Goal: Task Accomplishment & Management: Use online tool/utility

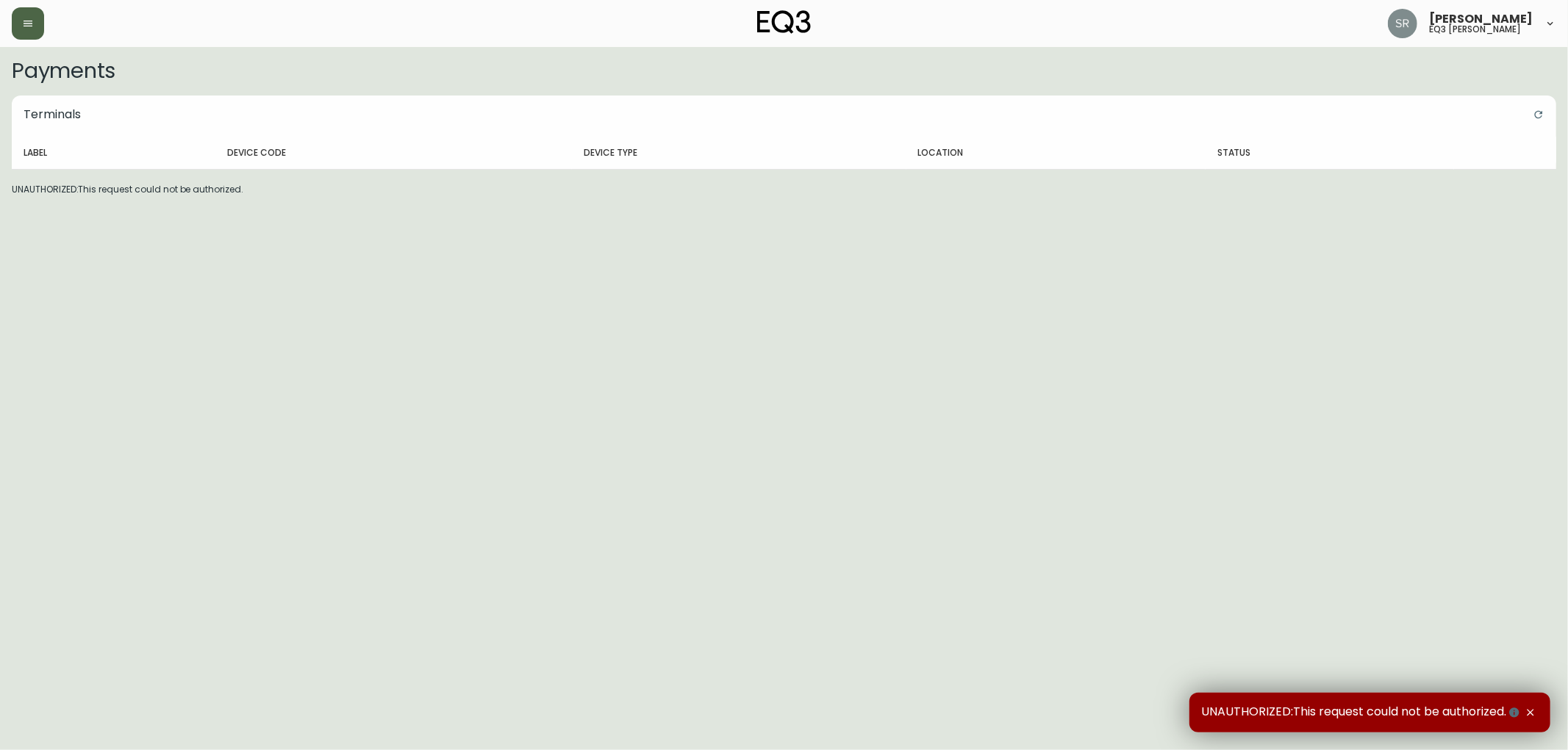
click at [34, 35] on button "button" at bounding box center [28, 23] width 32 height 32
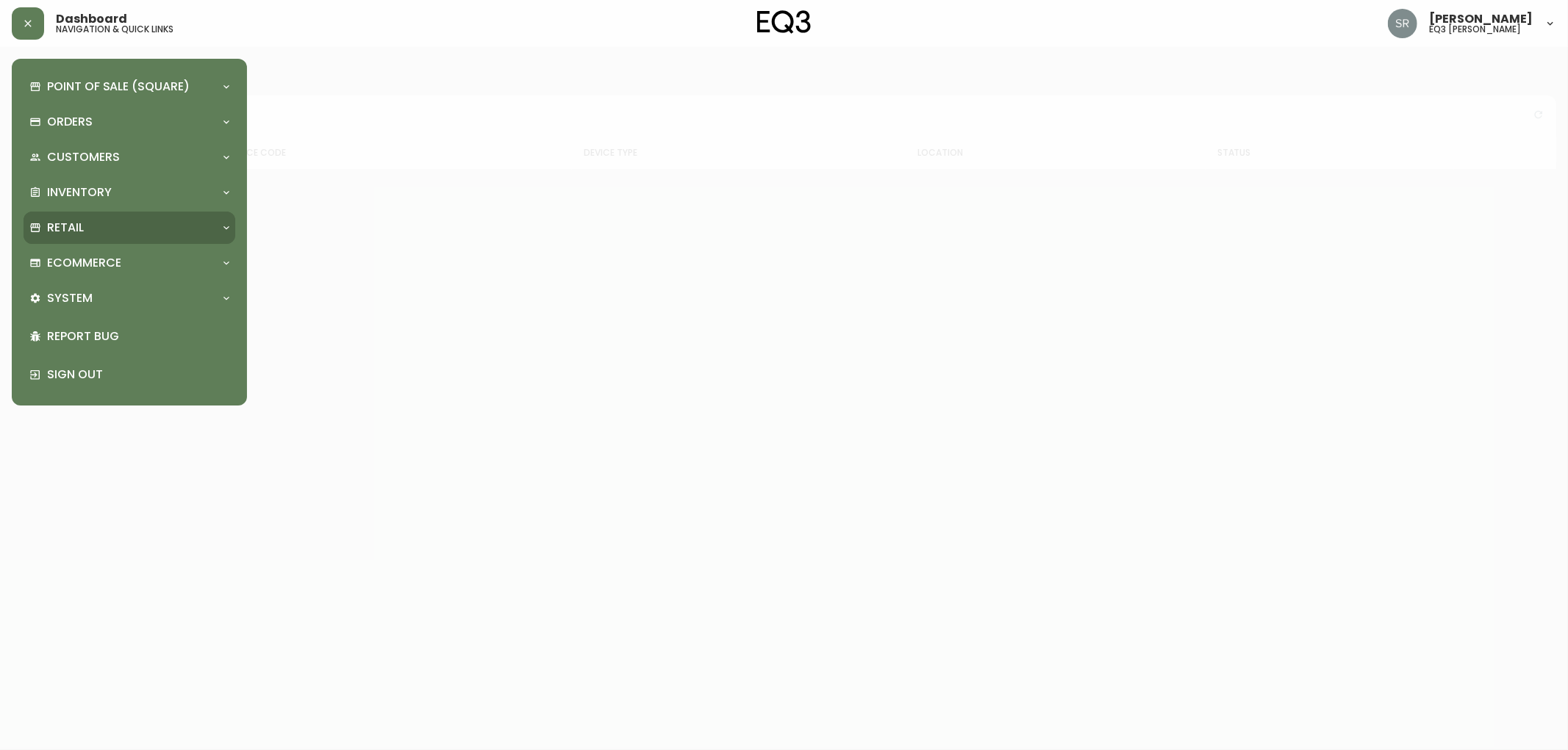
click at [149, 237] on div "Retail" at bounding box center [130, 227] width 211 height 32
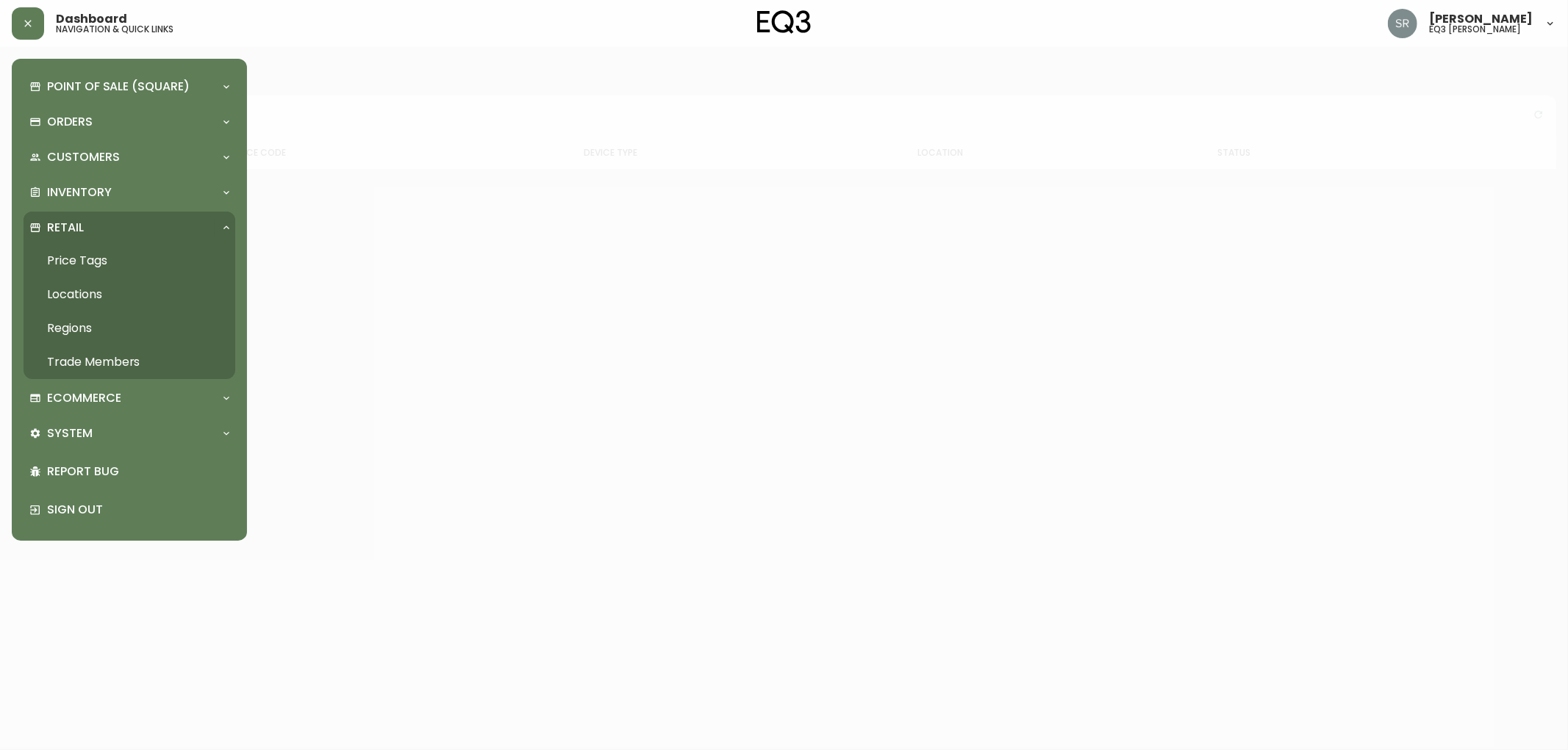
click at [89, 261] on link "Price Tags" at bounding box center [130, 260] width 211 height 33
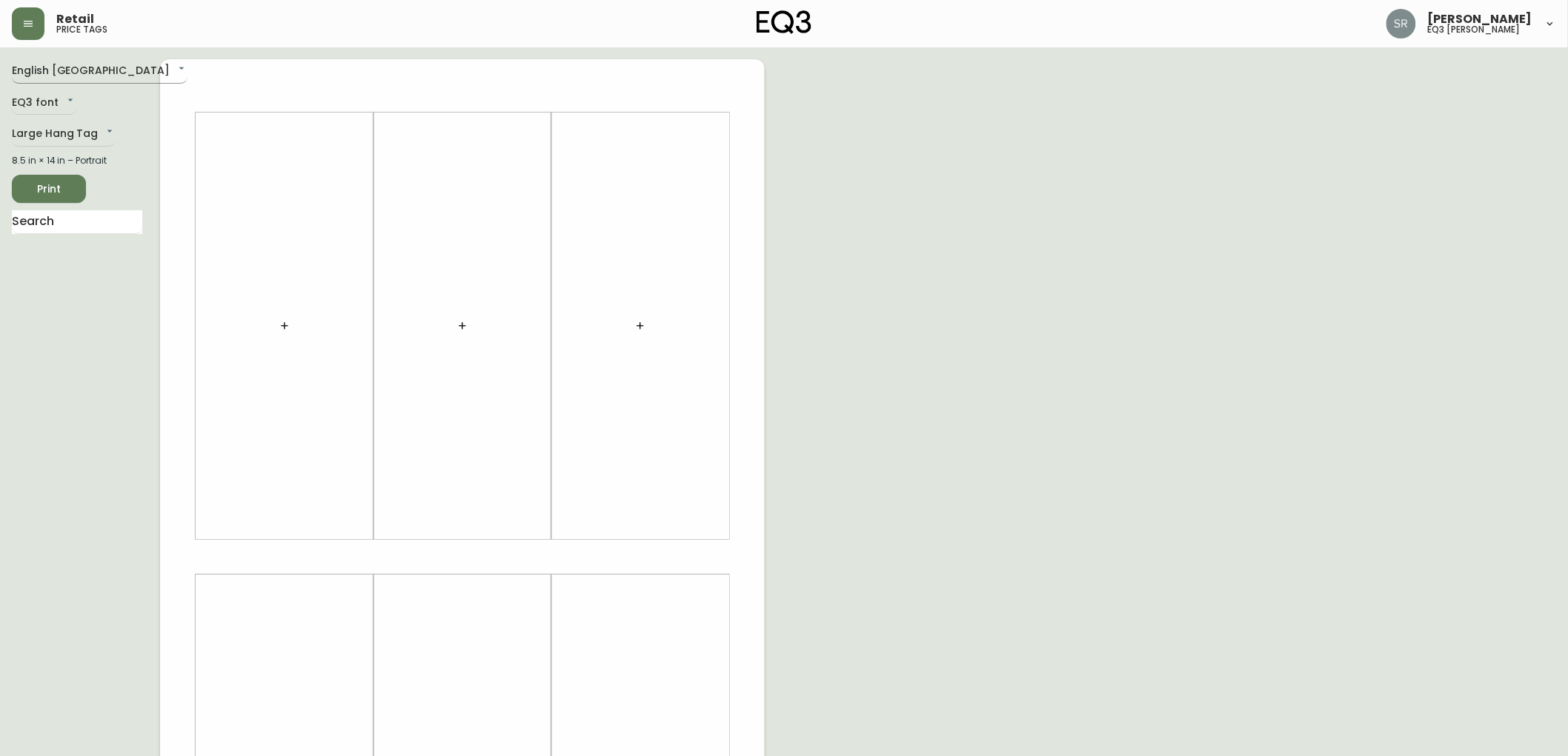
click at [97, 73] on body "Retail price tags [PERSON_NAME] eq3 laval - [PERSON_NAME] English [GEOGRAPHIC_D…" at bounding box center [784, 527] width 1568 height 1054
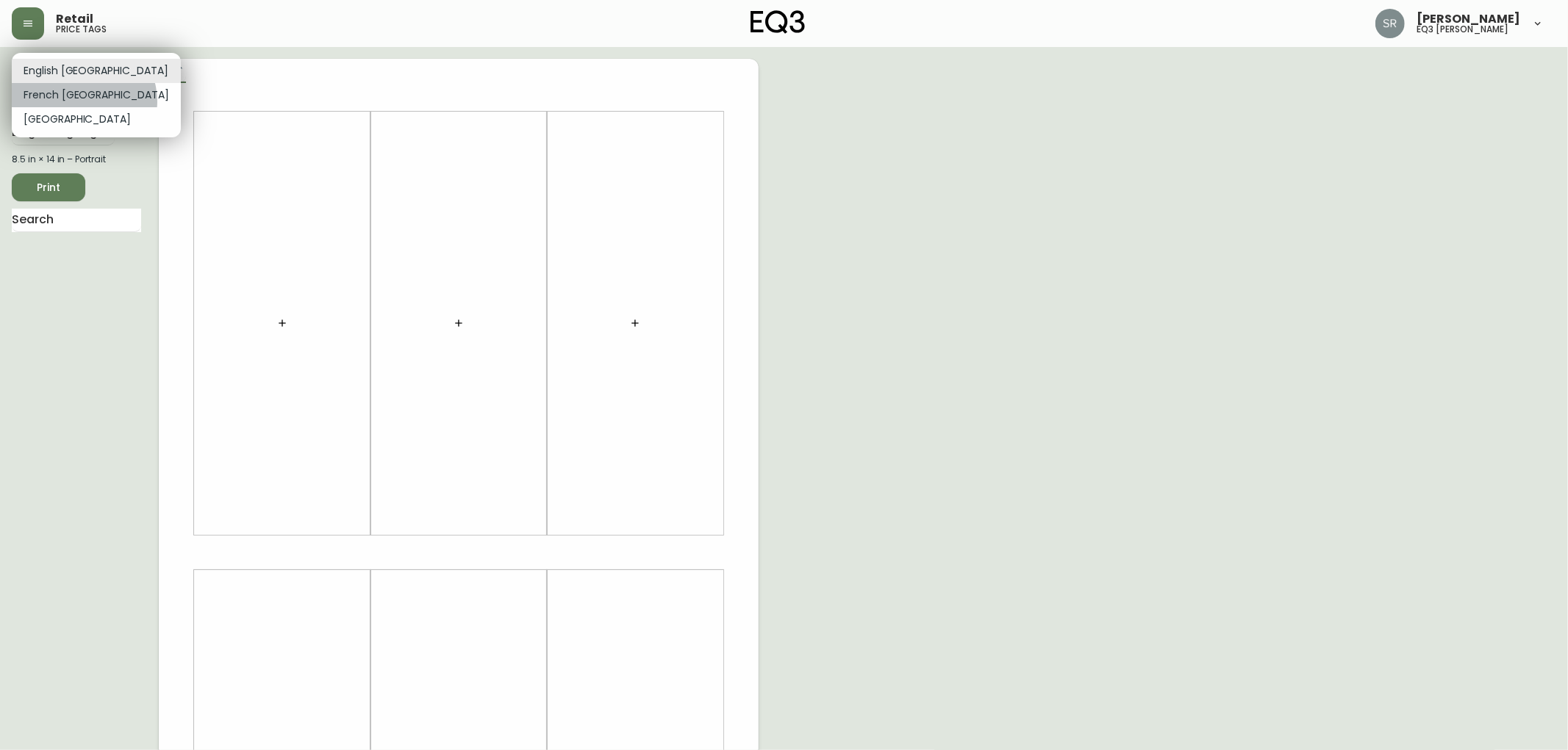
click at [83, 101] on li "French [GEOGRAPHIC_DATA]" at bounding box center [96, 95] width 169 height 25
type input "fr_CA"
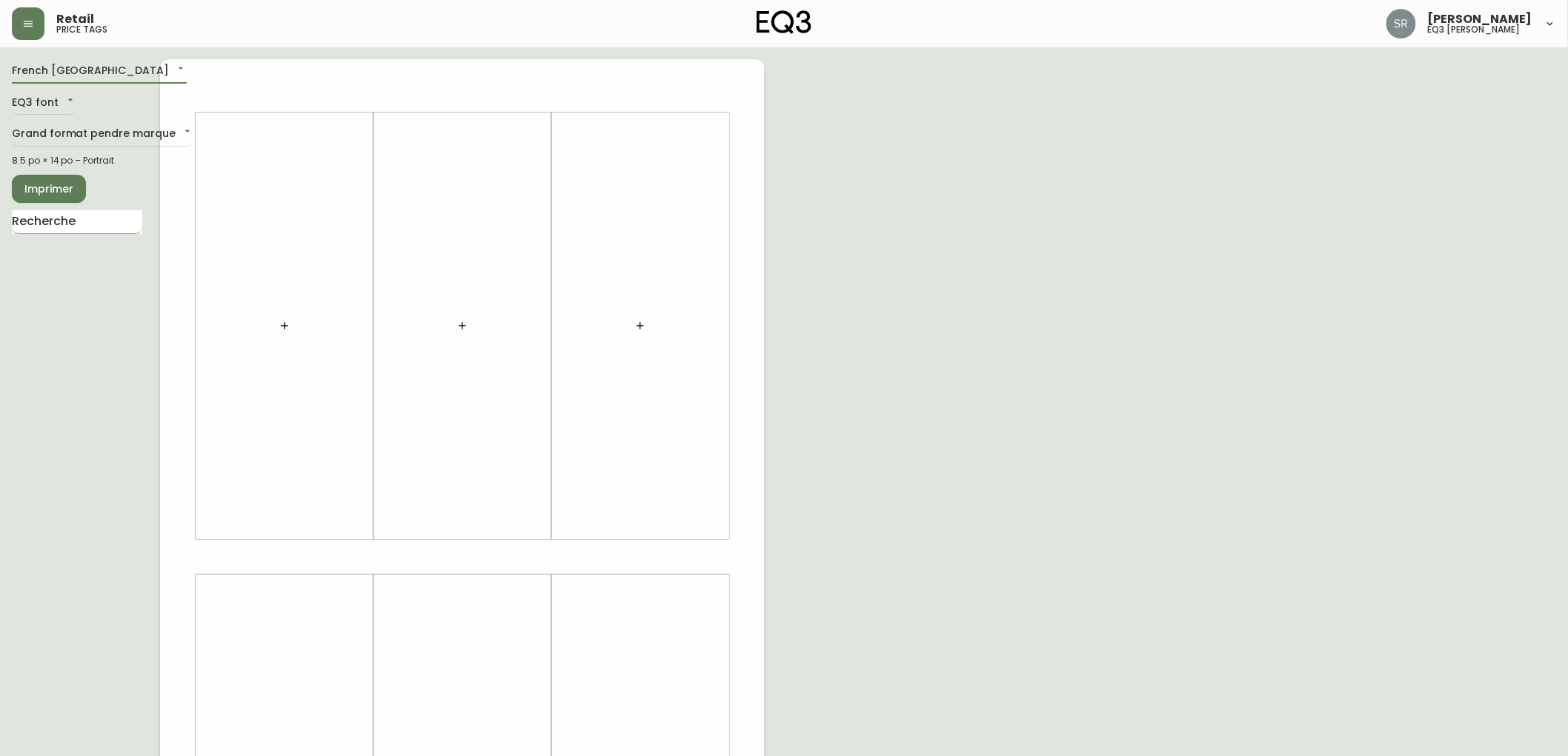
click at [104, 218] on input "text" at bounding box center [77, 222] width 131 height 24
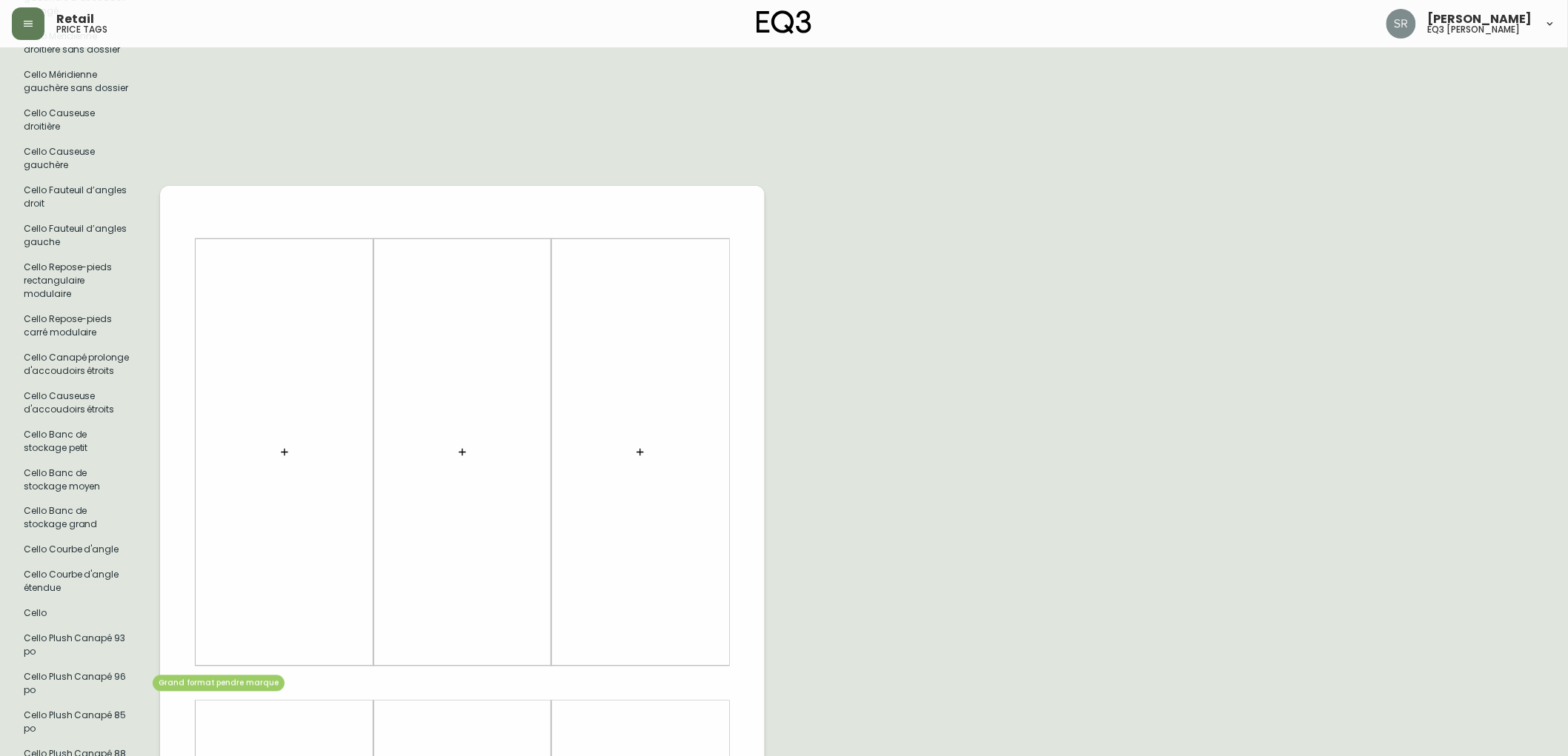
scroll to position [661, 0]
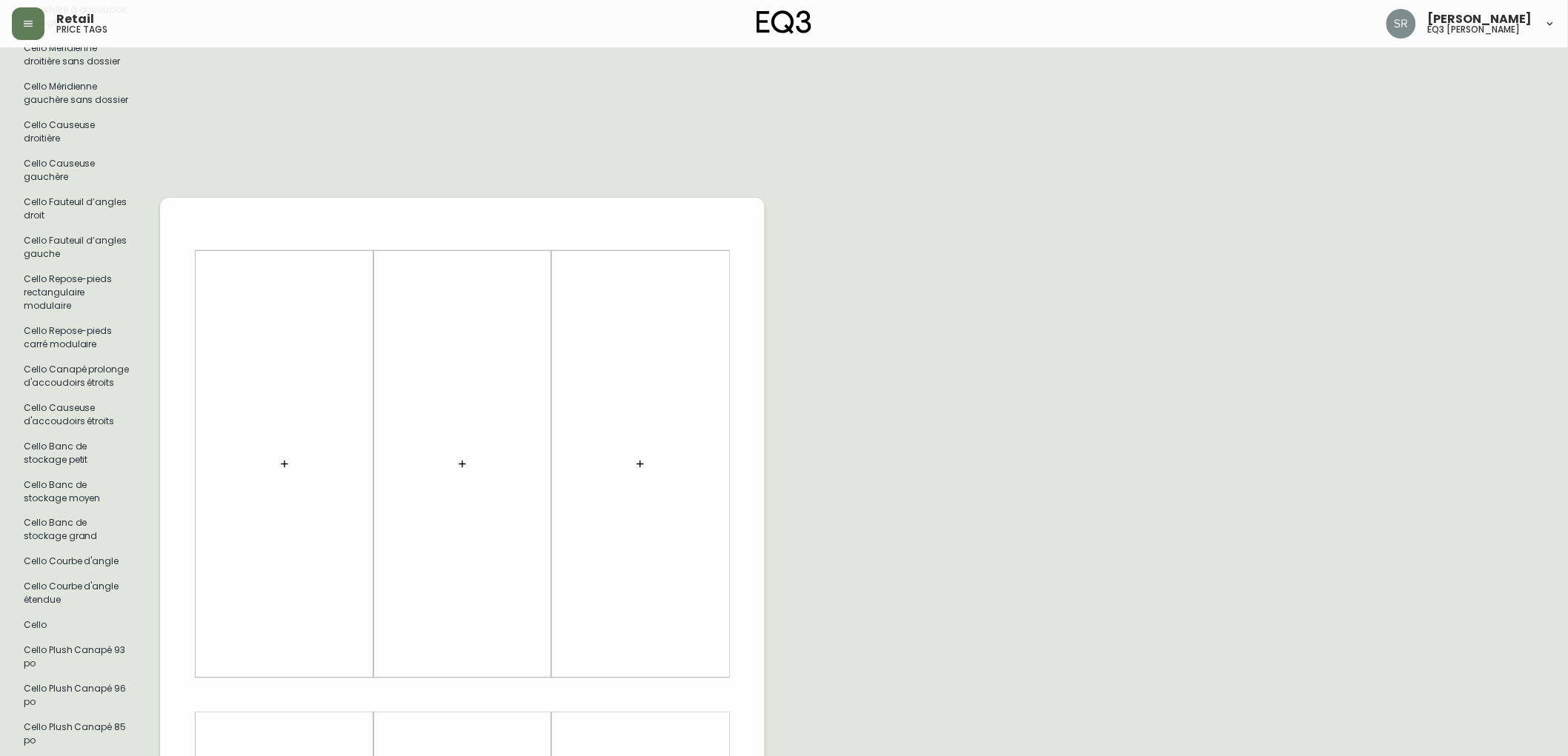
type input "CELLO"
click at [283, 456] on button "button" at bounding box center [284, 464] width 30 height 30
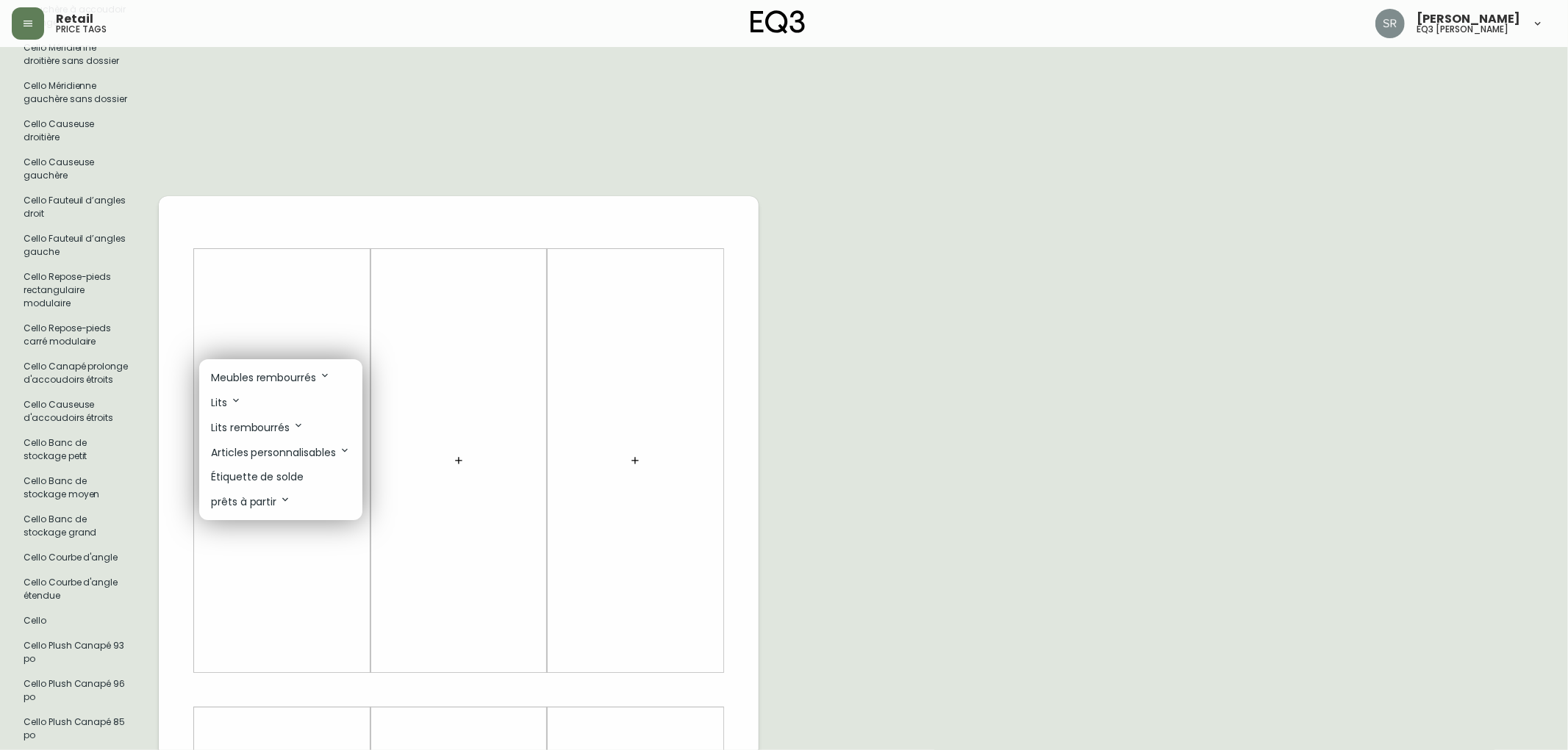
click at [305, 380] on p "Meubles rembourrés" at bounding box center [270, 378] width 120 height 16
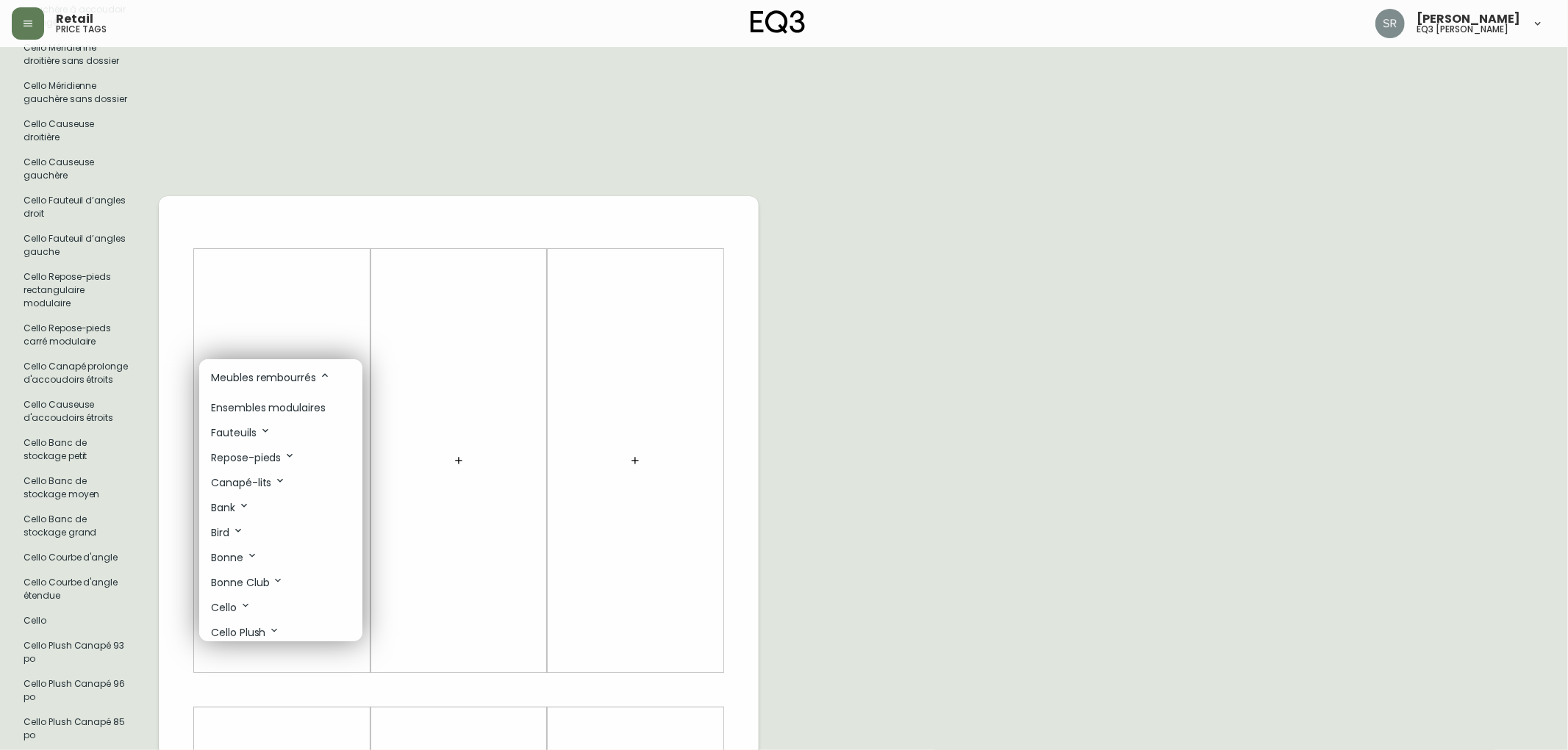
click at [287, 410] on p "Ensembles modulaires" at bounding box center [268, 408] width 115 height 16
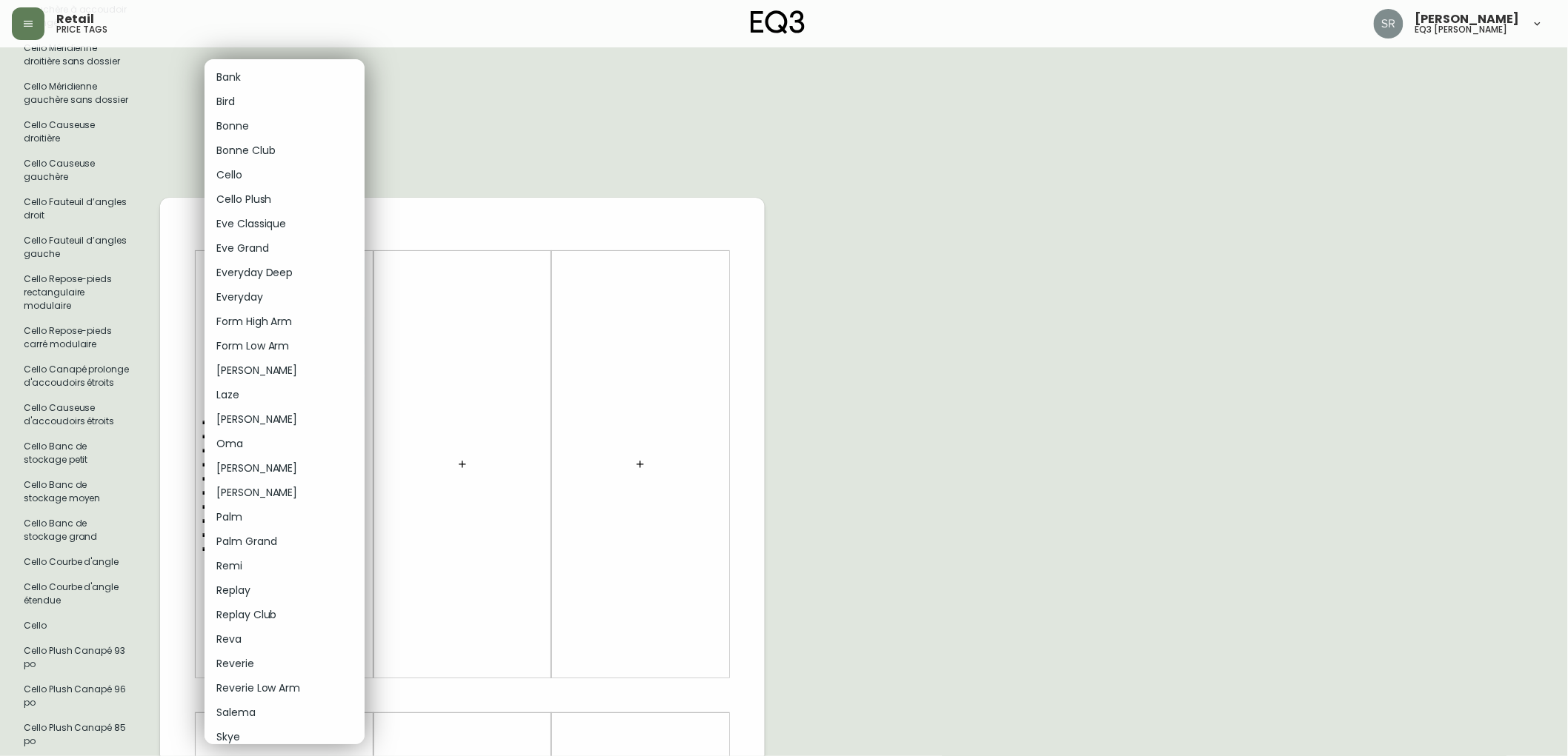
click at [357, 262] on body "Retail price tags Serena Raposo eq3 laval - le corbusier French Canada fr_CA EQ…" at bounding box center [784, 665] width 1568 height 2653
click at [275, 169] on li "Cello" at bounding box center [284, 175] width 160 height 25
type input "4"
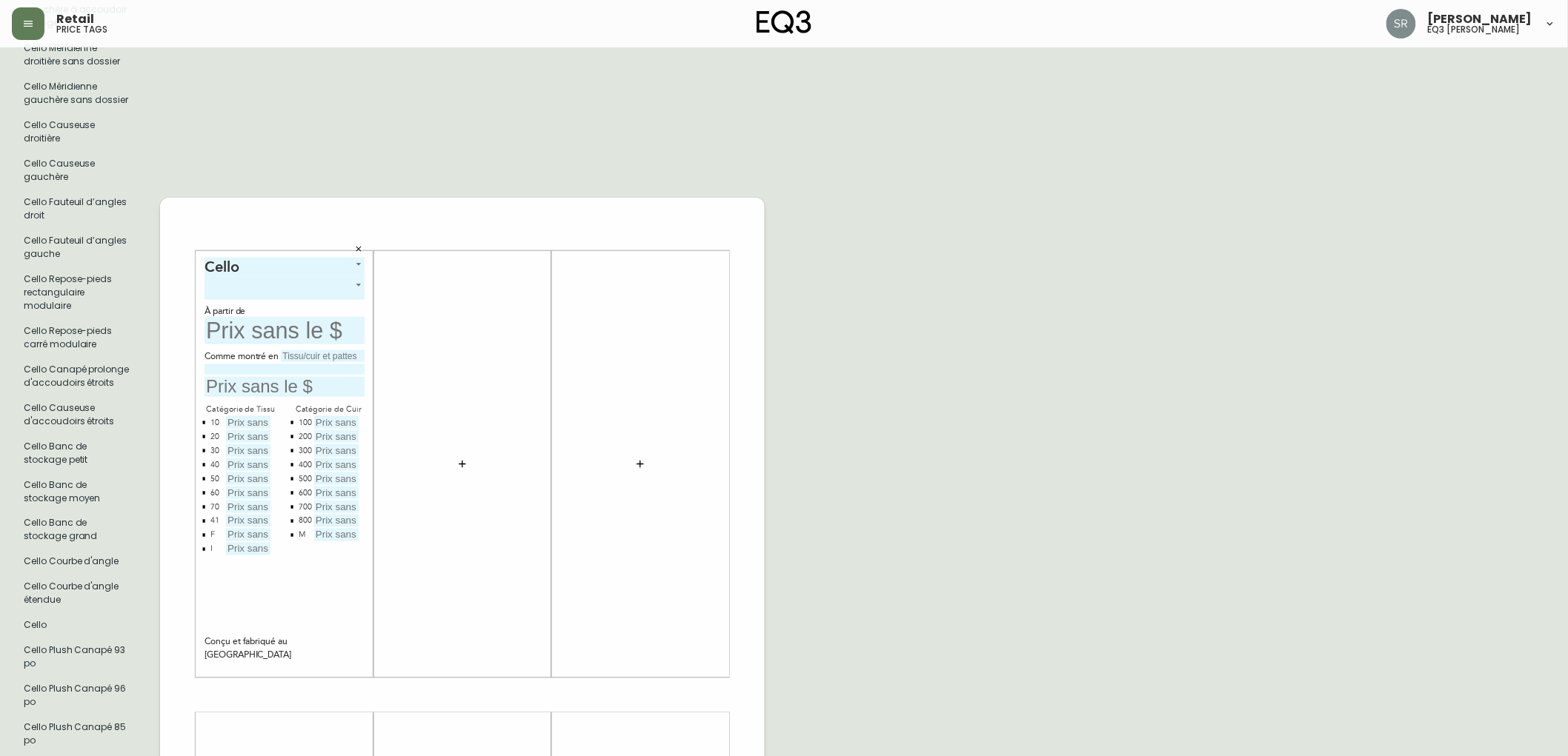
click at [360, 281] on body "Retail price tags Serena Raposo eq3 laval - le corbusier French Canada fr_CA EQ…" at bounding box center [784, 665] width 1568 height 2653
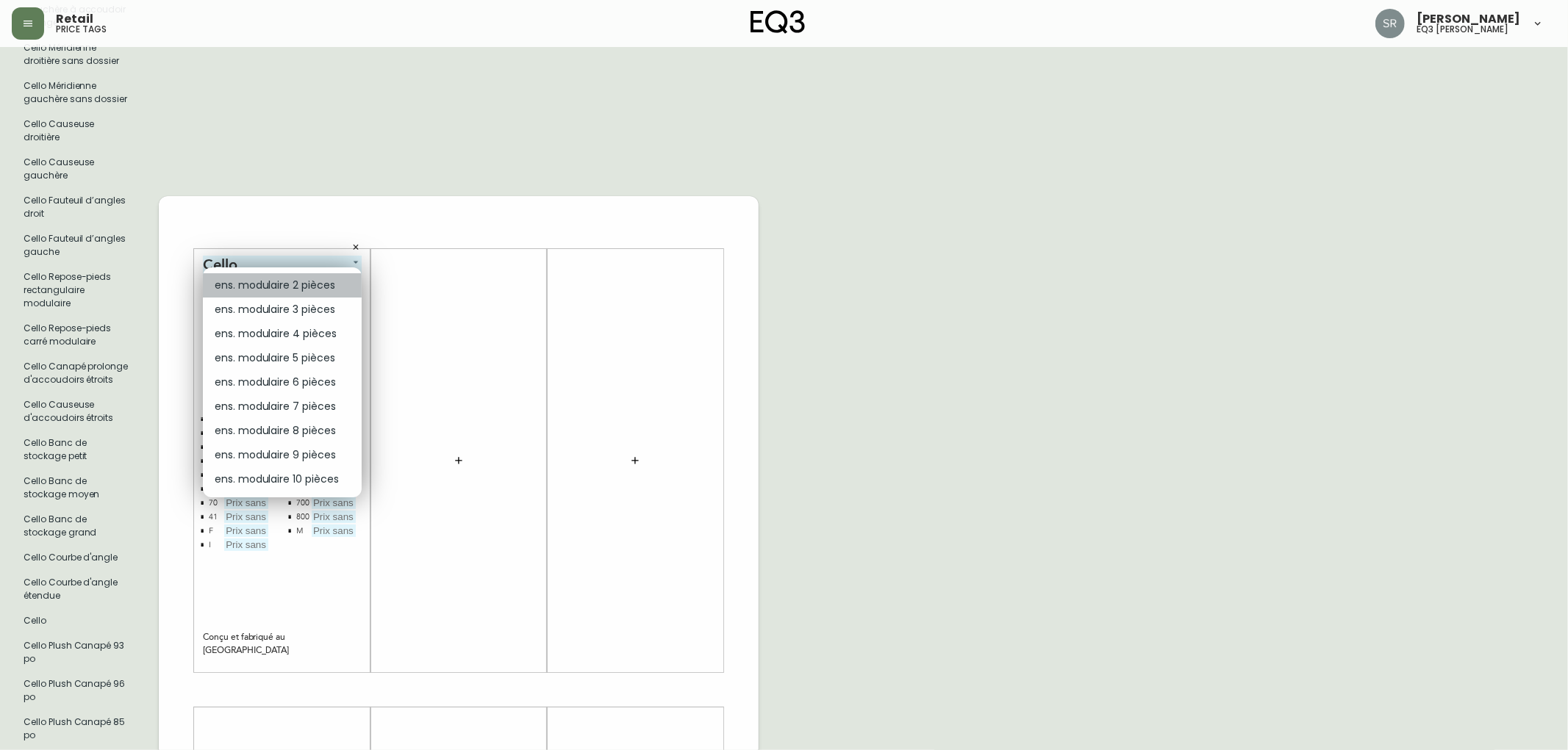
click at [328, 289] on li "ens. modulaire 2 pièces" at bounding box center [282, 285] width 159 height 25
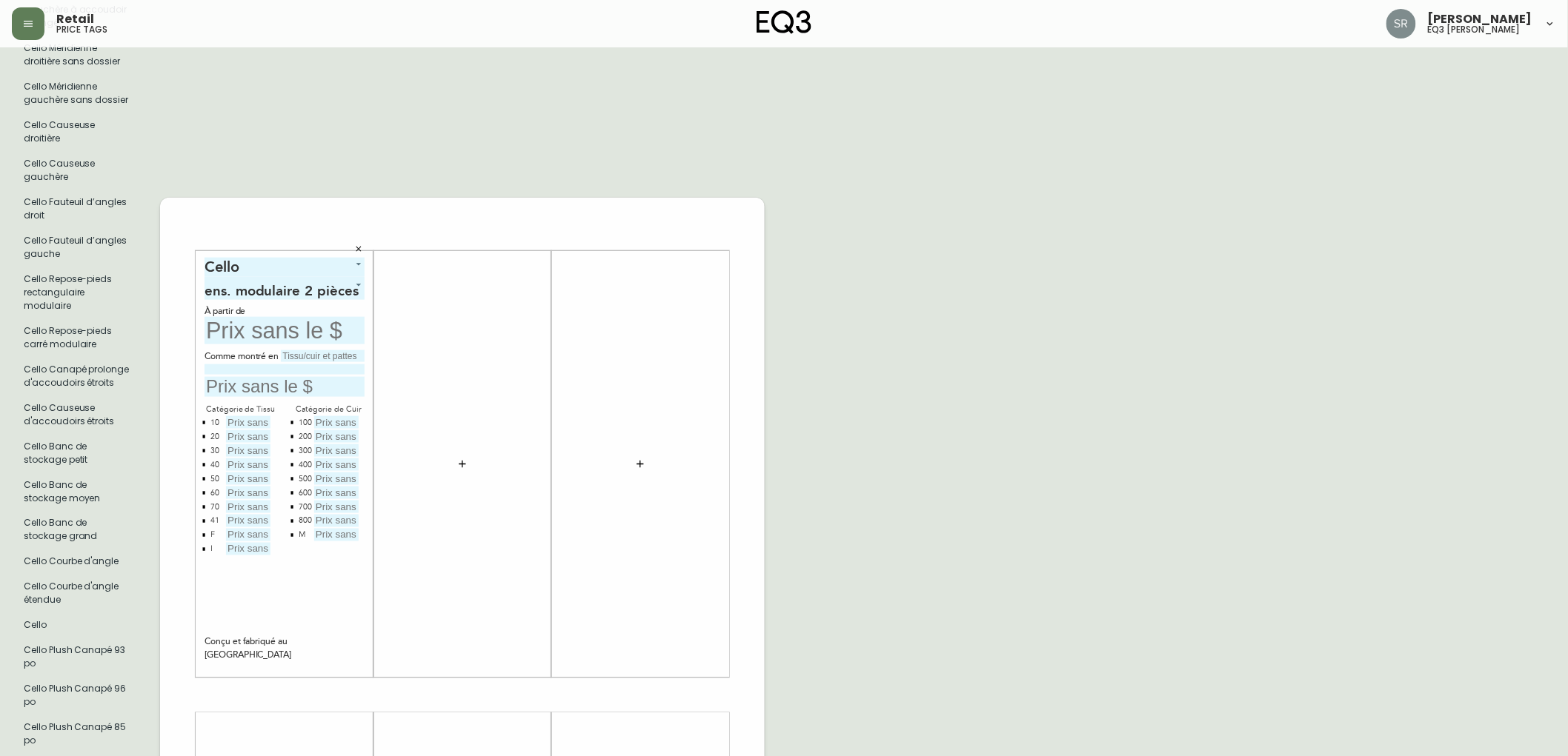
click at [298, 328] on input "text" at bounding box center [284, 331] width 160 height 28
click at [328, 284] on body "Retail price tags Serena Raposo eq3 laval - le corbusier French Canada fr_CA EQ…" at bounding box center [784, 665] width 1568 height 2653
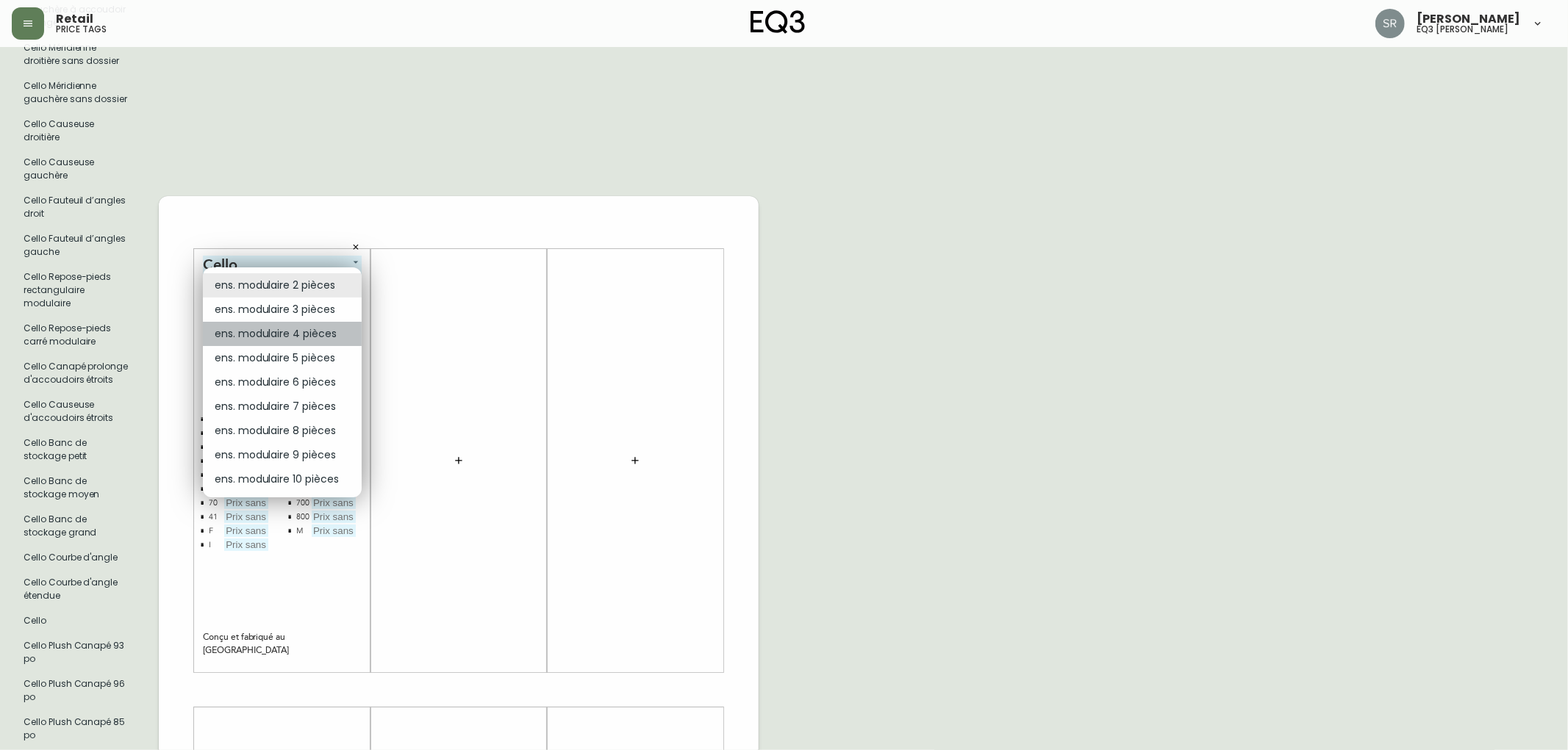
click at [334, 333] on li "ens. modulaire 4 pièces" at bounding box center [282, 334] width 159 height 25
type input "2"
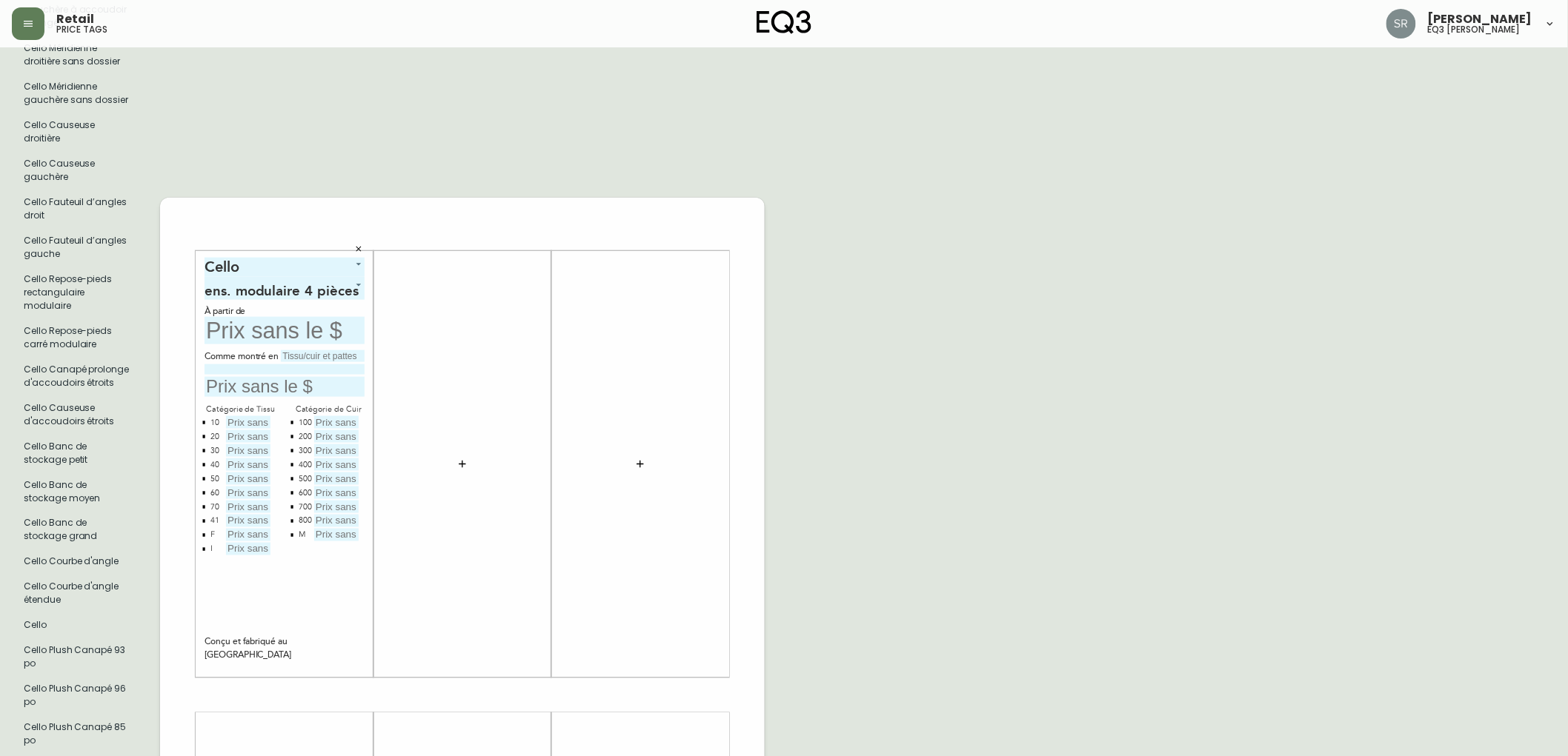
click at [251, 478] on input "text" at bounding box center [248, 478] width 44 height 13
click at [308, 327] on input "text" at bounding box center [284, 331] width 160 height 28
click at [267, 384] on input "text" at bounding box center [284, 387] width 160 height 20
type input "8399$"
click at [299, 356] on input "text" at bounding box center [323, 356] width 84 height 12
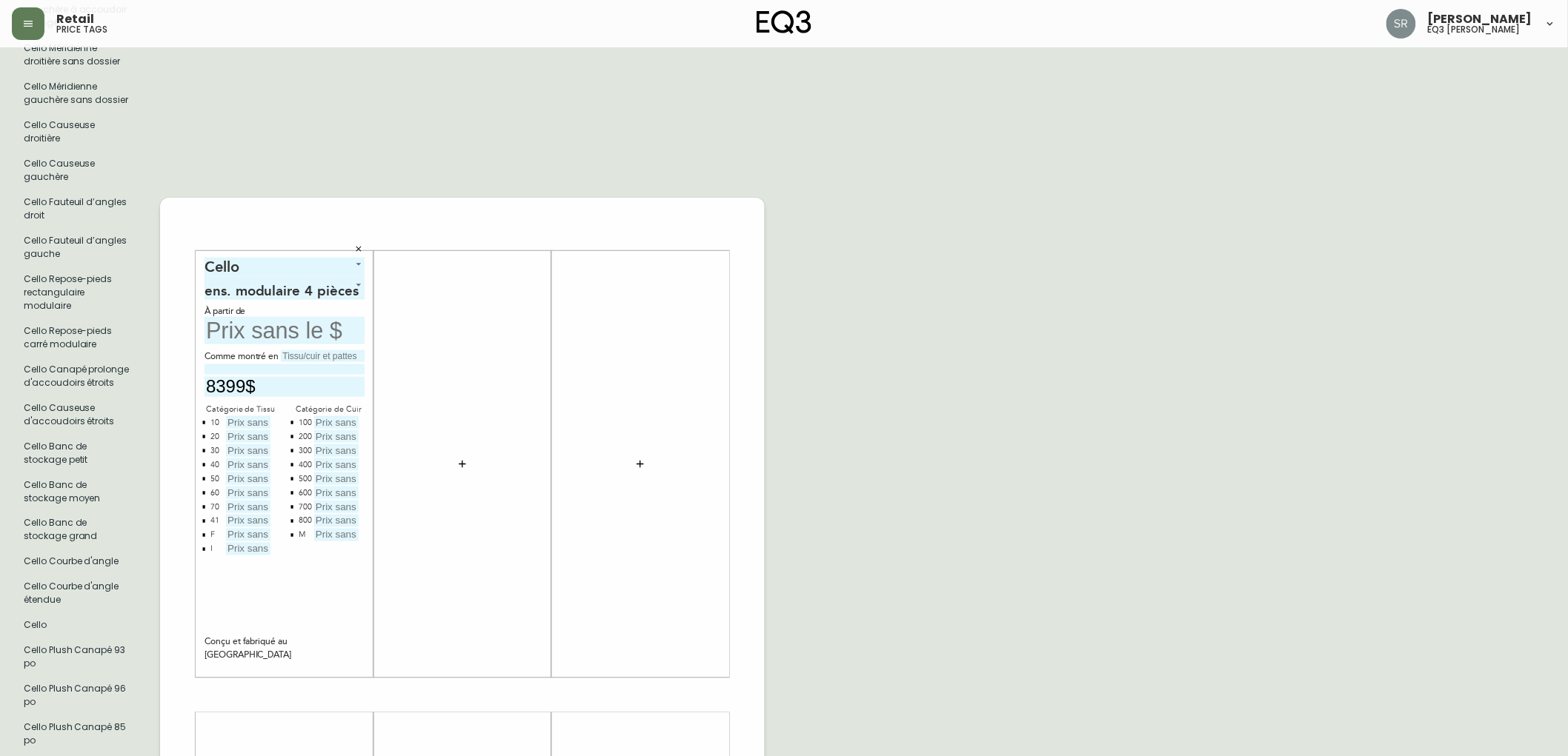
type input "a"
type input "ASPEN PEBBLE"
click at [314, 372] on input at bounding box center [284, 369] width 160 height 10
click at [230, 373] on input "GR: 40 PATTES 2.5'' ROTATIVES" at bounding box center [284, 369] width 160 height 10
click at [287, 368] on input "GR: 50 PATTES 2.5'' ROTATIVES" at bounding box center [284, 369] width 160 height 10
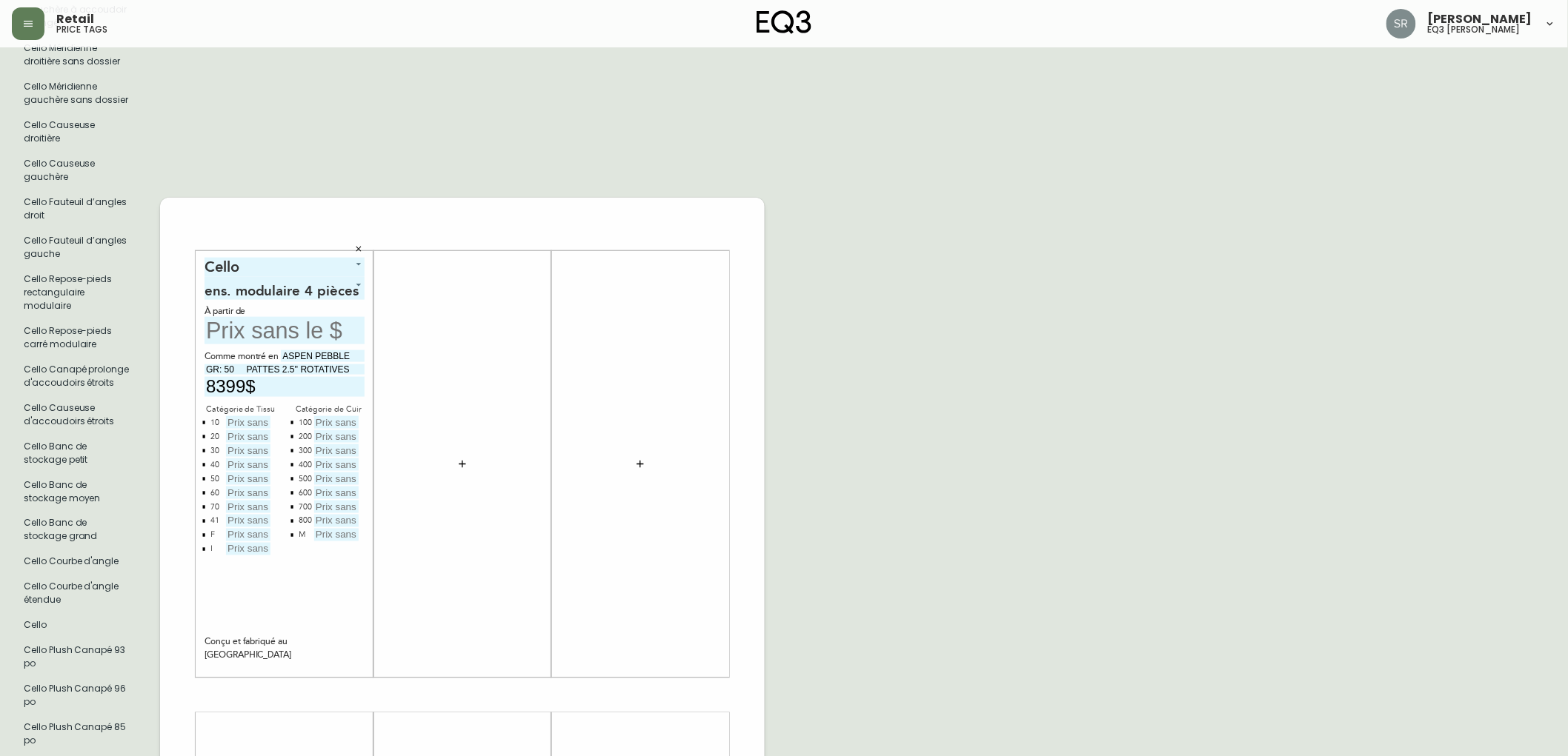
click at [287, 371] on input "GR: 50 PATTES 2.5'' ROTATIVES" at bounding box center [284, 369] width 160 height 10
type input "GR: 50 PATTES 1.5'' ROTATIVES"
click at [315, 329] on input "text" at bounding box center [284, 331] width 160 height 28
click at [242, 419] on input "text" at bounding box center [248, 422] width 44 height 13
type input "6399$"
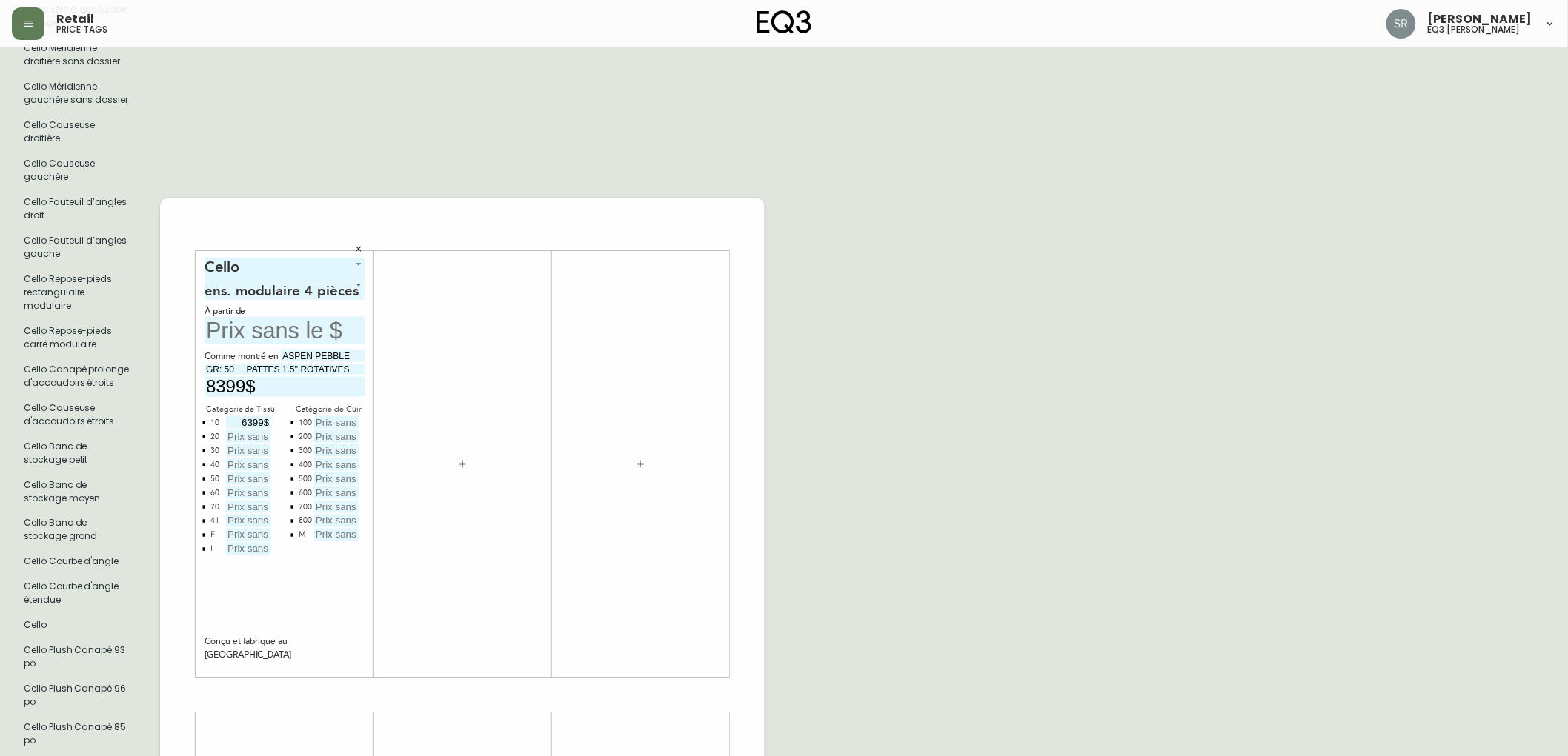
click at [245, 440] on input "text" at bounding box center [248, 436] width 44 height 13
type input "6899$"
click at [248, 448] on input "text" at bounding box center [248, 451] width 44 height 13
type input "7399$"
click at [257, 464] on input "text" at bounding box center [248, 464] width 44 height 13
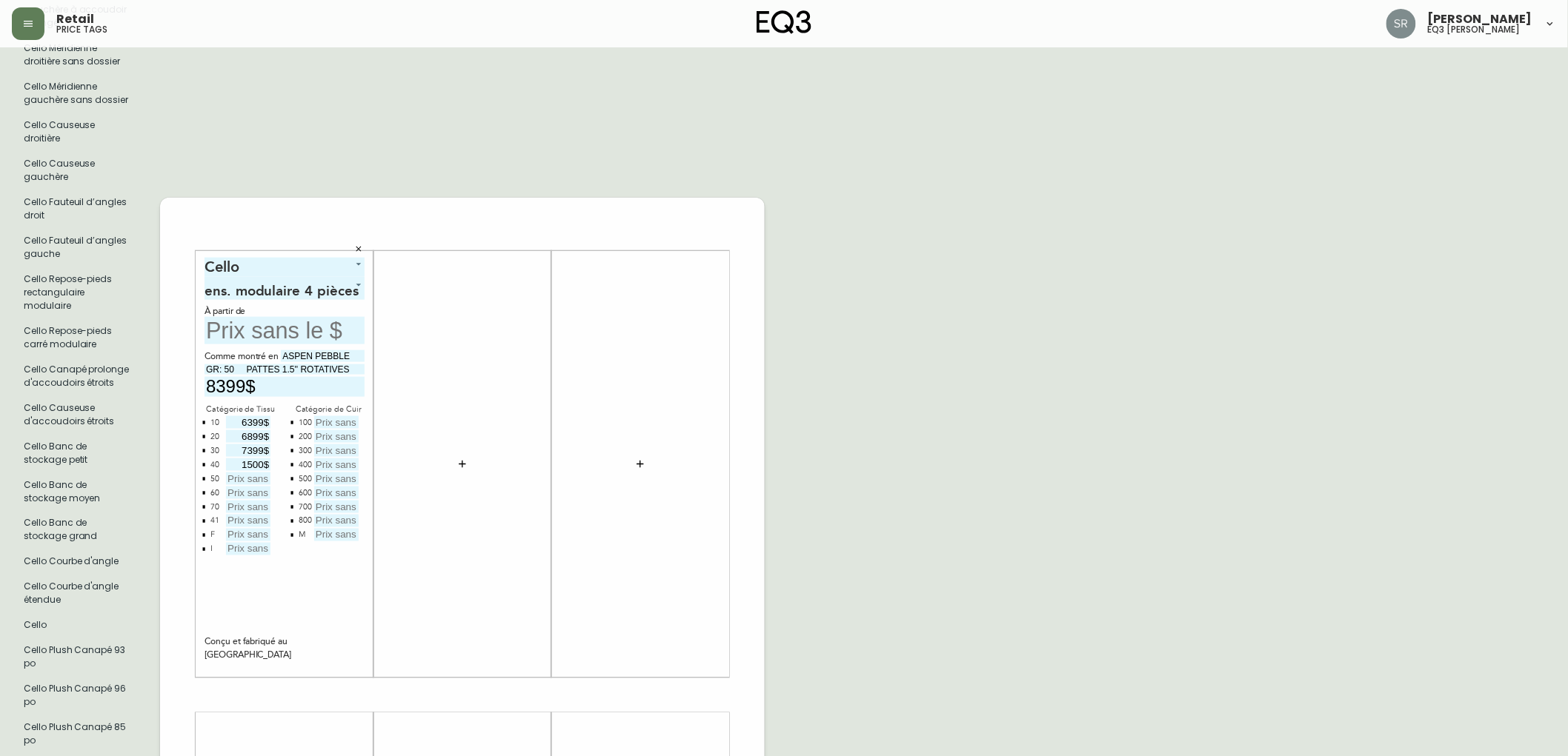
click at [253, 476] on input "text" at bounding box center [248, 478] width 44 height 13
click at [258, 462] on input "1500$" at bounding box center [248, 464] width 44 height 13
click at [254, 462] on input "1500$" at bounding box center [248, 464] width 44 height 13
click at [263, 464] on input "00$" at bounding box center [248, 464] width 44 height 13
type input "0$"
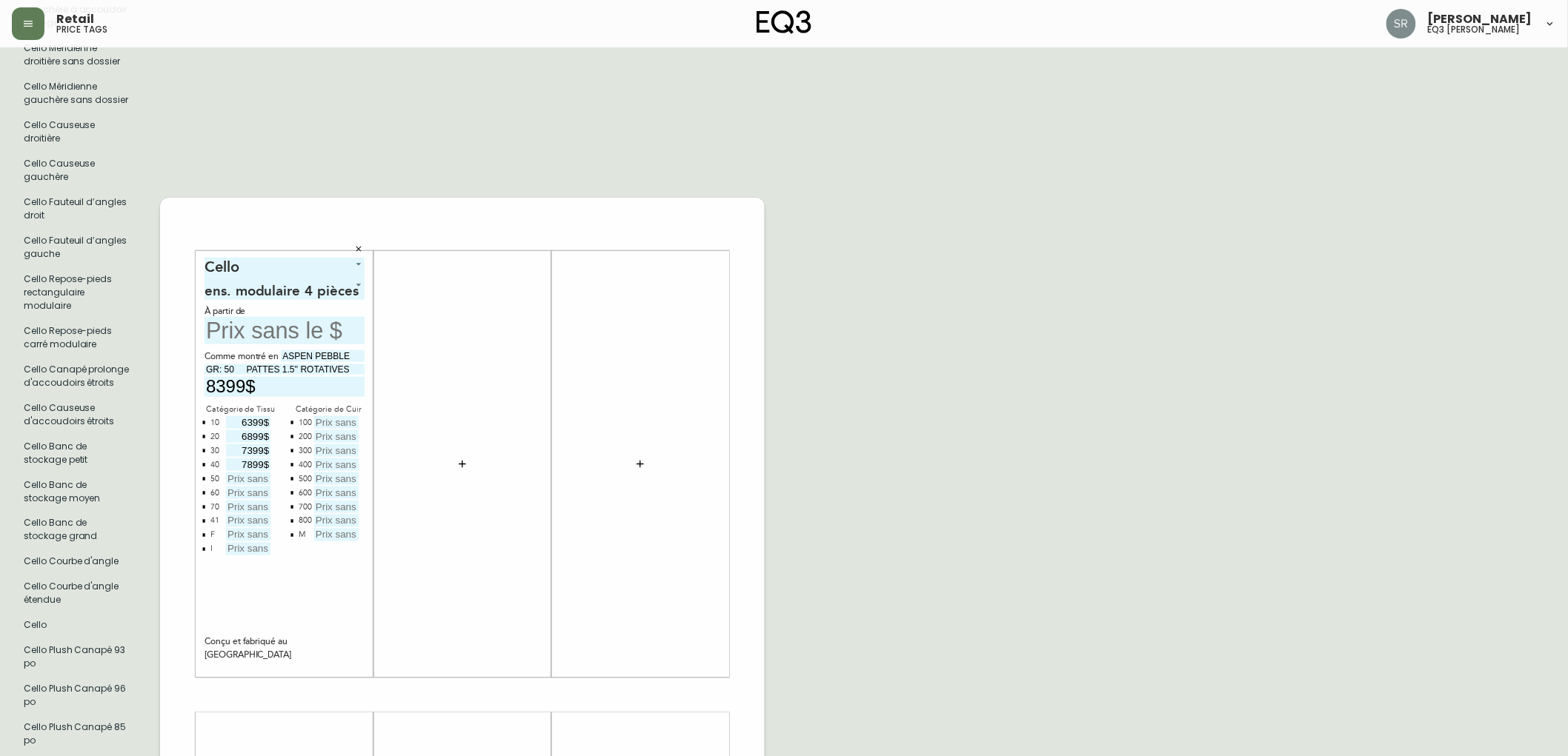
type input "7899$"
click at [246, 480] on input "text" at bounding box center [248, 478] width 44 height 13
type input "8399$"
click at [252, 490] on input "text" at bounding box center [248, 493] width 44 height 13
type input "8899$"
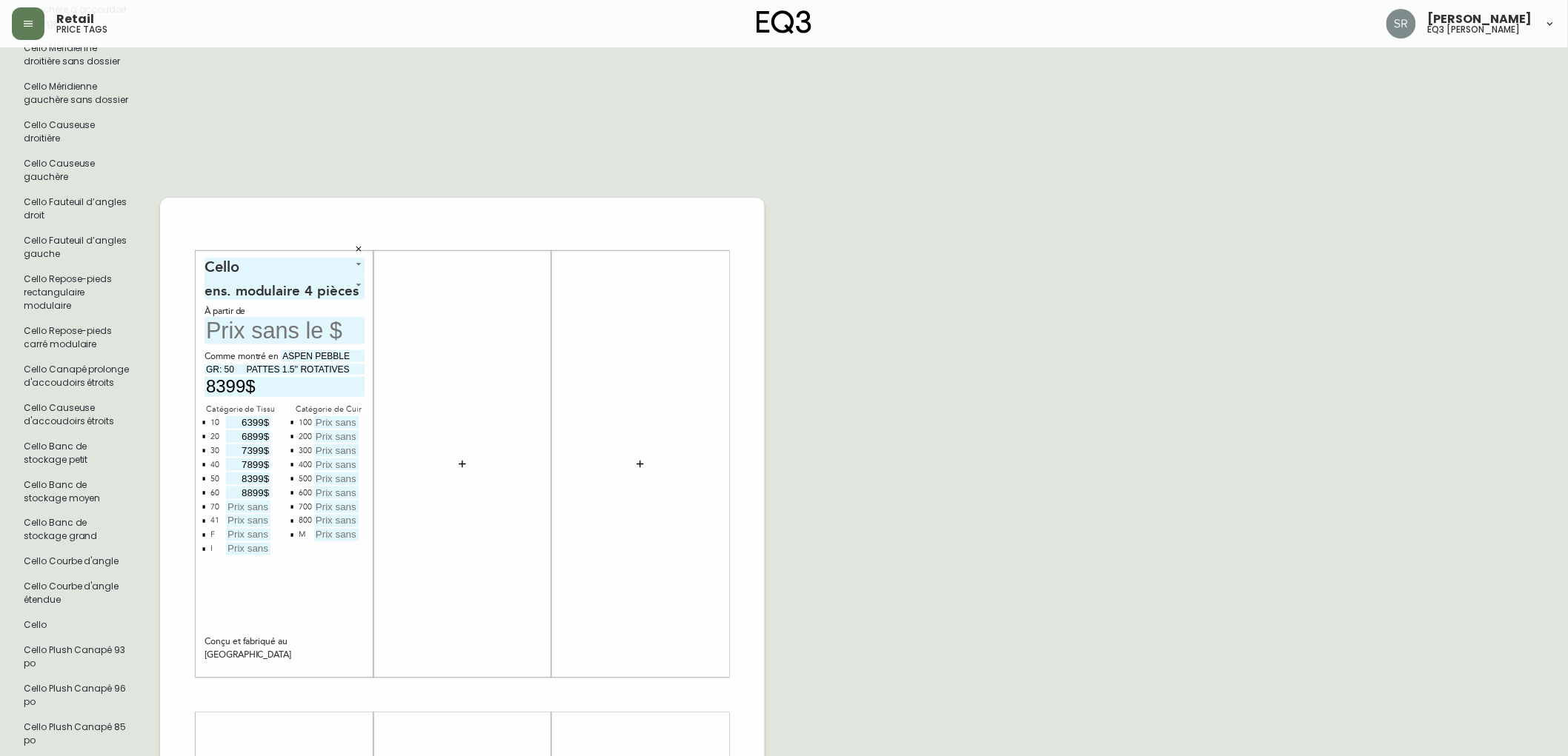
click at [241, 505] on input "text" at bounding box center [248, 507] width 44 height 13
type input "9399$"
click at [263, 518] on input "text" at bounding box center [248, 520] width 44 height 13
type input "17399$"
click at [249, 535] on input "text" at bounding box center [248, 535] width 44 height 13
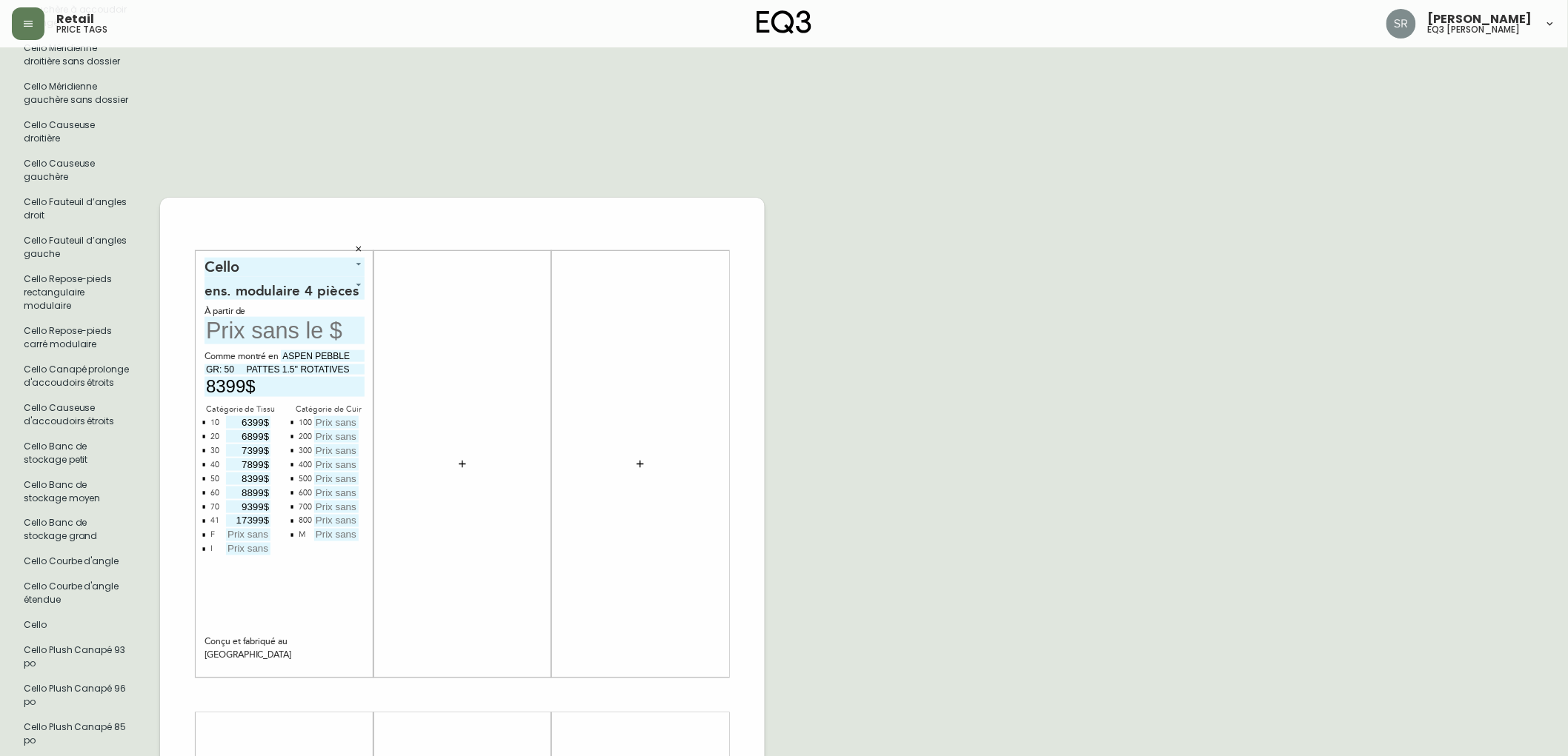
click at [260, 549] on input "text" at bounding box center [248, 549] width 44 height 13
type input "17399$"
click at [260, 520] on input "17399$" at bounding box center [248, 520] width 44 height 13
click at [336, 419] on input "text" at bounding box center [336, 422] width 44 height 13
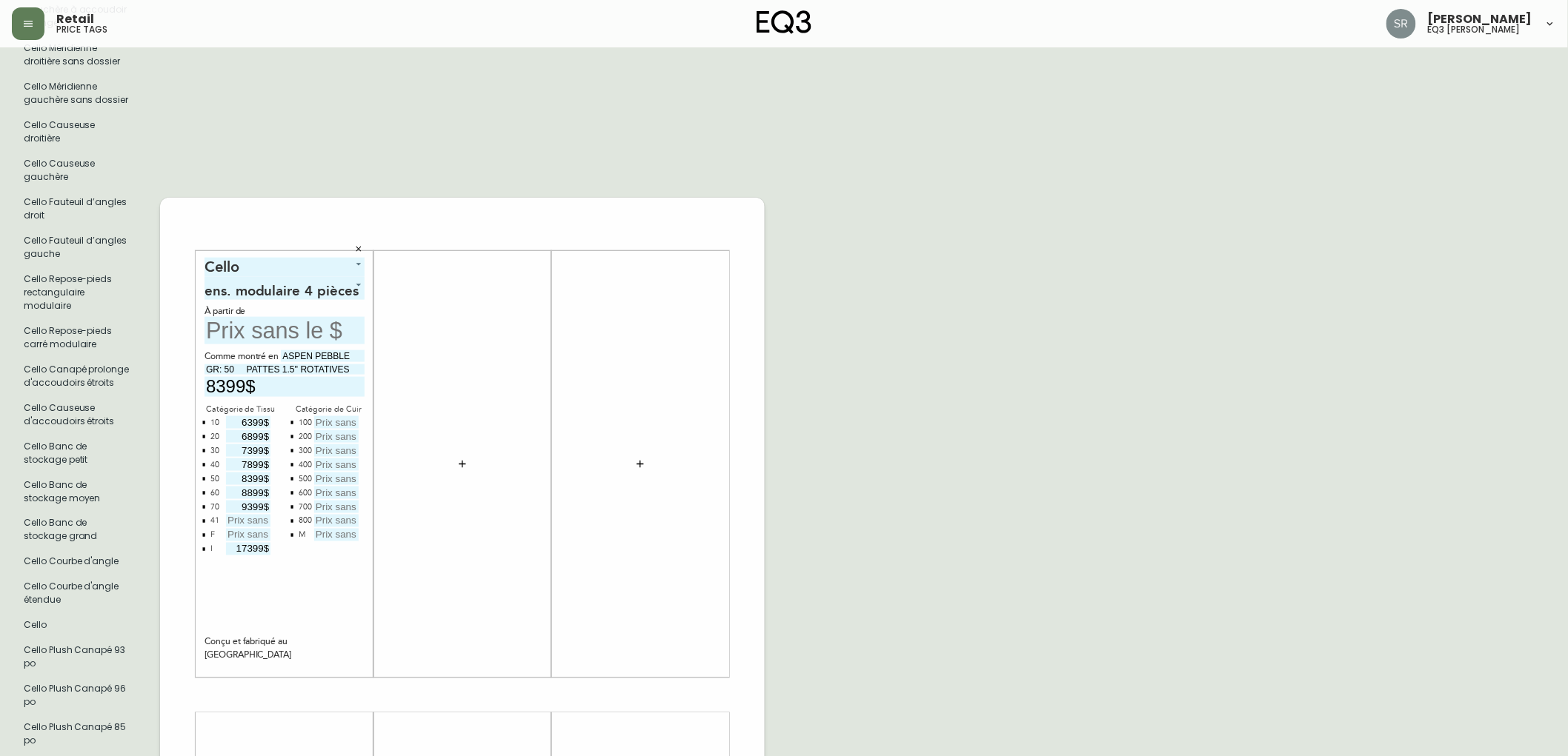
click at [320, 419] on input "text" at bounding box center [336, 422] width 44 height 13
type input "10399$"
click at [343, 436] on input "text" at bounding box center [336, 436] width 44 height 13
type input "10399$"
click at [347, 418] on input "10399$" at bounding box center [336, 422] width 44 height 13
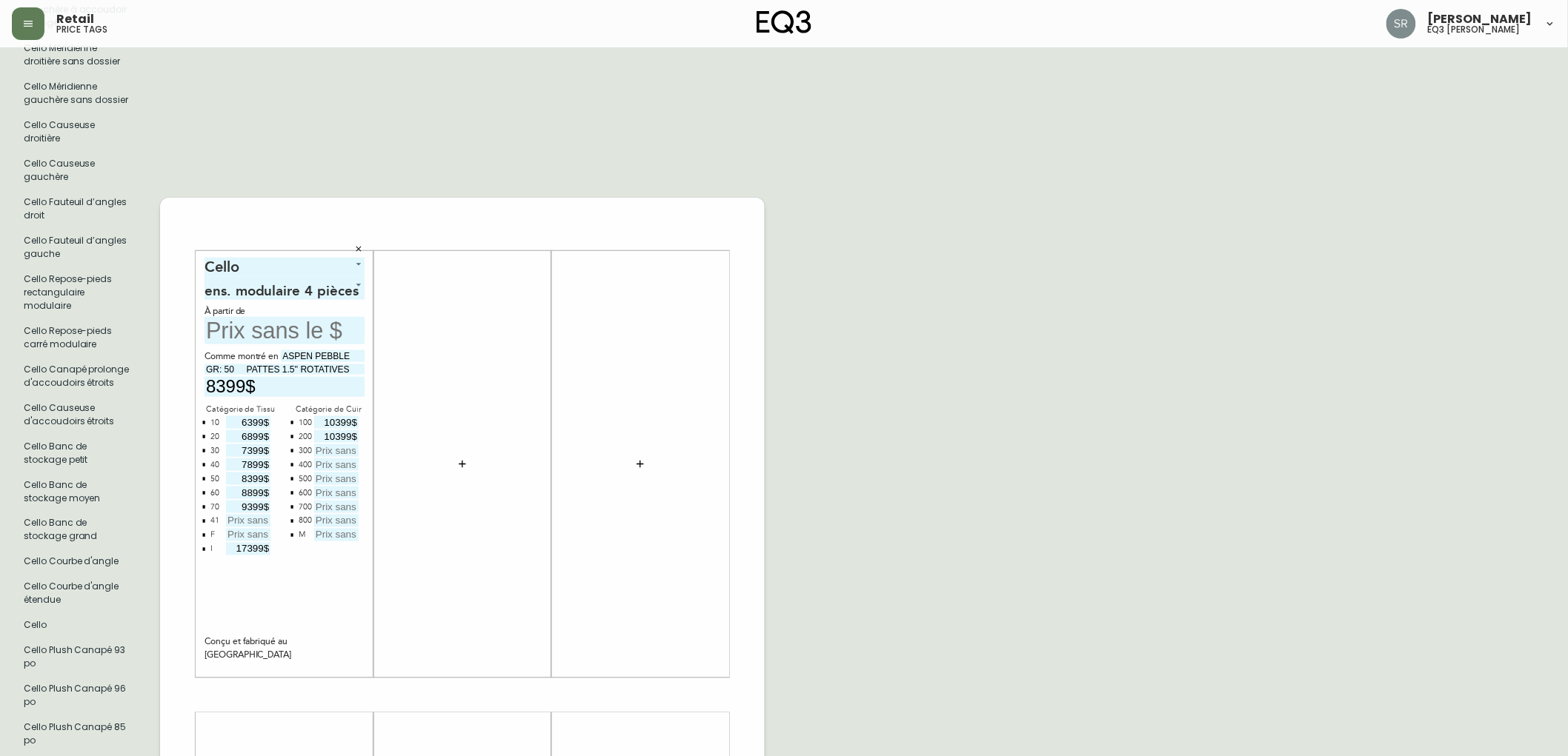
click at [347, 418] on input "10399$" at bounding box center [336, 422] width 44 height 13
click at [346, 448] on input "text" at bounding box center [336, 451] width 44 height 13
type input "10899$"
click at [338, 468] on input "text" at bounding box center [336, 464] width 44 height 13
click at [348, 477] on input "text" at bounding box center [336, 478] width 44 height 13
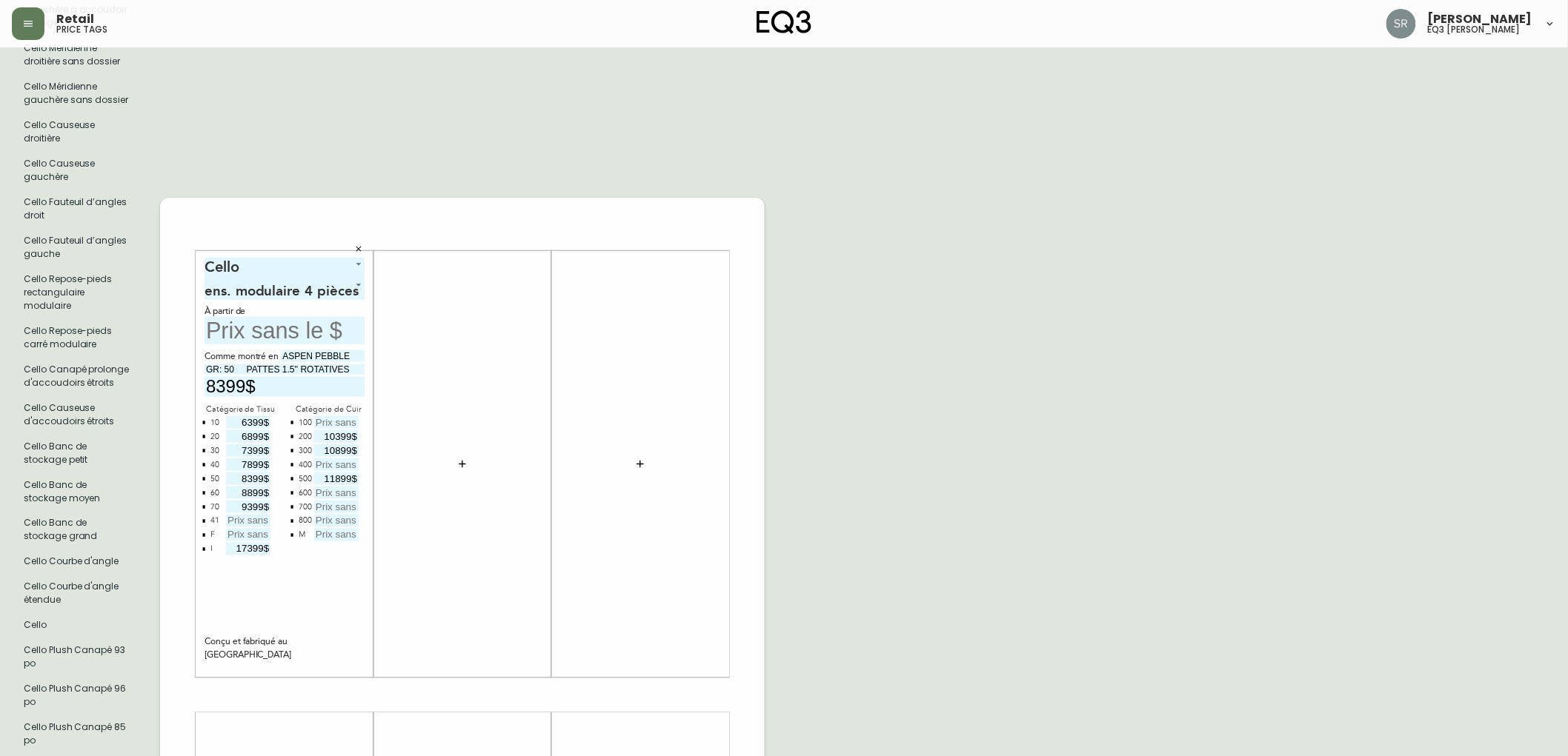
type input "11899$"
click at [344, 489] on input "text" at bounding box center [336, 493] width 44 height 13
type input "12399$"
click at [347, 501] on input "text" at bounding box center [336, 507] width 44 height 13
type input "12899$"
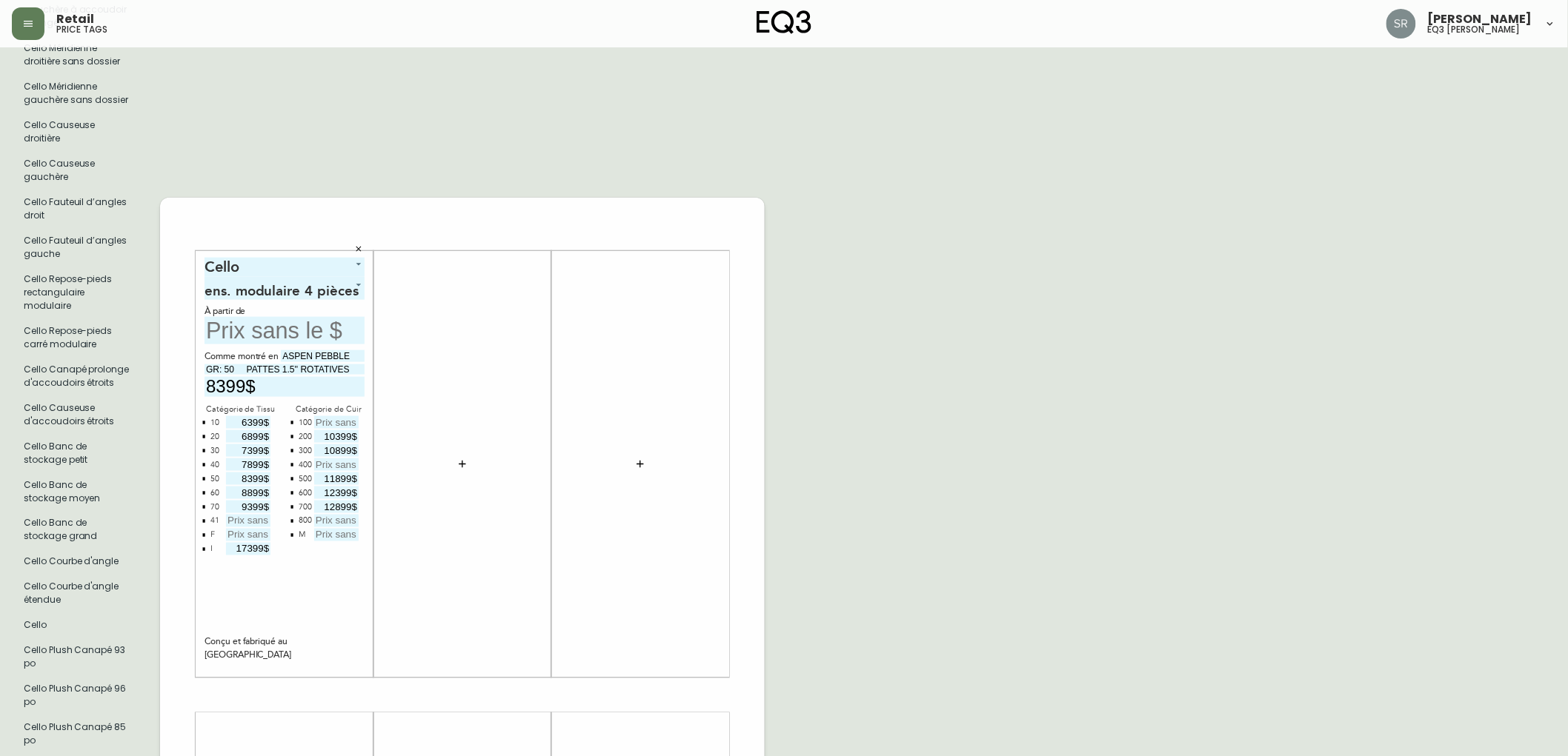
click at [335, 529] on input "text" at bounding box center [336, 535] width 44 height 13
click at [334, 517] on input "text" at bounding box center [336, 520] width 44 height 13
type input "13399$"
click at [350, 586] on div "Cello 4 ens. modulaire 4 pièces 2 À partir de Comme montré en ASPEN PEBBLE GR: …" at bounding box center [284, 464] width 160 height 412
click at [275, 328] on input "text" at bounding box center [284, 331] width 160 height 28
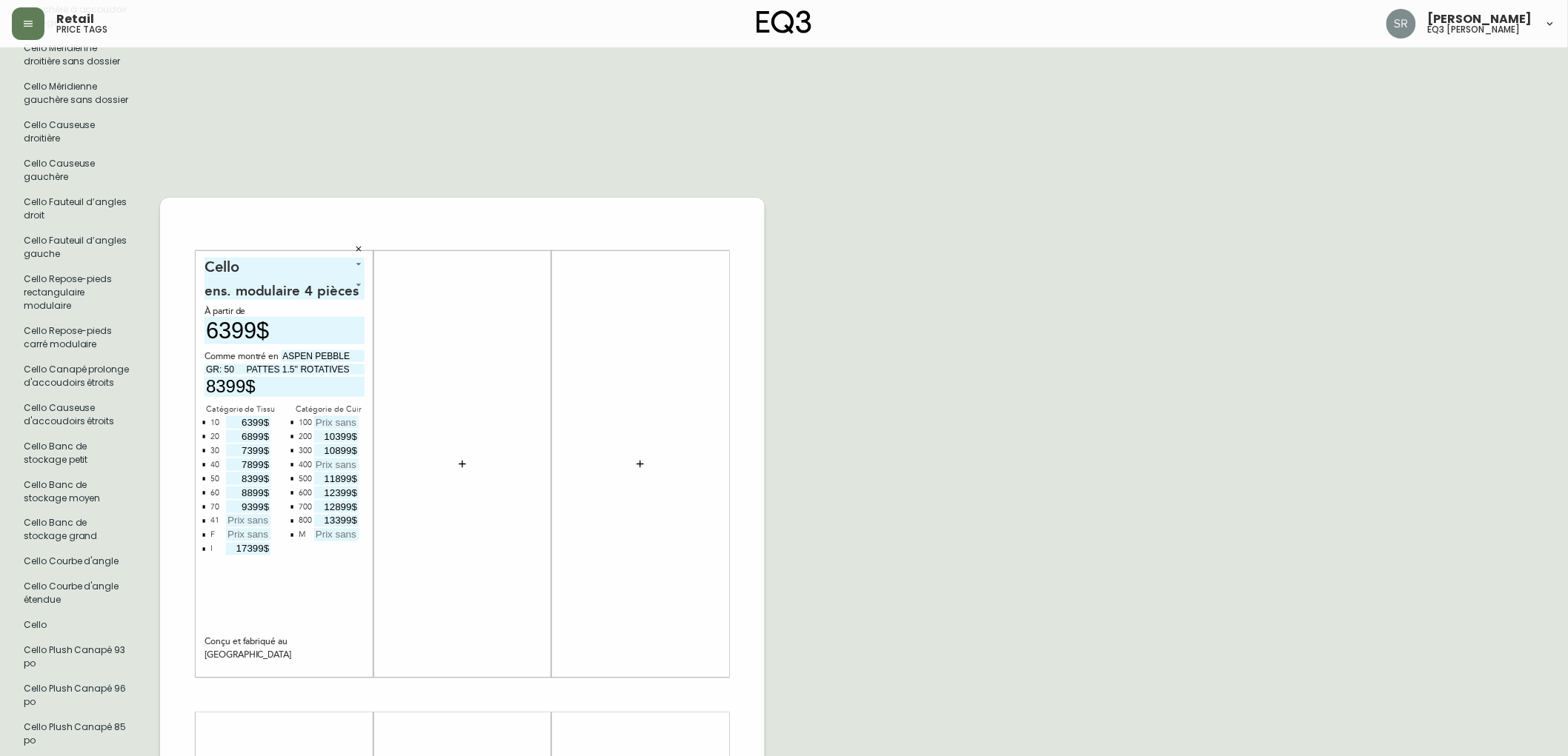
type input "6399$"
click at [497, 348] on div at bounding box center [462, 464] width 160 height 412
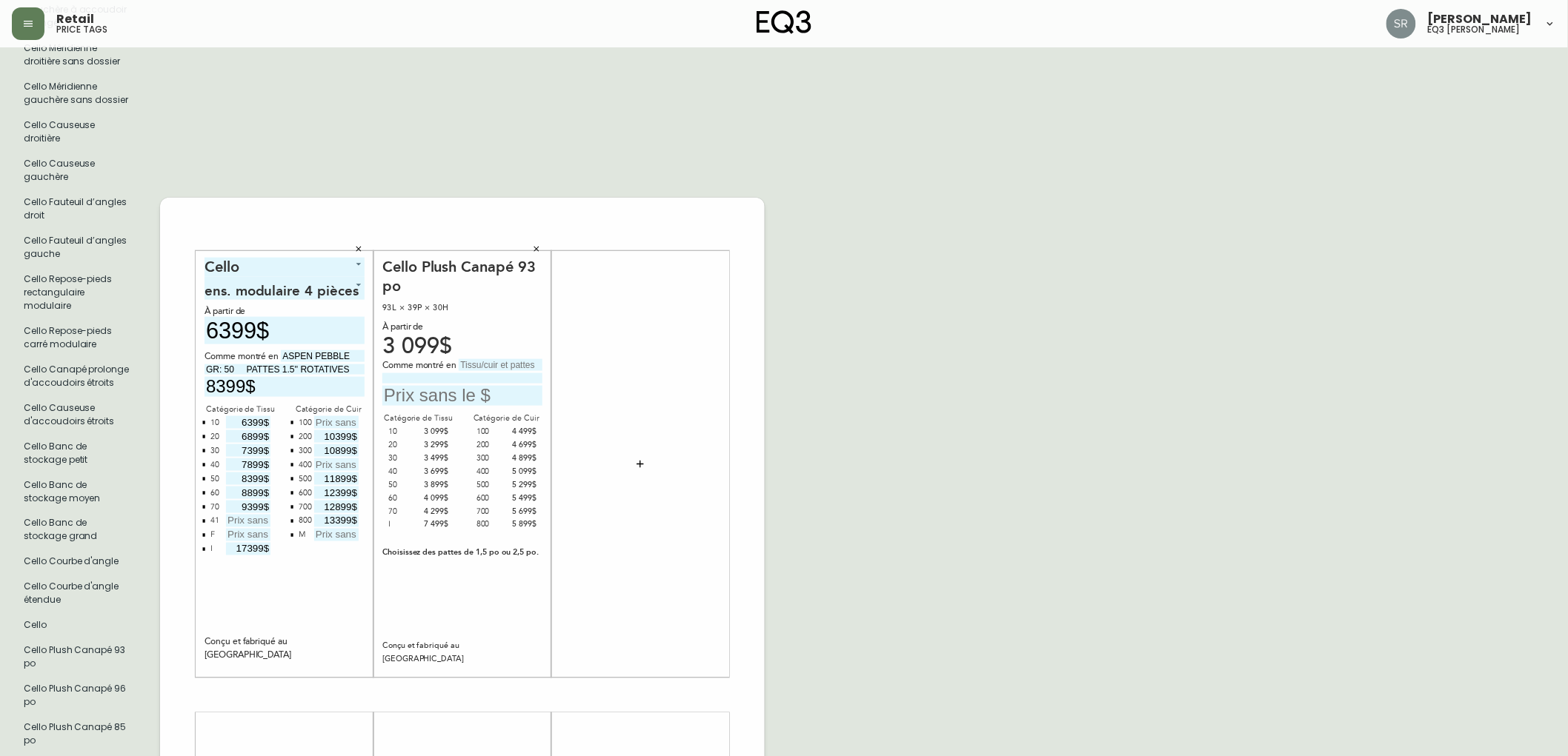
click at [484, 367] on input "text" at bounding box center [500, 365] width 84 height 12
type input "d"
click at [506, 363] on input "Donna darkbrown" at bounding box center [500, 365] width 84 height 12
type input "Donna dark brown"
click at [484, 394] on input "text" at bounding box center [462, 395] width 160 height 20
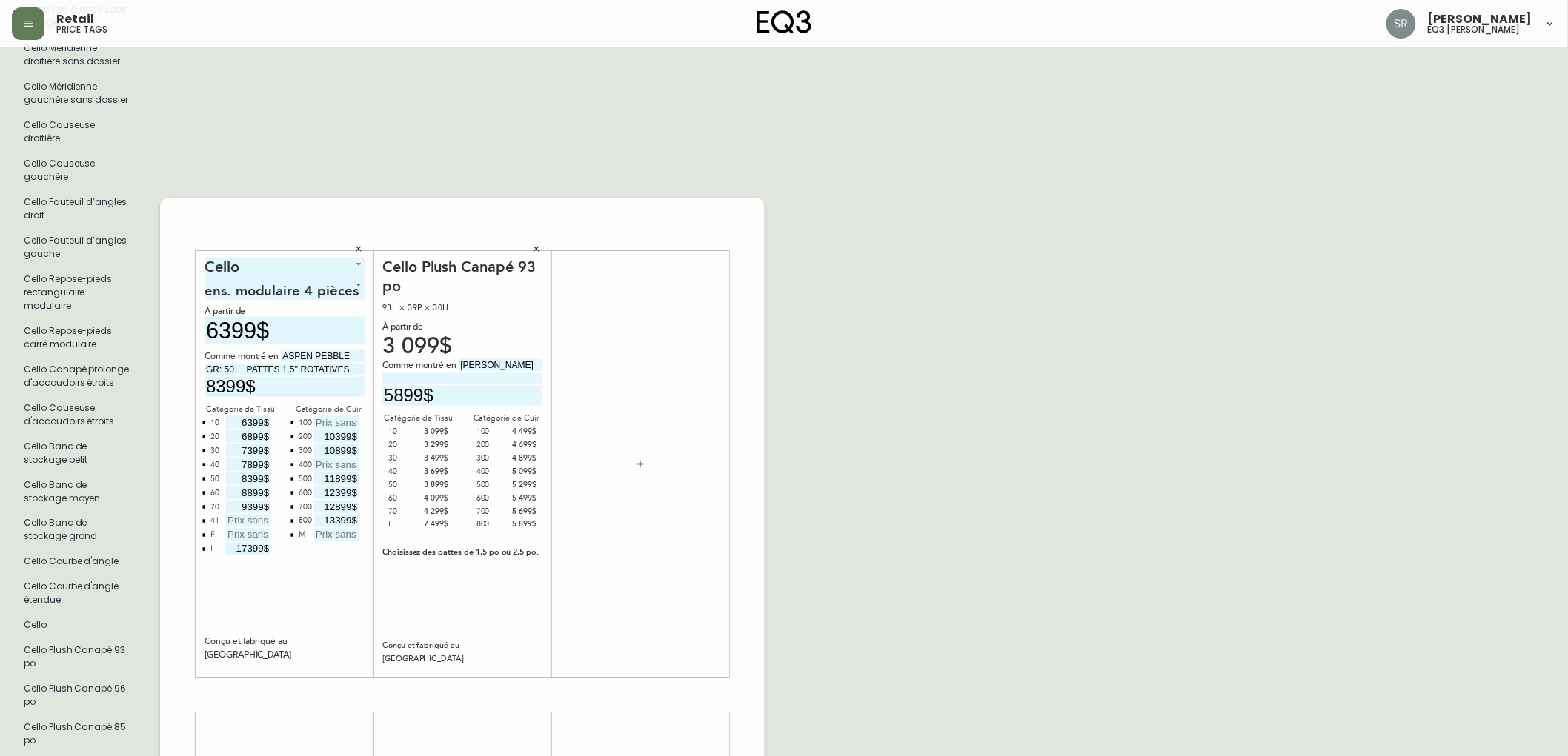
type input "5899$"
click at [467, 376] on input at bounding box center [462, 378] width 160 height 10
type input "g"
type input "Grade 800"
click at [217, 370] on input "GR: 50 PATTES 1.5'' ROTATIVES" at bounding box center [284, 369] width 160 height 10
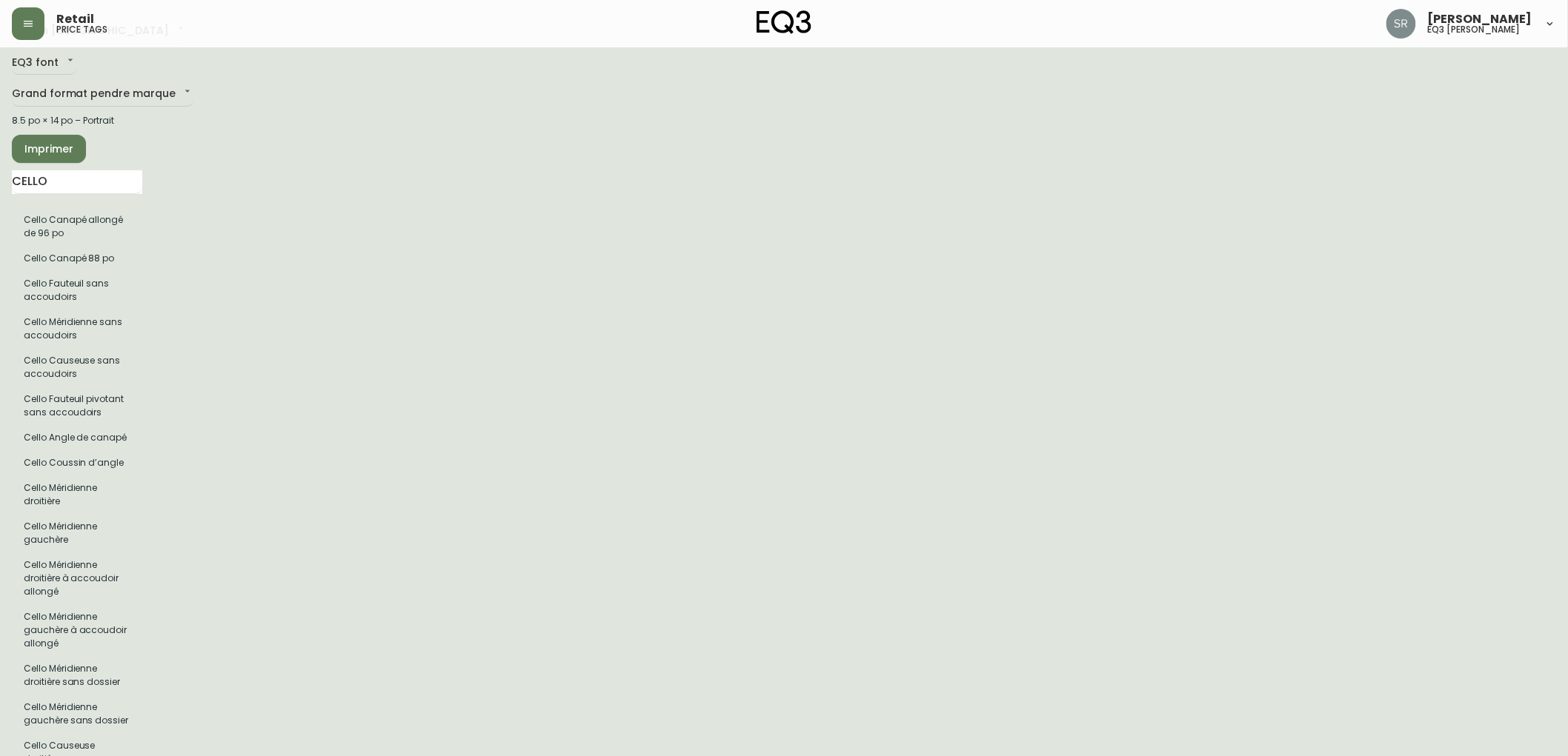
scroll to position [0, 0]
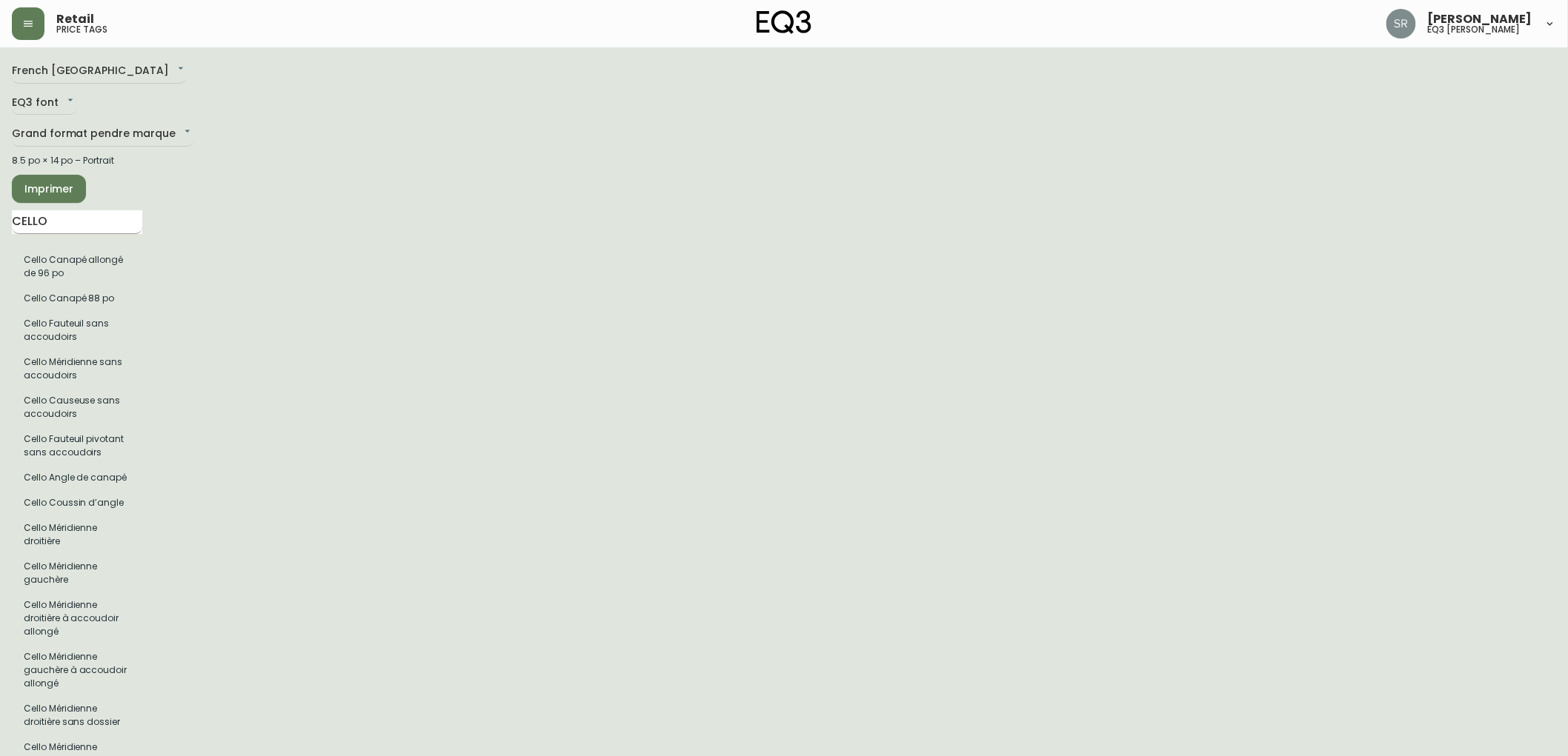
type input "GRADE: 50 PATTES 1.5'' ROTATIVES"
click at [58, 215] on input "CELLO" at bounding box center [77, 222] width 131 height 24
click at [56, 215] on input "CELLO" at bounding box center [77, 222] width 131 height 24
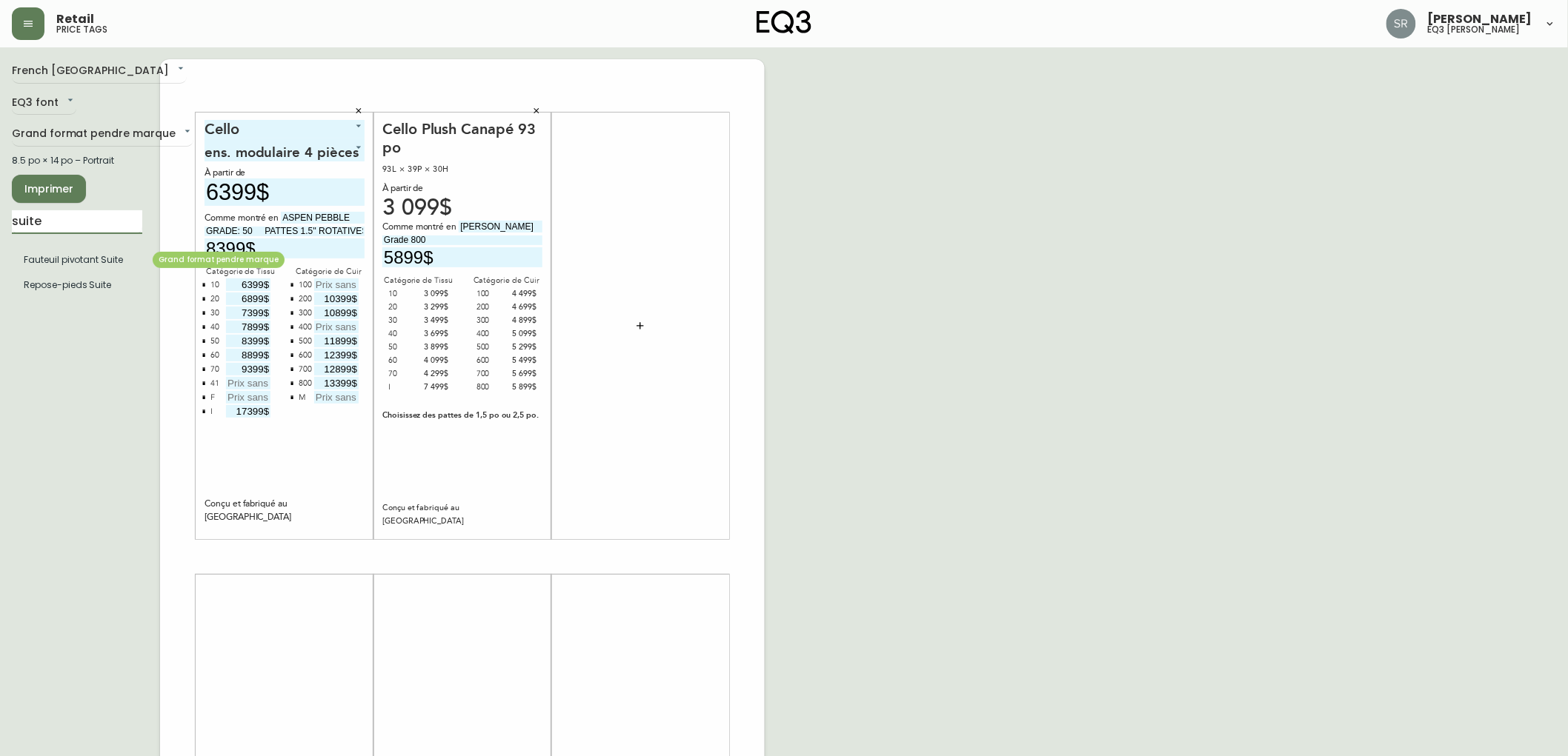
type input "suite"
click at [723, 366] on div "Cello 4 ens. modulaire 4 pièces 2 À partir de 6399$ Comme montré en ASPEN PEBBL…" at bounding box center [462, 556] width 605 height 995
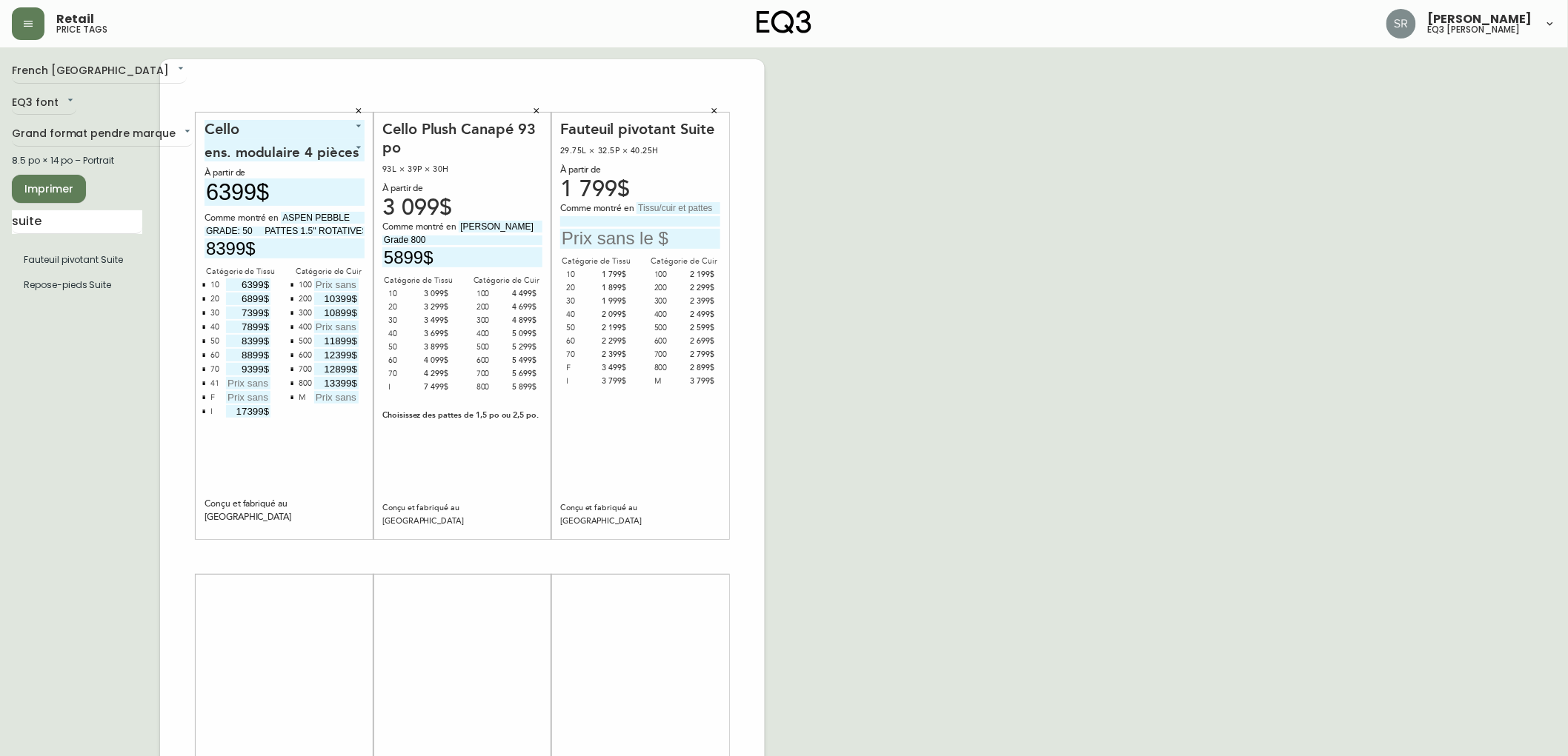
click at [680, 208] on input "text" at bounding box center [678, 208] width 84 height 12
type input "p"
type input "Paloma Bourbon"
click at [662, 239] on input "text" at bounding box center [640, 238] width 160 height 20
click at [578, 237] on input "2699$" at bounding box center [640, 238] width 160 height 20
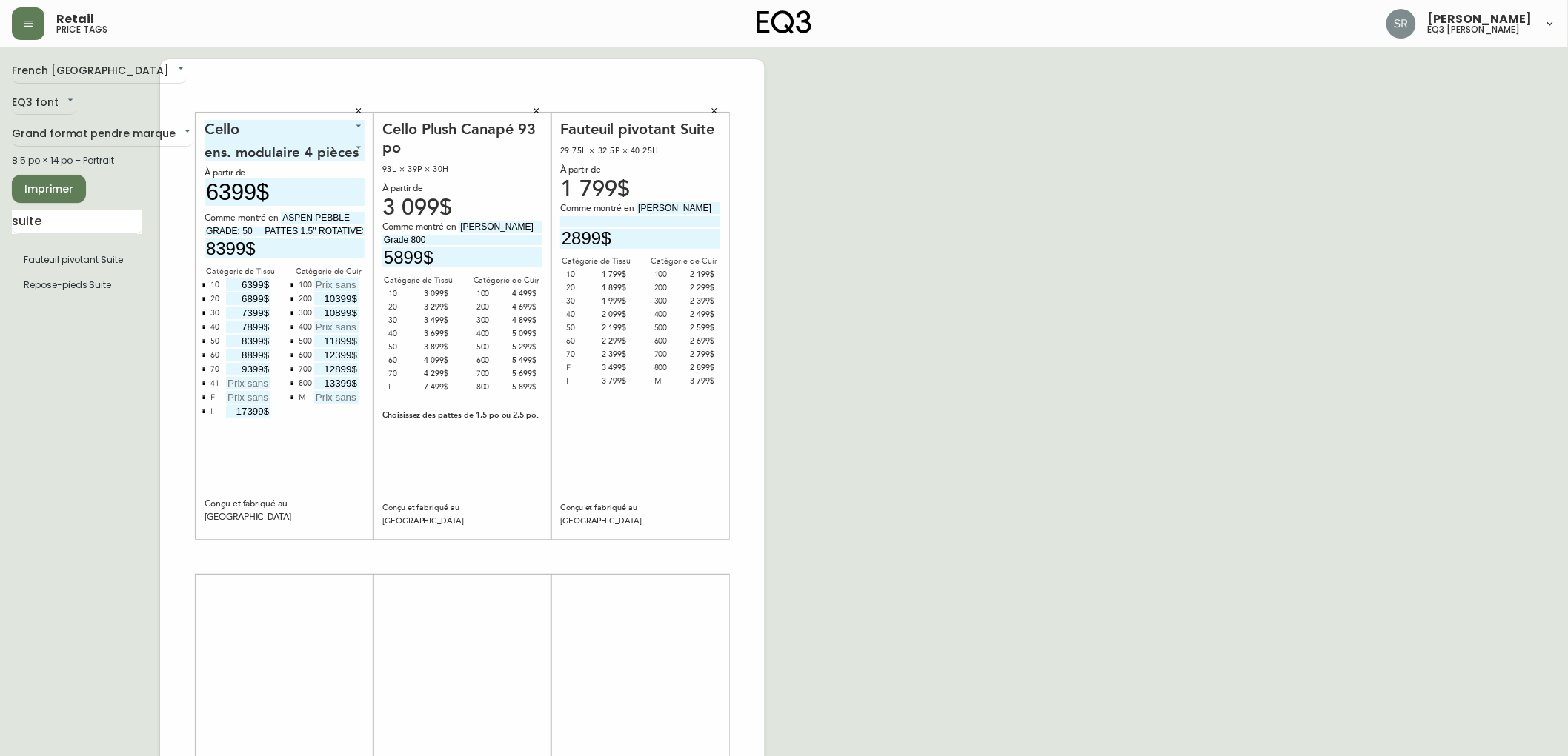
type input "2899$"
click at [586, 216] on input at bounding box center [640, 220] width 160 height 10
type input "Grade 800"
click at [975, 346] on div "French Canada fr_CA EQ3 font EQ3 Grand format pendre marque large 8.5 po × 14 p…" at bounding box center [784, 556] width 1544 height 995
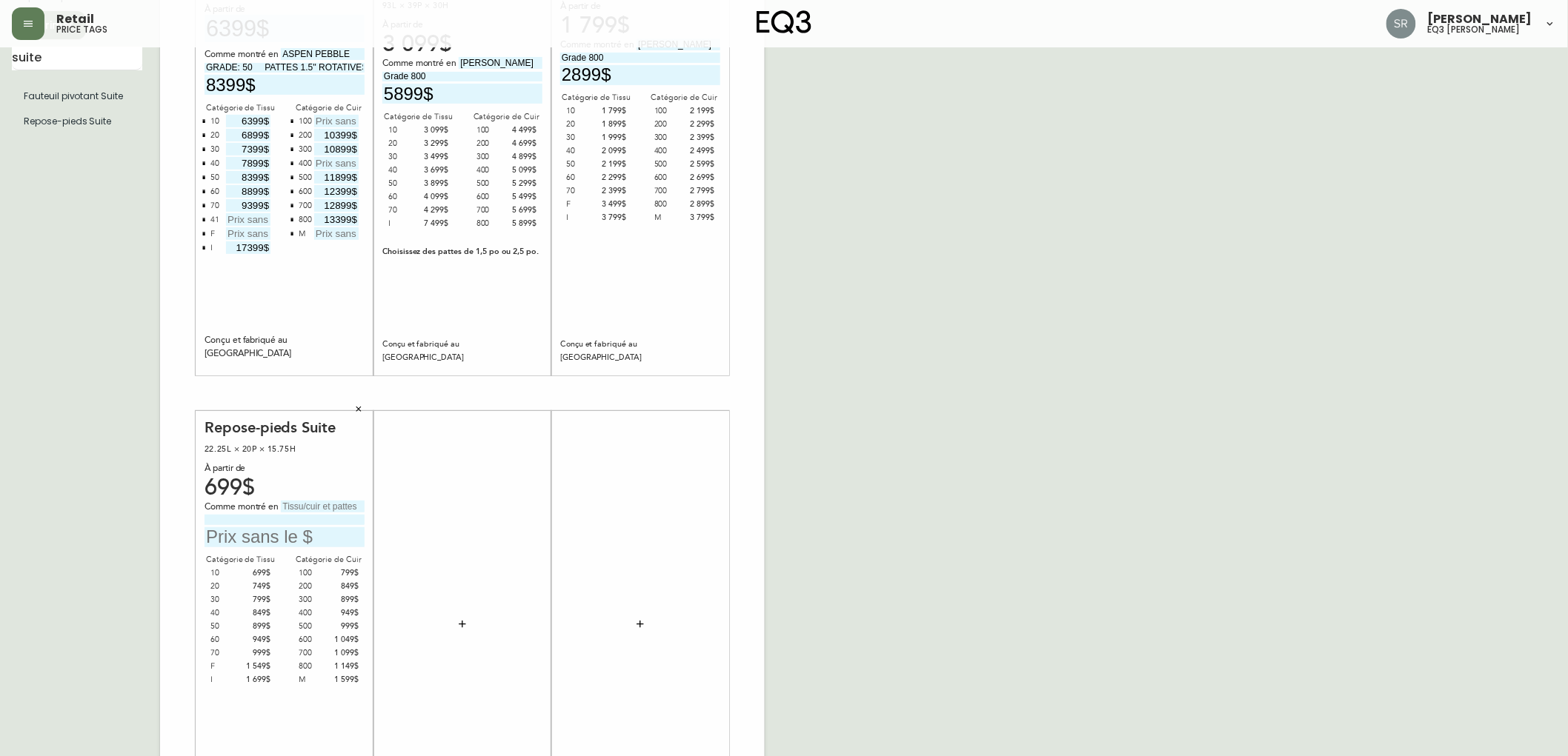
scroll to position [164, 0]
click at [293, 537] on input "text" at bounding box center [284, 536] width 160 height 20
type input "1149$"
click at [310, 502] on input "text" at bounding box center [323, 506] width 84 height 12
type input "Paloma Bourbon"
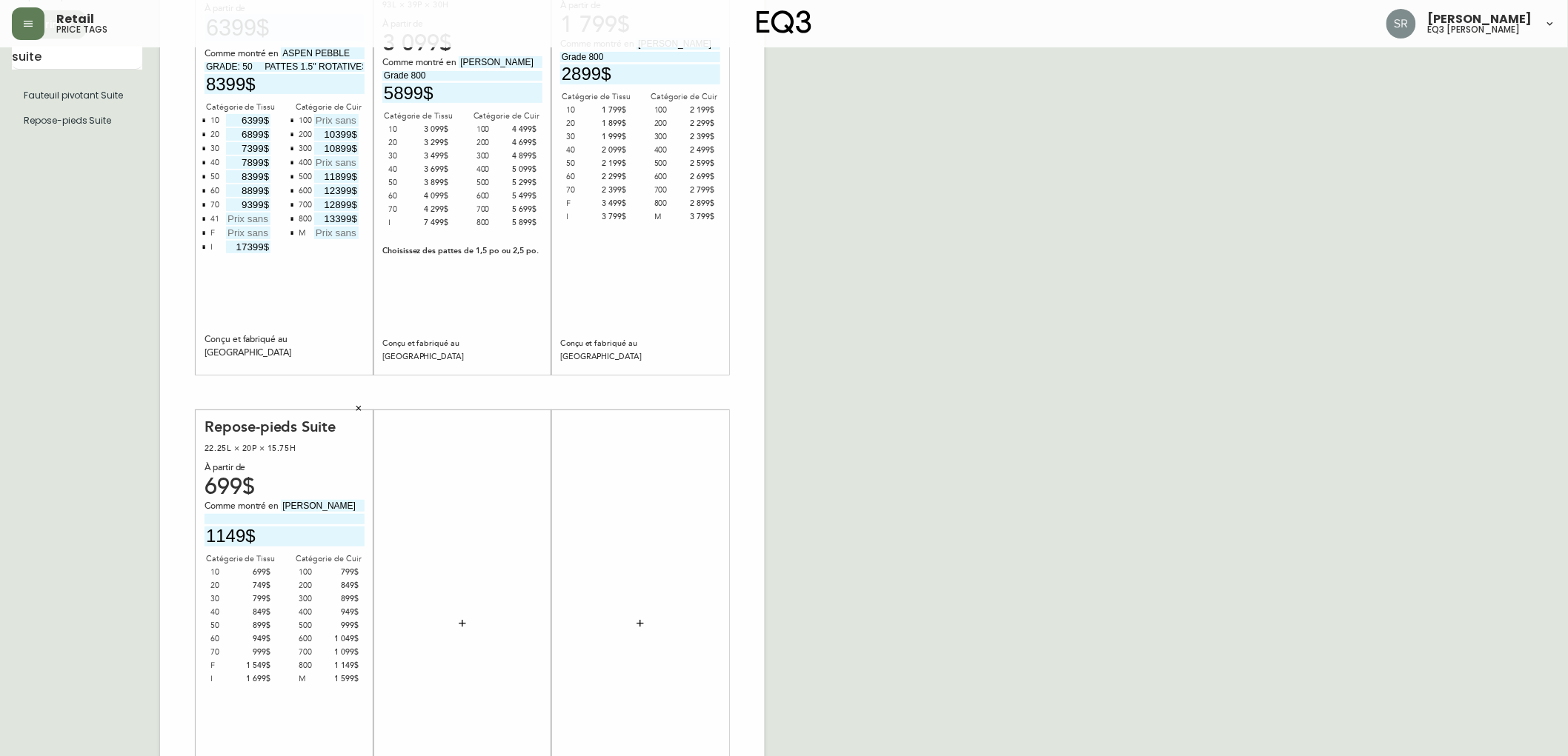
click at [296, 520] on input at bounding box center [284, 518] width 160 height 10
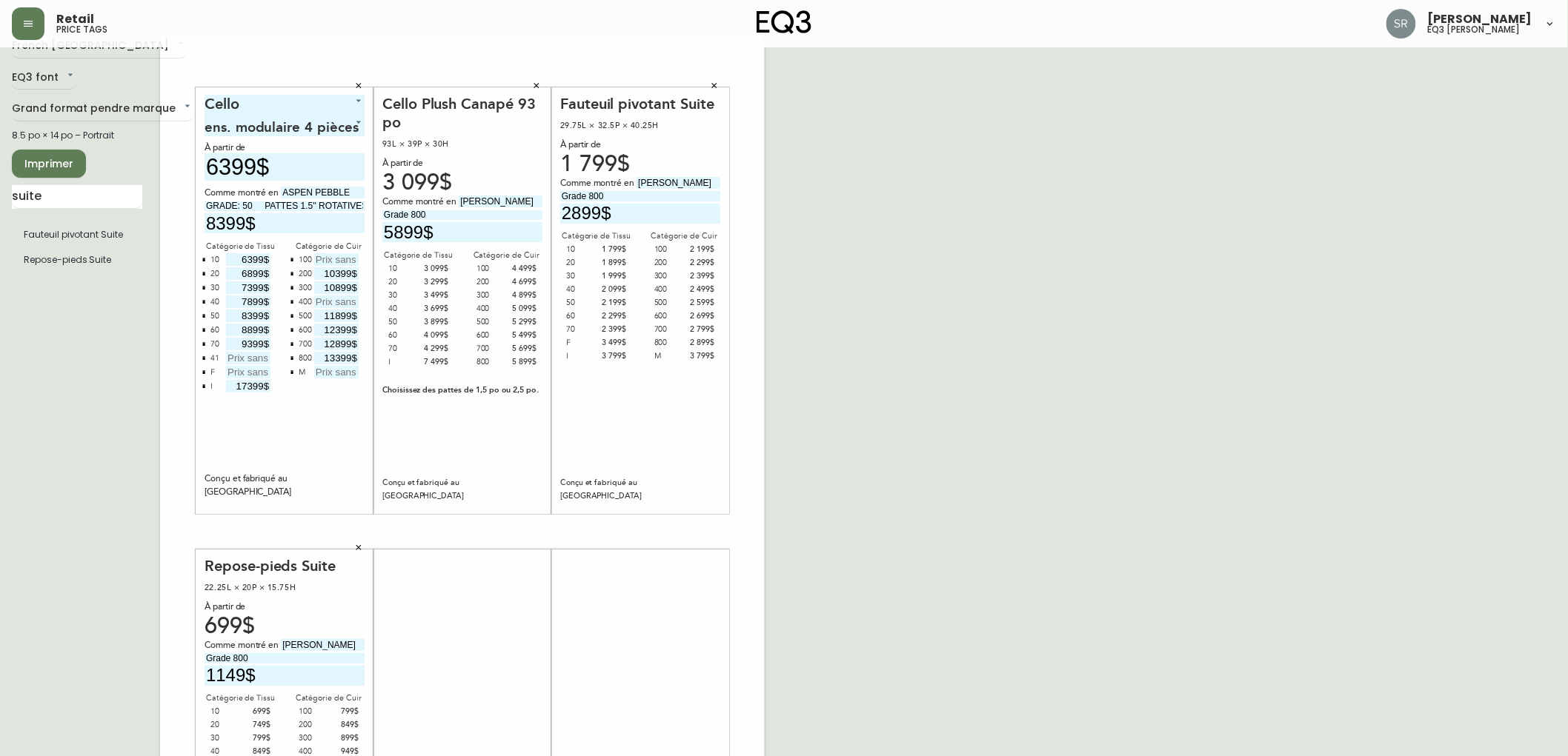
scroll to position [0, 0]
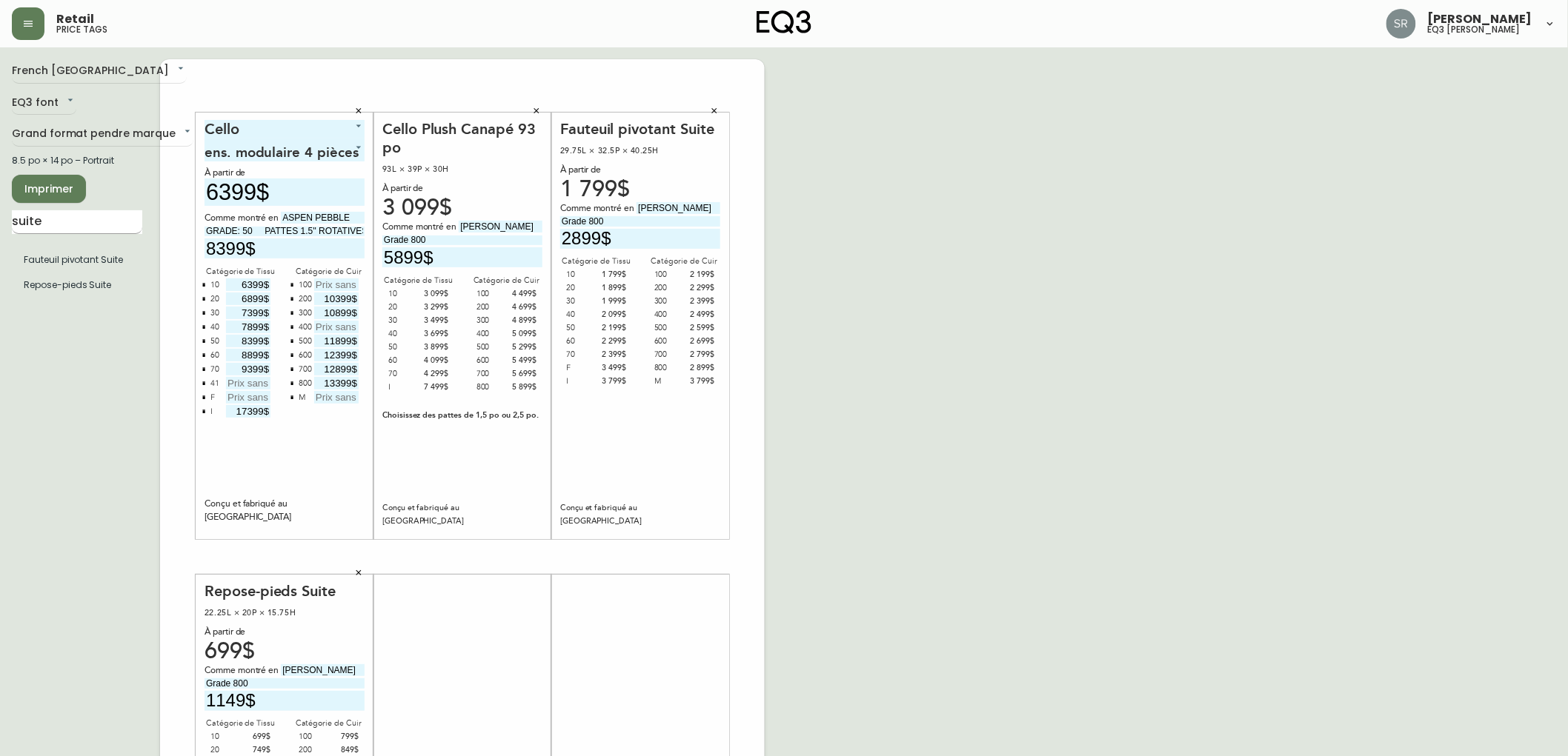
type input "Grade 800"
click at [112, 219] on input "suite" at bounding box center [77, 222] width 131 height 24
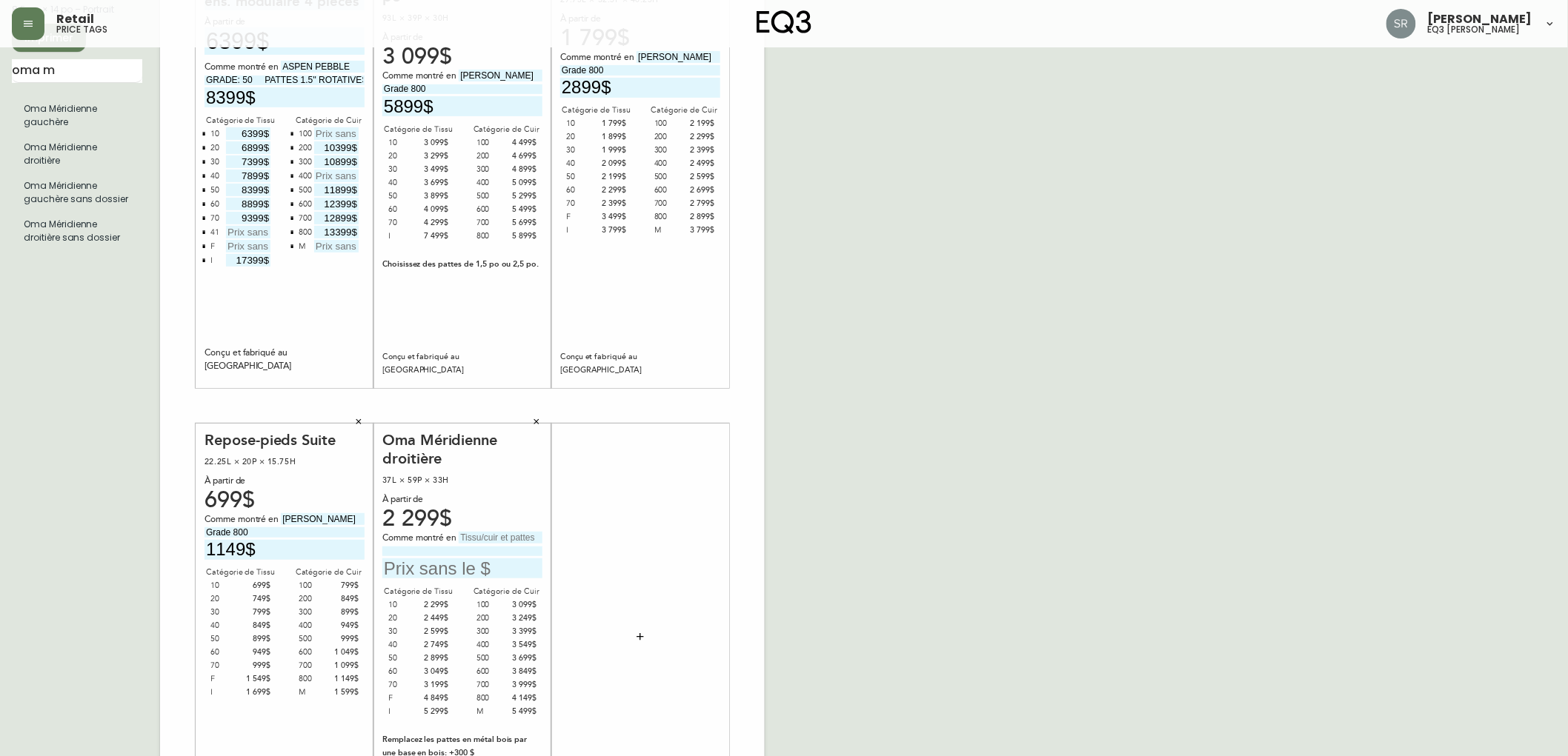
scroll to position [164, 0]
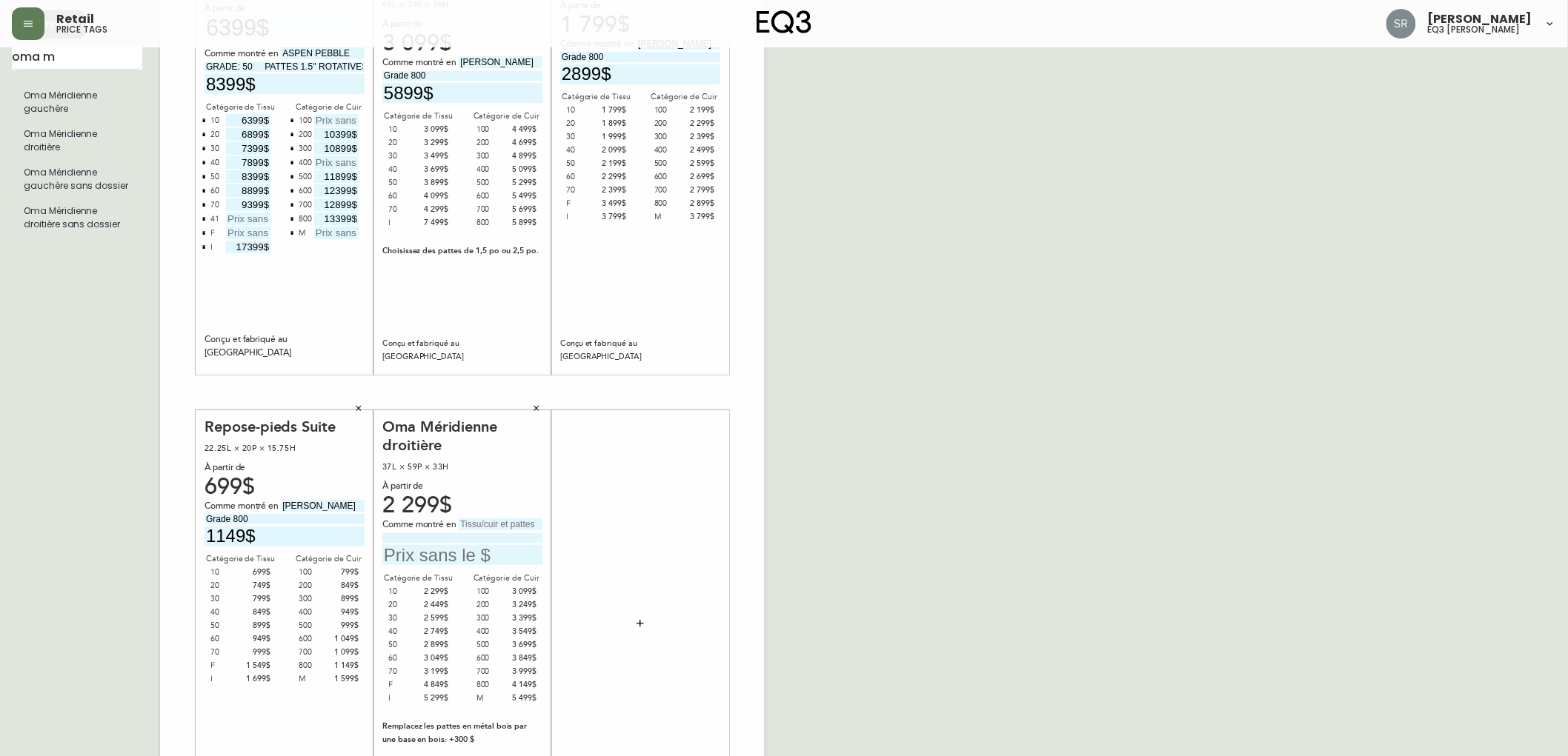
click at [497, 526] on input "text" at bounding box center [500, 524] width 84 height 12
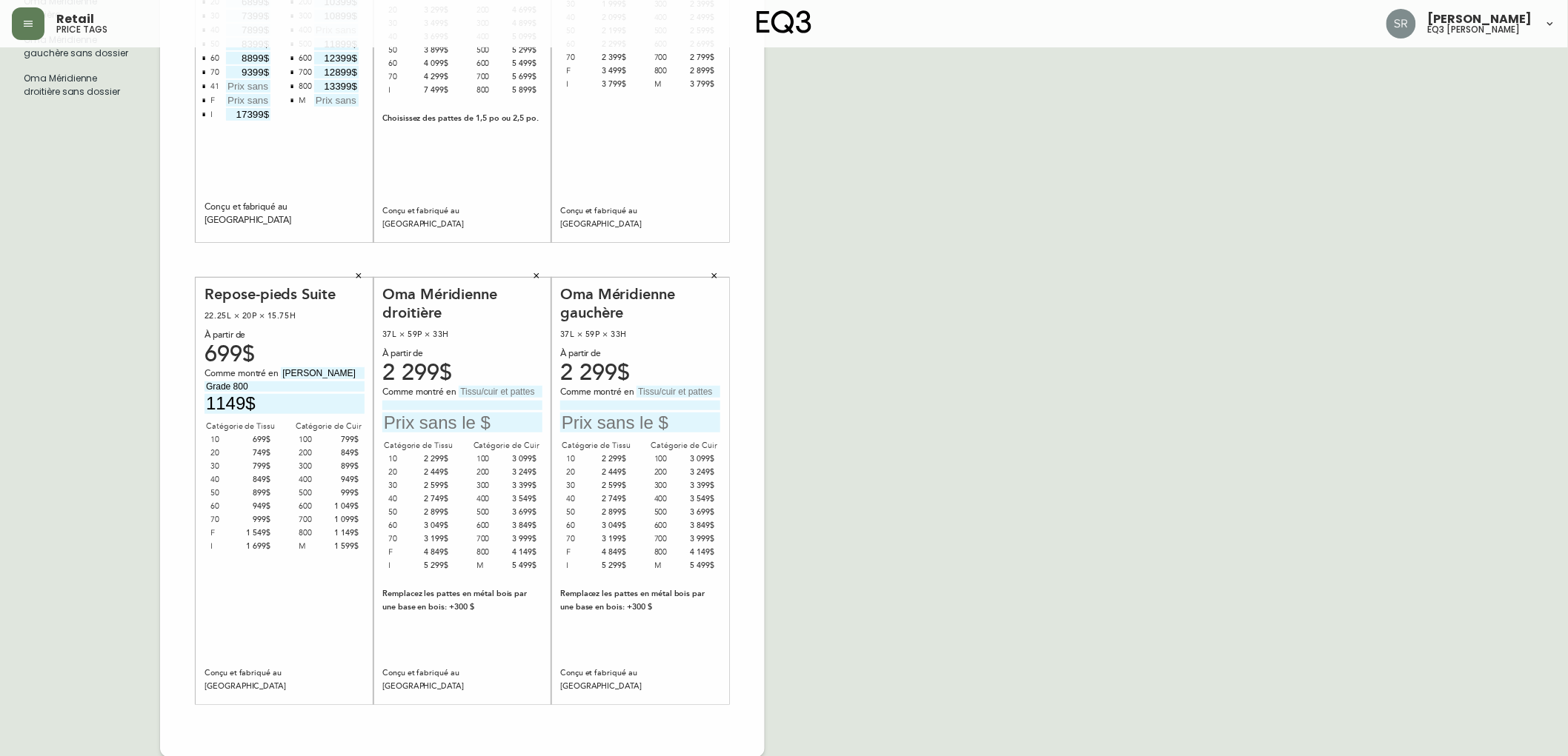
scroll to position [298, 0]
click at [533, 270] on icon "button" at bounding box center [536, 274] width 9 height 9
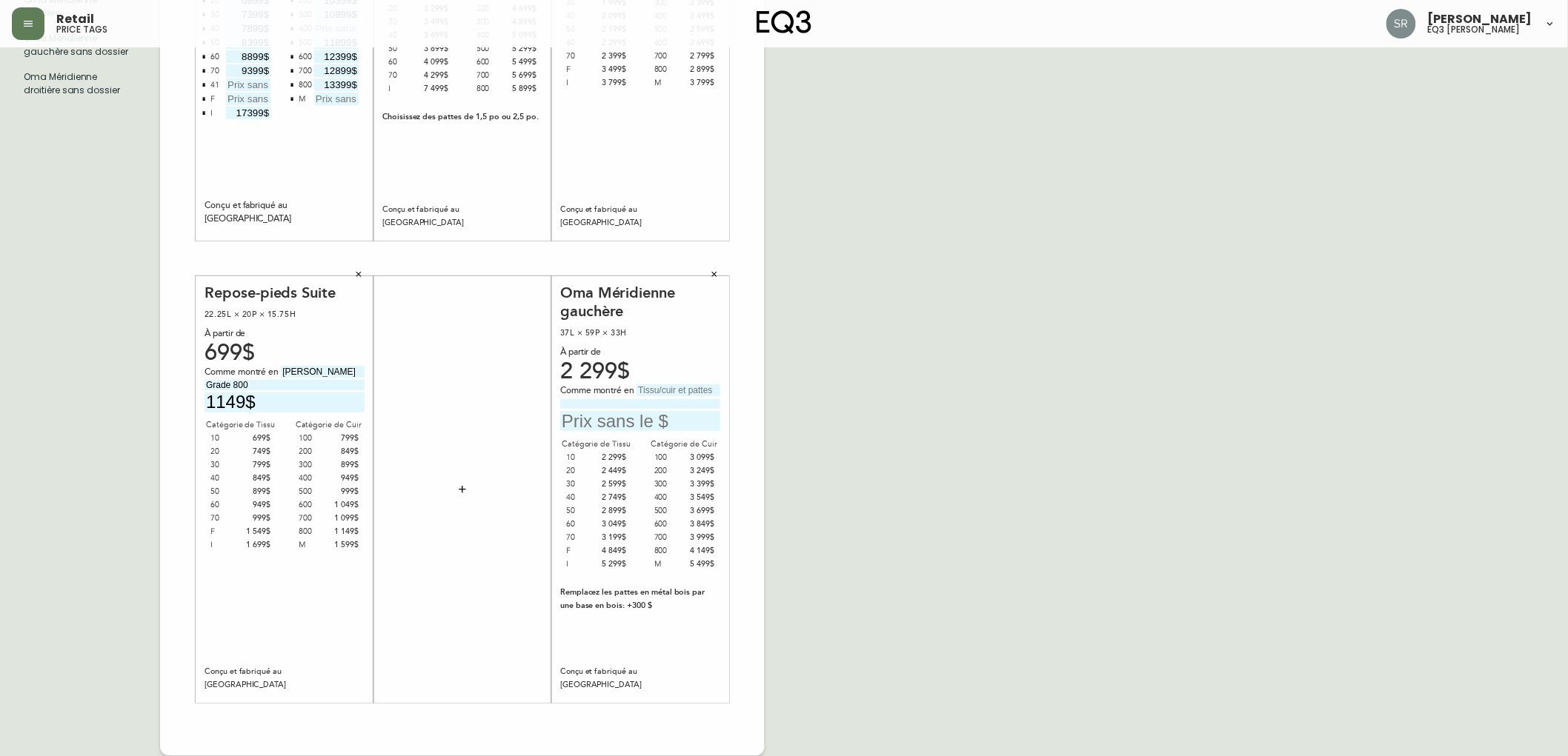
click at [714, 270] on icon "button" at bounding box center [714, 274] width 9 height 9
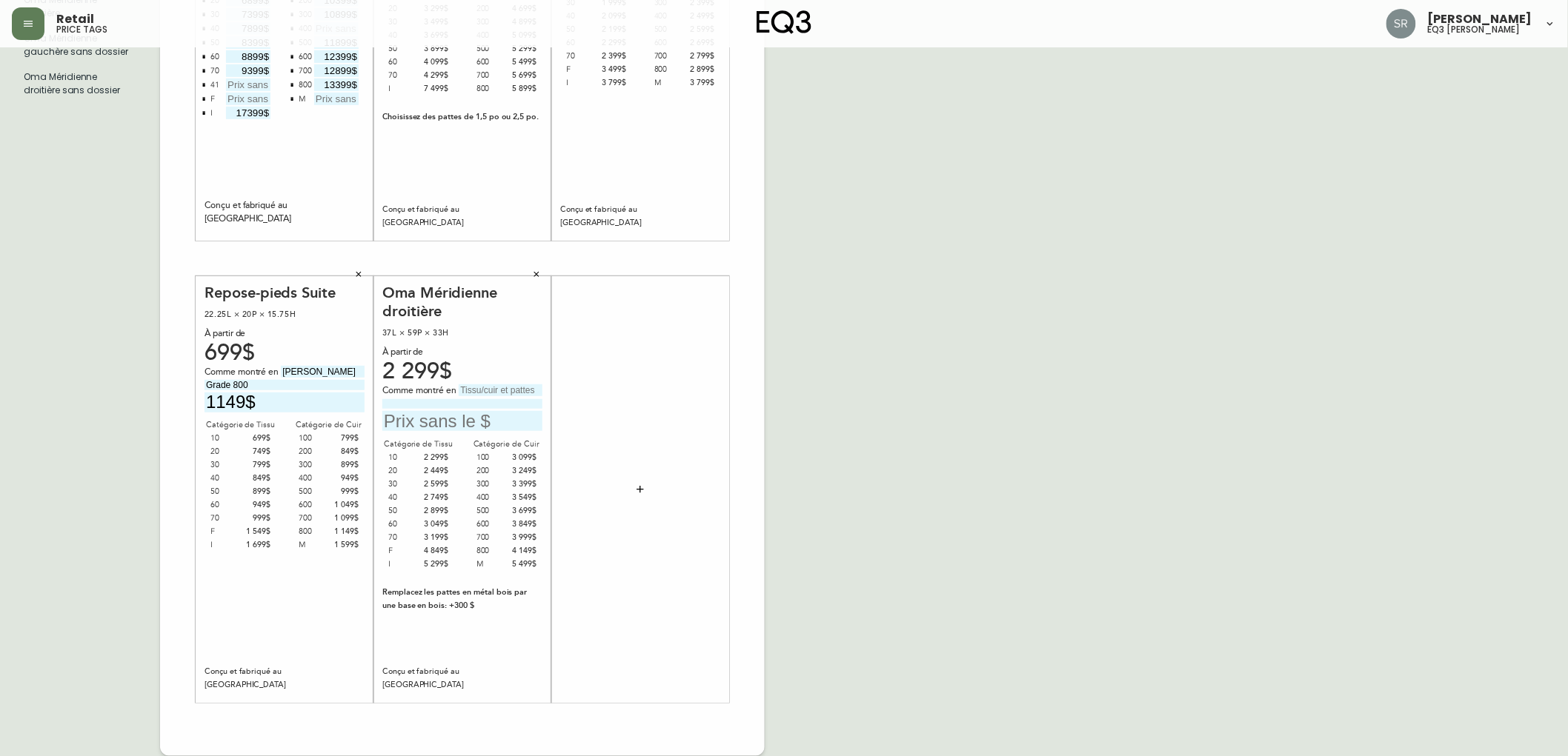
click at [435, 536] on div "3 199$" at bounding box center [434, 538] width 30 height 14
drag, startPoint x: 425, startPoint y: 536, endPoint x: 442, endPoint y: 538, distance: 17.1
click at [442, 538] on div "3 199$" at bounding box center [434, 538] width 30 height 14
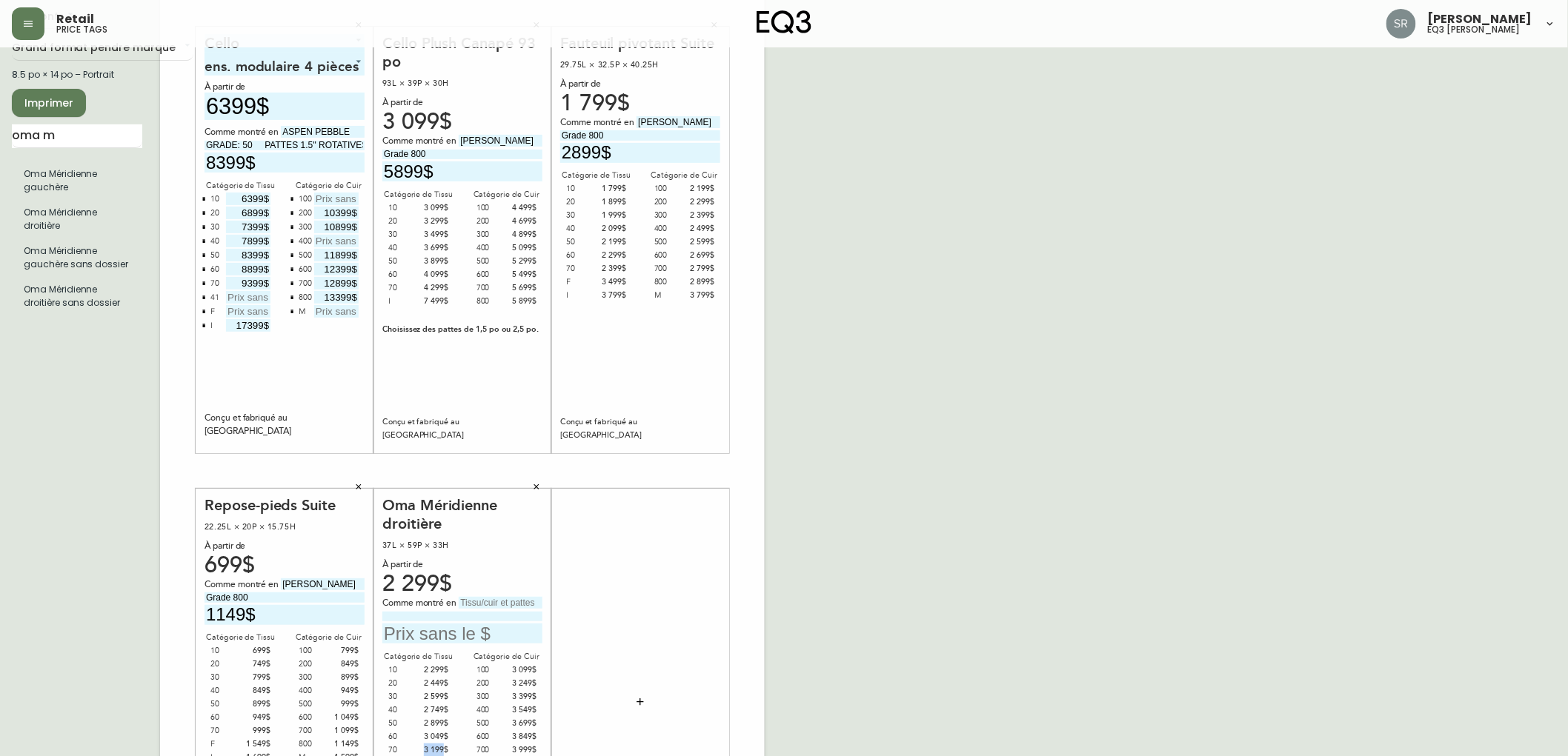
scroll to position [52, 0]
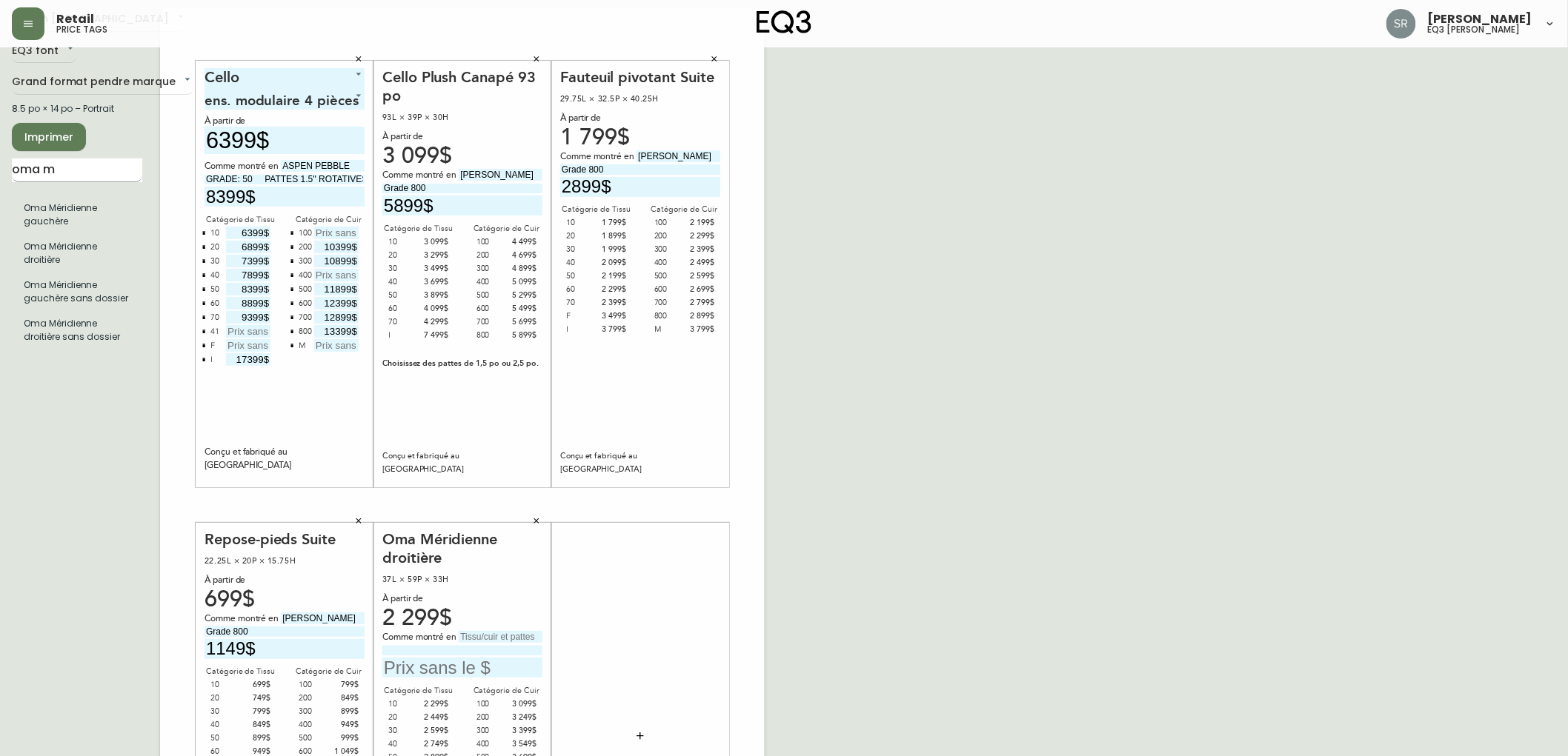
click at [82, 173] on input "oma m" at bounding box center [77, 170] width 131 height 24
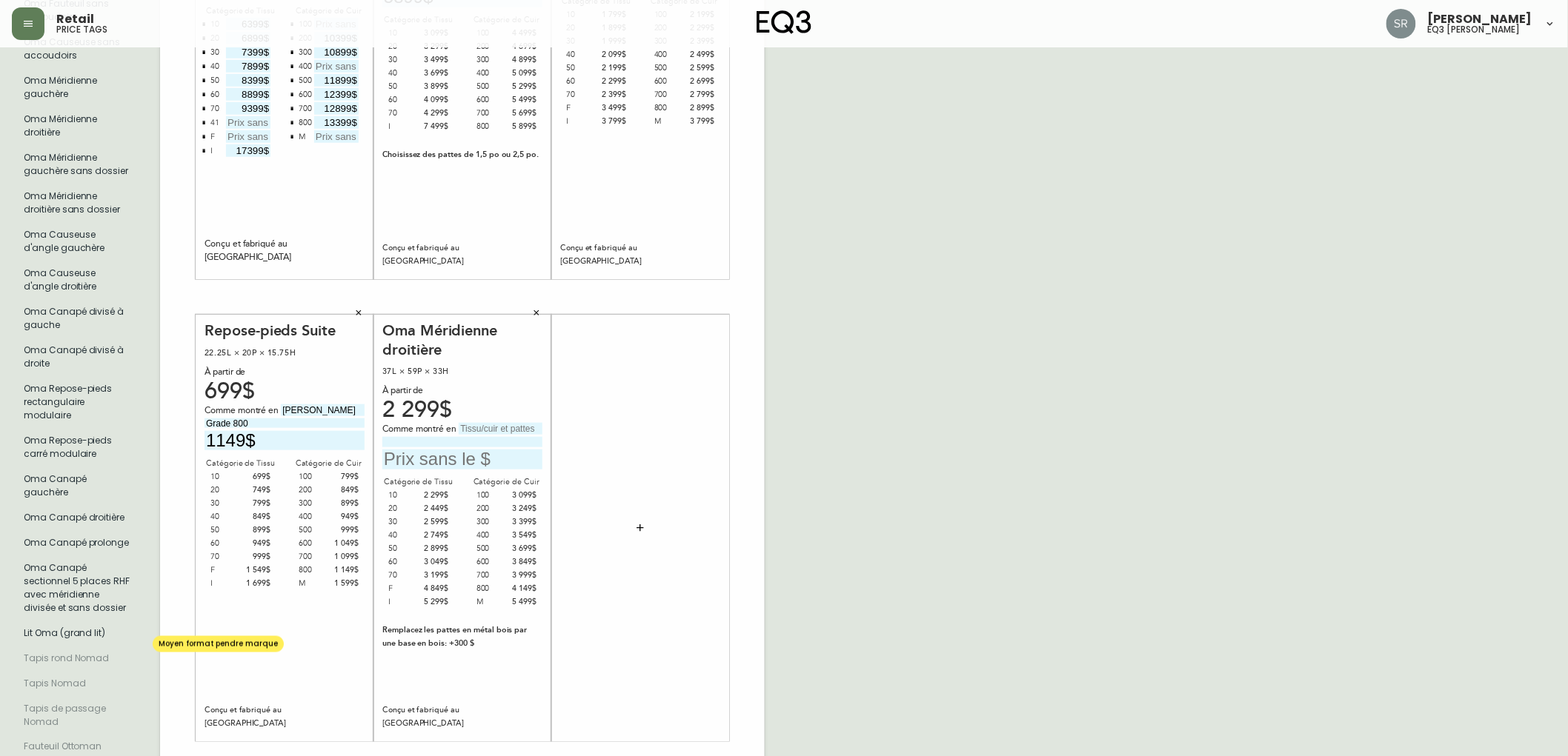
scroll to position [463, 0]
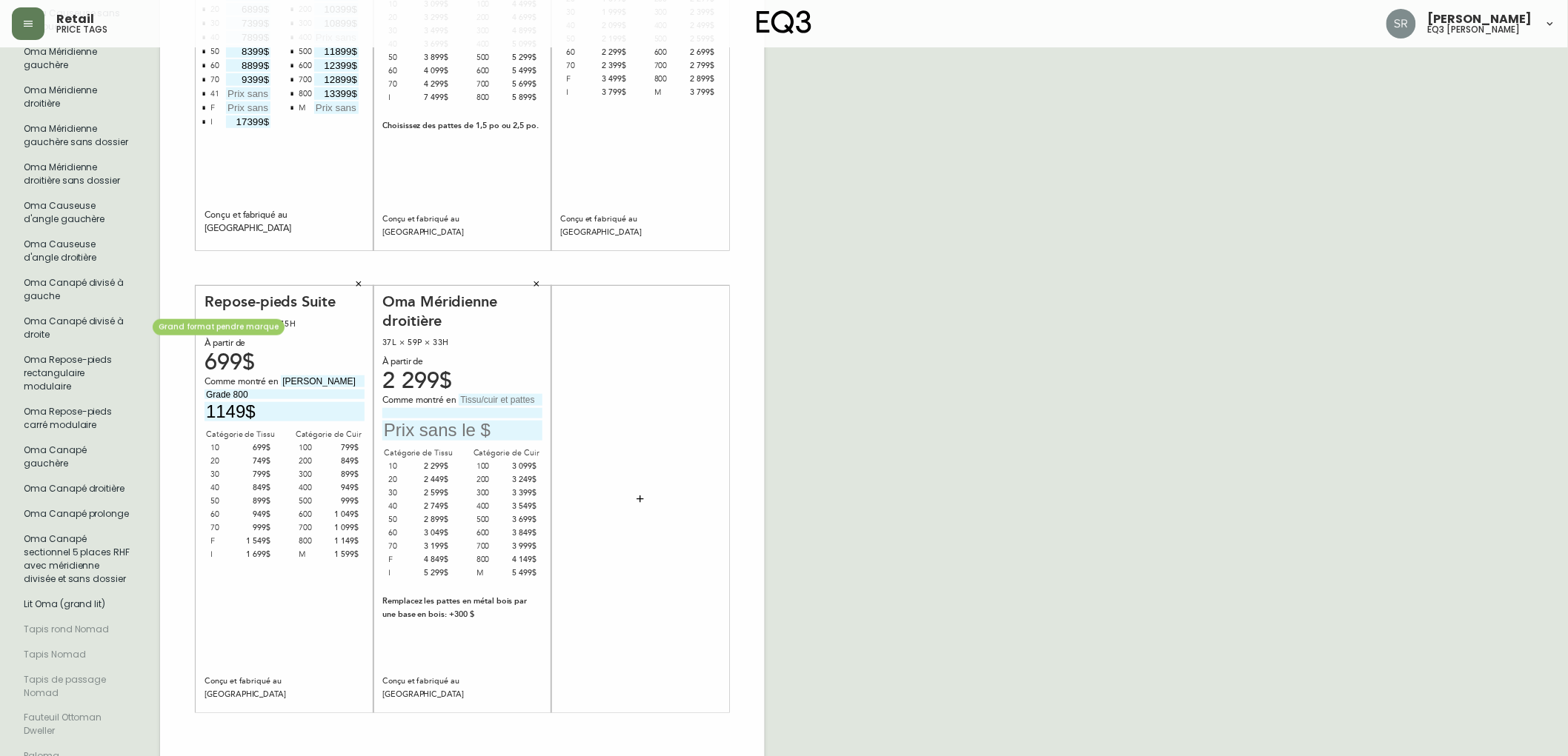
type input "oma"
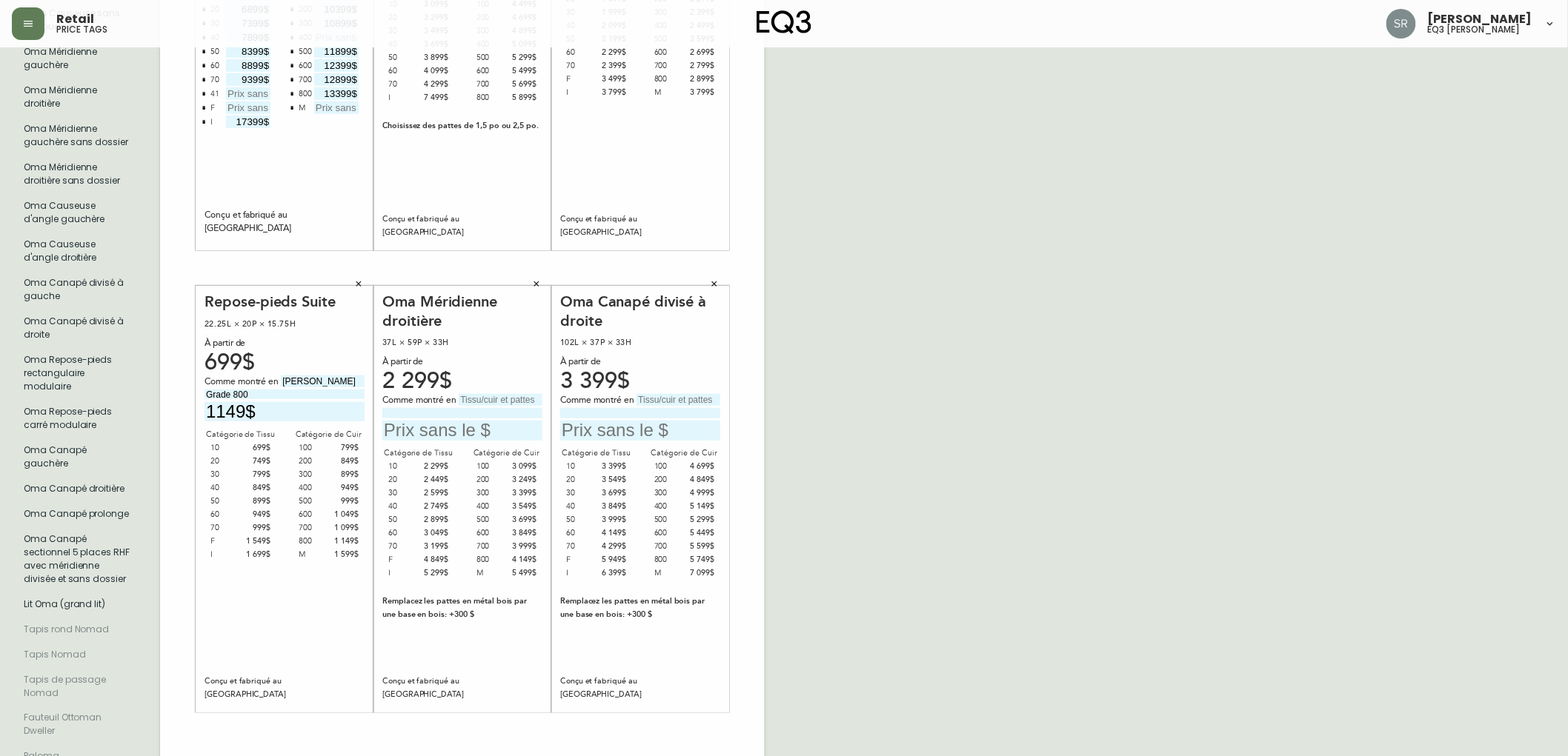
click at [715, 281] on icon "button" at bounding box center [714, 284] width 5 height 5
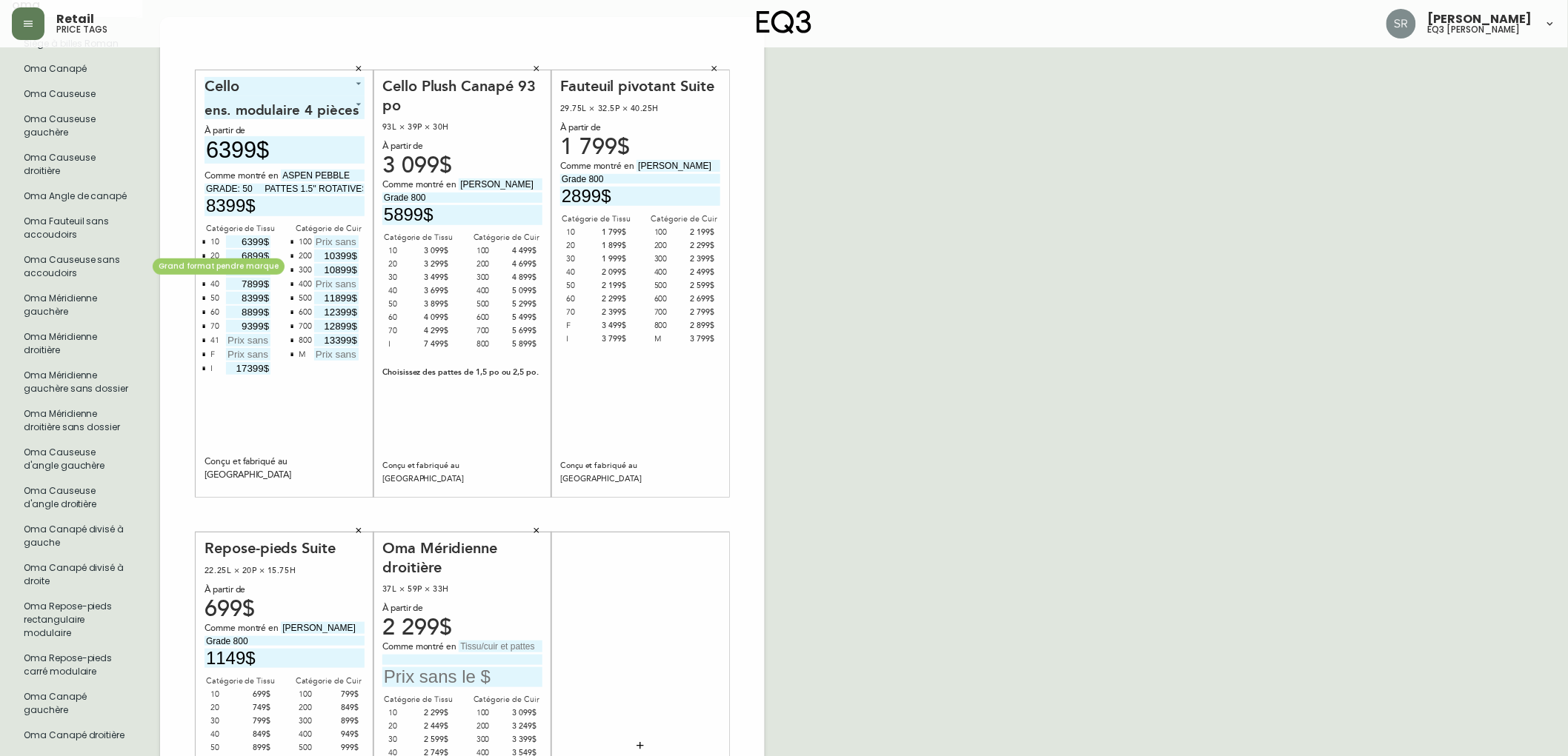
scroll to position [0, 0]
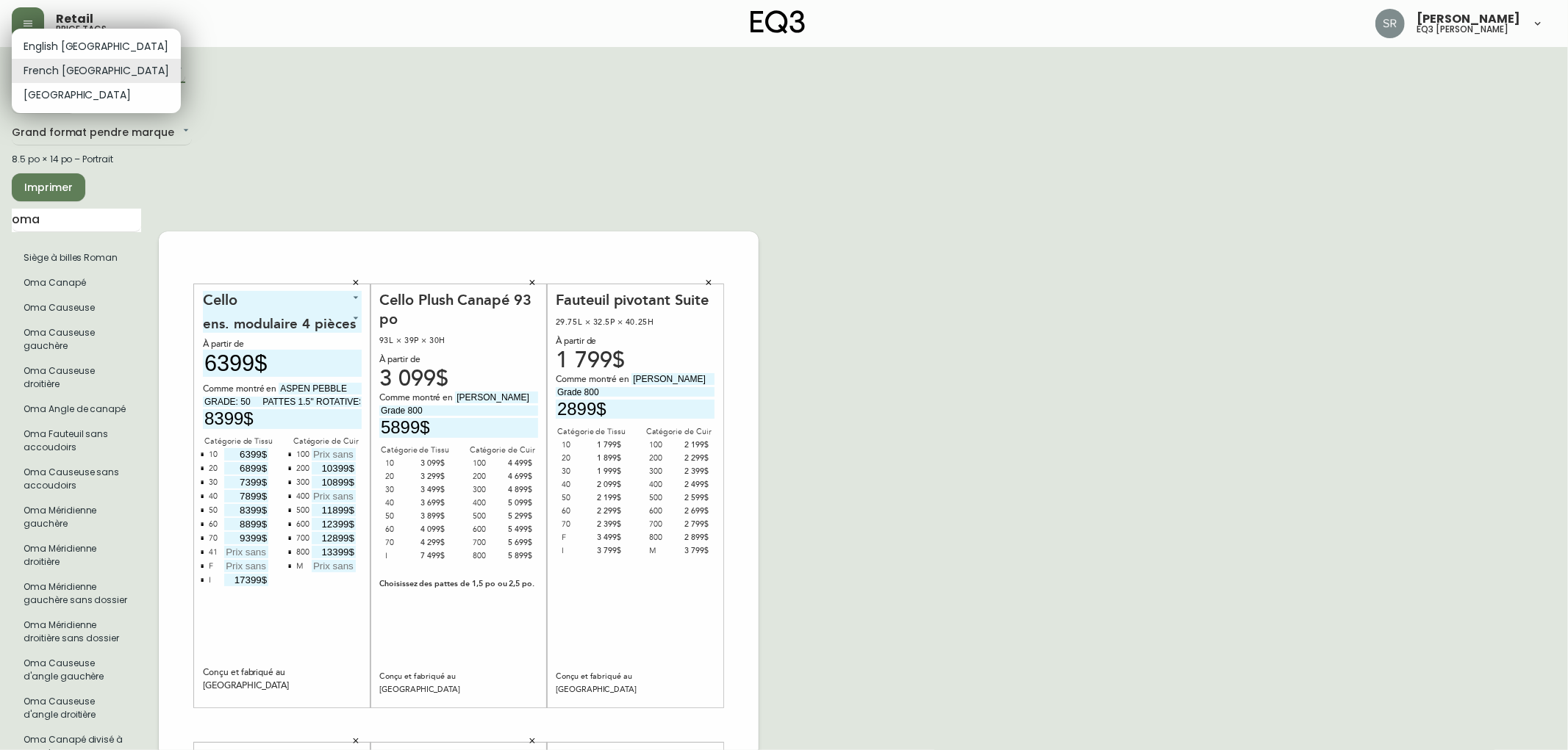
click at [86, 68] on body "Retail price tags Serena Raposo eq3 laval - le corbusier French Canada fr_CA EQ…" at bounding box center [784, 696] width 1568 height 1391
click at [75, 44] on li "English [GEOGRAPHIC_DATA]" at bounding box center [96, 46] width 169 height 25
type input "en_CA"
type input "$6399"
type input "$8399"
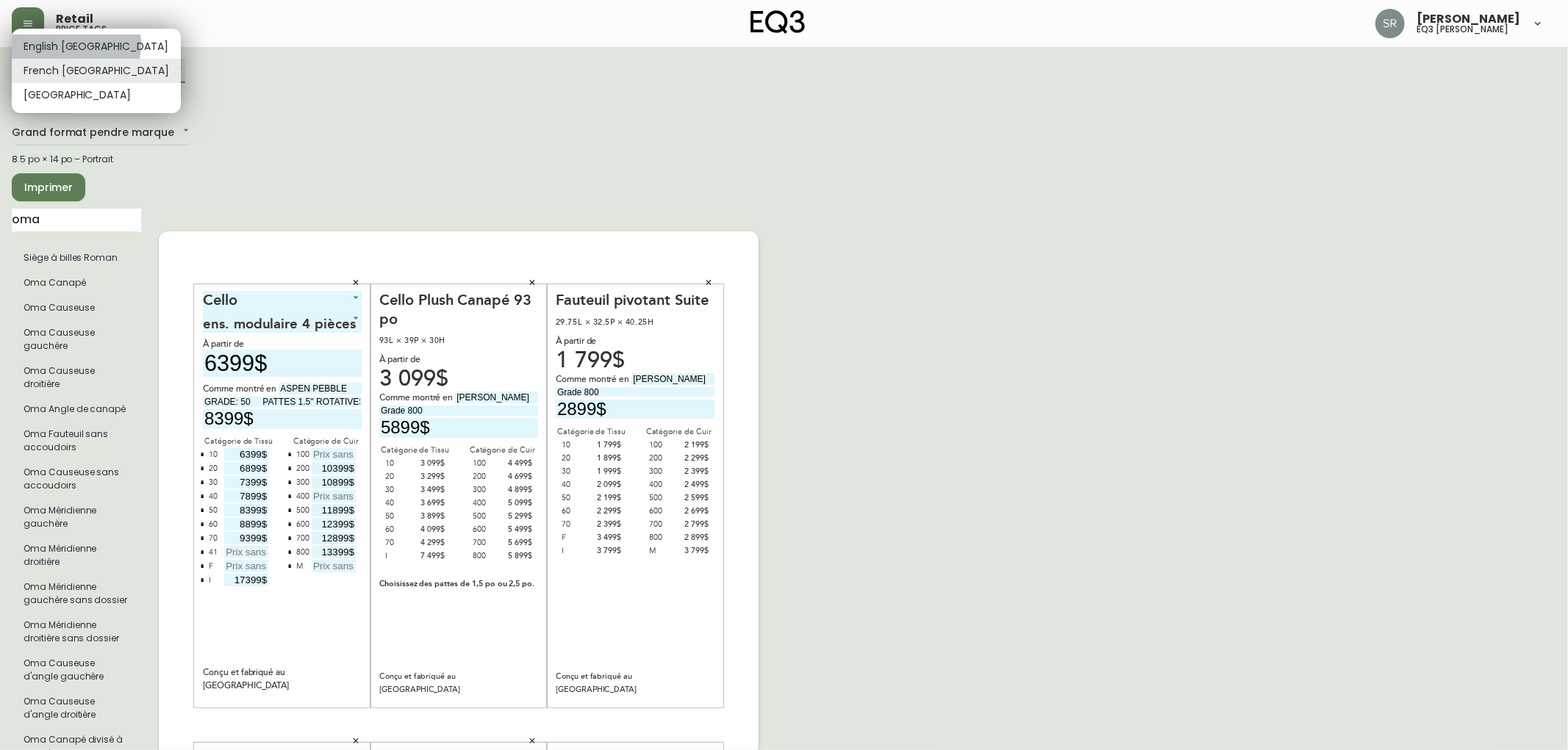
type input "$6399"
type input "$6899"
type input "$7399"
type input "$7899"
type input "$8399"
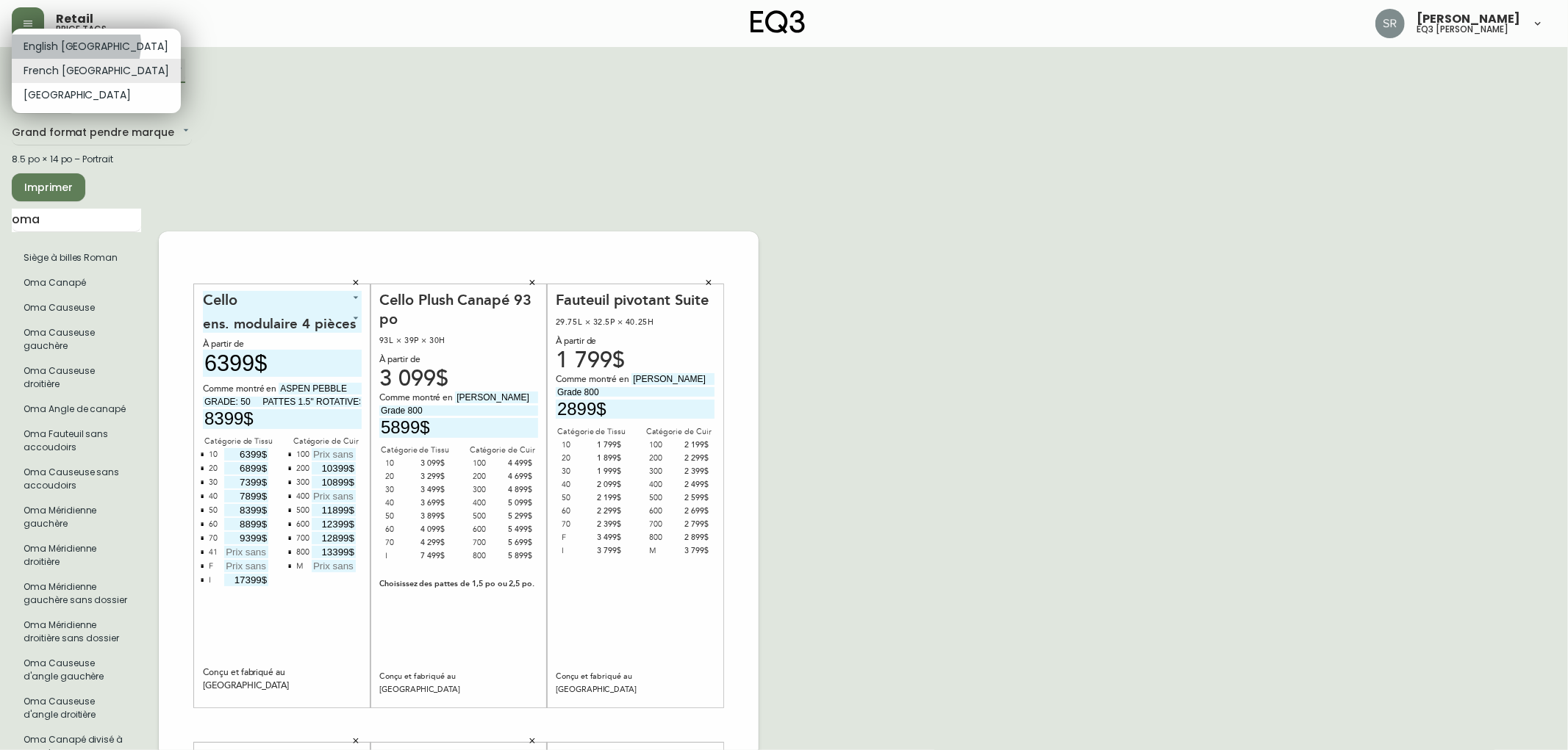
type input "$8899"
type input "$9399"
type input "$17399"
type input "$10399"
type input "$10899"
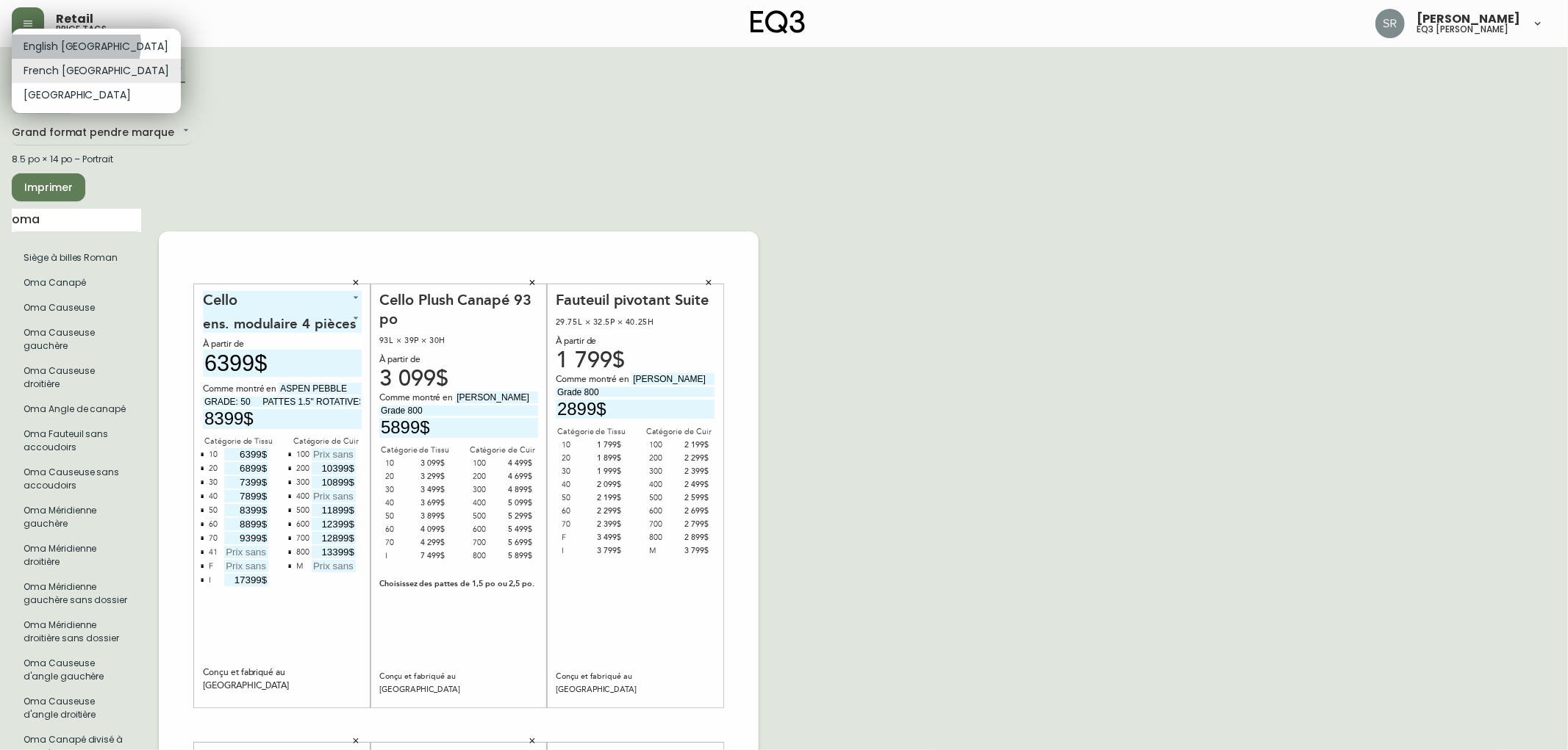
type input "$11899"
type input "$12399"
type input "$12899"
type input "$13399"
type input "$5899"
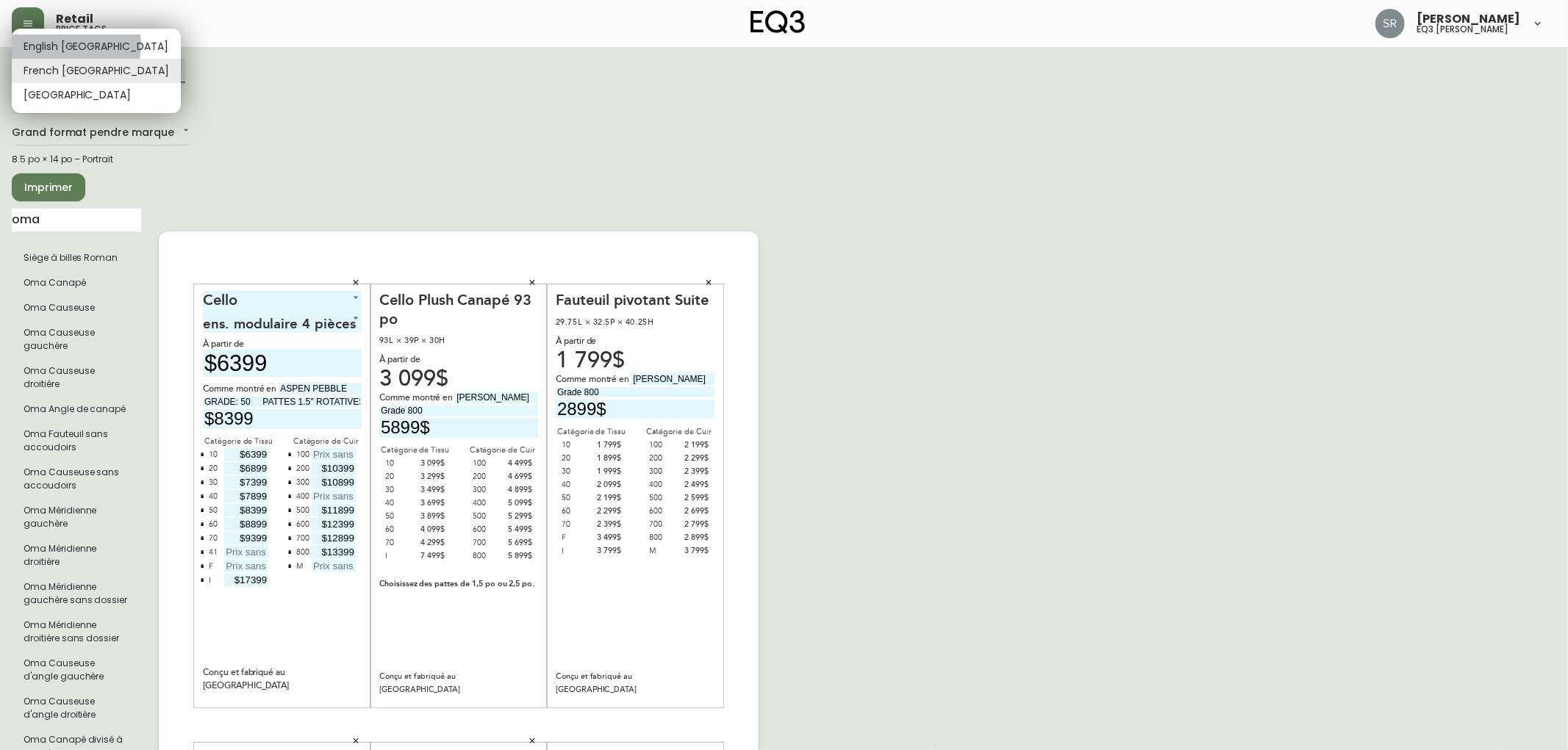
type input "$2899"
type input "$1149"
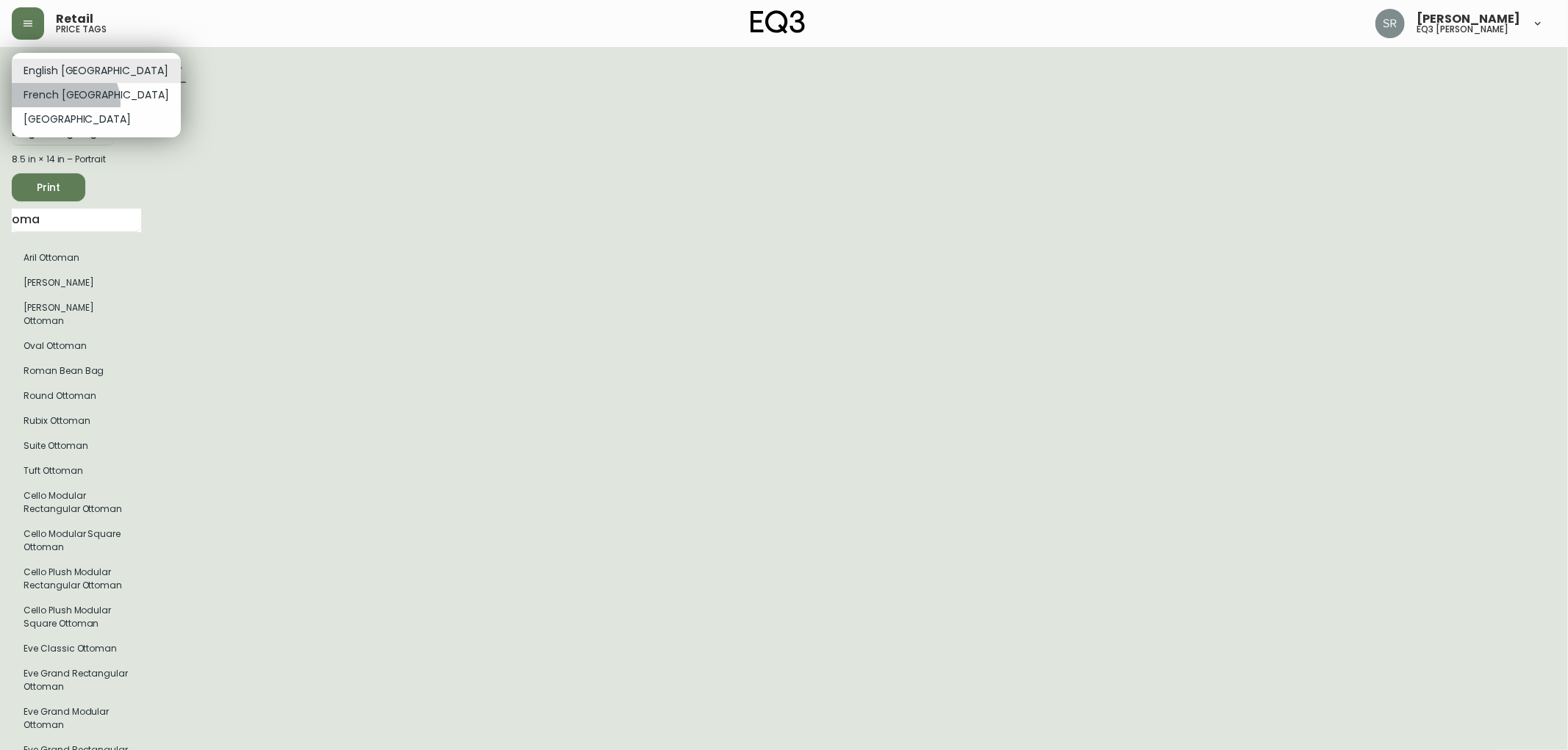
click at [63, 103] on li "French [GEOGRAPHIC_DATA]" at bounding box center [96, 95] width 169 height 25
type input "fr_CA"
type input "6399$"
type input "8399$"
type input "6399$"
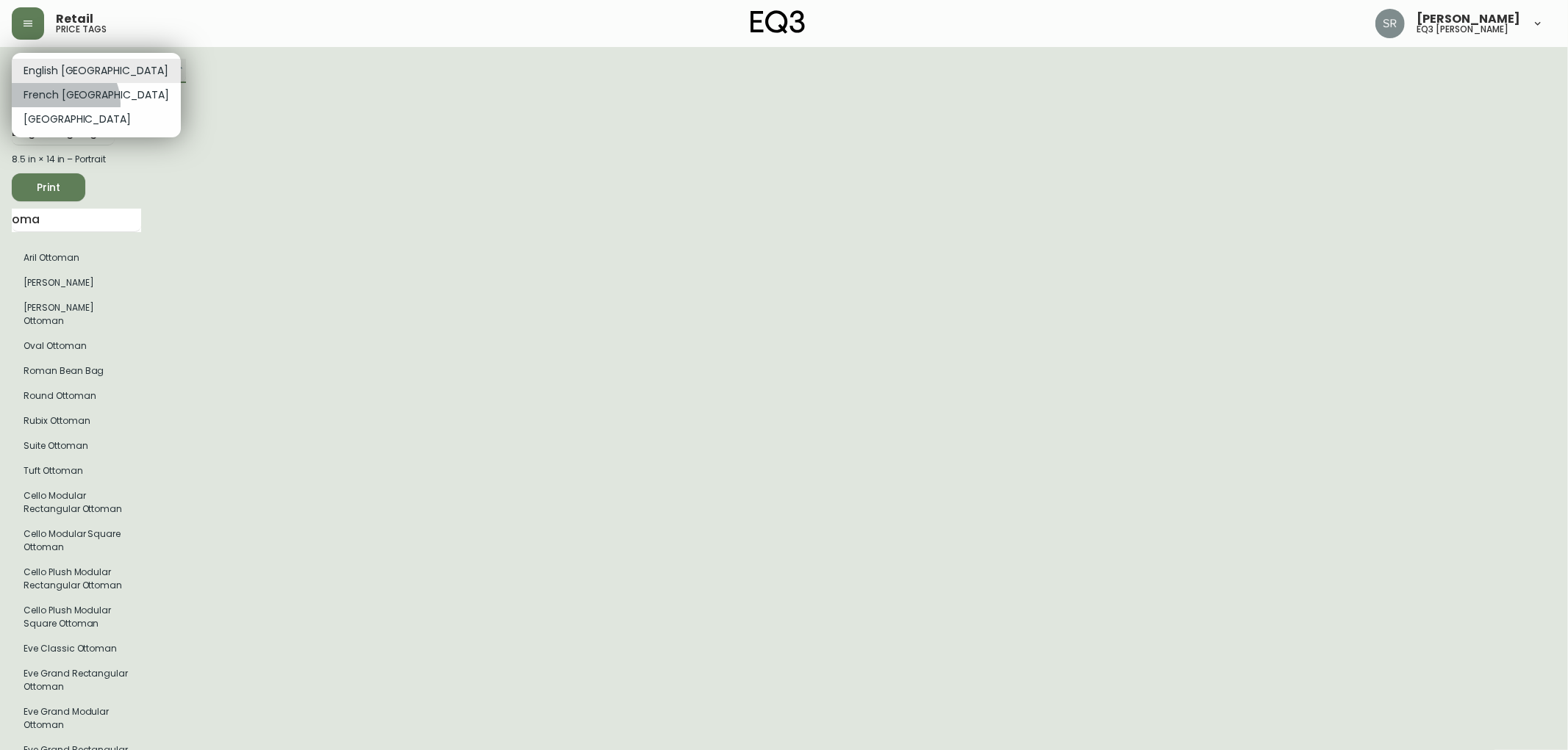
type input "6899$"
type input "7399$"
type input "7899$"
type input "8399$"
type input "8899$"
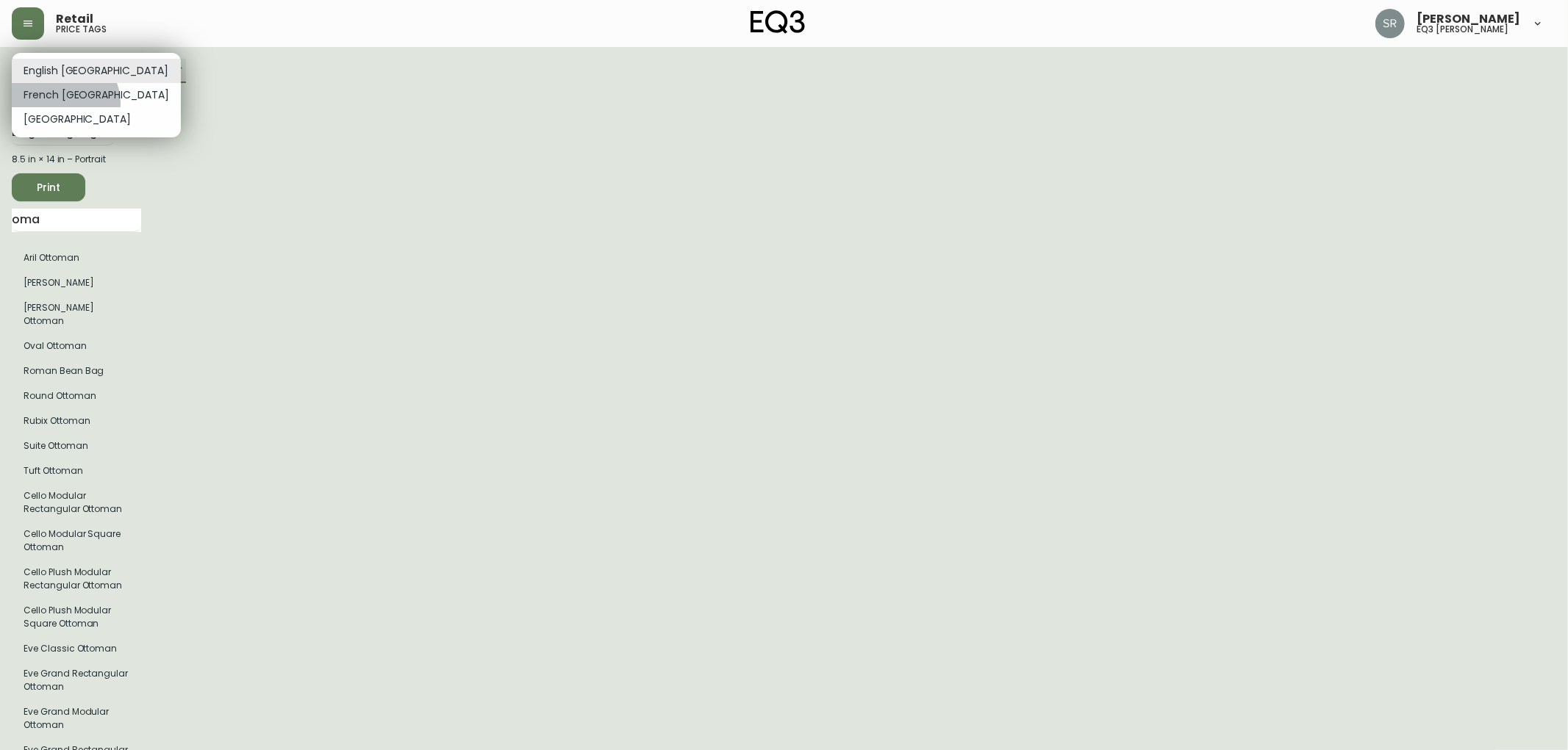
type input "9399$"
type input "17399$"
type input "10399$"
type input "10899$"
type input "11899$"
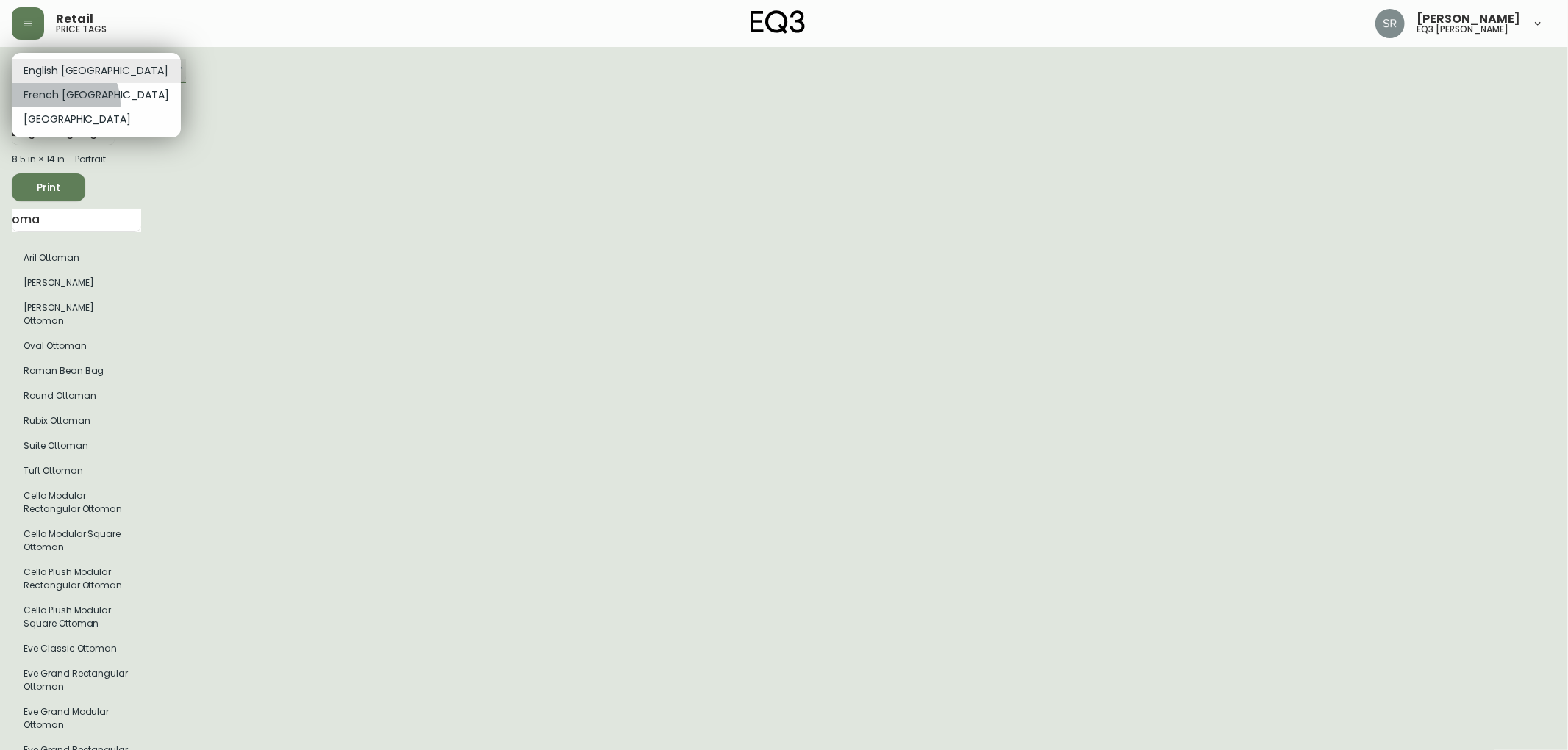
type input "12399$"
type input "12899$"
type input "13399$"
type input "5899$"
type input "2899$"
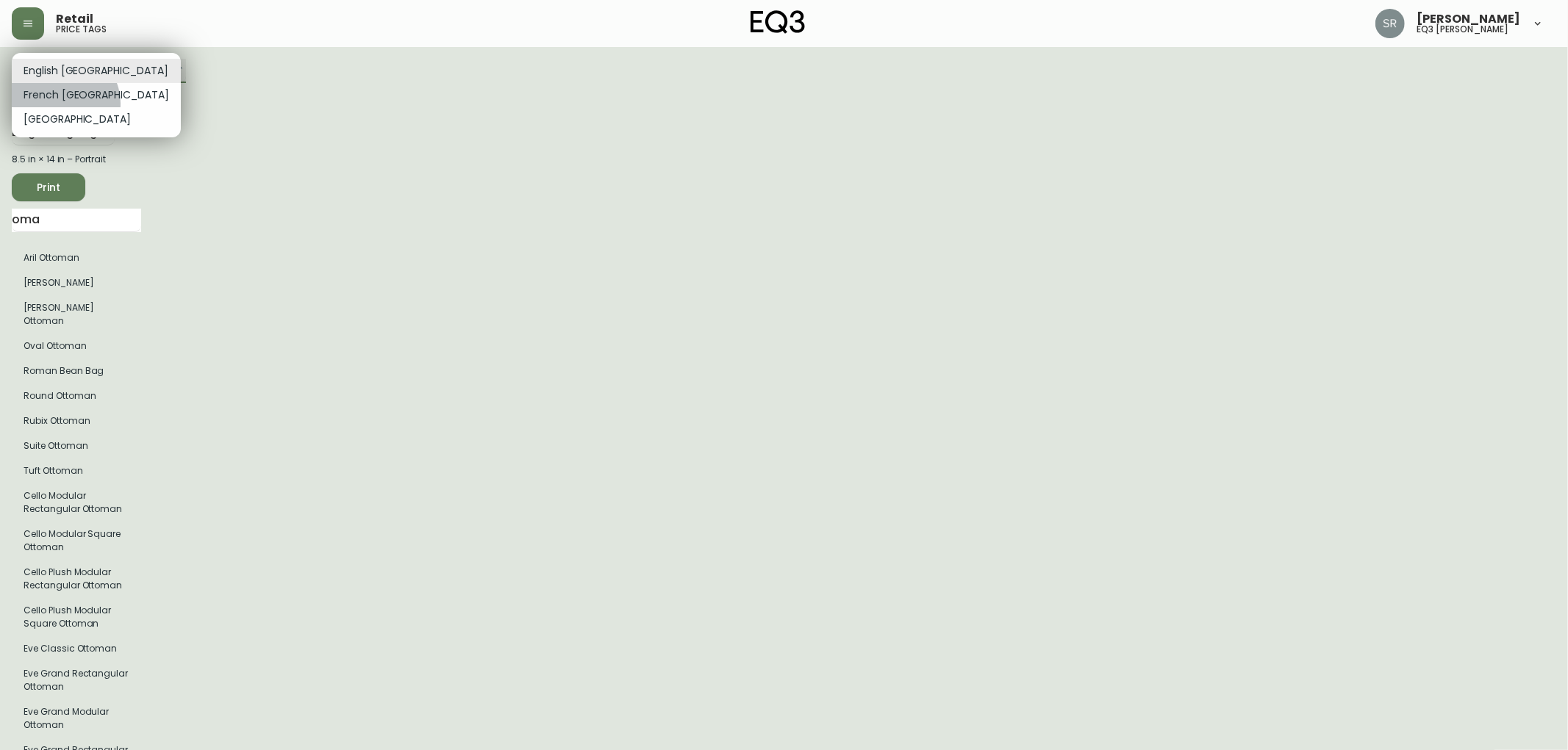
type input "1149$"
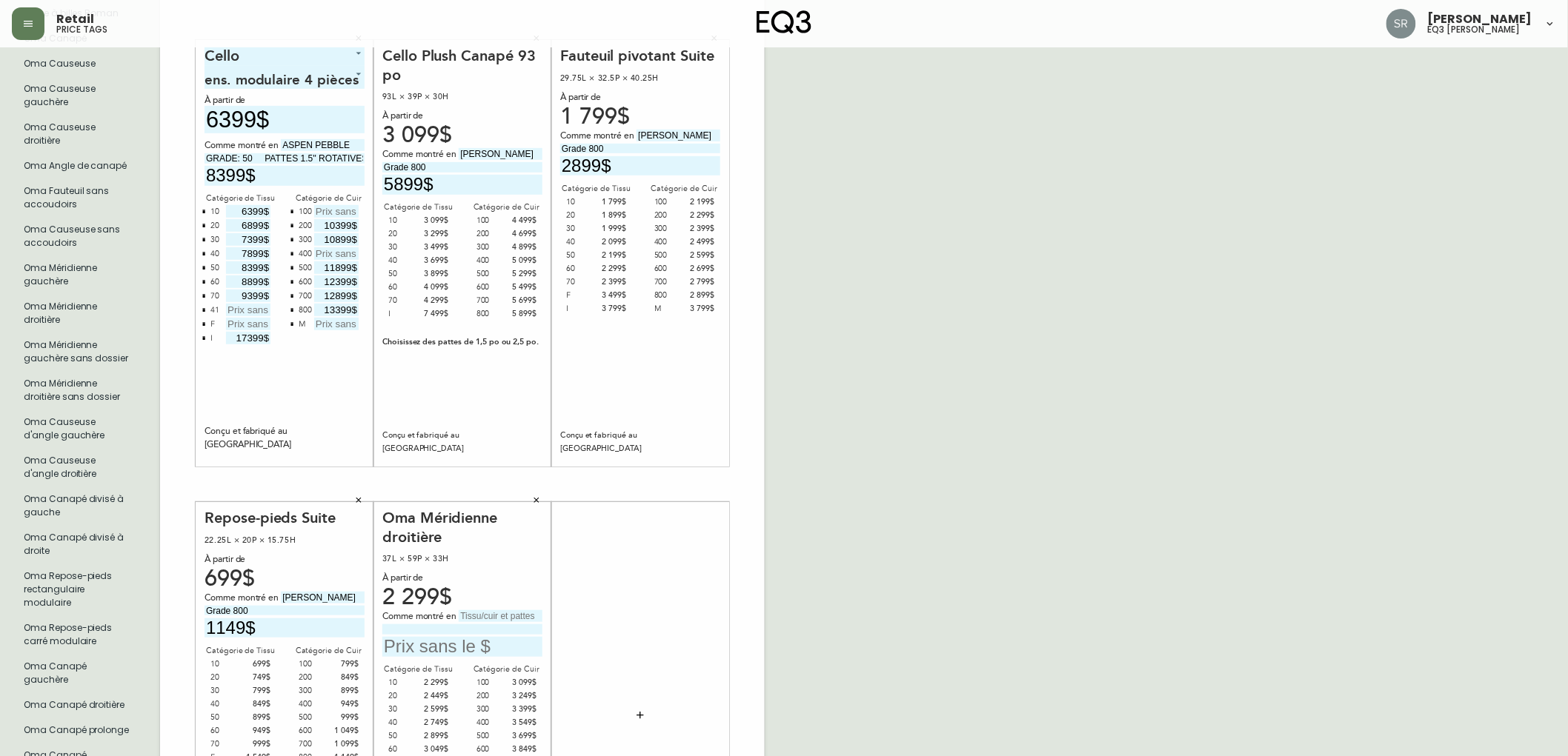
scroll to position [494, 0]
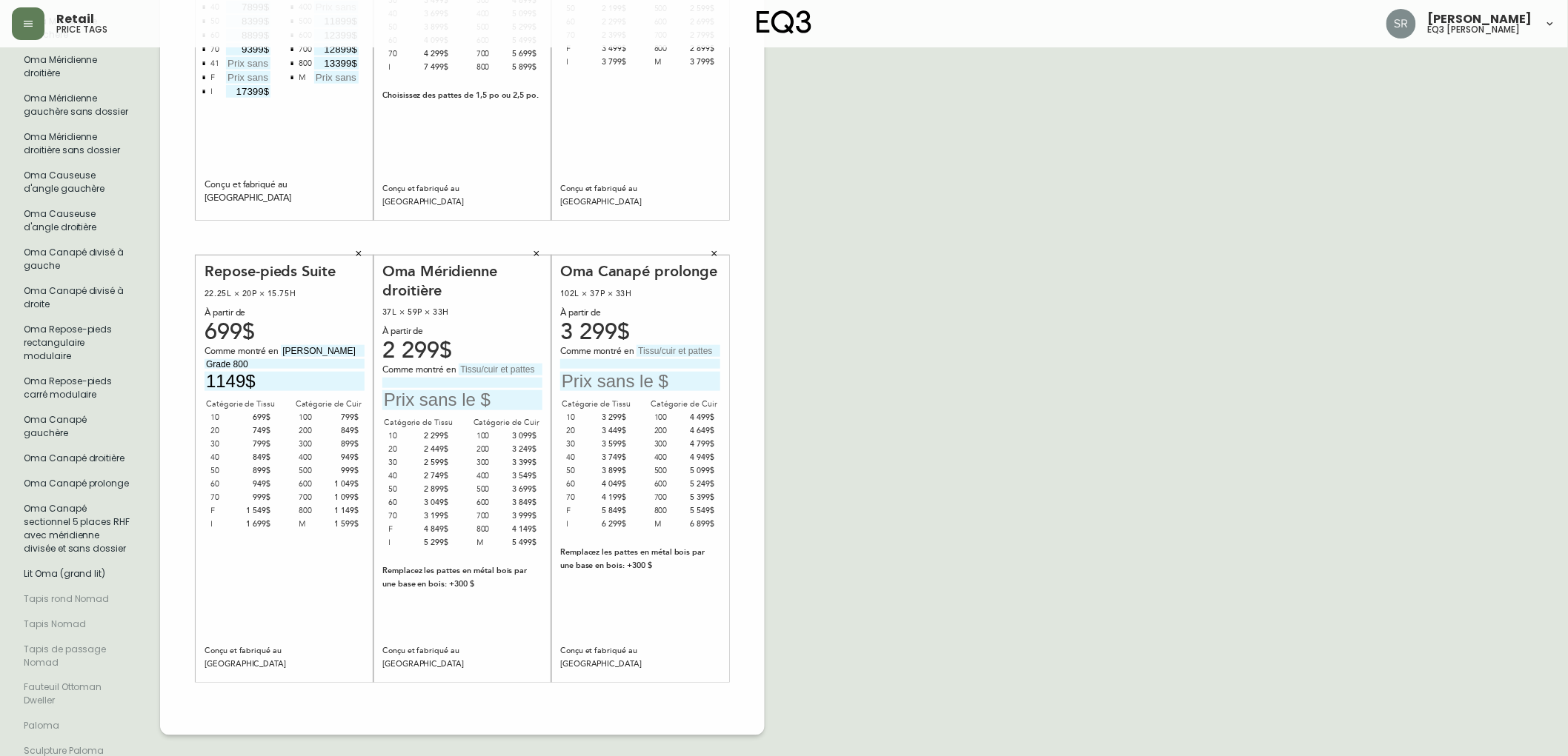
click at [716, 249] on icon "button" at bounding box center [714, 254] width 9 height 9
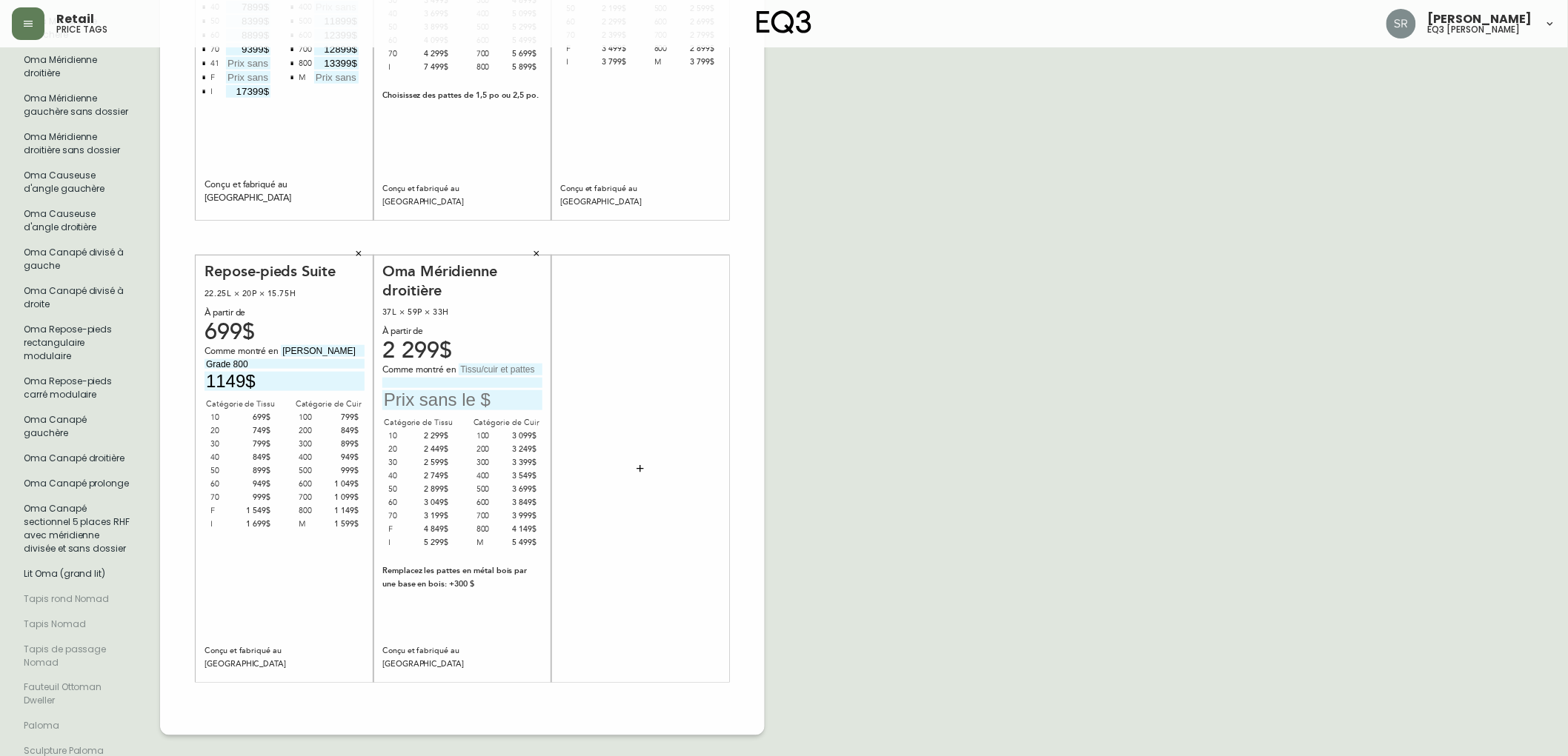
click at [539, 249] on icon "button" at bounding box center [536, 254] width 9 height 9
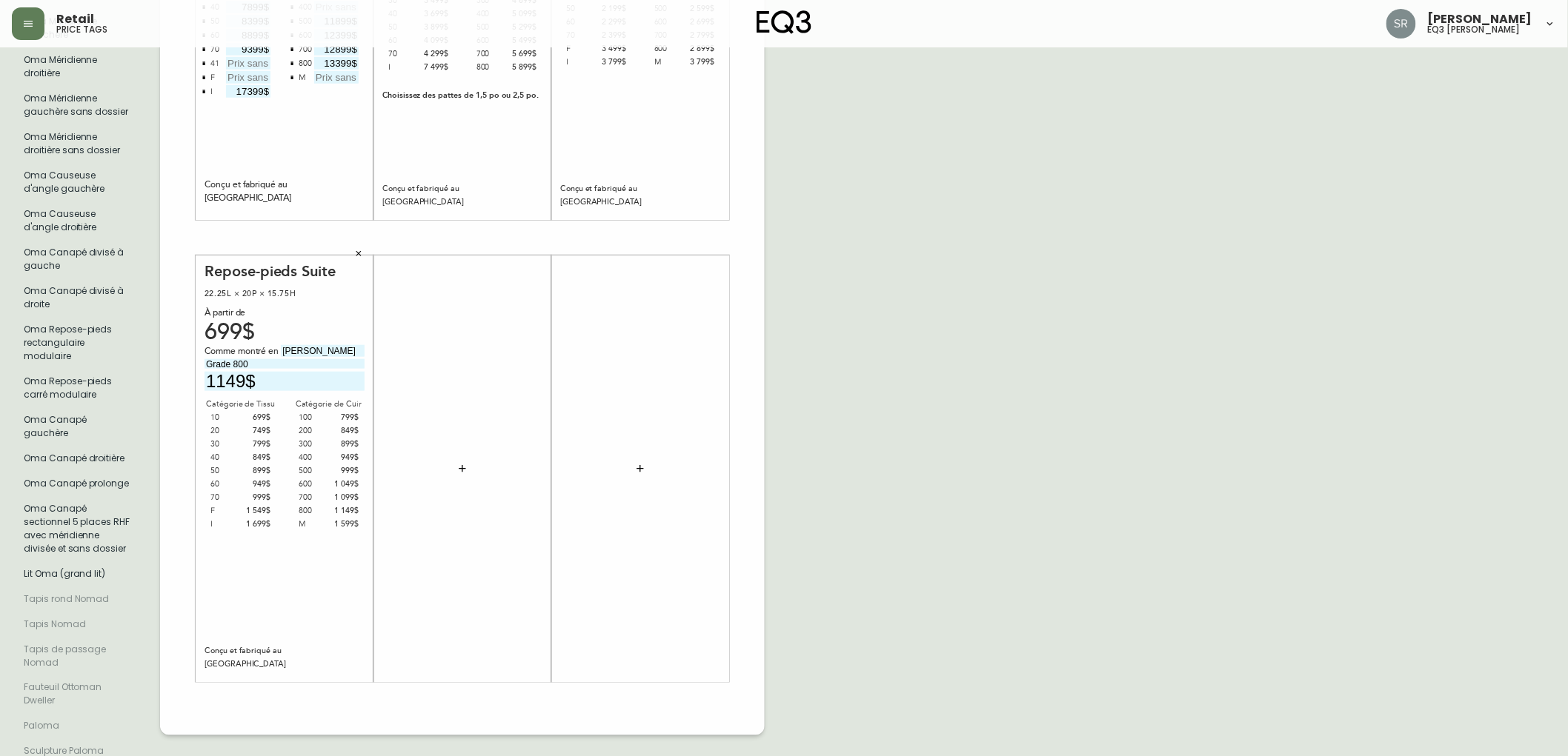
click at [460, 463] on icon "button" at bounding box center [462, 469] width 12 height 12
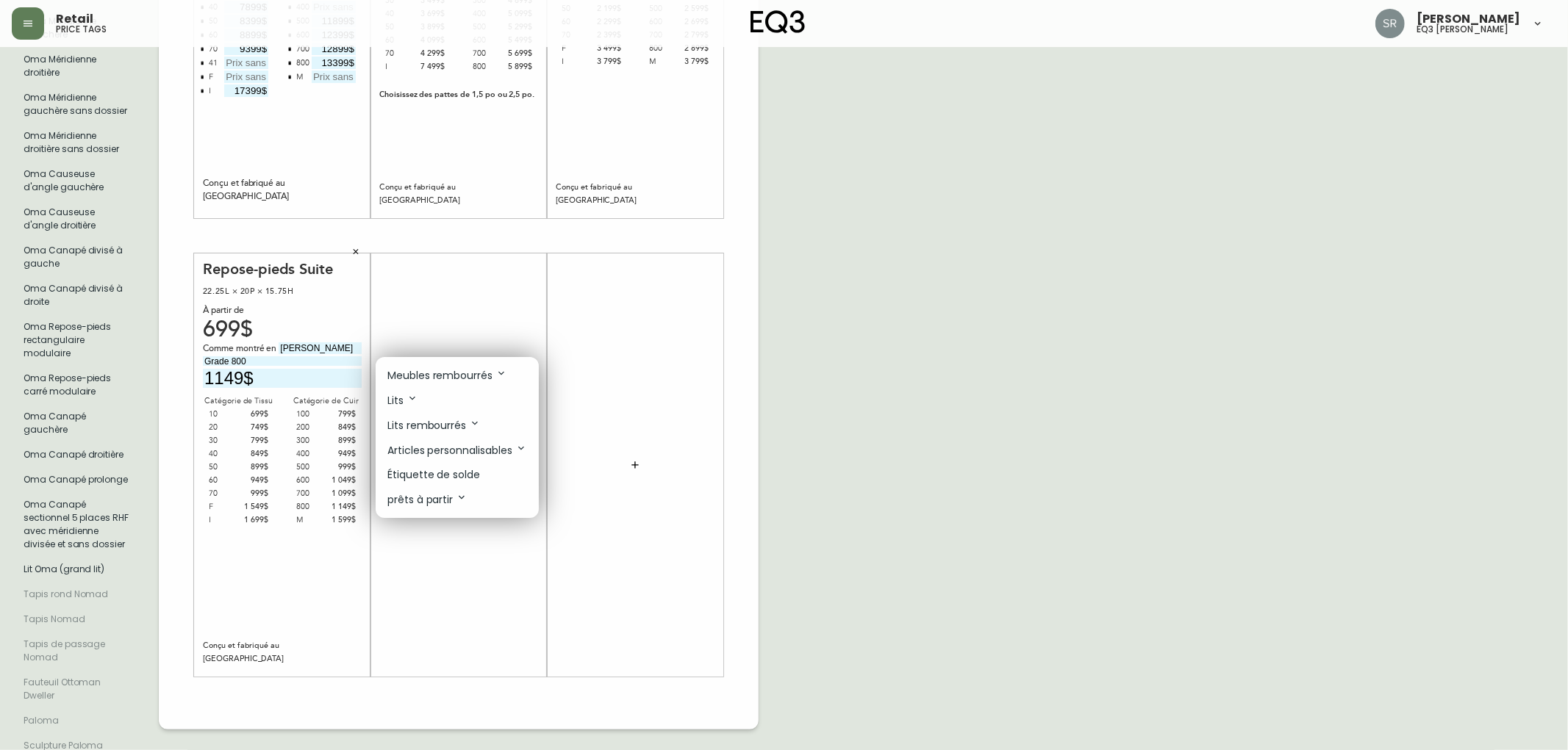
click at [459, 378] on p "Meubles rembourrés" at bounding box center [447, 376] width 120 height 16
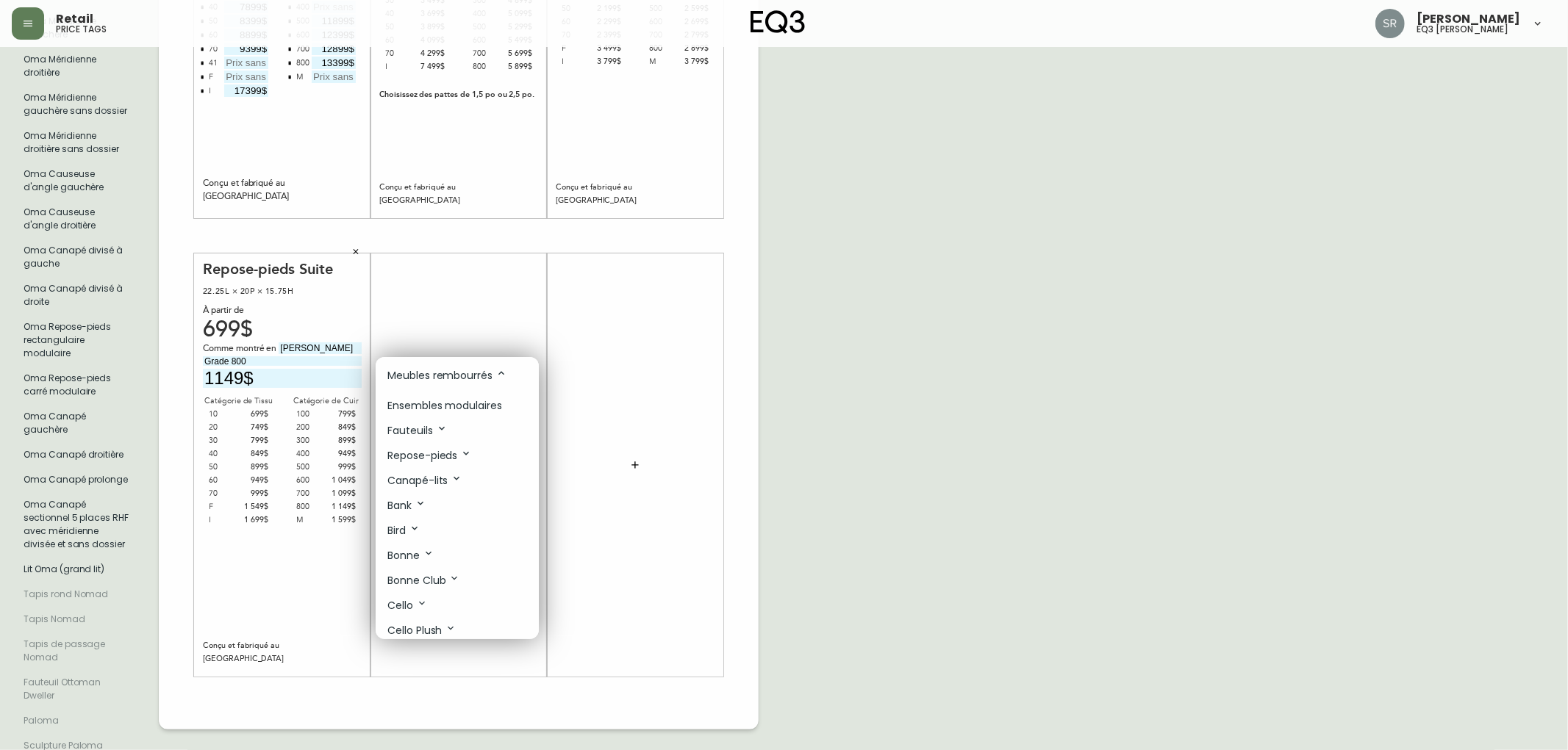
click at [478, 381] on p "Meubles rembourrés" at bounding box center [447, 376] width 120 height 16
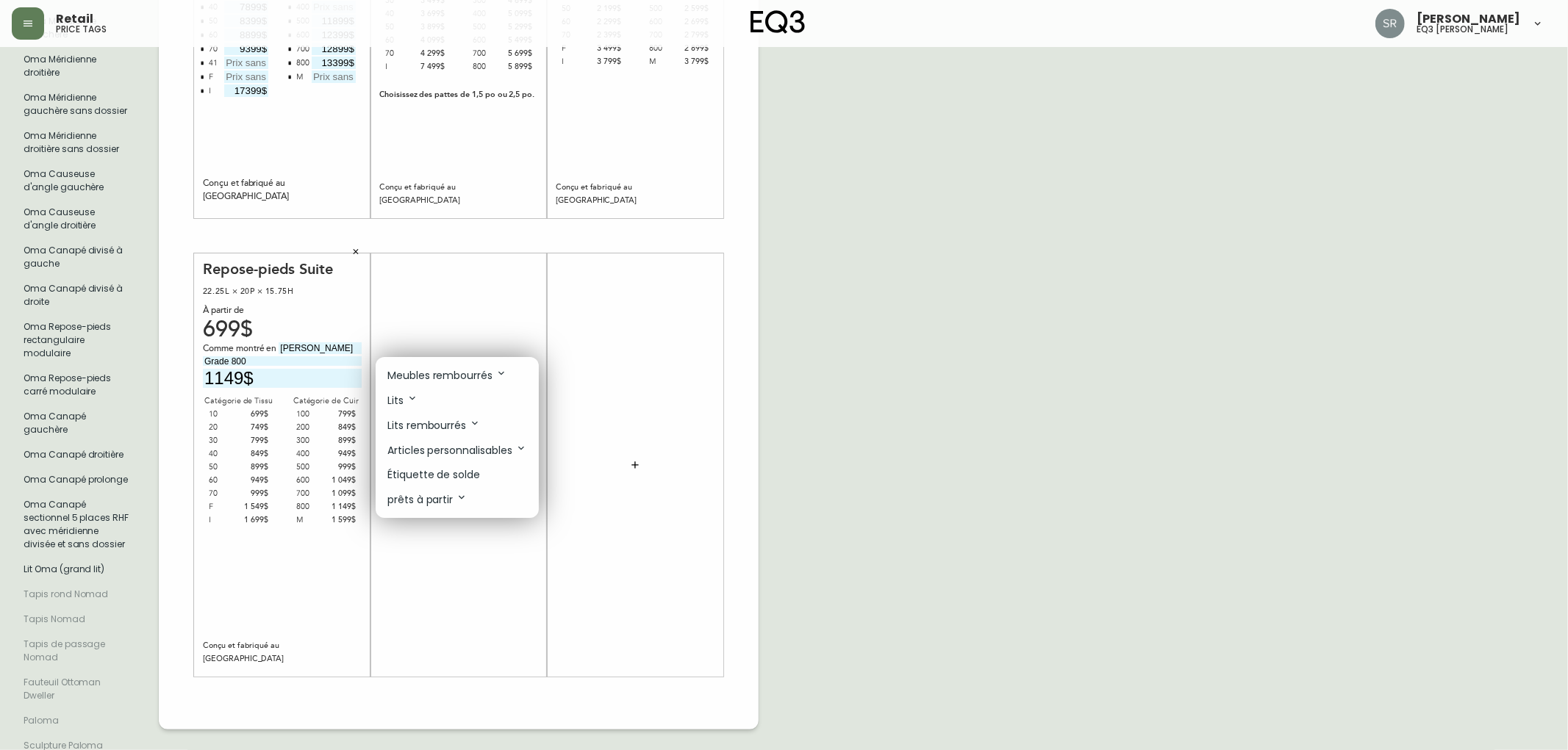
click at [478, 381] on p "Meubles rembourrés" at bounding box center [447, 376] width 120 height 16
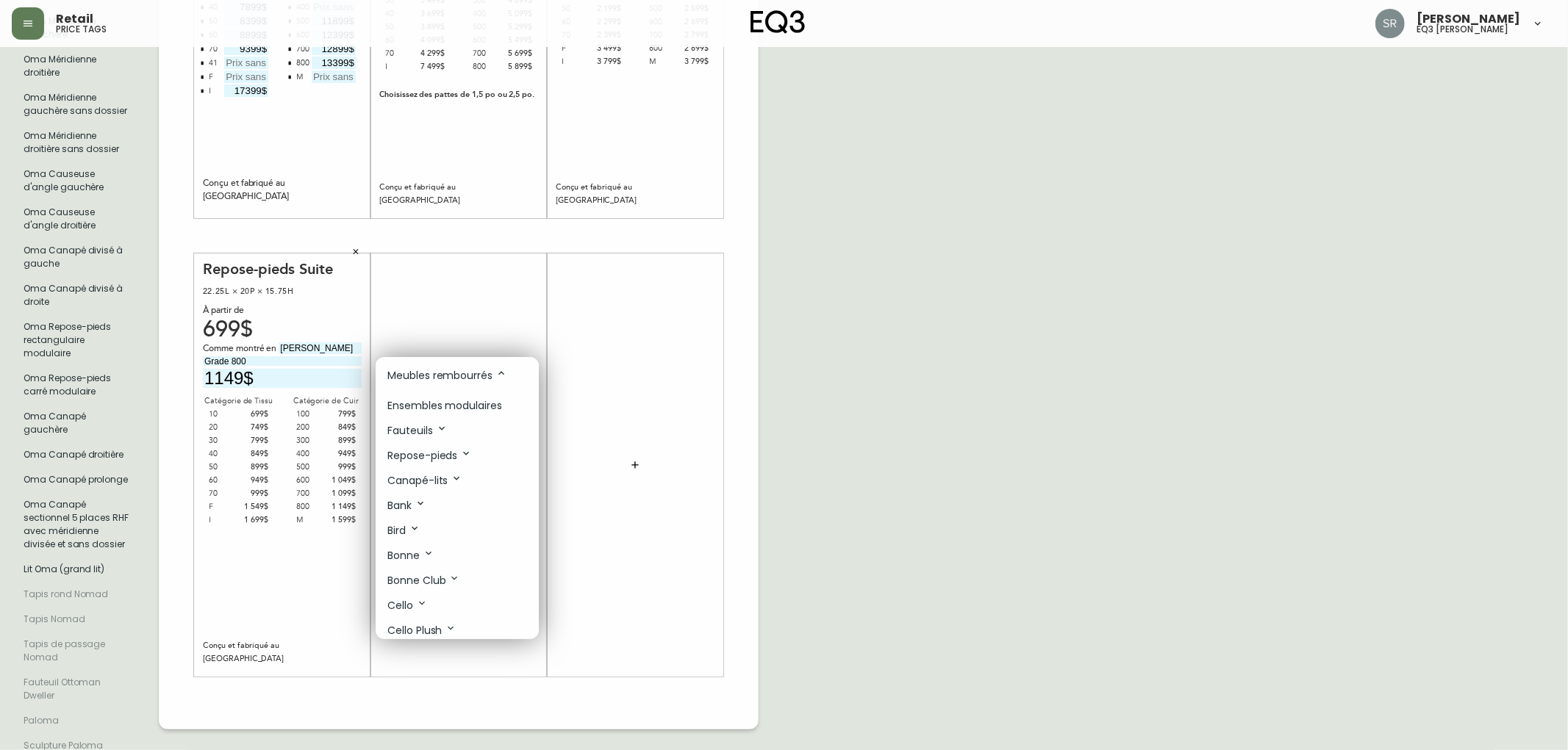
click at [490, 404] on p "Ensembles modulaires" at bounding box center [444, 406] width 115 height 16
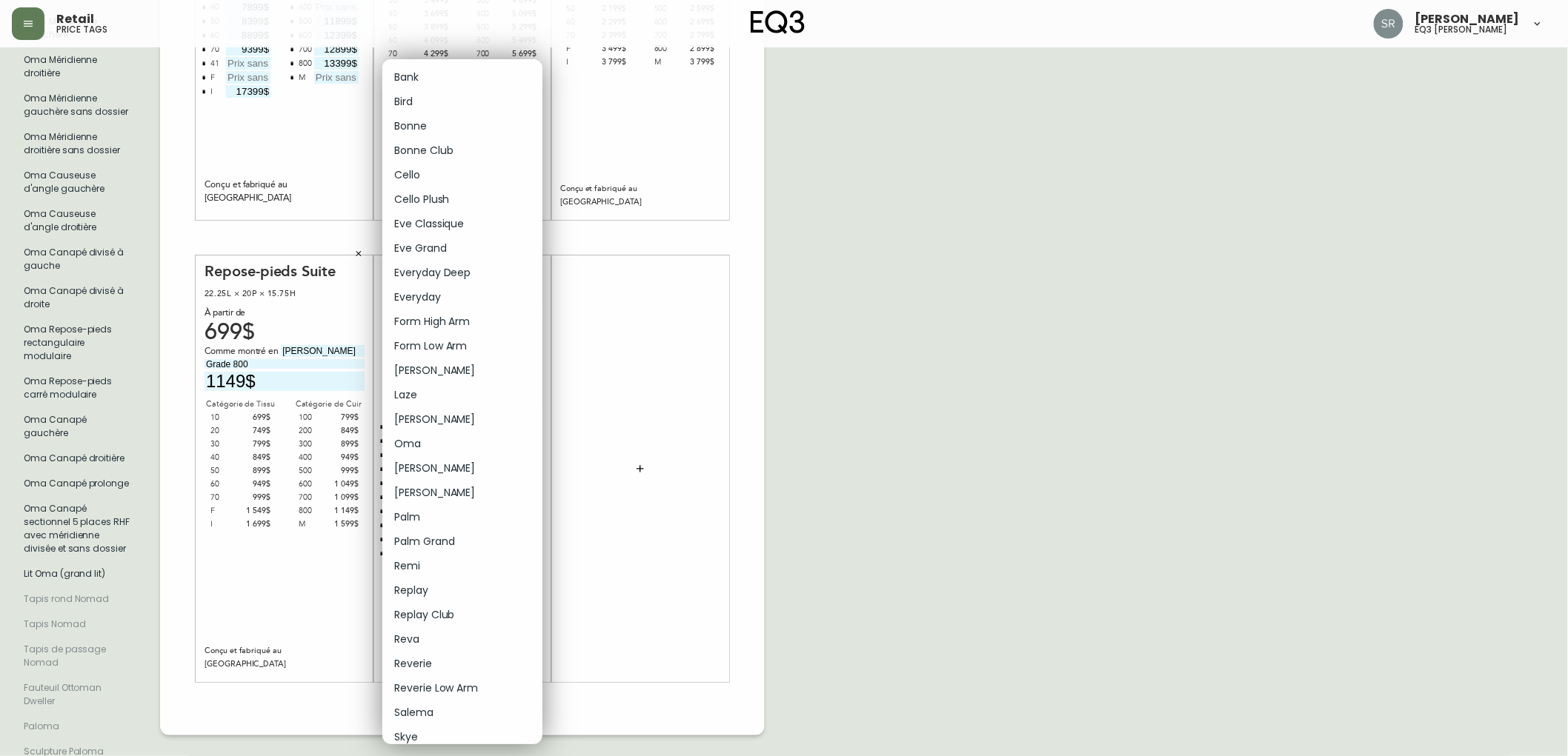
click at [534, 261] on body "Retail price tags Serena Raposo eq3 laval - le corbusier French Canada fr_CA EQ…" at bounding box center [784, 208] width 1568 height 1402
click at [449, 440] on li "Oma" at bounding box center [462, 444] width 160 height 25
type input "15"
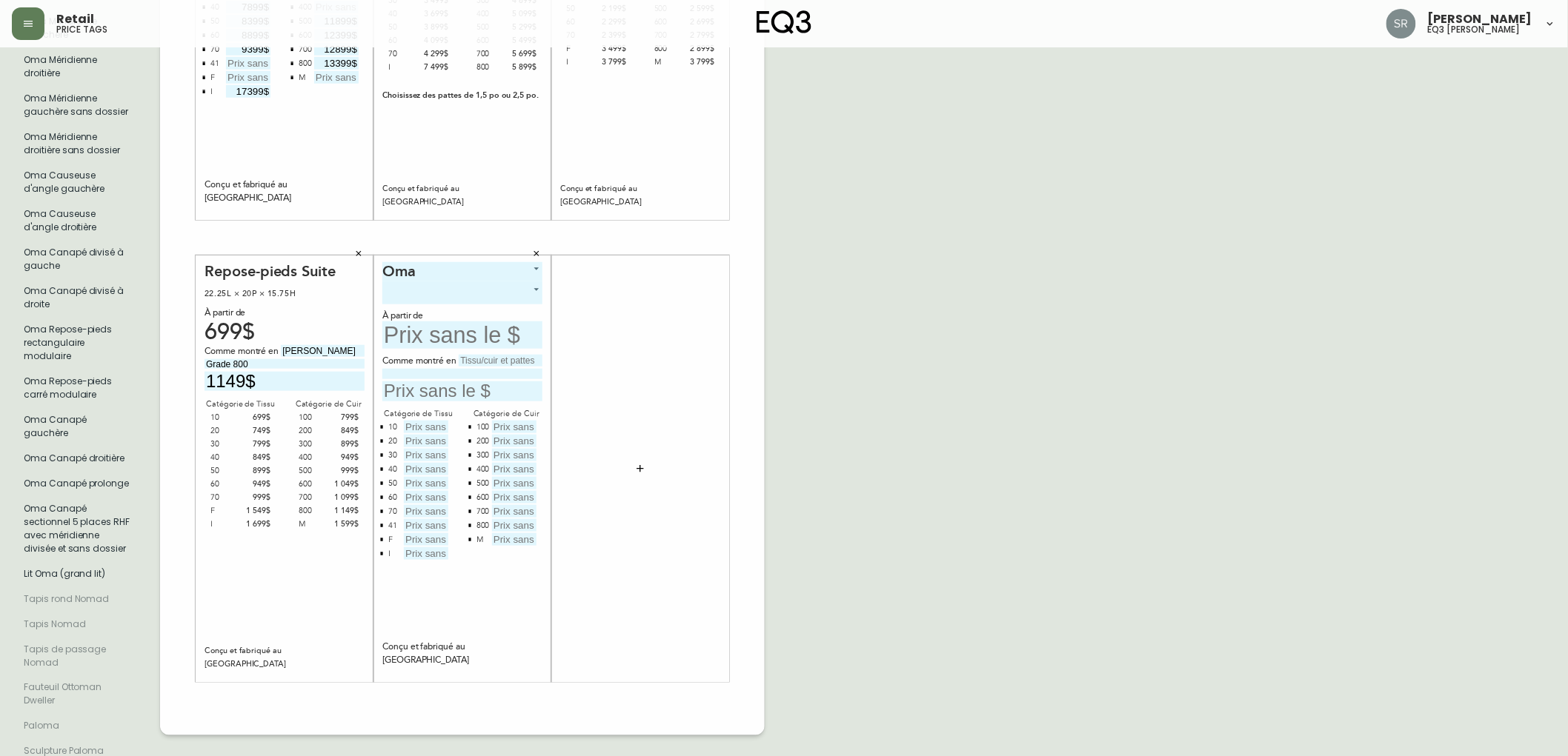
click at [535, 282] on body "Retail price tags Serena Raposo eq3 laval - le corbusier French Canada fr_CA EQ…" at bounding box center [784, 208] width 1568 height 1402
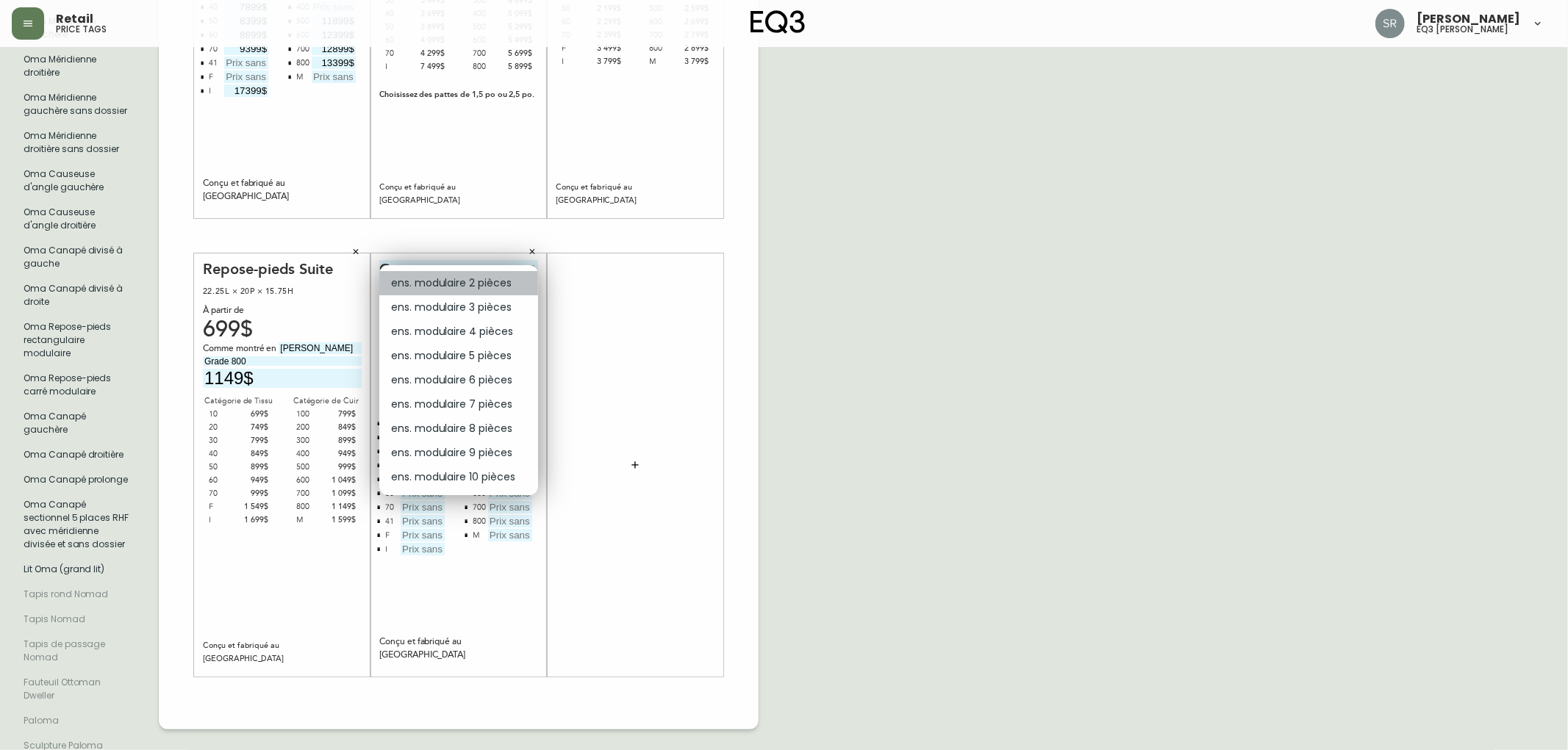
click at [487, 289] on li "ens. modulaire 2 pièces" at bounding box center [459, 283] width 159 height 25
type input "0"
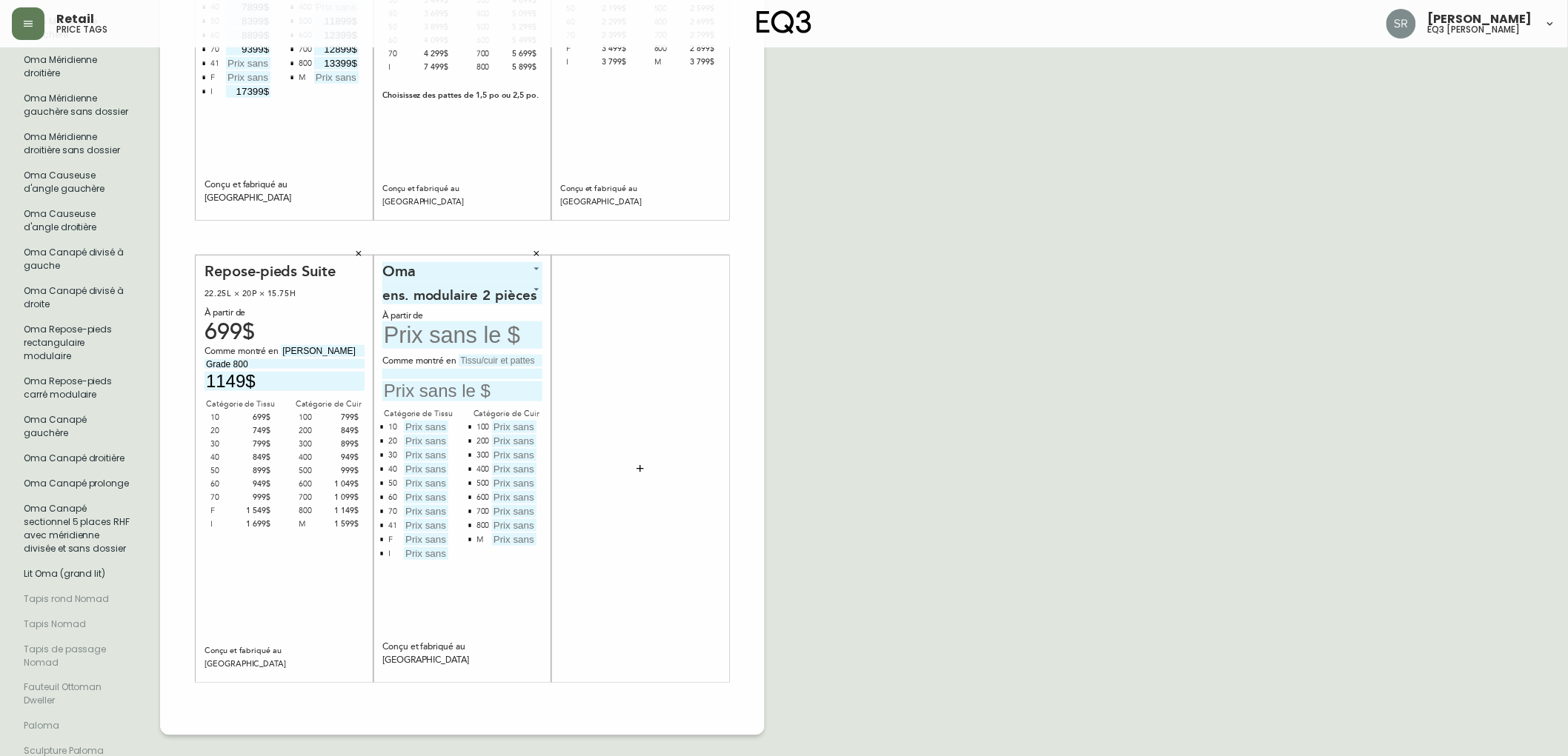
click at [465, 388] on input "text" at bounding box center [462, 392] width 160 height 20
type input "6599$"
click at [462, 328] on input "text" at bounding box center [462, 335] width 160 height 28
type input "4799$"
click at [437, 421] on input "text" at bounding box center [425, 427] width 44 height 13
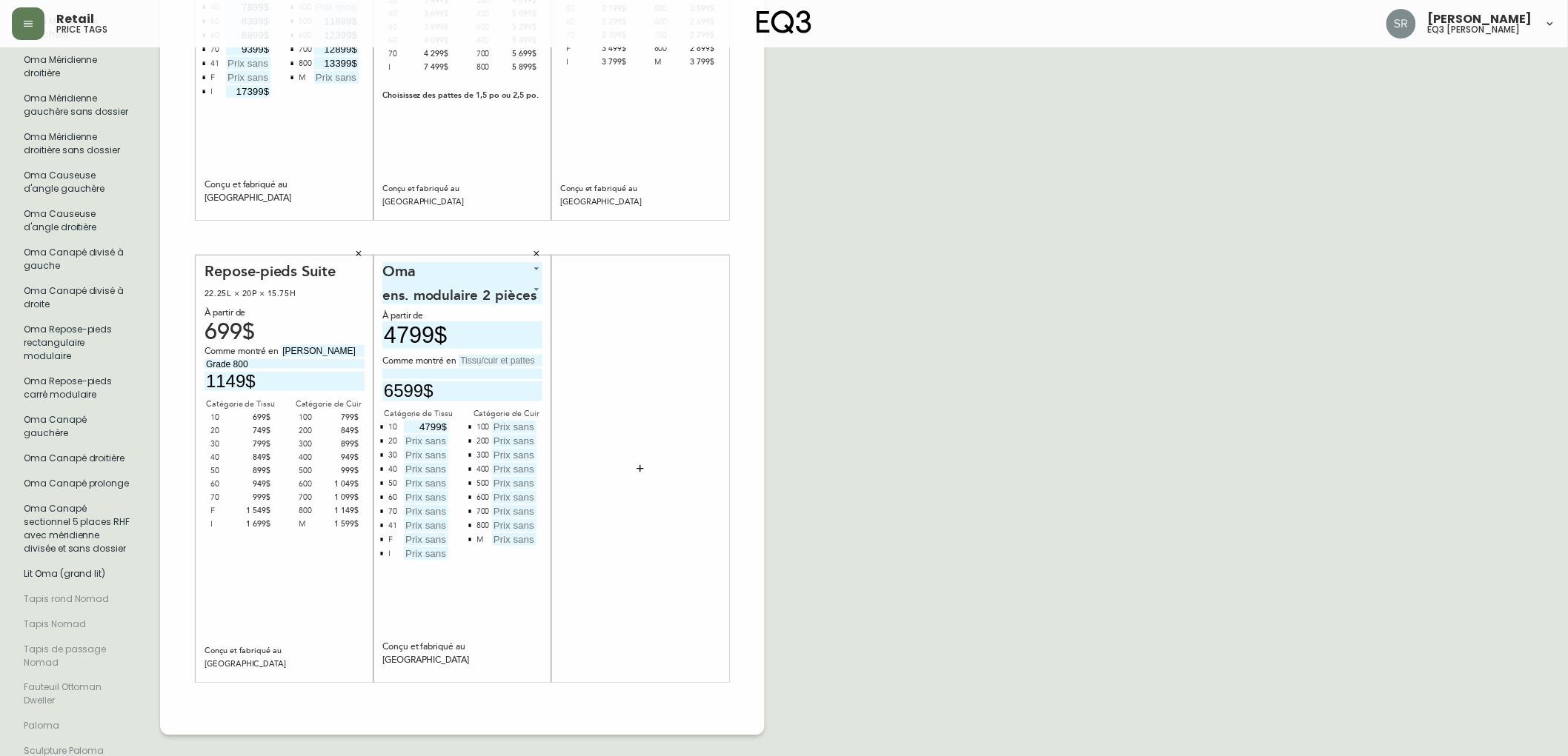
type input "4799$"
click at [425, 435] on input "text" at bounding box center [425, 441] width 44 height 13
type input "5099$"
click at [425, 450] on input "text" at bounding box center [425, 454] width 44 height 13
type input "5399$"
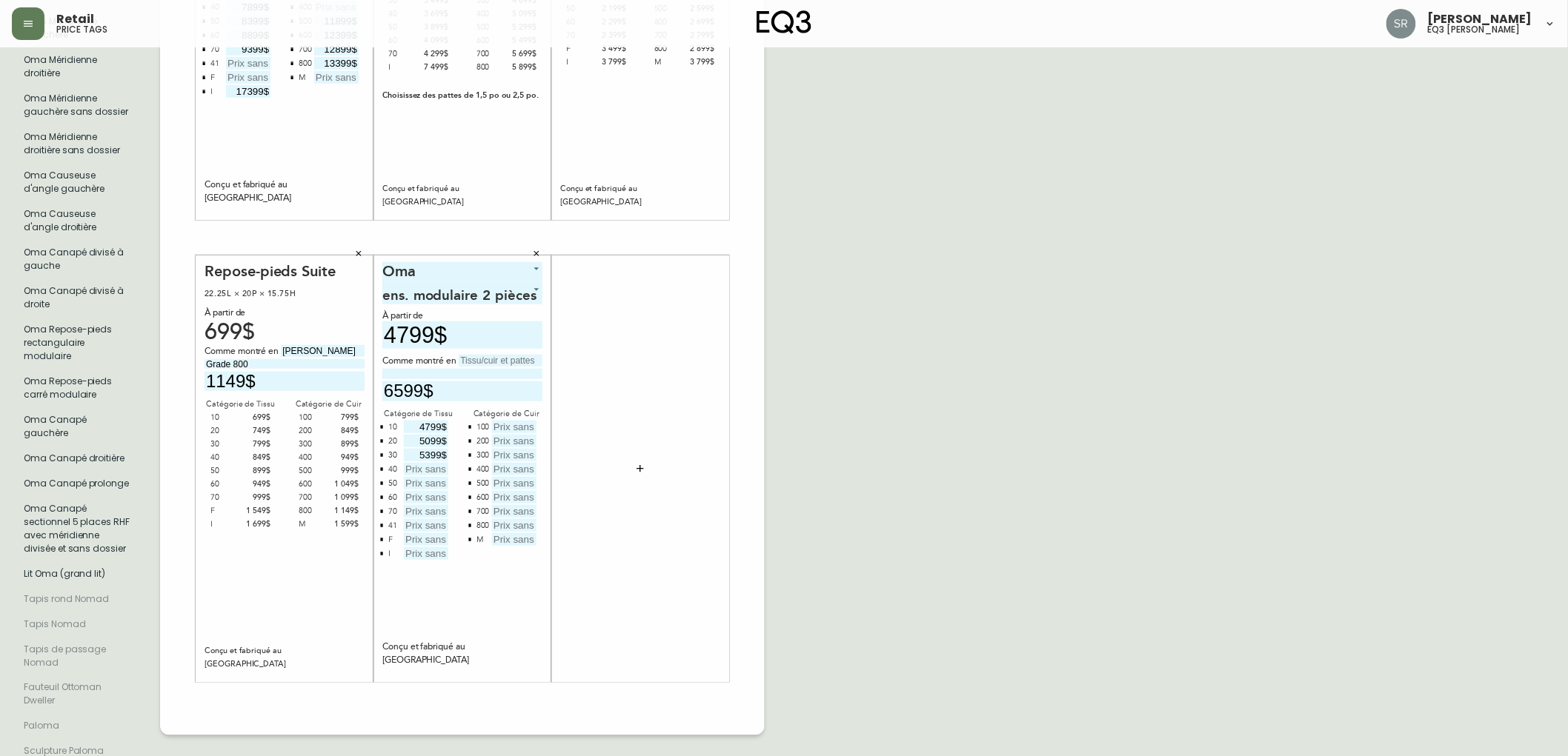
click at [434, 463] on input "text" at bounding box center [425, 469] width 44 height 13
type input "5699$"
click at [432, 491] on input "text" at bounding box center [425, 497] width 44 height 13
click at [425, 477] on input "text" at bounding box center [425, 483] width 44 height 13
type input "5999$"
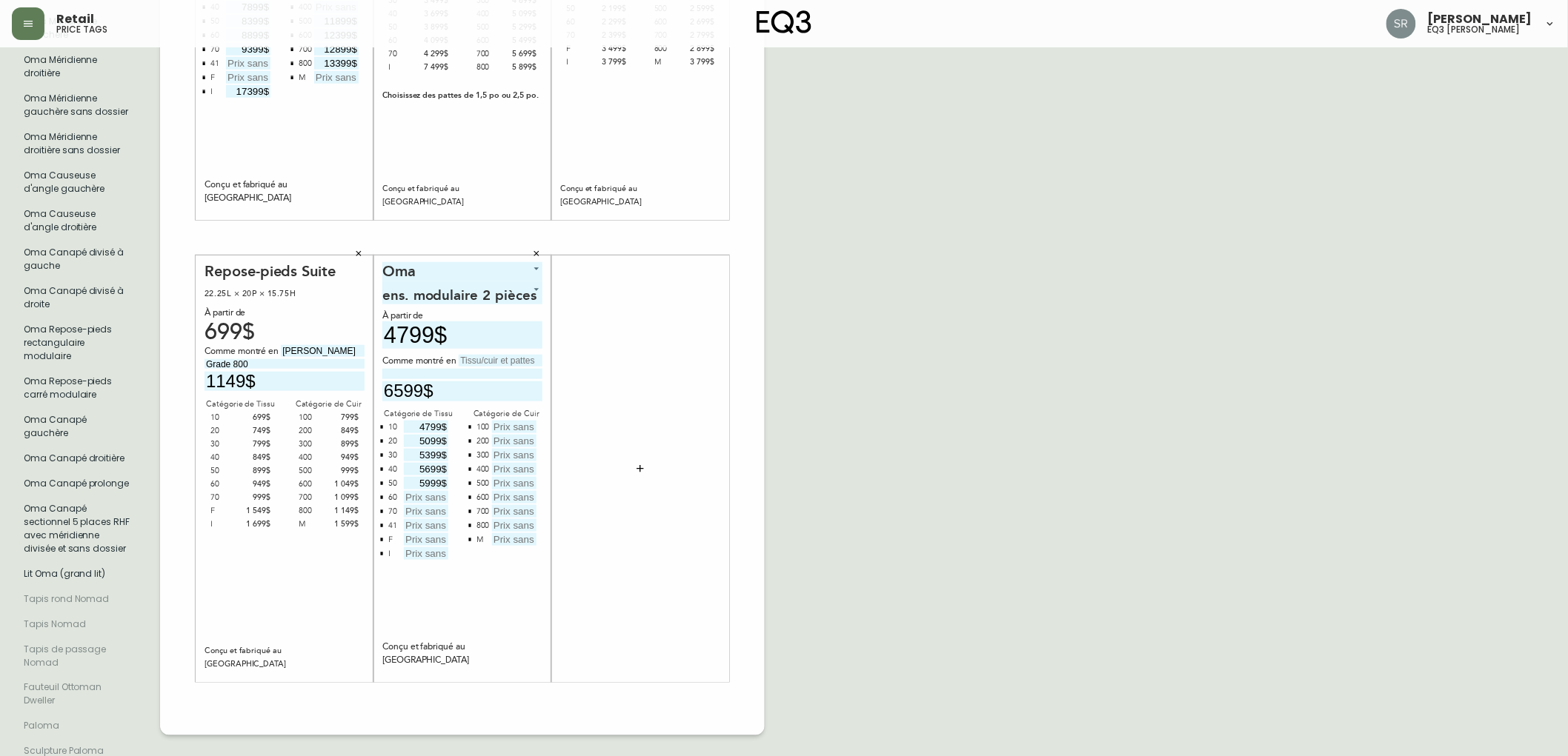
click at [433, 495] on input "text" at bounding box center [425, 497] width 44 height 13
type input "6299$"
click at [428, 508] on input "text" at bounding box center [425, 511] width 44 height 13
type input "6599$"
click at [434, 548] on input "text" at bounding box center [425, 554] width 44 height 13
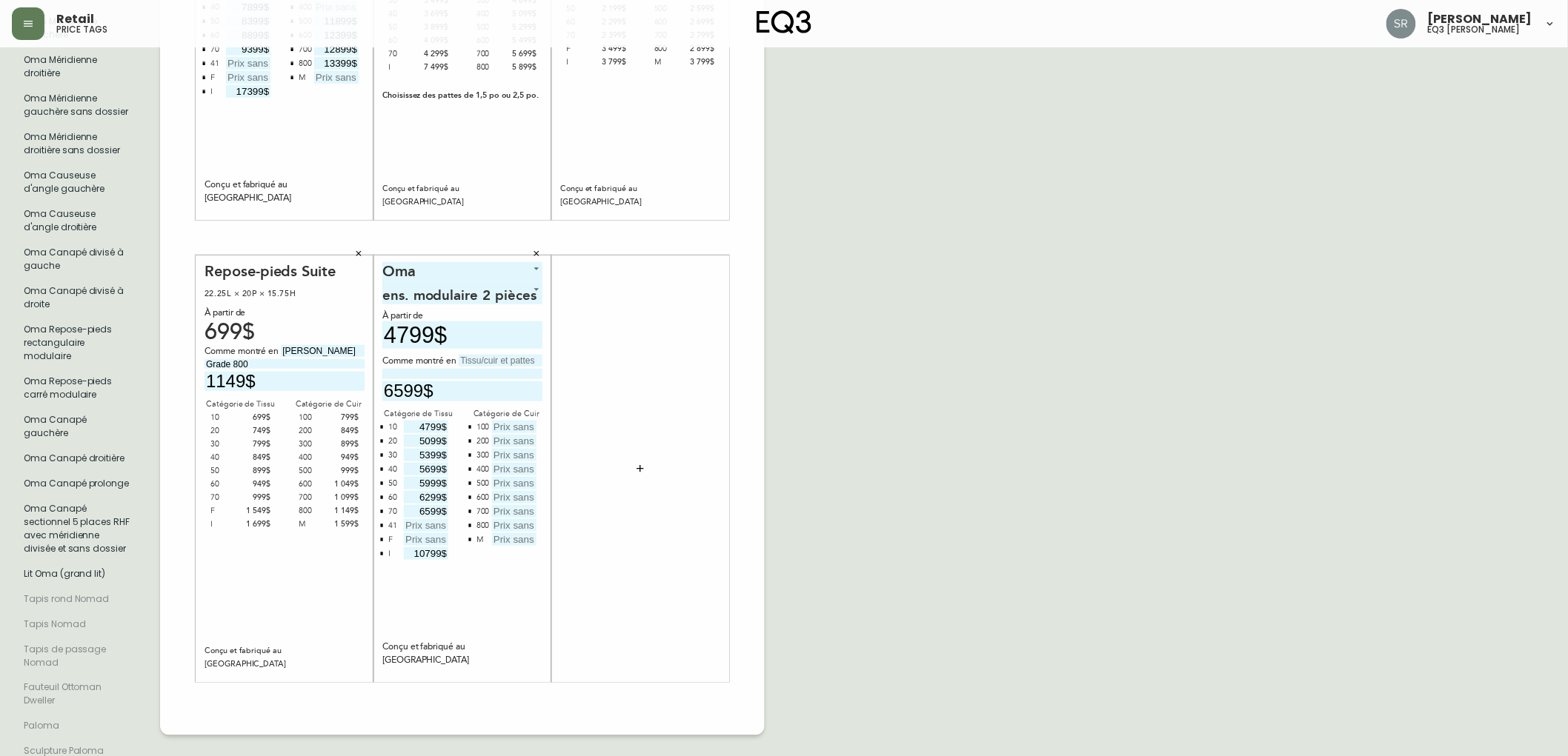
type input "10799$"
click at [516, 421] on input "text" at bounding box center [514, 427] width 44 height 13
type input "8899$"
click at [502, 435] on input "text" at bounding box center [514, 441] width 44 height 13
click at [493, 355] on input "text" at bounding box center [500, 361] width 84 height 12
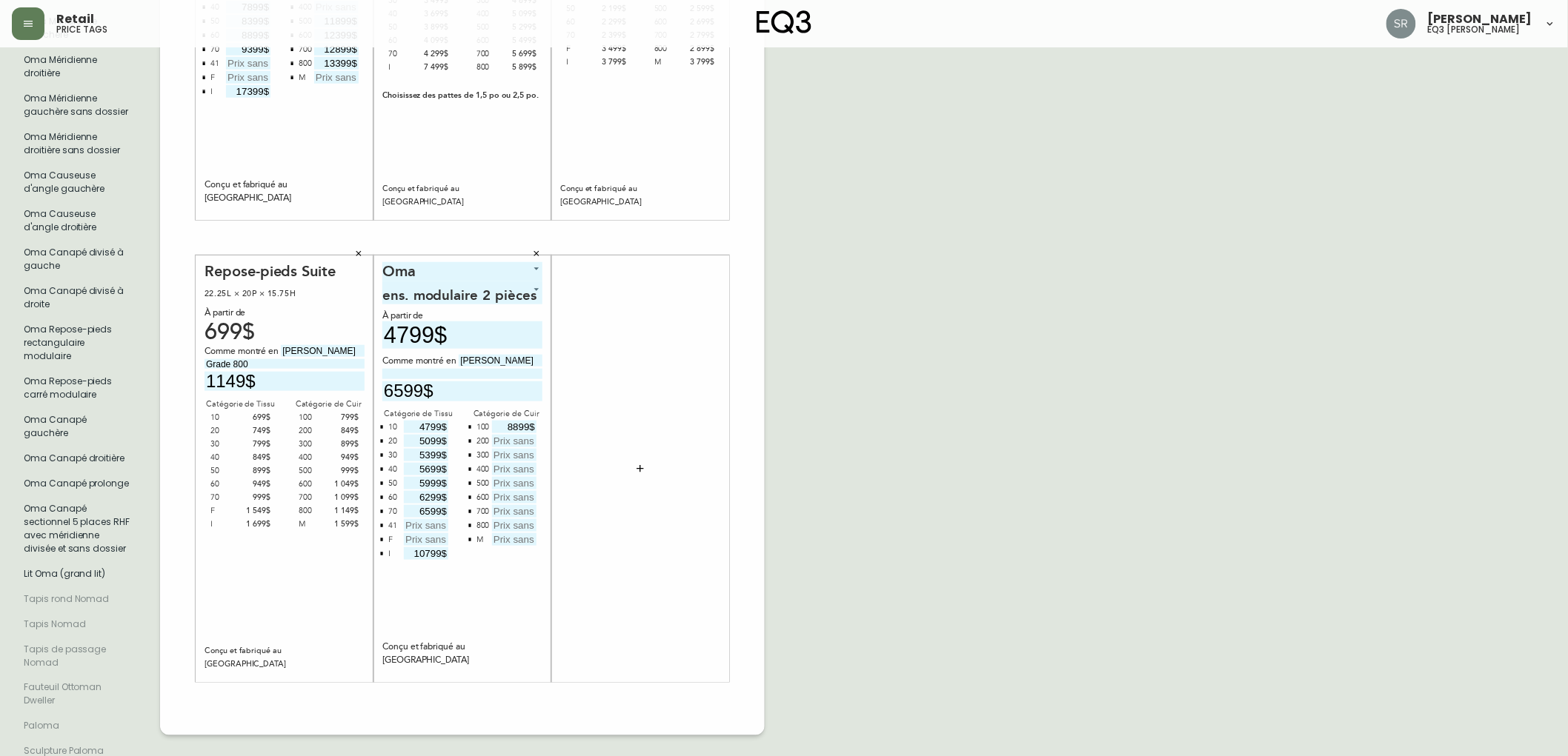
type input "Maria Pearl"
click at [487, 369] on input at bounding box center [462, 374] width 160 height 10
type input "Grade 70"
click at [515, 437] on input "text" at bounding box center [514, 441] width 44 height 13
type input "8599$"
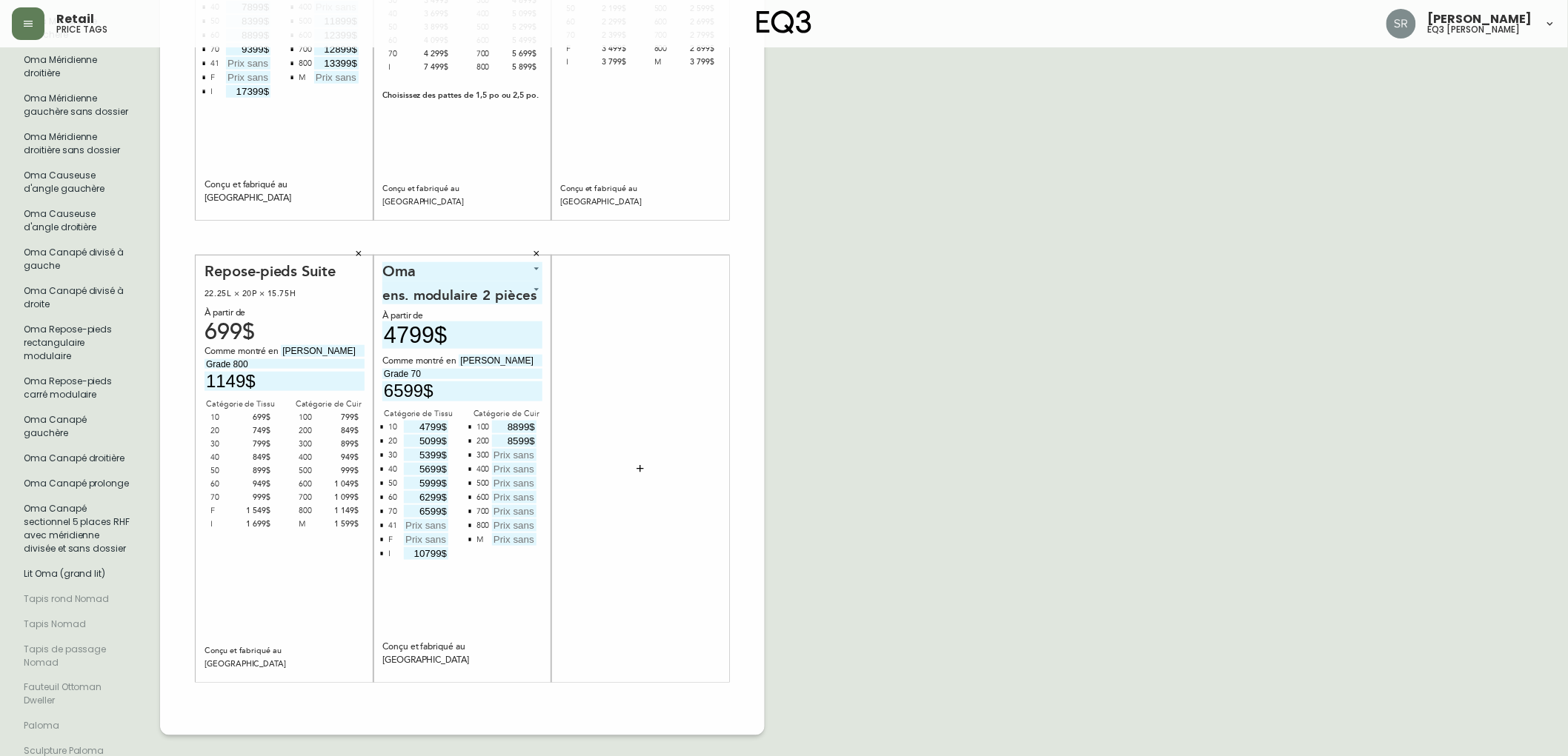
click at [512, 450] on input "text" at bounding box center [514, 454] width 44 height 13
type input "8299$"
click at [515, 463] on input "text" at bounding box center [514, 469] width 44 height 13
type input "7999$"
drag, startPoint x: 527, startPoint y: 457, endPoint x: 504, endPoint y: 454, distance: 23.2
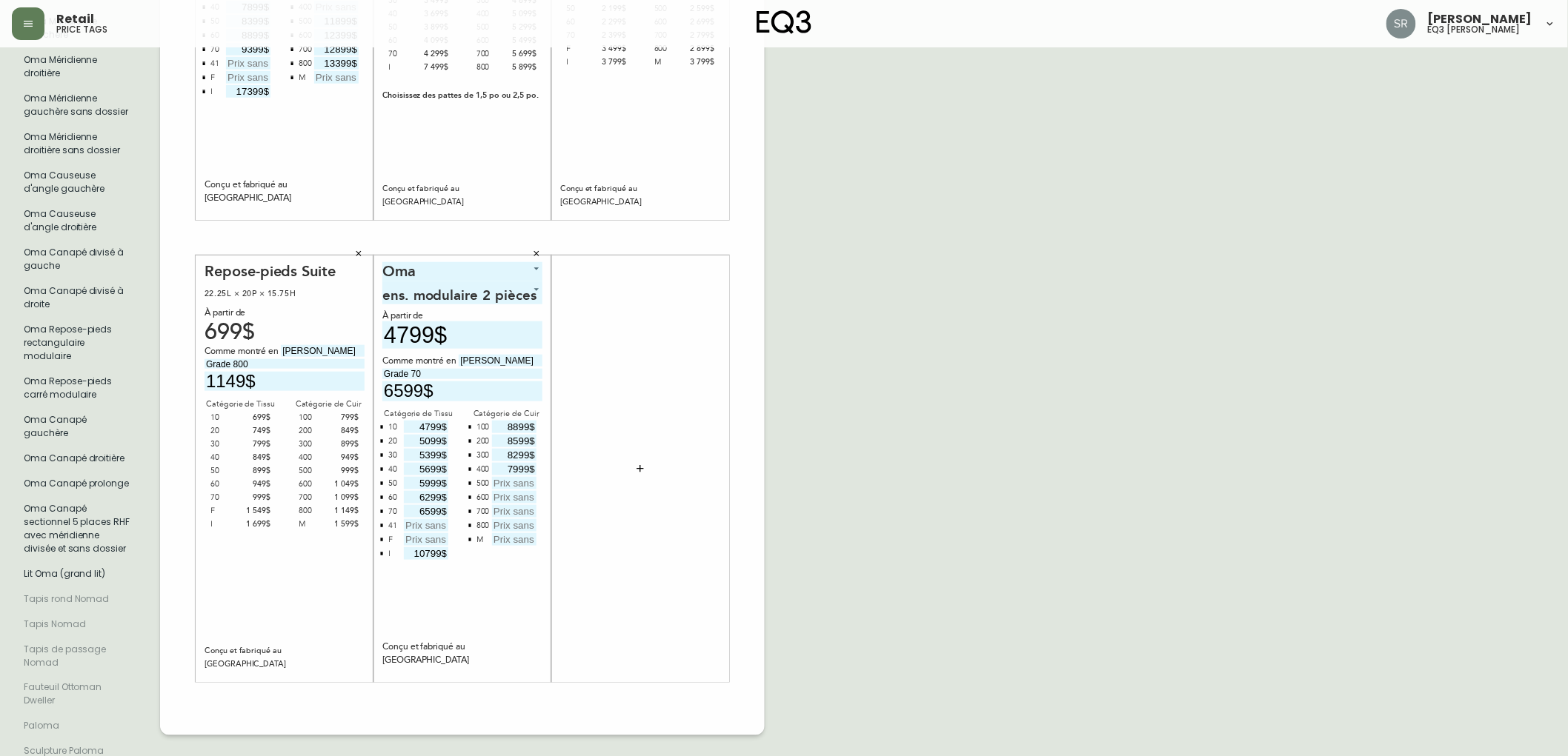
click at [504, 454] on div "Catégorie de Cuir 100 8899$ 200 8599$ 300 8299$ 400 7999$ 500 600 700 800 M" at bounding box center [506, 484] width 72 height 154
click at [524, 477] on input "text" at bounding box center [514, 483] width 44 height 13
type input "7999"
drag, startPoint x: 507, startPoint y: 419, endPoint x: 530, endPoint y: 423, distance: 23.3
click at [530, 423] on input "8899$" at bounding box center [514, 427] width 44 height 13
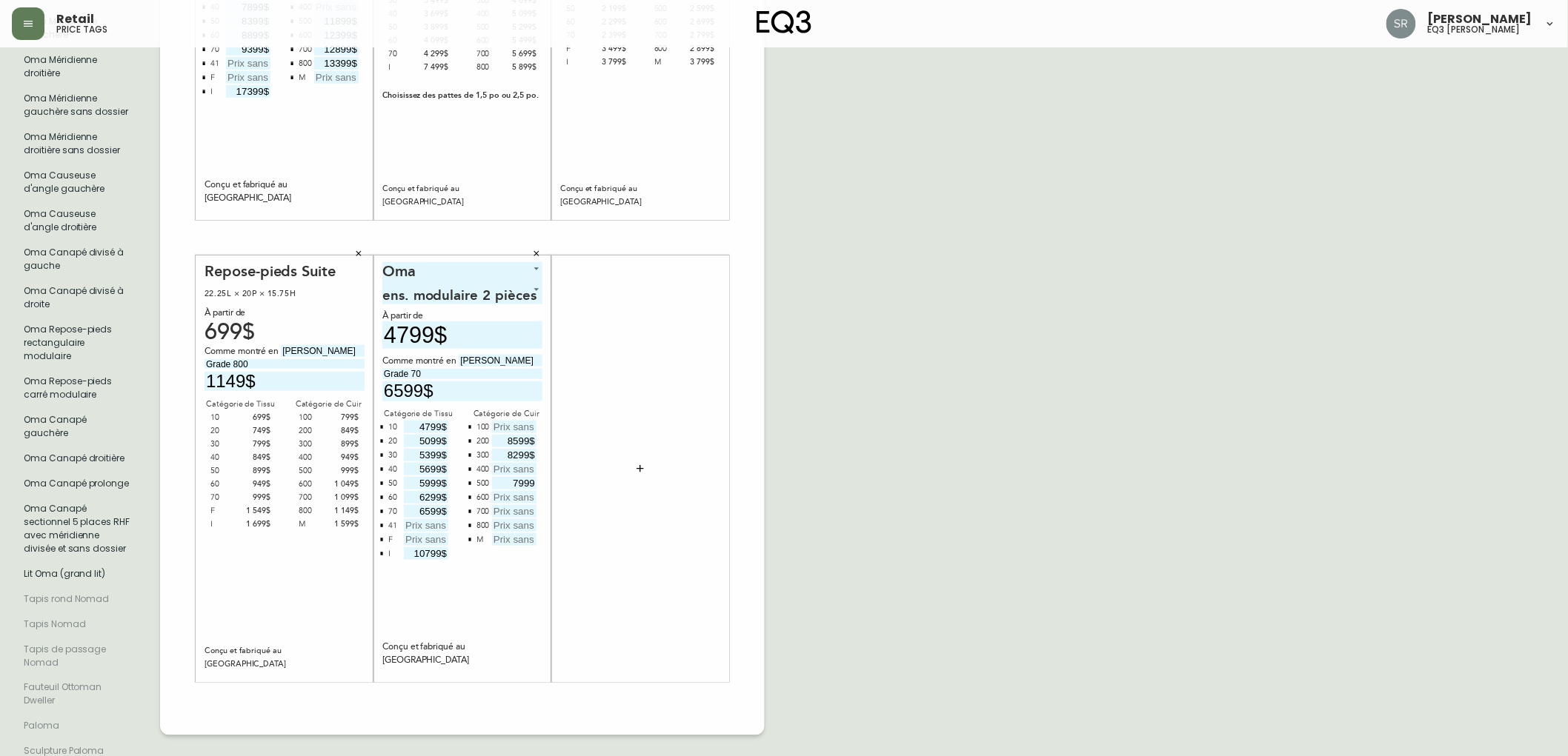
click at [515, 519] on input "text" at bounding box center [514, 525] width 44 height 13
type input "8899"
drag, startPoint x: 506, startPoint y: 435, endPoint x: 530, endPoint y: 438, distance: 24.2
click at [530, 438] on input "8599$" at bounding box center [514, 441] width 44 height 13
click at [524, 505] on input "text" at bounding box center [514, 511] width 44 height 13
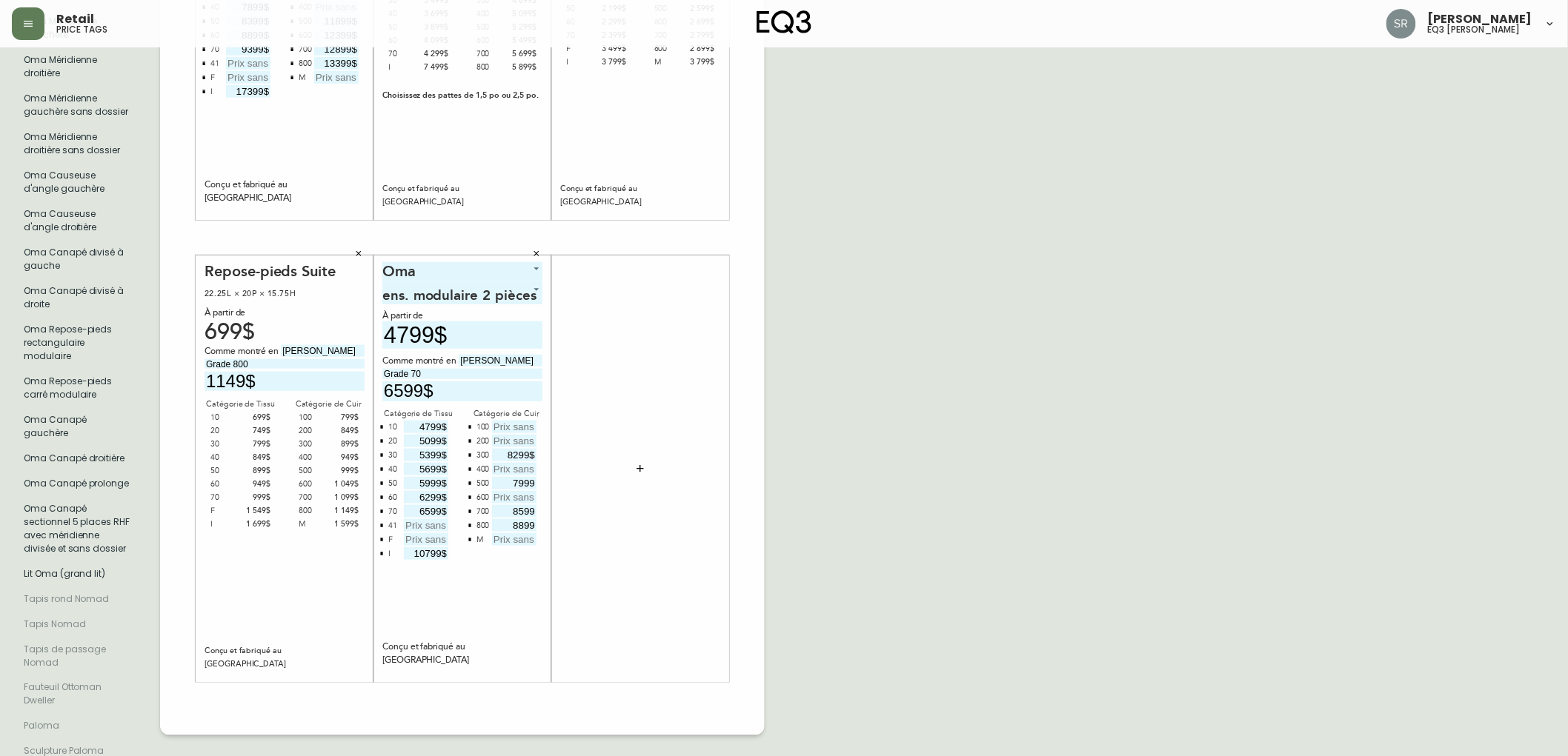
type input "8599"
drag, startPoint x: 505, startPoint y: 441, endPoint x: 527, endPoint y: 445, distance: 22.4
click at [527, 448] on input "8299$" at bounding box center [514, 454] width 44 height 13
click at [523, 491] on input "text" at bounding box center [514, 497] width 44 height 13
type input "8299"
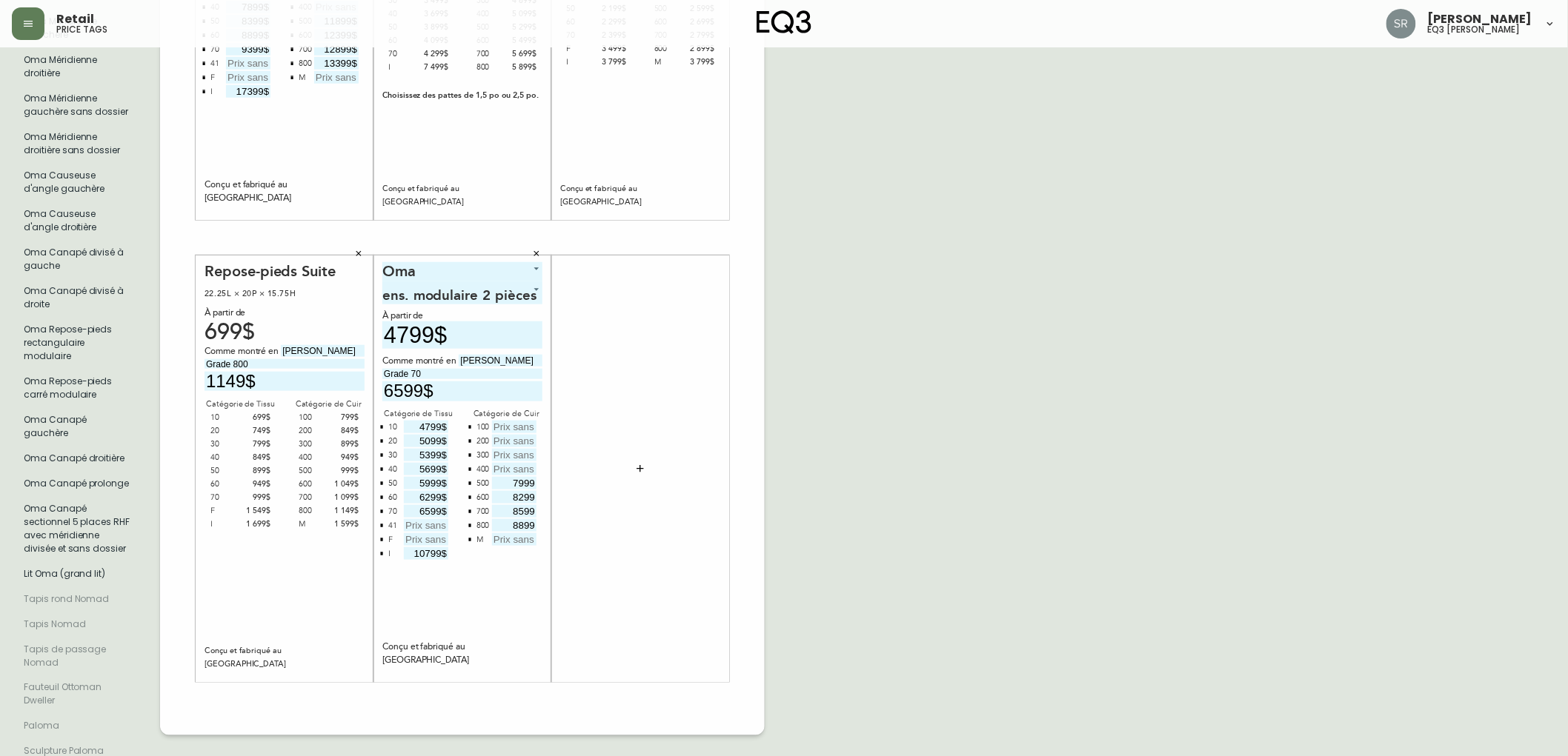
click at [532, 463] on input "text" at bounding box center [514, 469] width 44 height 13
click at [526, 448] on input "text" at bounding box center [514, 454] width 44 height 13
type input "7399$"
click at [516, 435] on input "text" at bounding box center [514, 441] width 44 height 13
type input "7099$"
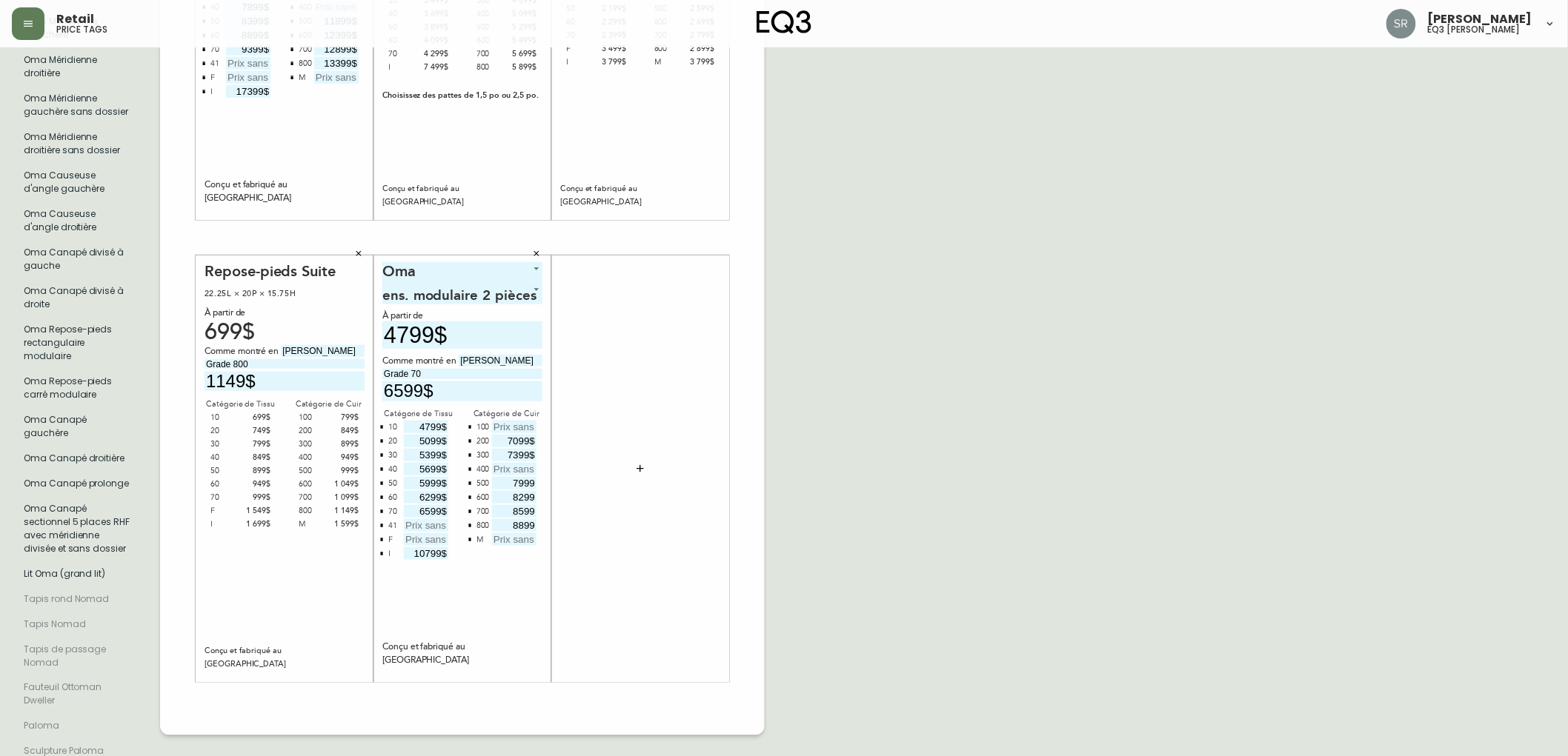
click at [915, 529] on div "French Canada fr_CA EQ3 font EQ3 Grand format pendre marque large 8.5 po × 14 p…" at bounding box center [784, 237] width 1544 height 1343
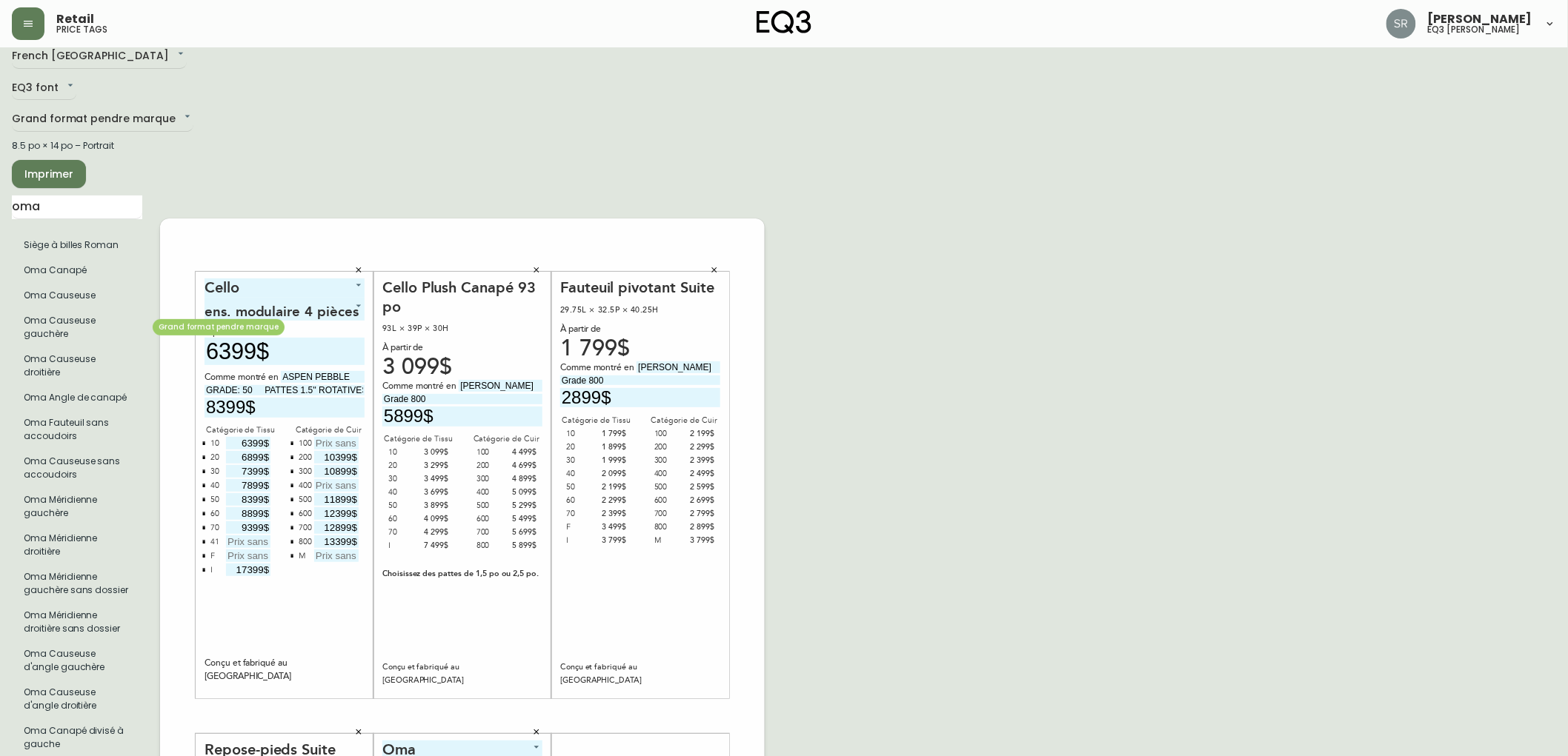
scroll to position [0, 0]
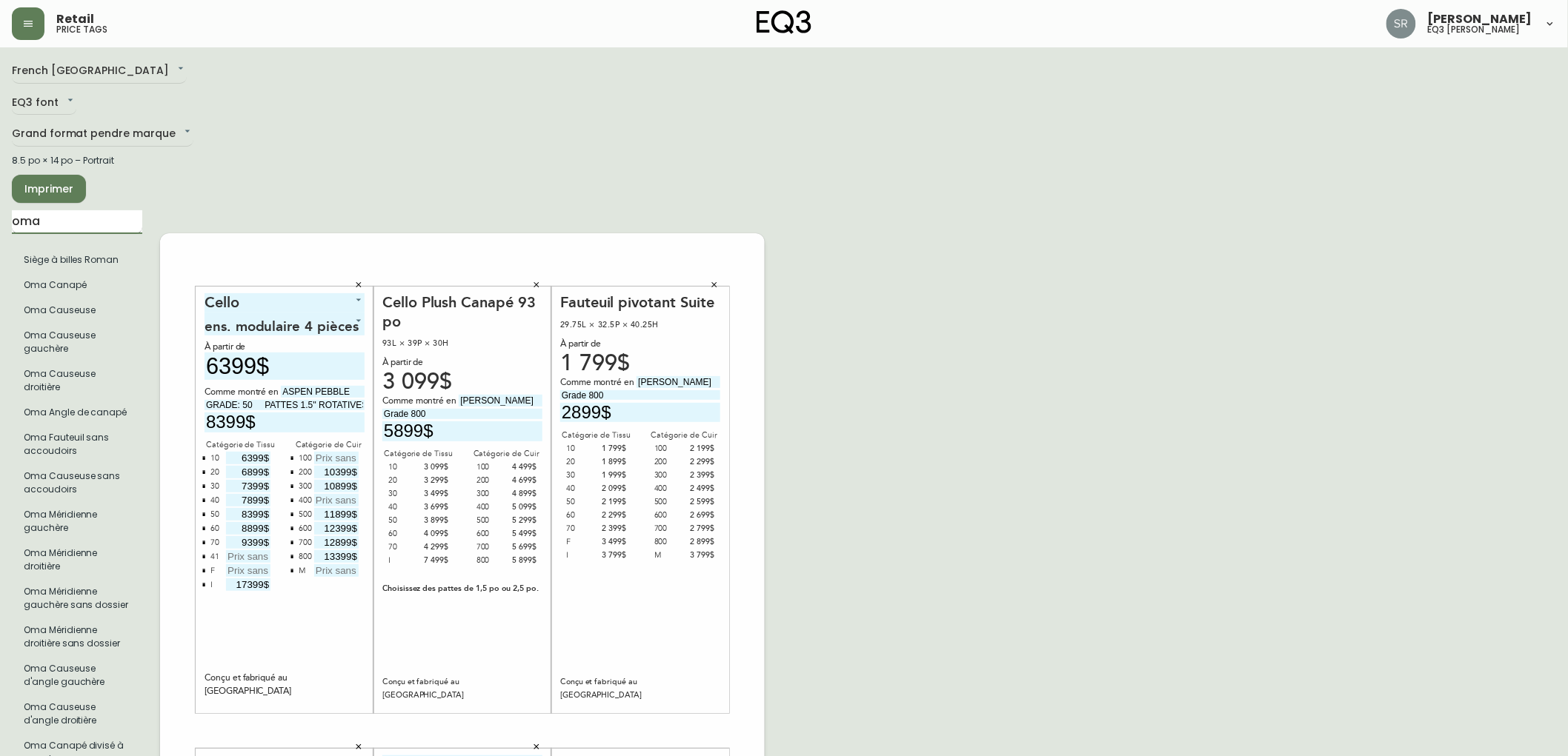
click at [73, 212] on input "oma" at bounding box center [77, 222] width 131 height 24
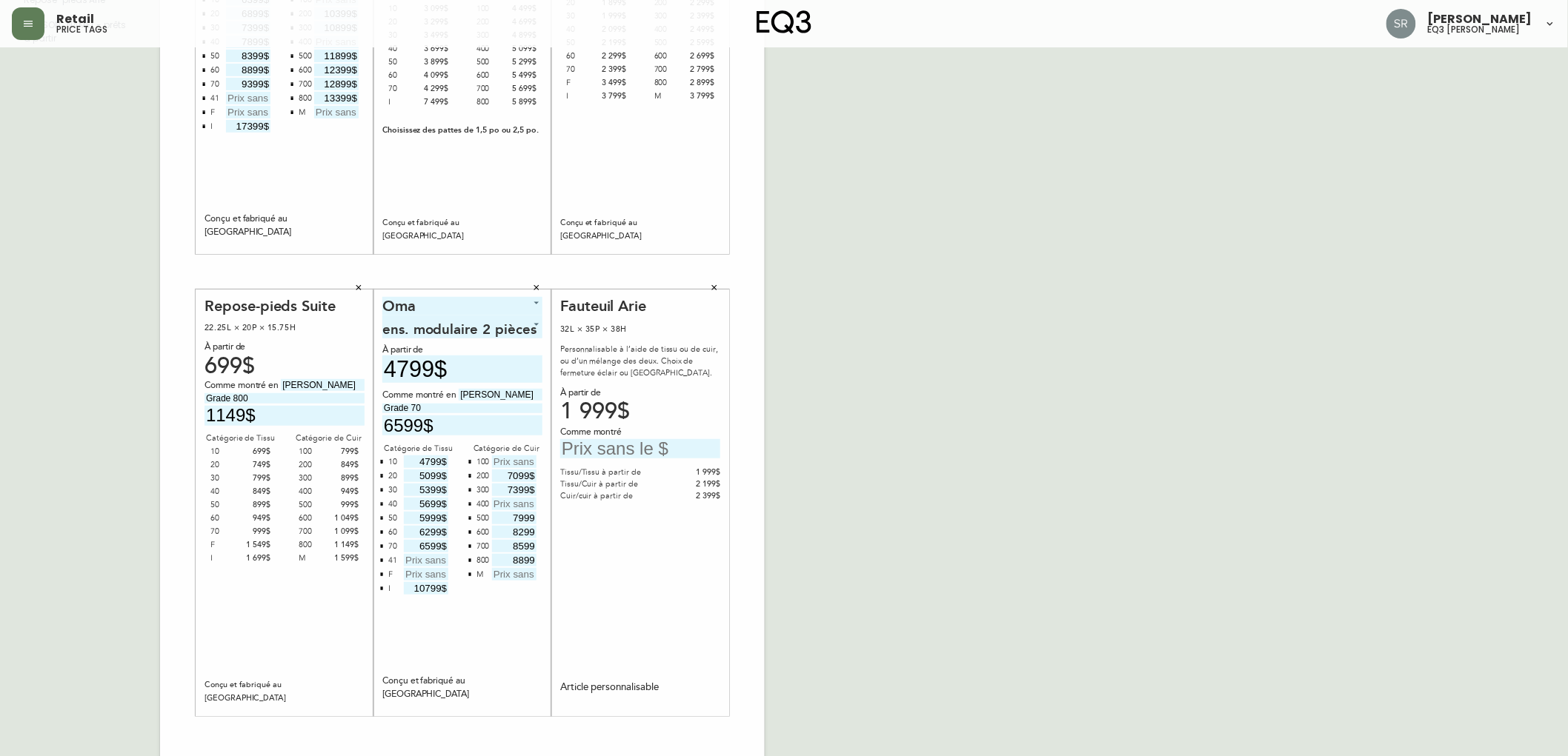
scroll to position [298, 0]
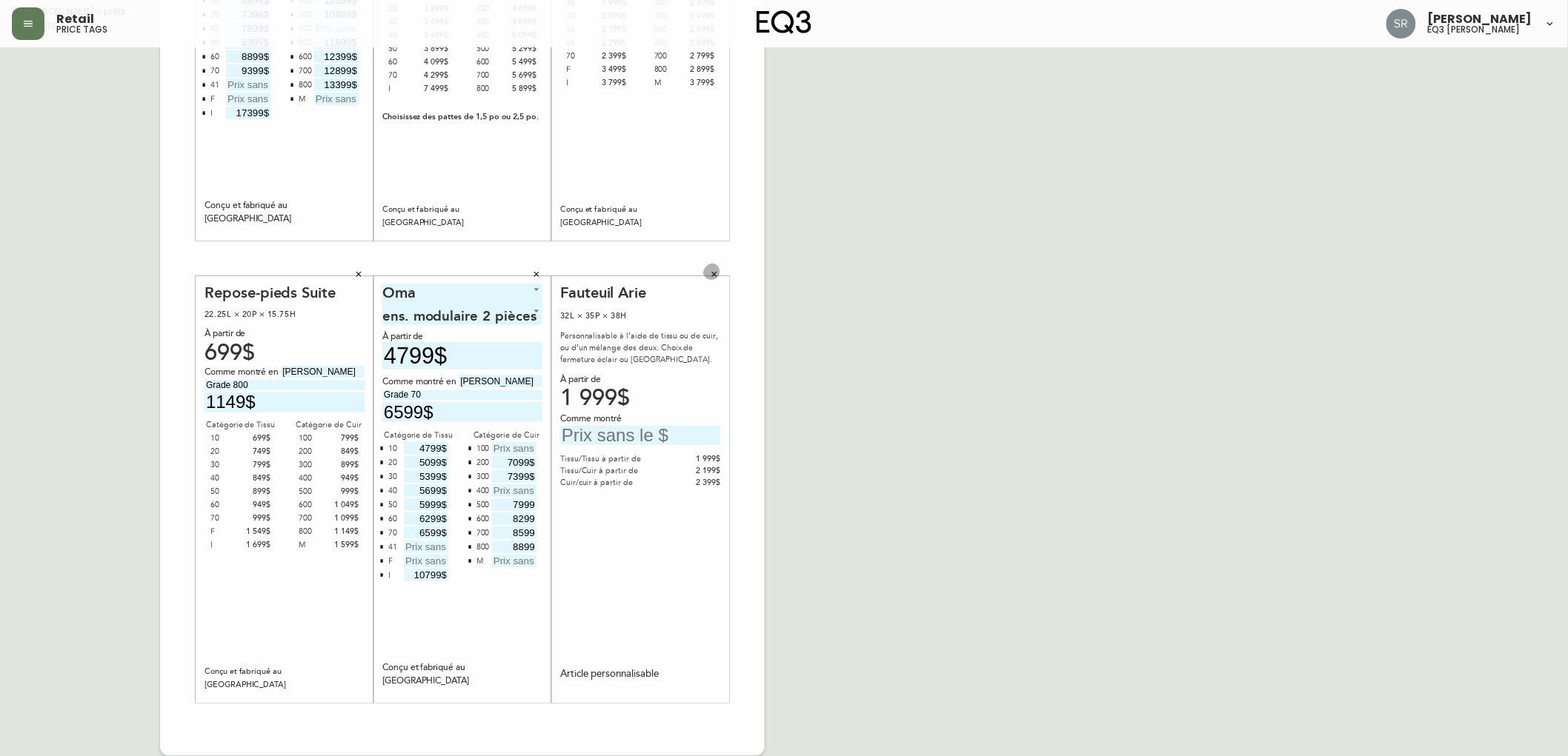
click at [713, 271] on icon "button" at bounding box center [714, 274] width 9 height 9
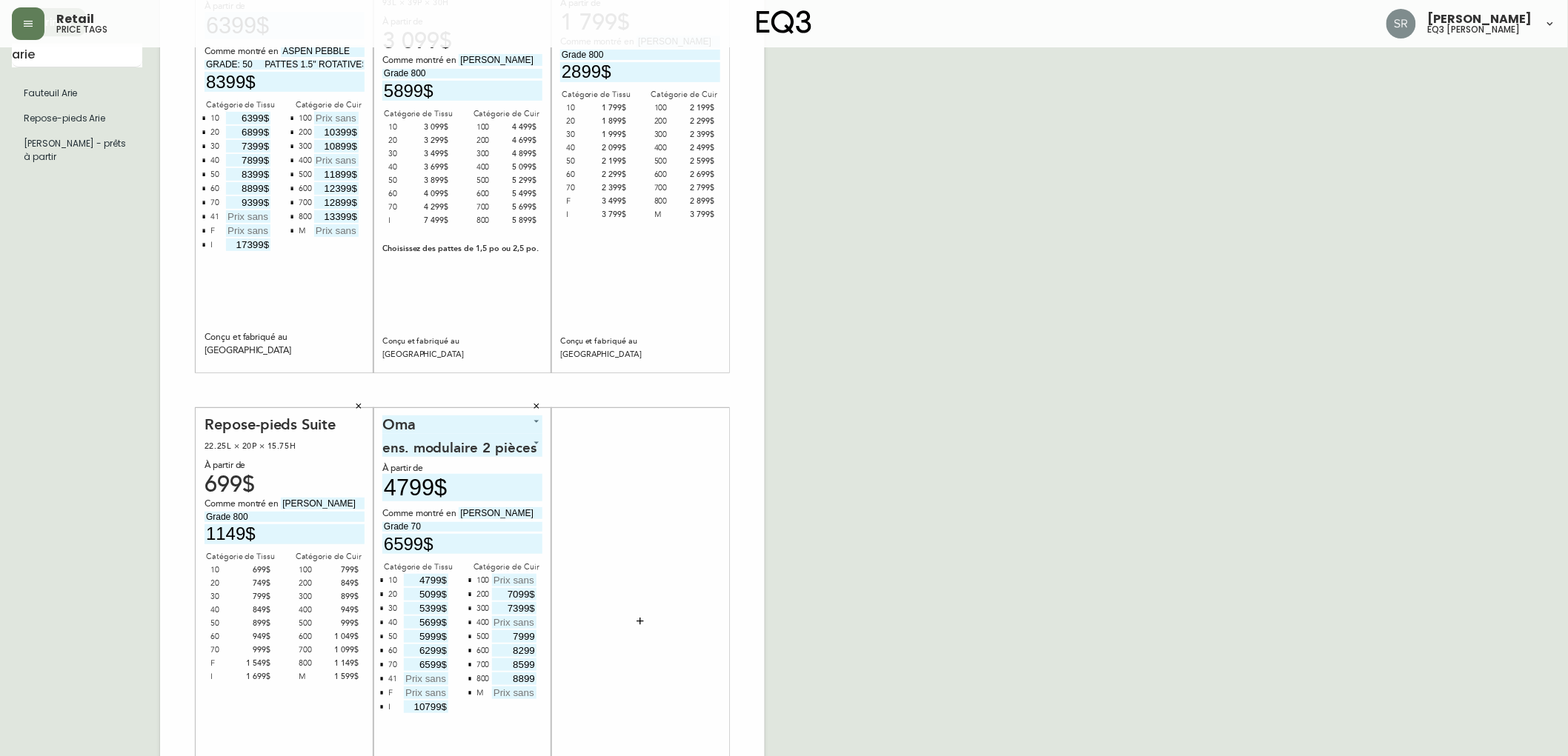
scroll to position [0, 0]
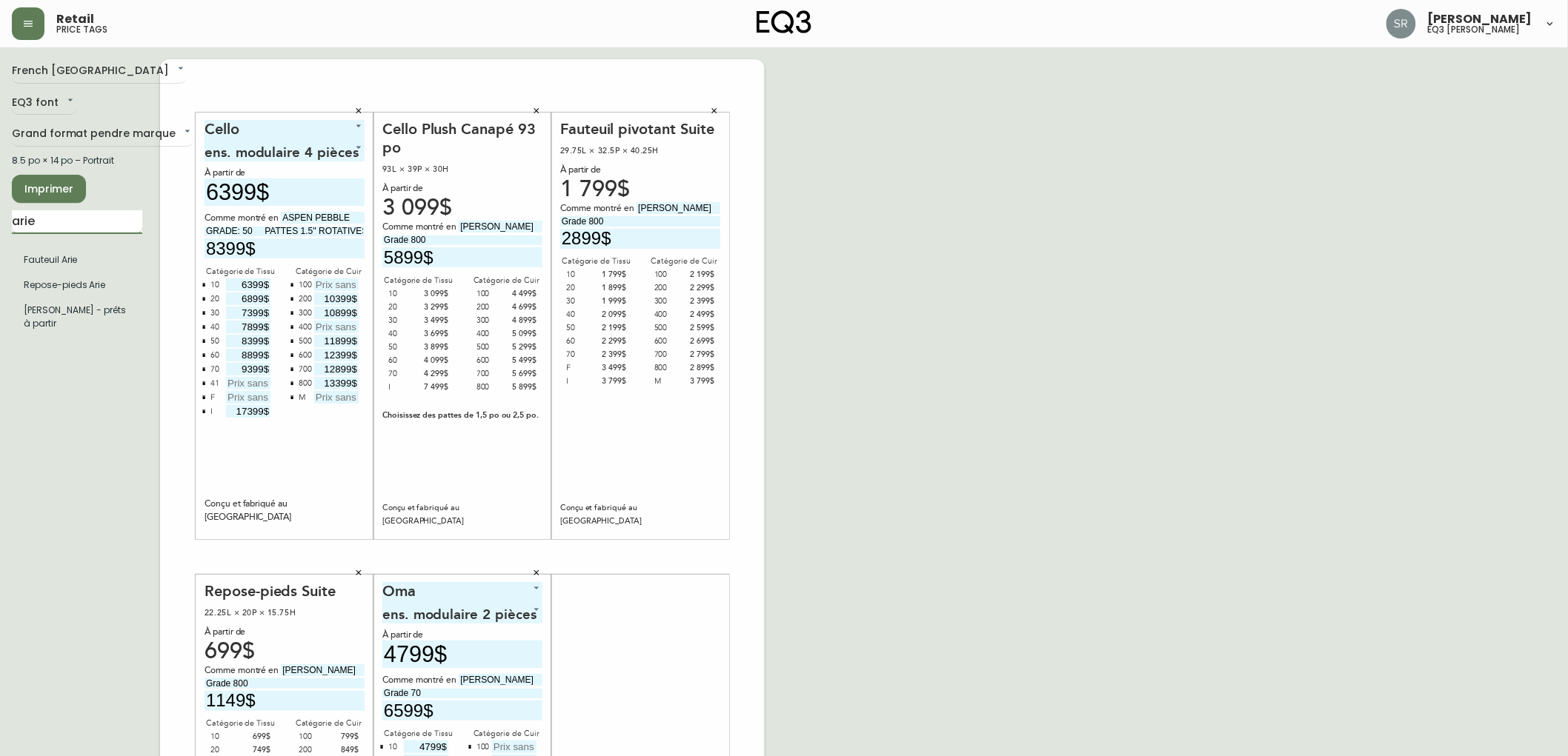
click at [50, 222] on input "arie" at bounding box center [77, 222] width 131 height 24
type input "aril"
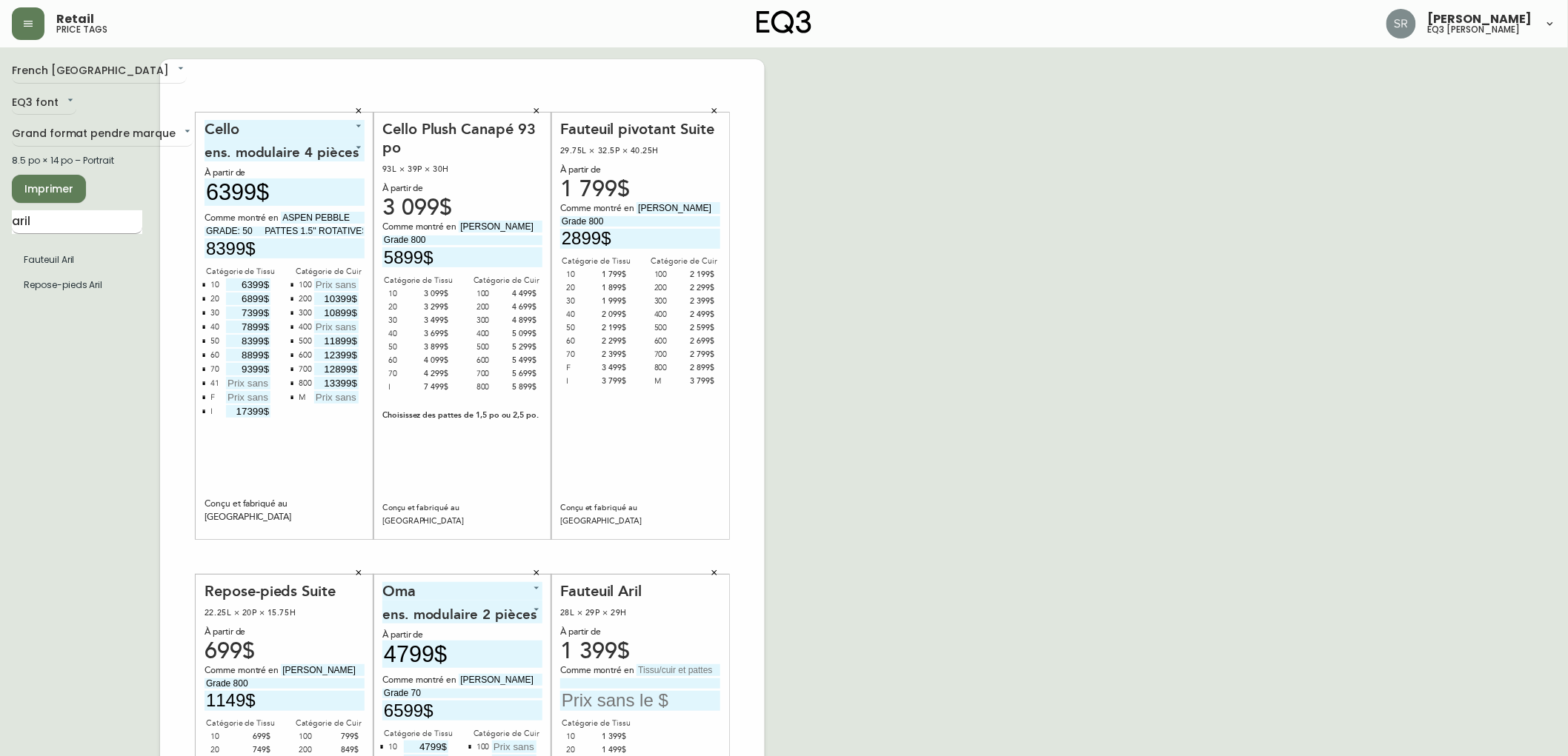
click at [76, 220] on input "aril" at bounding box center [77, 222] width 131 height 24
drag, startPoint x: 76, startPoint y: 220, endPoint x: 88, endPoint y: 232, distance: 17.0
click at [94, 233] on input "aril" at bounding box center [77, 222] width 131 height 24
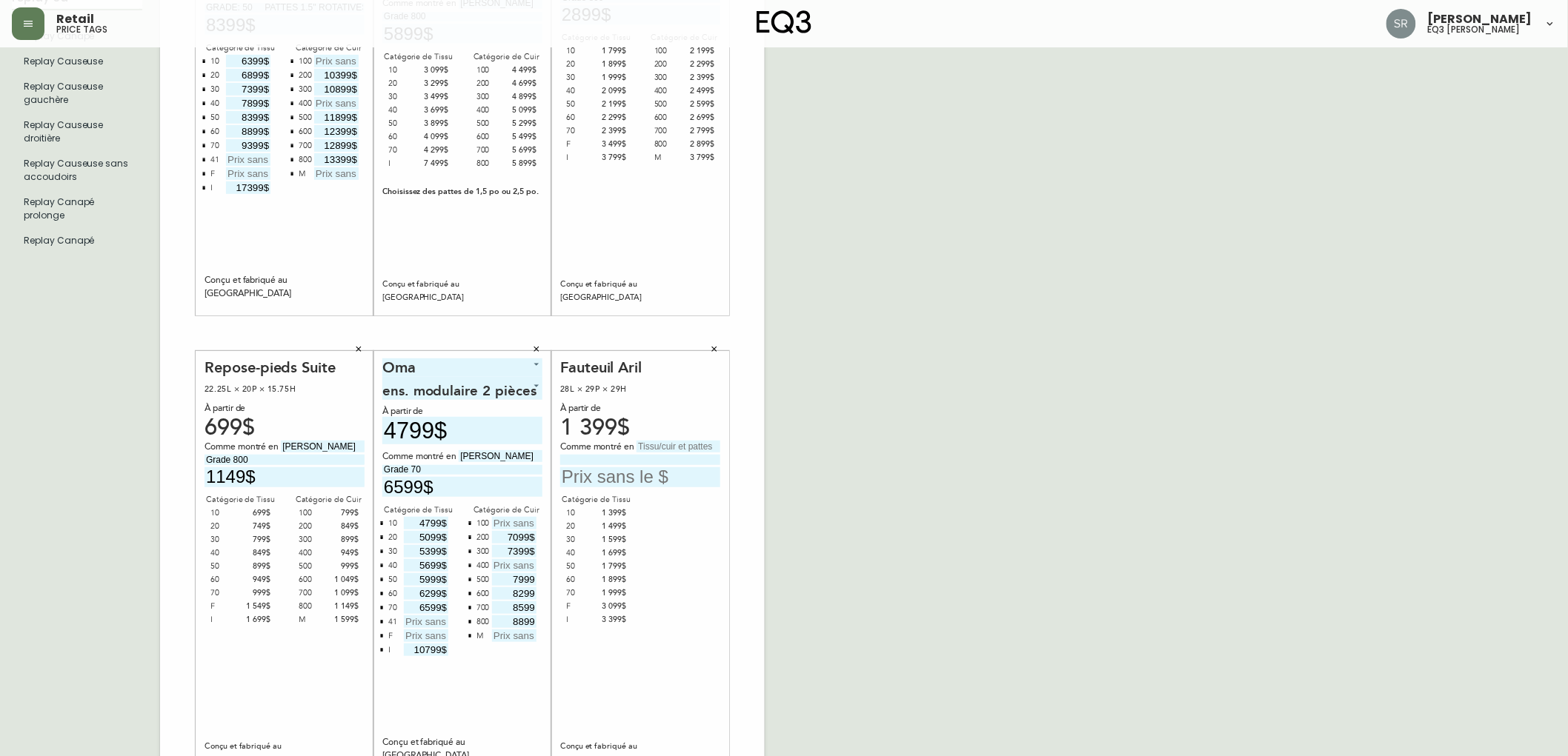
scroll to position [298, 0]
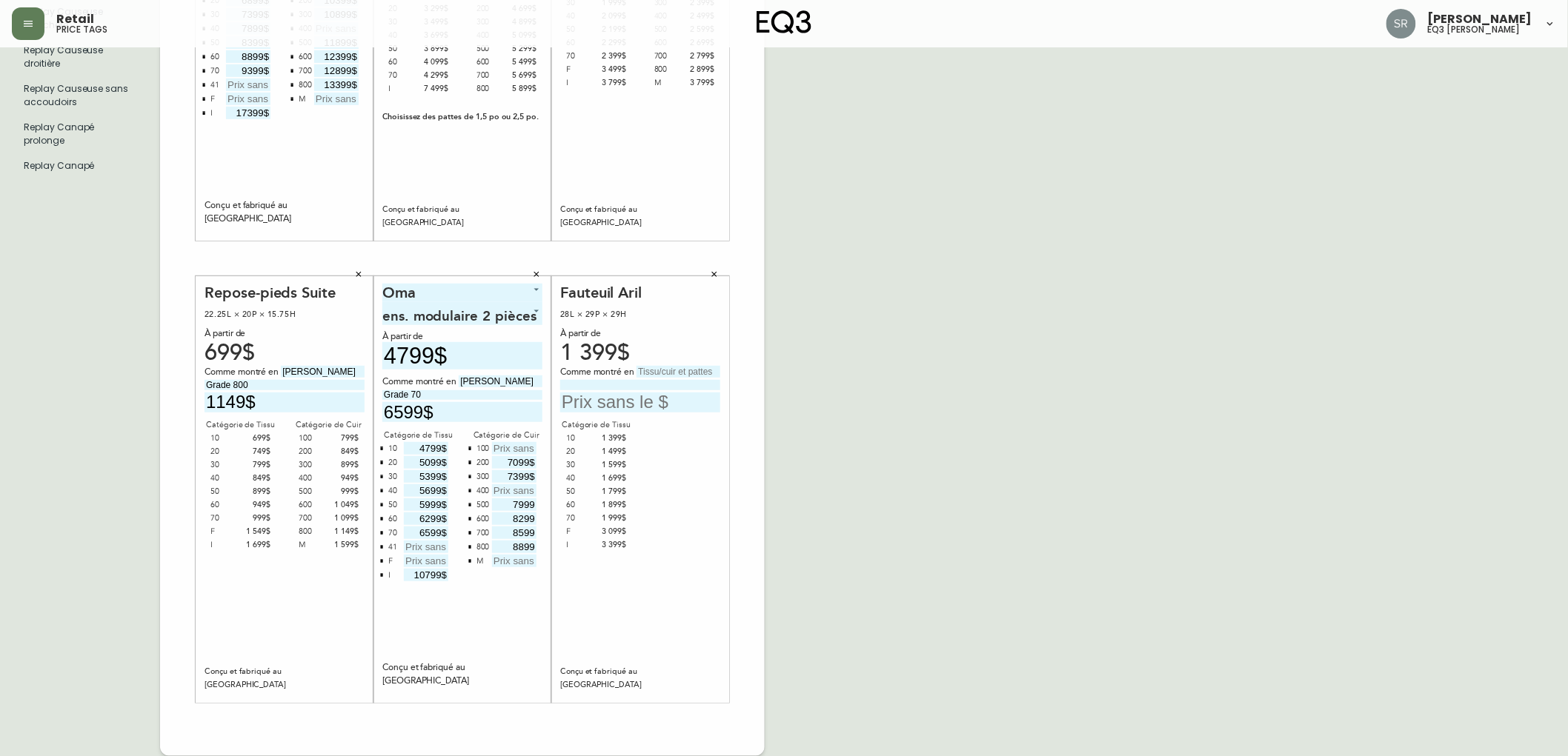
type input "replay ca"
click at [713, 272] on icon "button" at bounding box center [714, 274] width 9 height 9
click at [719, 274] on button "button" at bounding box center [714, 275] width 23 height 22
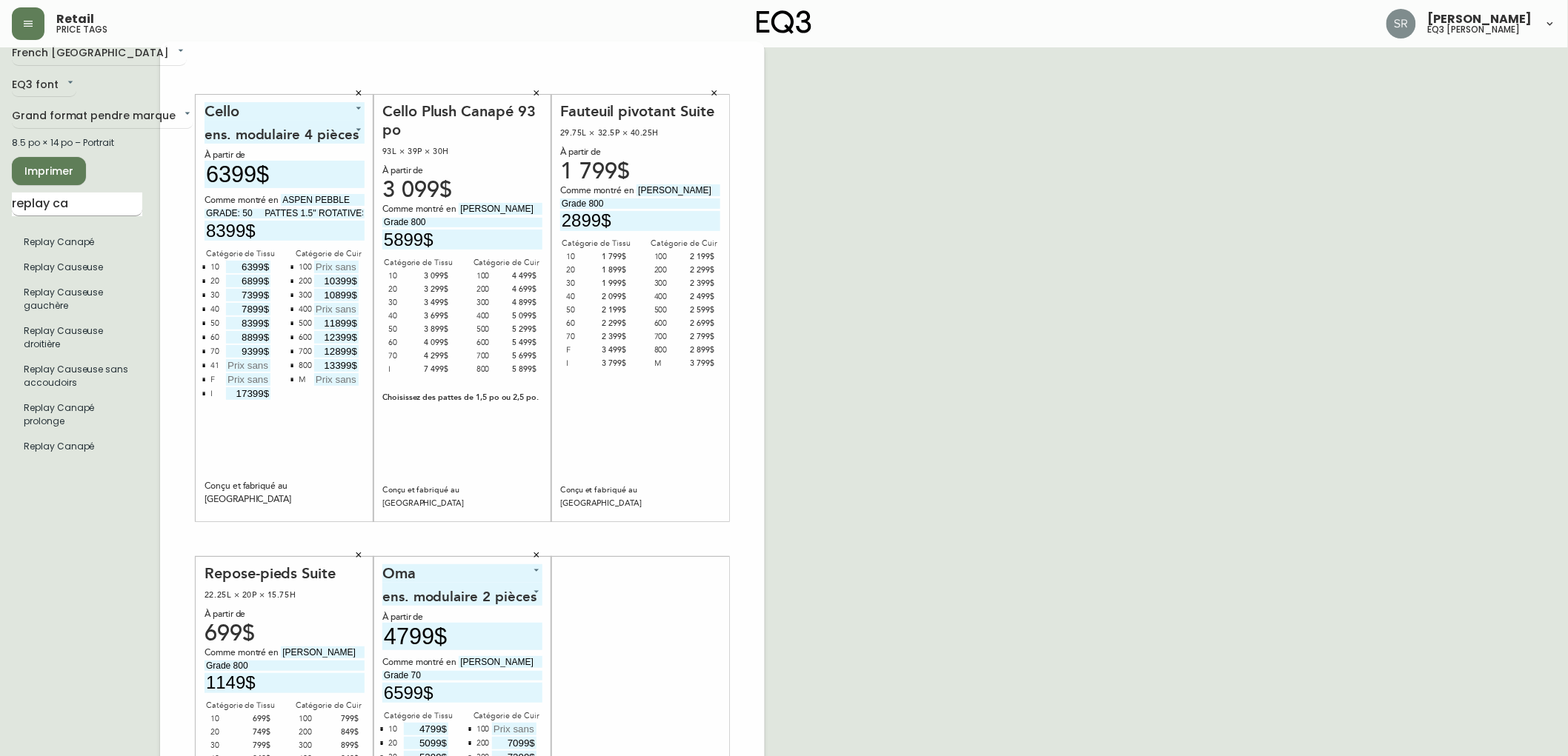
scroll to position [0, 0]
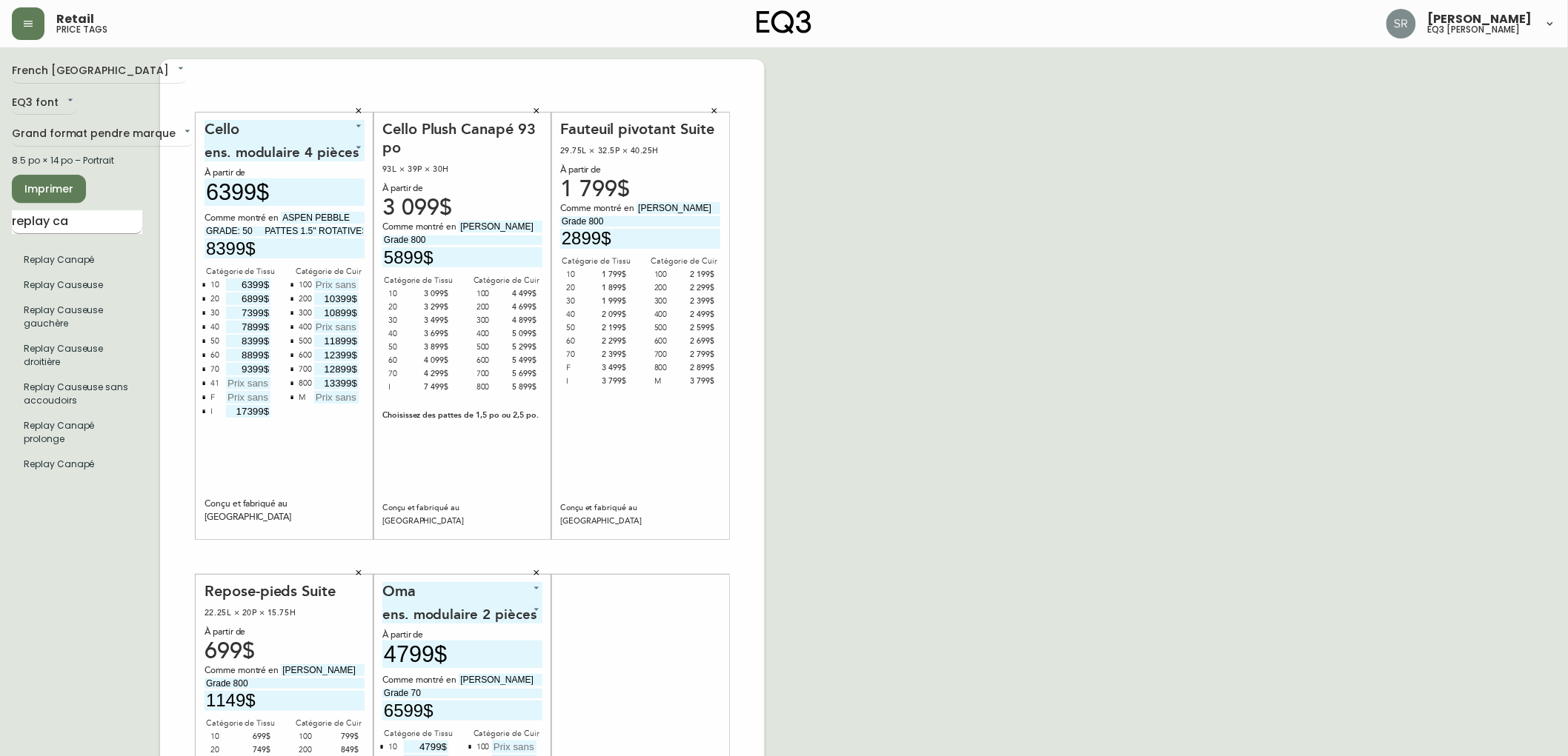
click at [100, 232] on input "replay ca" at bounding box center [77, 222] width 131 height 24
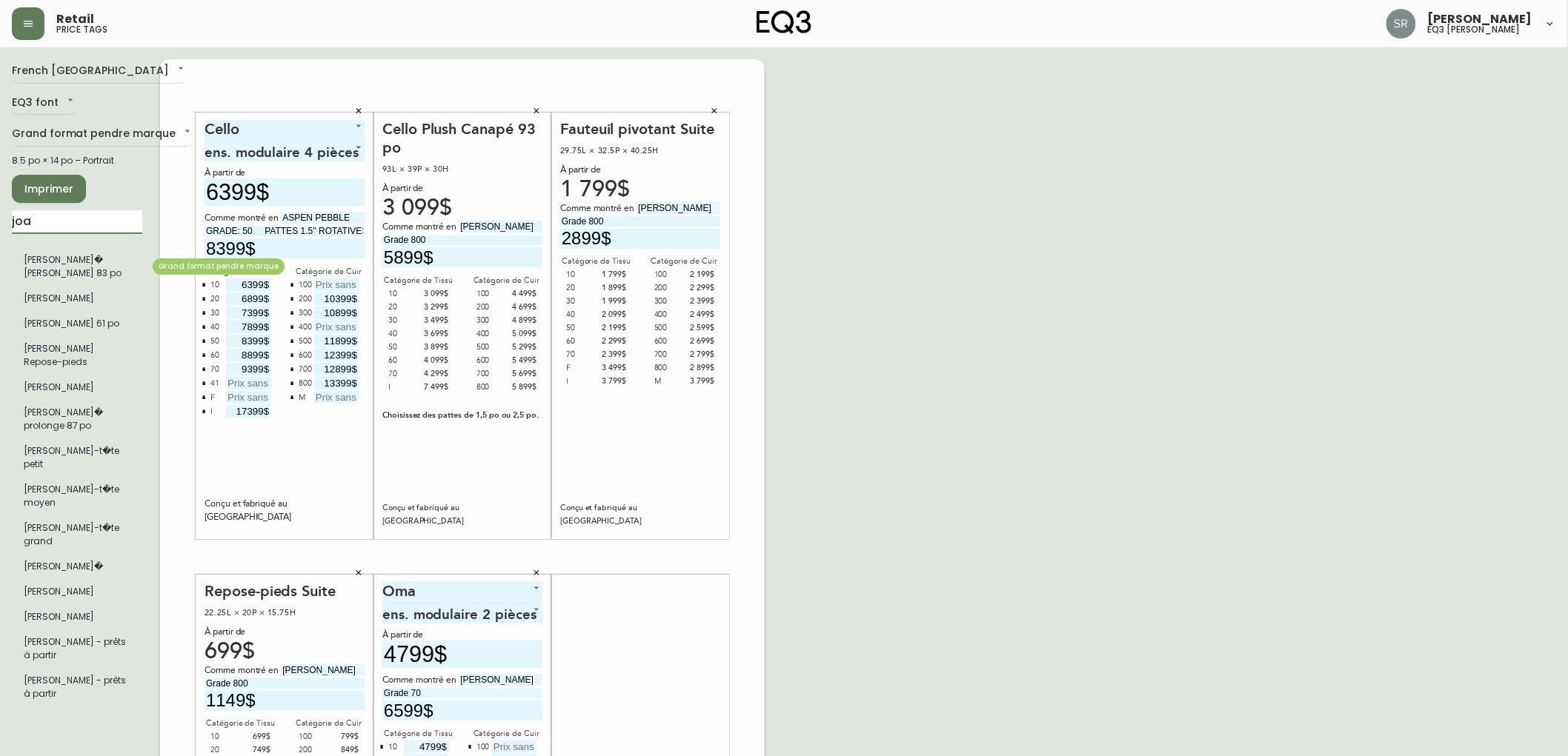
type input "joa"
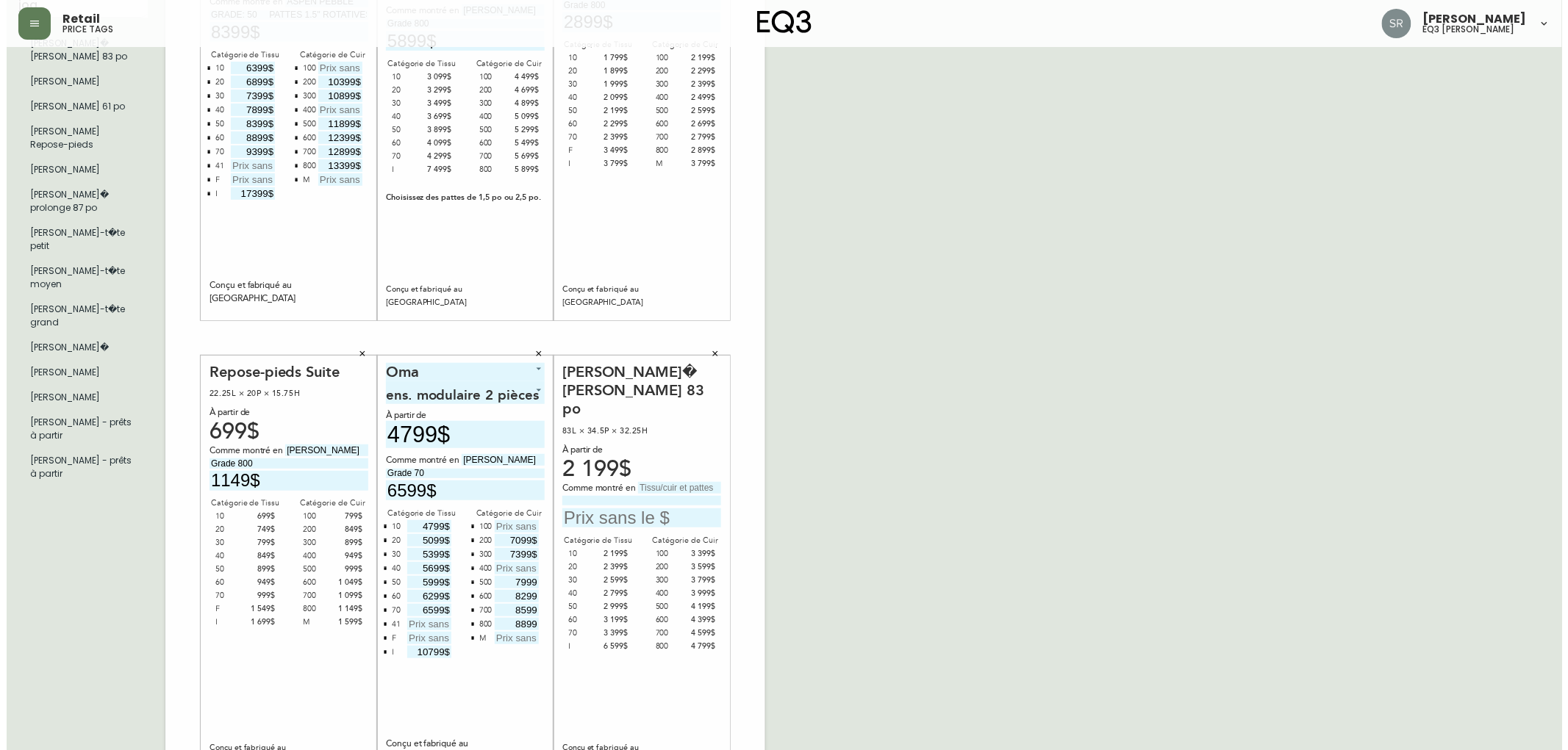
scroll to position [245, 0]
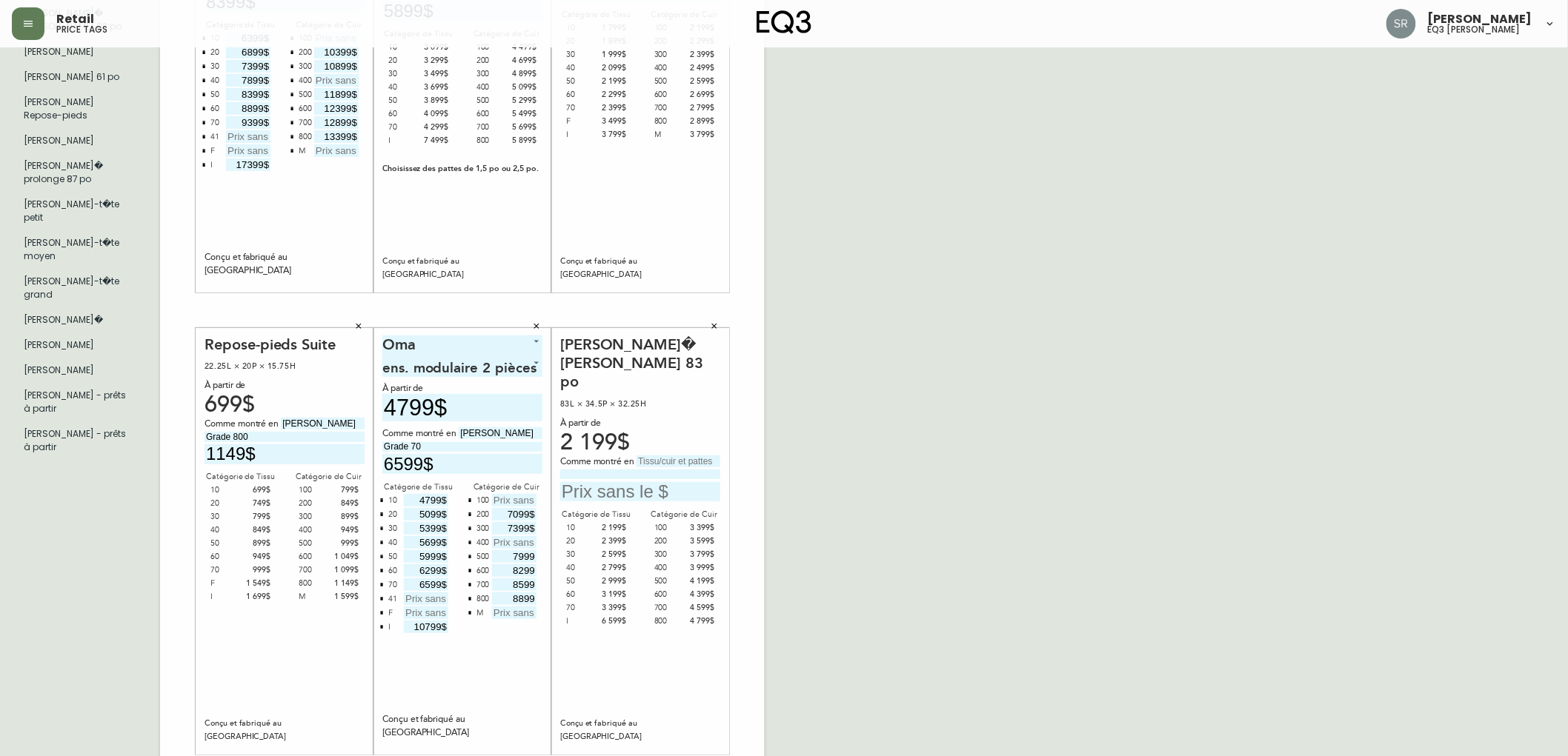
click at [684, 455] on input "text" at bounding box center [678, 461] width 84 height 12
type input "Paloma Deep green"
click at [667, 470] on input at bounding box center [640, 474] width 160 height 10
type input "Grade 800"
click at [641, 482] on input "text" at bounding box center [640, 492] width 160 height 20
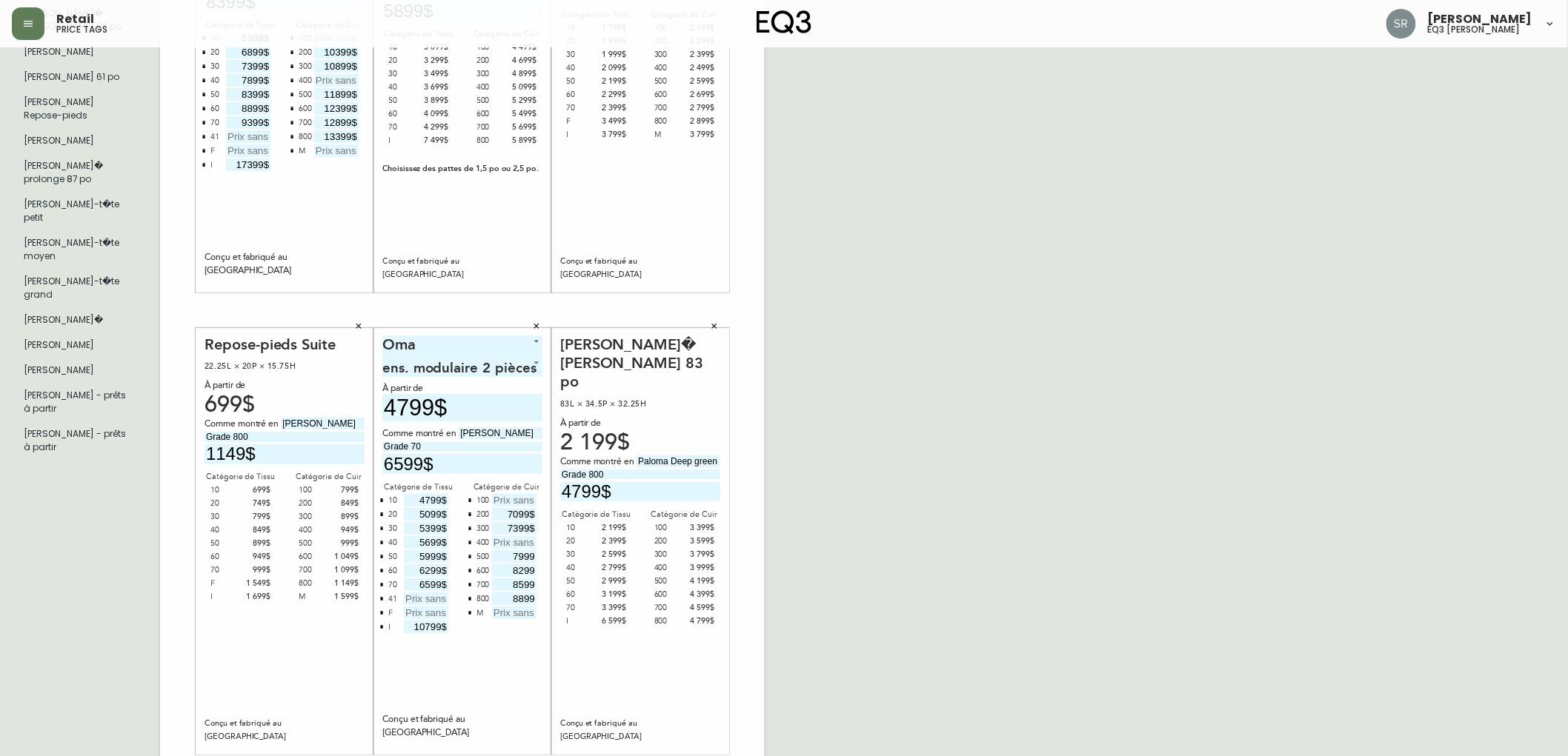
type input "4799$"
click at [862, 522] on div "French Canada fr_CA EQ3 font EQ3 Grand format pendre marque large 8.5 po × 14 p…" at bounding box center [784, 310] width 1544 height 995
click at [35, 17] on button "button" at bounding box center [28, 23] width 32 height 32
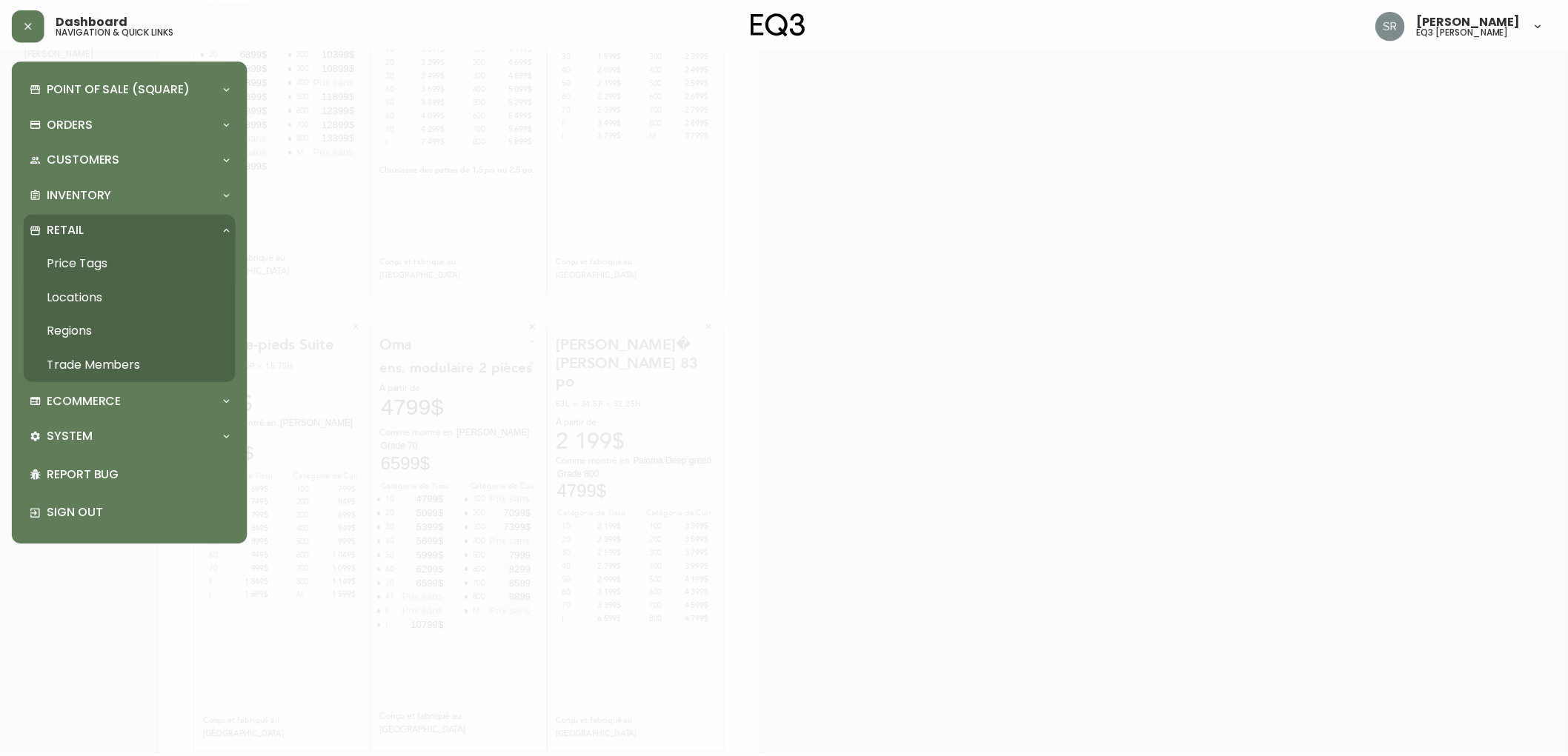
scroll to position [248, 0]
click at [30, 31] on button "button" at bounding box center [28, 23] width 32 height 32
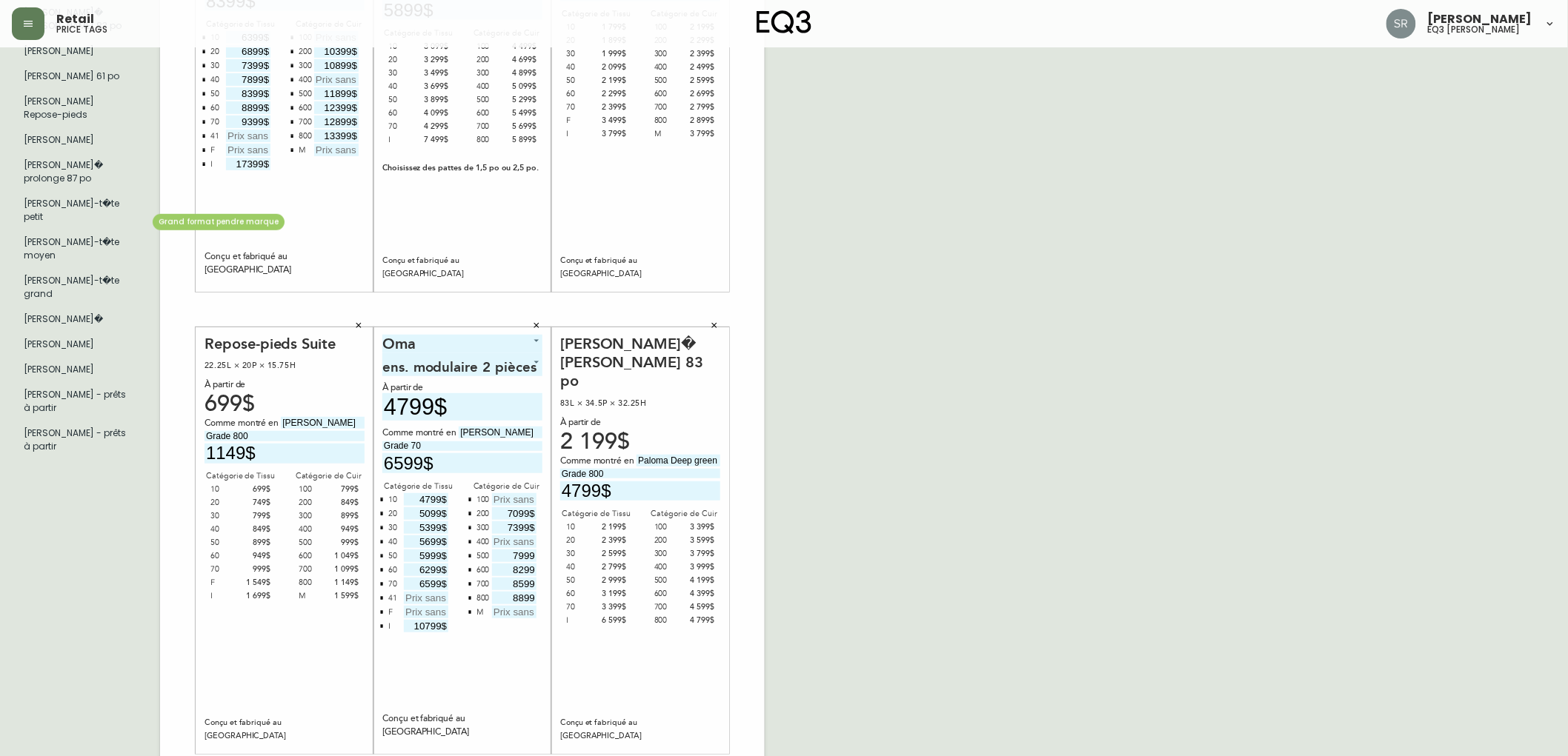
scroll to position [0, 0]
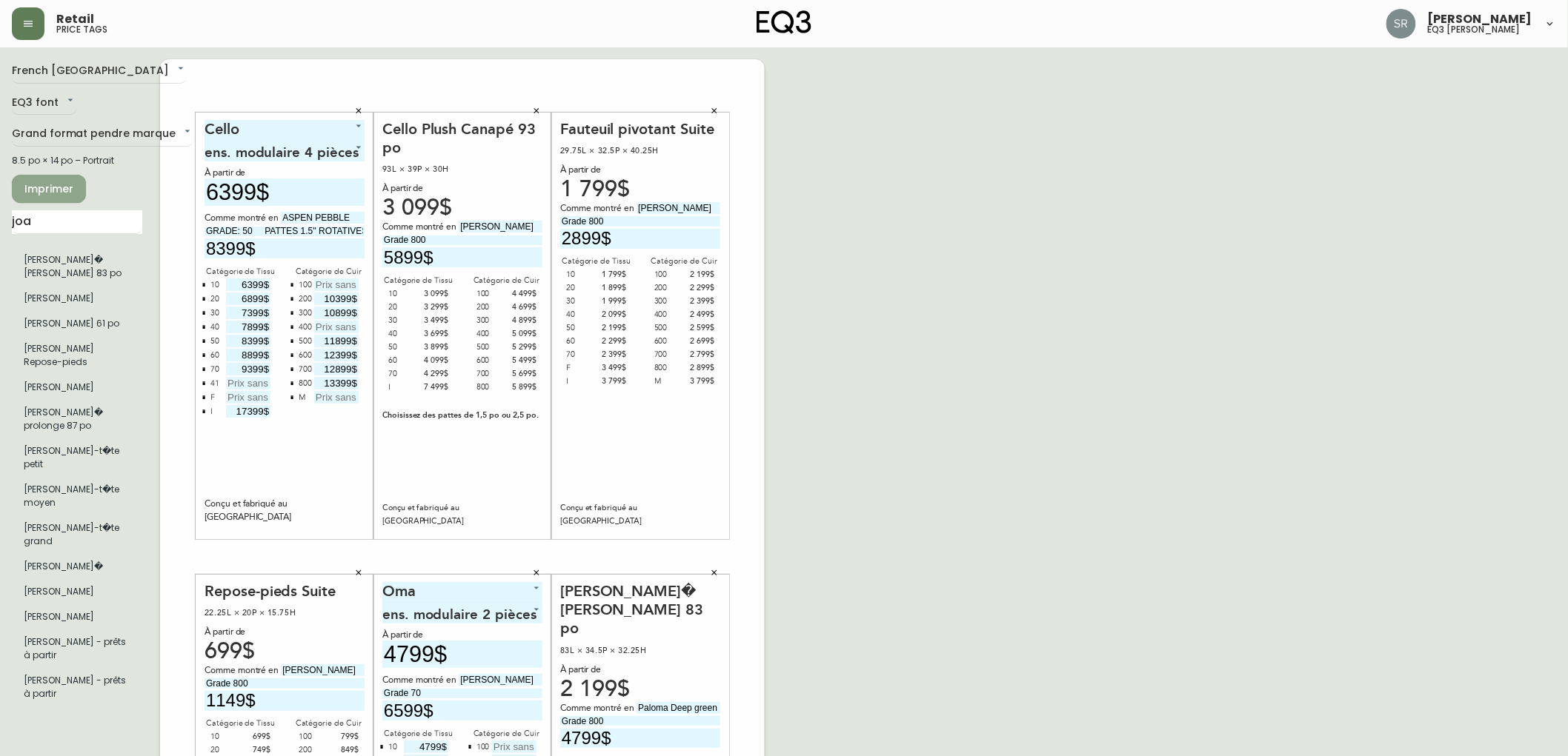
click at [58, 190] on span "Imprimer" at bounding box center [49, 189] width 50 height 19
click at [75, 190] on button "Imprimer" at bounding box center [49, 189] width 74 height 28
click at [70, 222] on input "joa" at bounding box center [77, 222] width 131 height 24
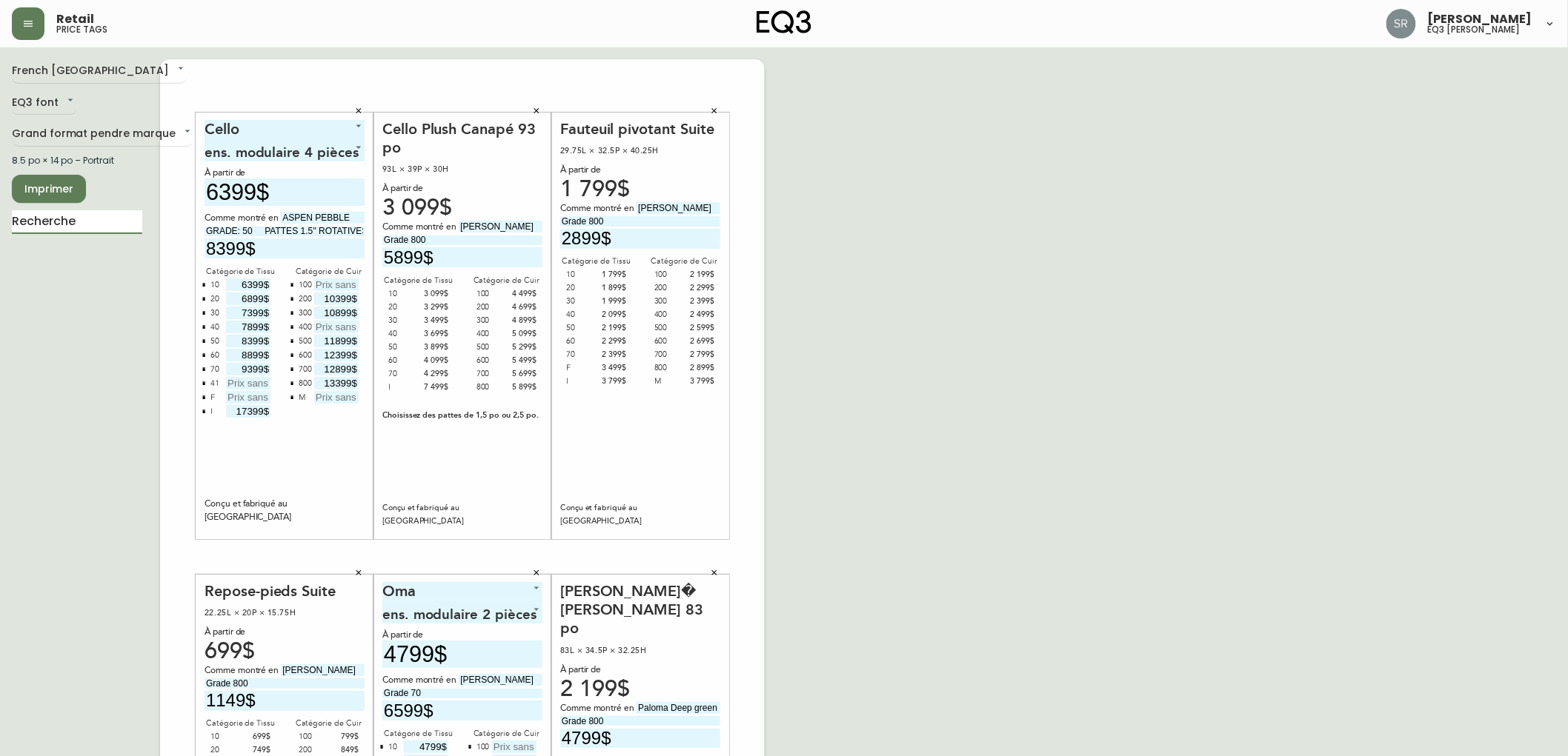
click at [65, 185] on span "Imprimer" at bounding box center [49, 189] width 50 height 19
click at [74, 187] on button "Imprimer" at bounding box center [49, 189] width 74 height 28
click at [48, 185] on span "Imprimer" at bounding box center [49, 189] width 50 height 19
drag, startPoint x: 253, startPoint y: 343, endPoint x: 1173, endPoint y: 337, distance: 920.0
click at [1182, 338] on div "French Canada fr_CA EQ3 font EQ3 Grand format pendre marque large 8.5 po × 14 p…" at bounding box center [784, 556] width 1544 height 995
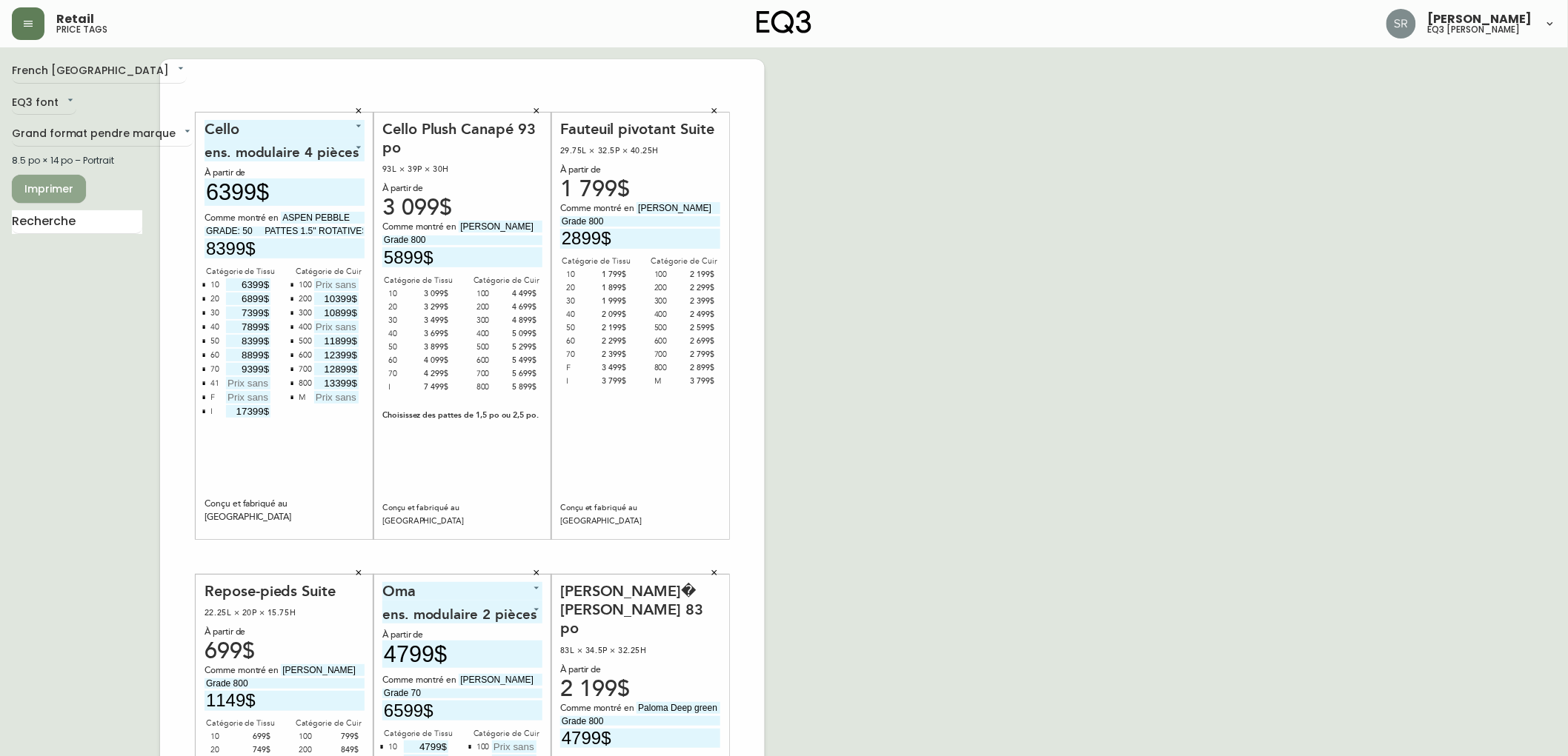
click at [71, 183] on span "Imprimer" at bounding box center [49, 189] width 50 height 19
click at [71, 182] on span "Imprimer" at bounding box center [49, 189] width 50 height 19
click at [65, 185] on span "Imprimer" at bounding box center [49, 189] width 50 height 19
click at [63, 190] on span "Imprimer" at bounding box center [49, 189] width 50 height 19
click at [60, 194] on span "Imprimer" at bounding box center [49, 189] width 50 height 19
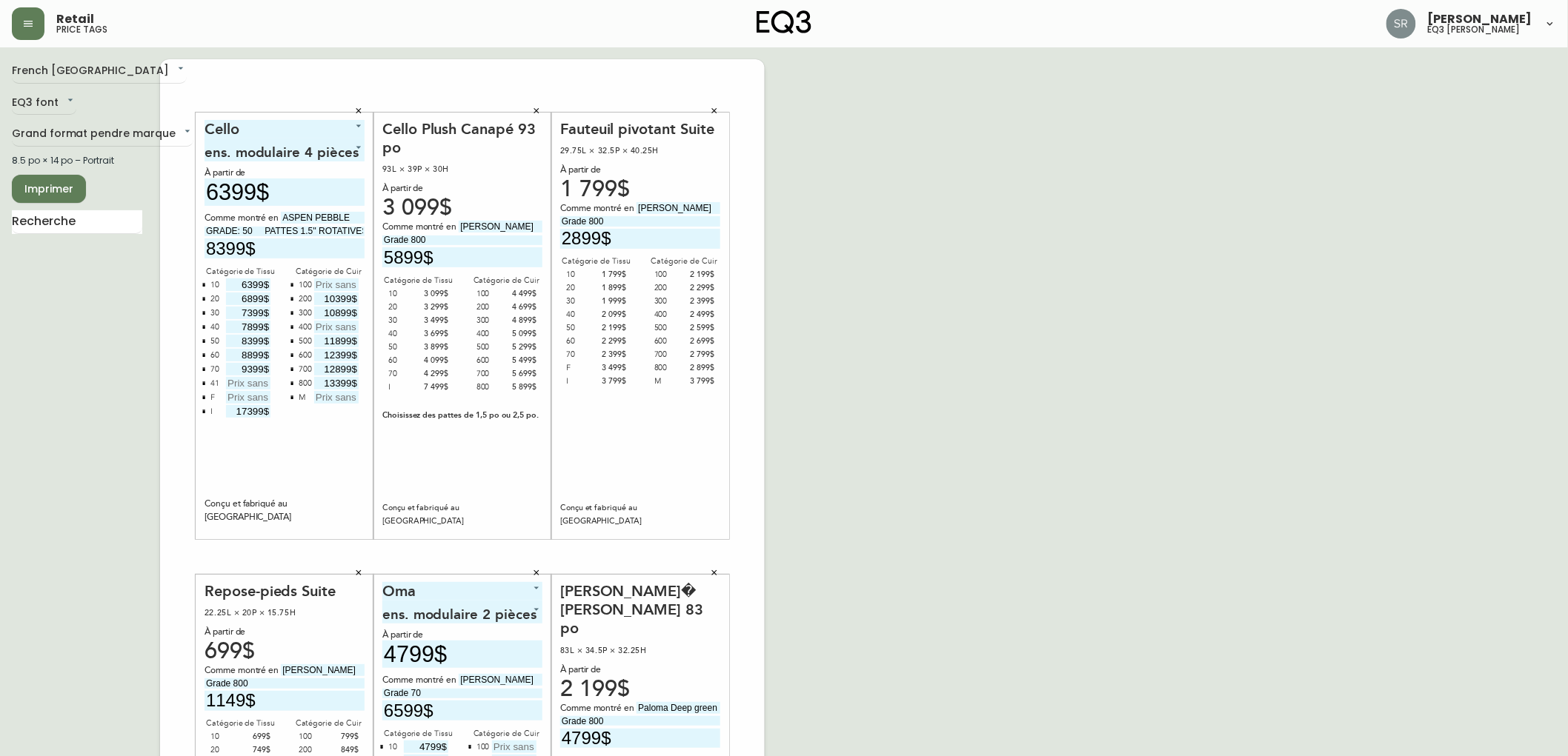
click at [80, 182] on button "Imprimer" at bounding box center [49, 189] width 74 height 28
click at [80, 190] on button "Imprimer" at bounding box center [49, 189] width 74 height 28
click at [1087, 434] on div "French Canada fr_CA EQ3 font EQ3 Grand format pendre marque large 8.5 po × 14 p…" at bounding box center [784, 556] width 1544 height 995
click at [29, 188] on span "Imprimer" at bounding box center [49, 189] width 50 height 19
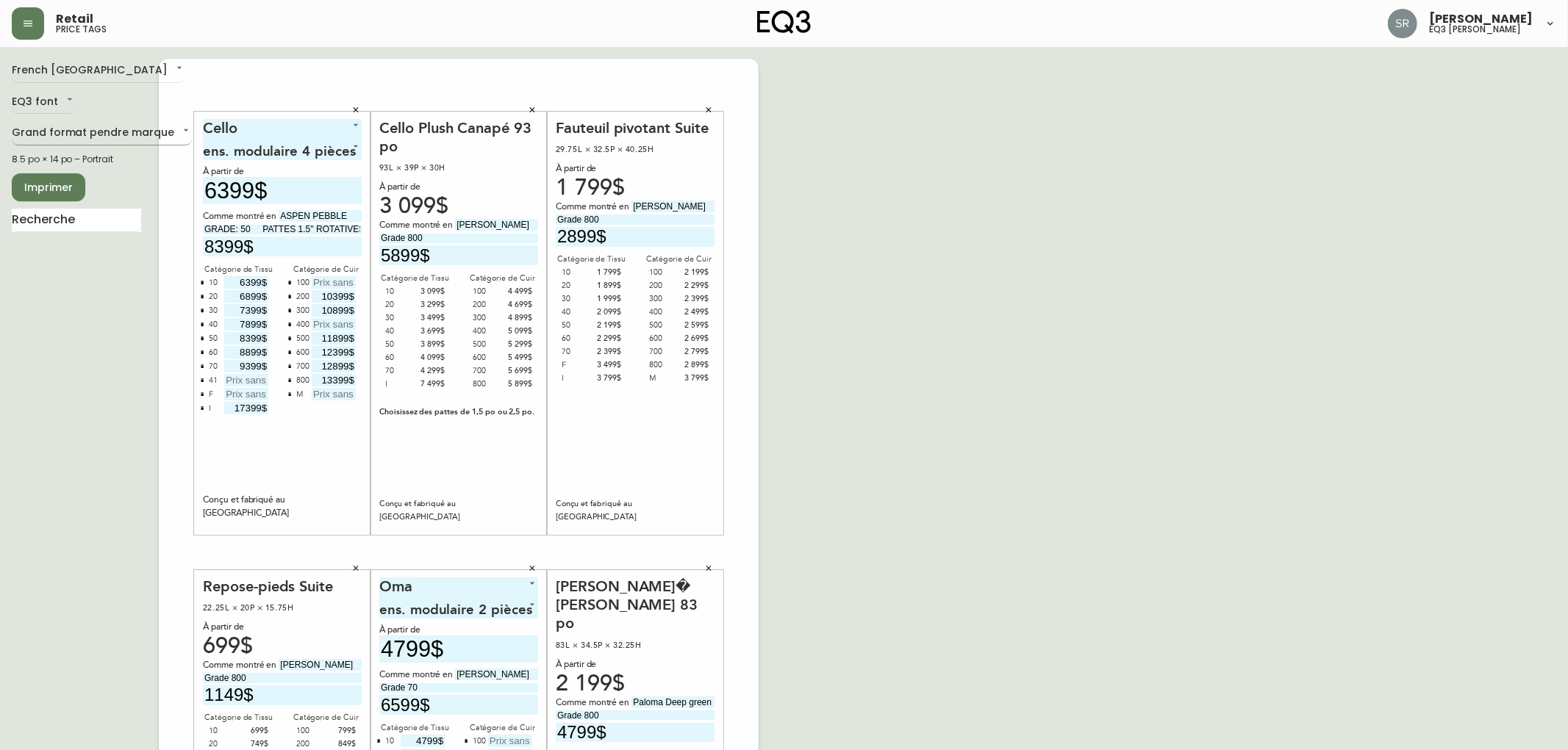
click at [100, 136] on body "Retail price tags Serena Raposo eq3 laval - le corbusier French Canada fr_CA EQ…" at bounding box center [784, 523] width 1568 height 1046
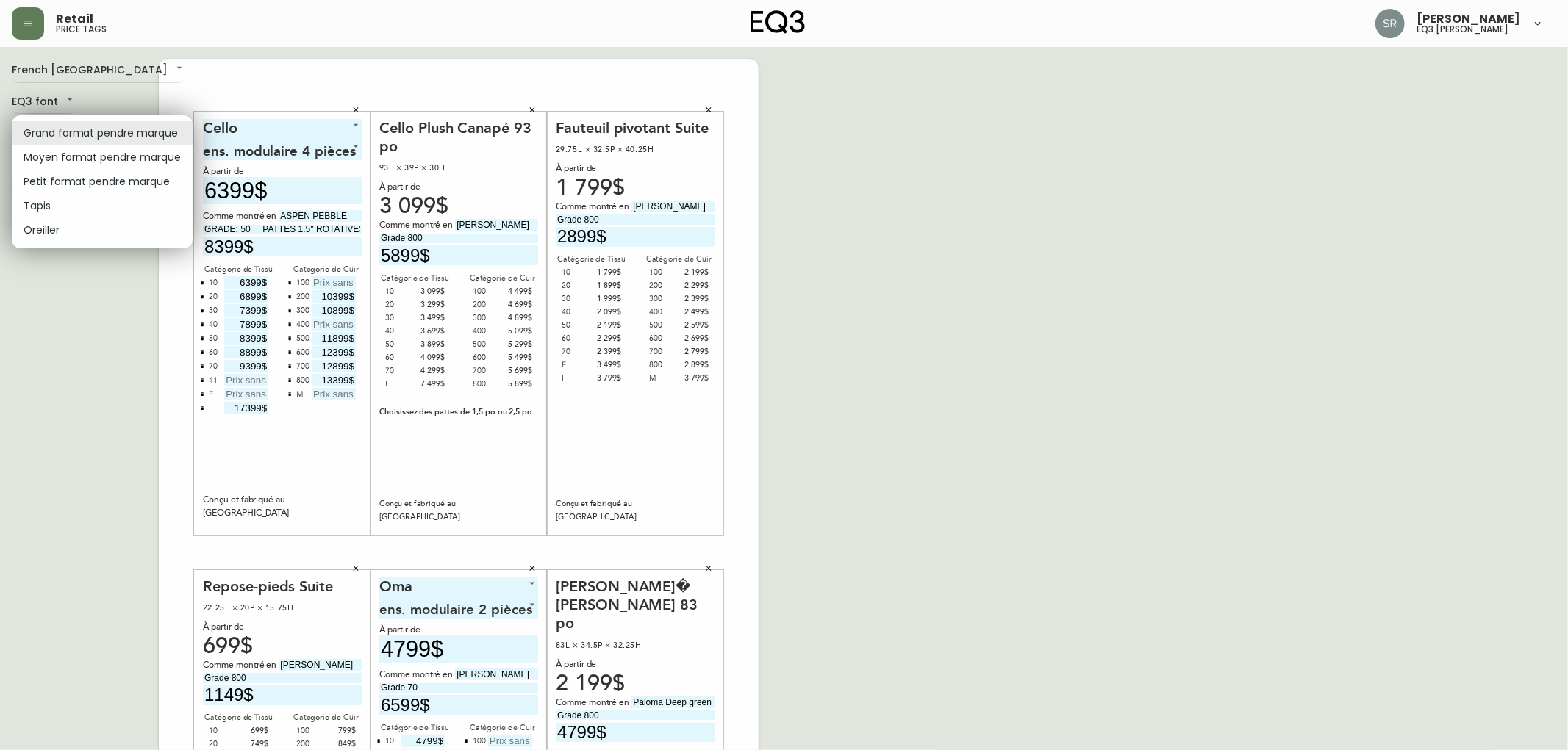
click at [120, 344] on div at bounding box center [784, 375] width 1568 height 750
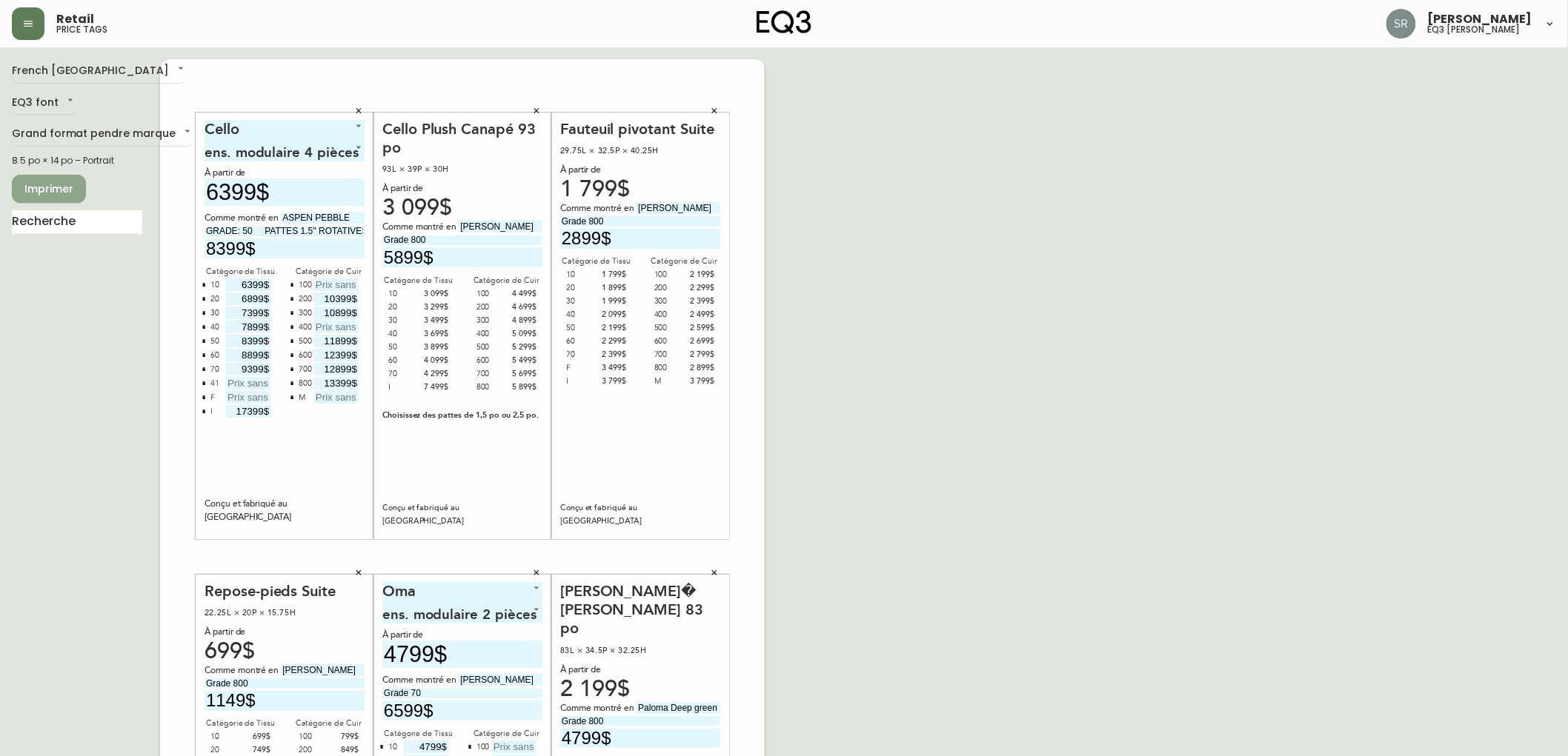
click at [62, 182] on span "Imprimer" at bounding box center [49, 189] width 50 height 19
click at [68, 190] on span "Imprimer" at bounding box center [49, 189] width 50 height 19
click at [1156, 314] on div "French Canada fr_CA EQ3 font EQ3 Grand format pendre marque large 8.5 po × 14 p…" at bounding box center [784, 556] width 1544 height 995
click at [29, 188] on span "Imprimer" at bounding box center [49, 189] width 50 height 19
click at [74, 195] on button "Imprimer" at bounding box center [49, 189] width 74 height 28
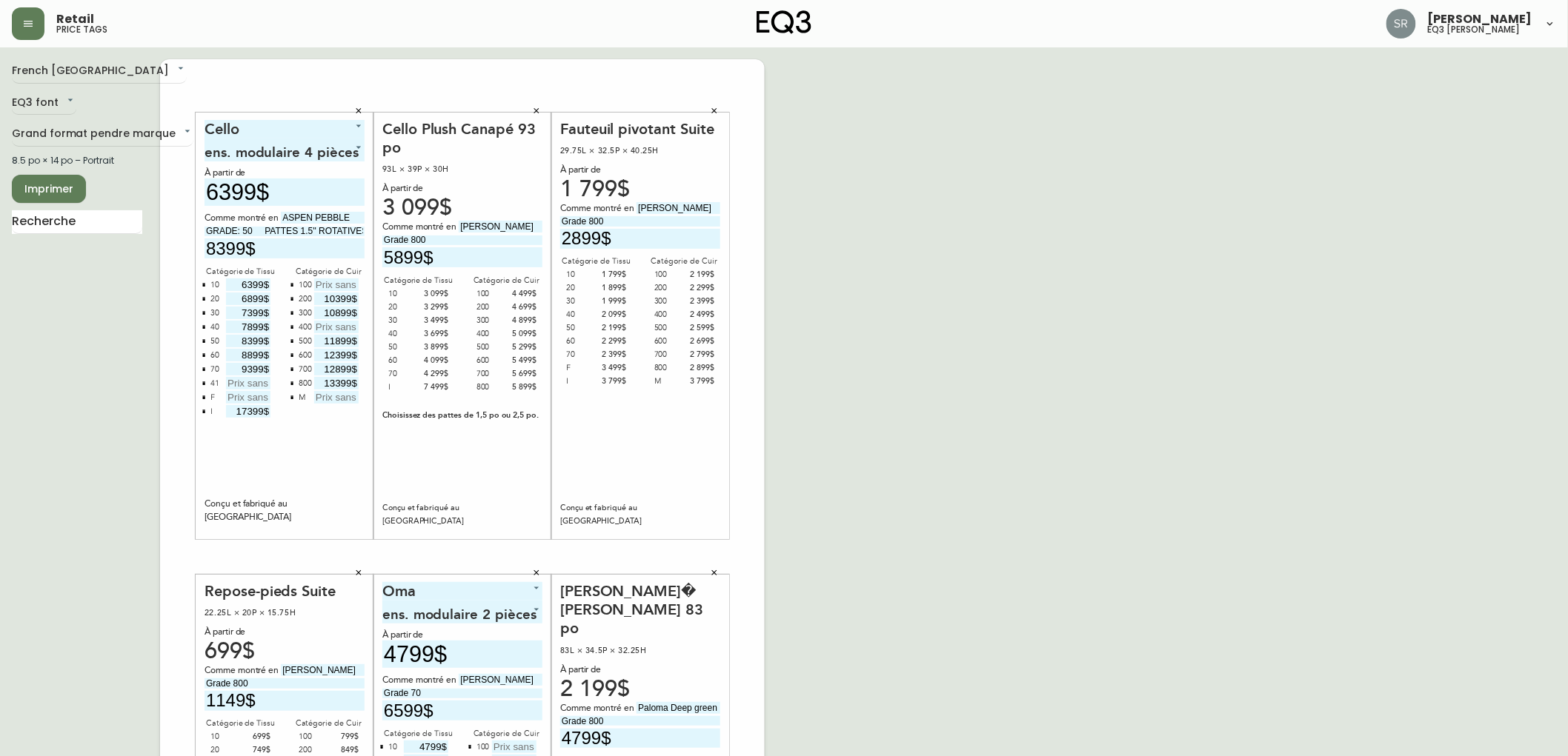
drag, startPoint x: 120, startPoint y: 492, endPoint x: 124, endPoint y: 499, distance: 8.1
click at [120, 492] on div "French Canada fr_CA EQ3 font EQ3 Grand format pendre marque large 8.5 po × 14 p…" at bounding box center [86, 556] width 149 height 995
click at [71, 182] on span "Imprimer" at bounding box center [49, 189] width 50 height 19
click at [47, 178] on button "Imprimer" at bounding box center [49, 189] width 74 height 28
click at [21, 188] on button "Imprimer" at bounding box center [49, 189] width 74 height 28
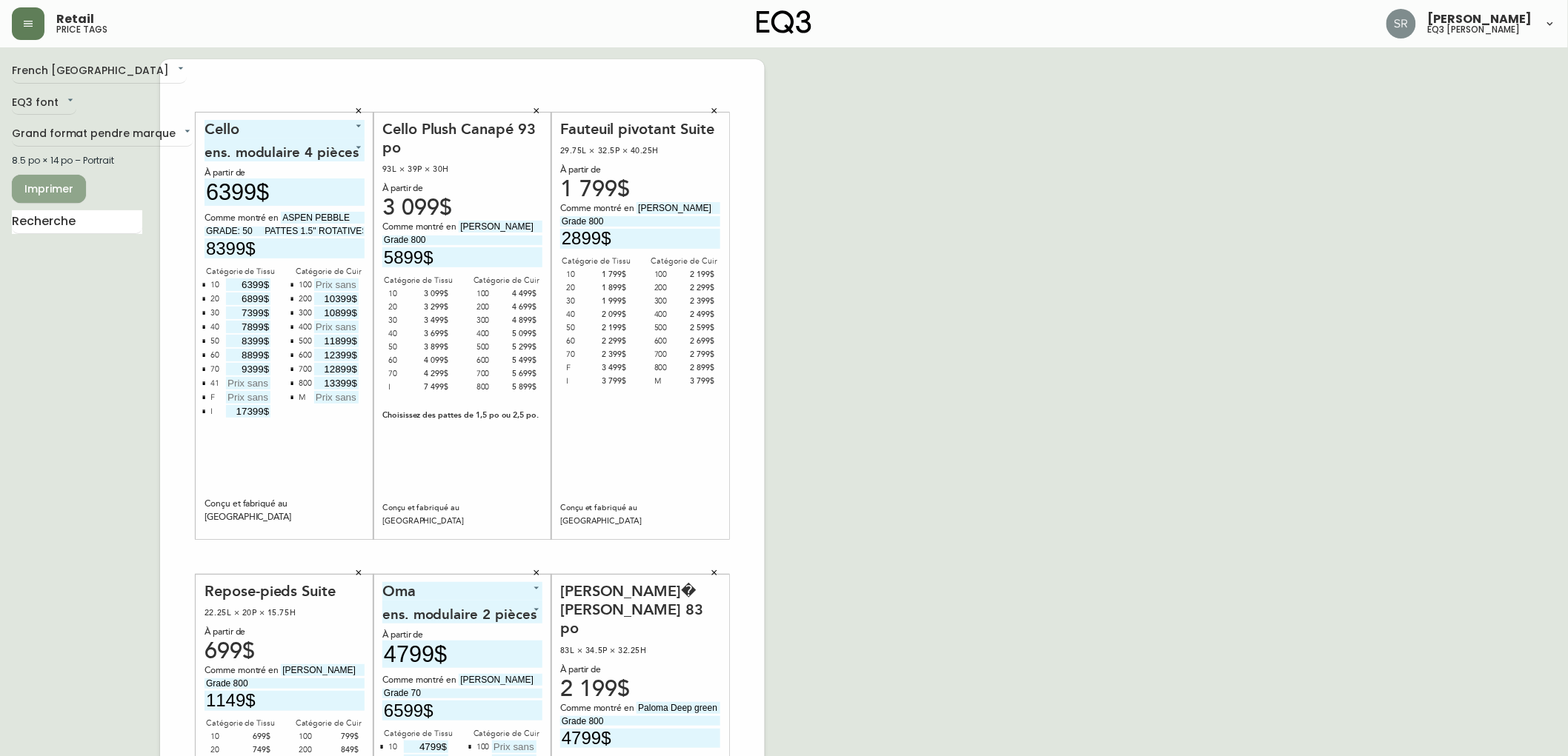
click at [54, 178] on button "Imprimer" at bounding box center [49, 189] width 74 height 28
click at [64, 185] on span "Imprimer" at bounding box center [49, 189] width 50 height 19
click at [59, 188] on span "Imprimer" at bounding box center [49, 189] width 50 height 19
click at [50, 194] on span "Imprimer" at bounding box center [49, 189] width 50 height 19
click at [1086, 678] on div "French Canada fr_CA EQ3 font EQ3 Grand format pendre marque large 8.5 po × 14 p…" at bounding box center [784, 556] width 1544 height 995
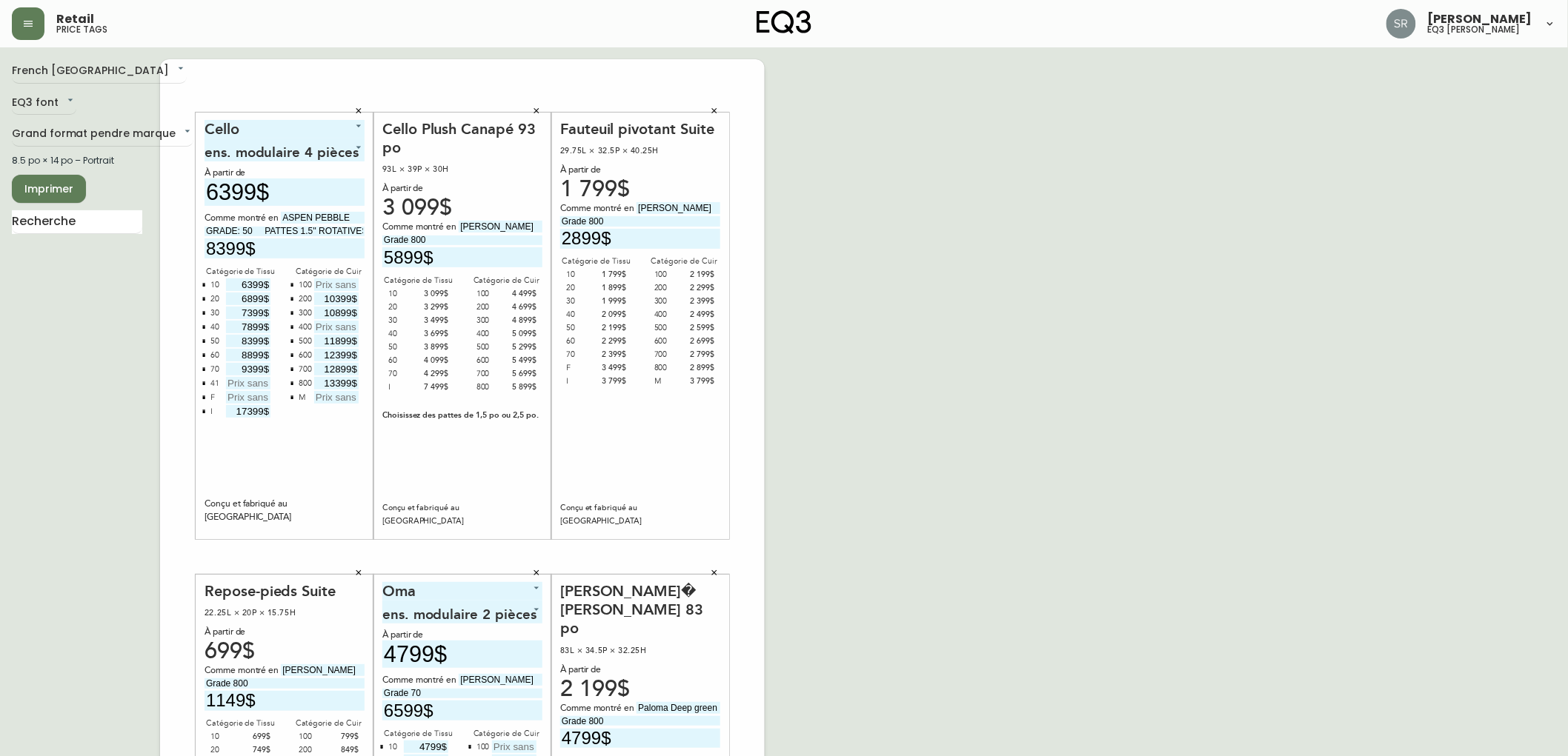
click at [158, 334] on div "French Canada fr_CA EQ3 font EQ3 Grand format pendre marque large 8.5 po × 14 p…" at bounding box center [86, 556] width 149 height 995
click at [62, 193] on span "Imprimer" at bounding box center [49, 189] width 50 height 19
click at [72, 188] on span "Imprimer" at bounding box center [49, 189] width 50 height 19
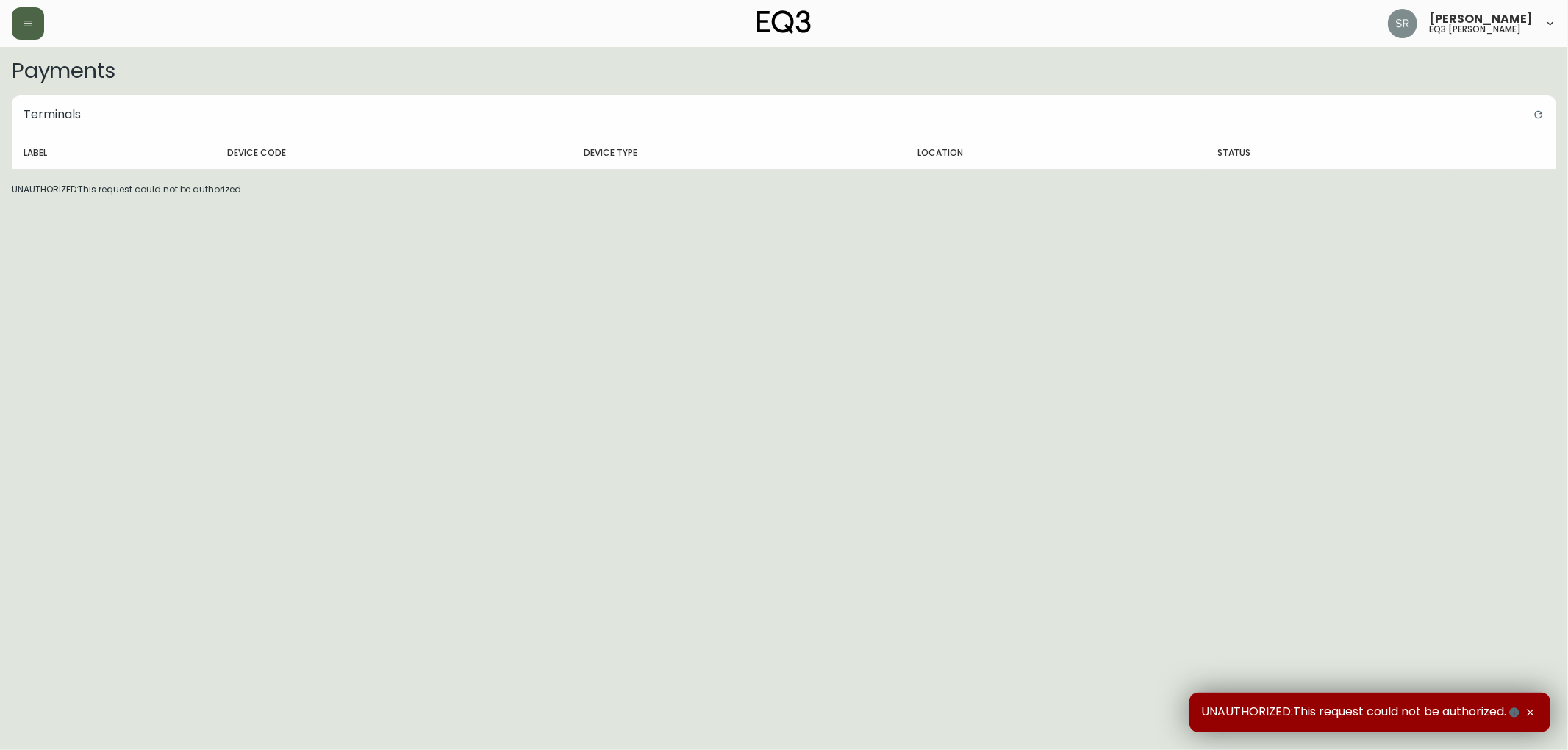
click at [35, 28] on button "button" at bounding box center [28, 23] width 32 height 32
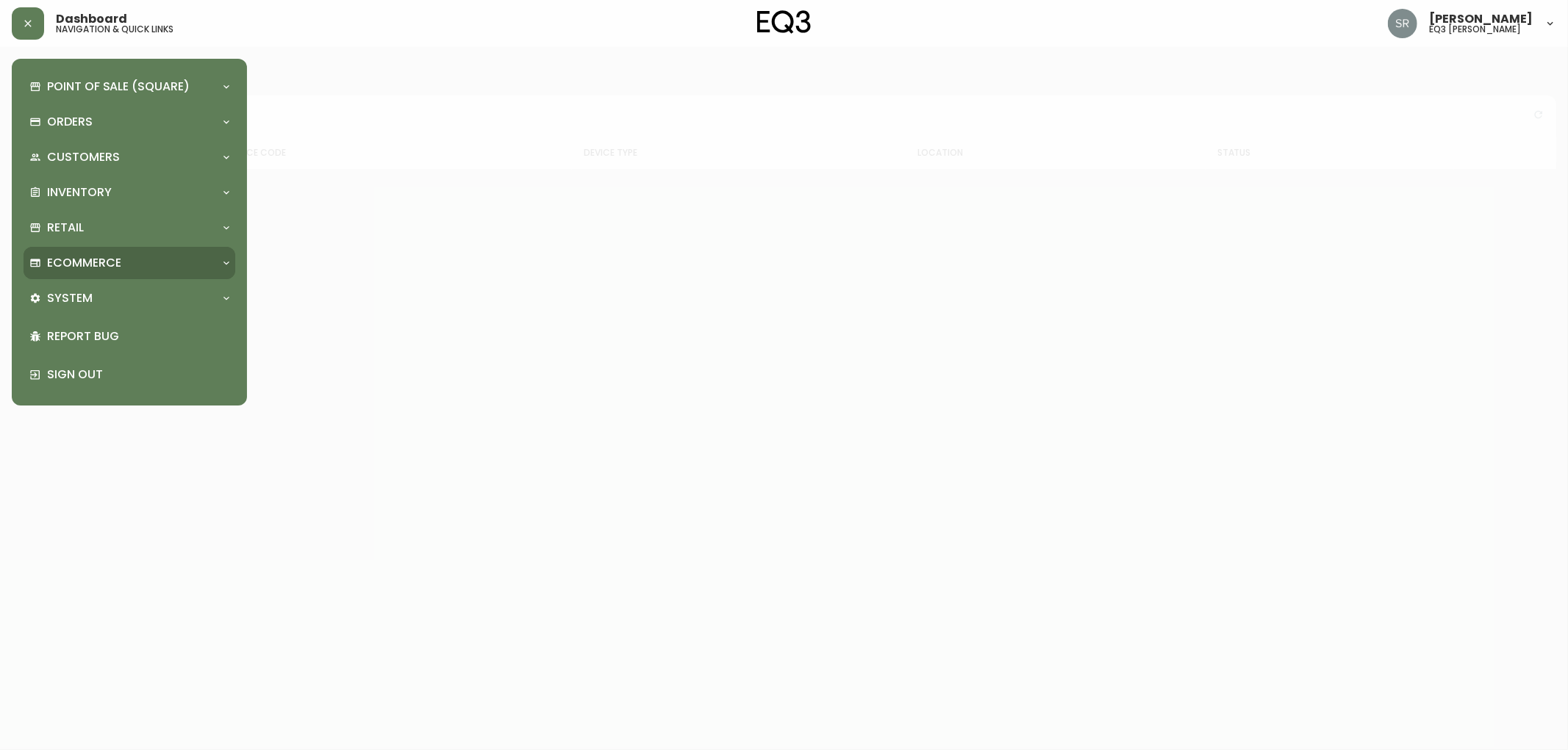
click at [137, 255] on div "Ecommerce" at bounding box center [122, 263] width 185 height 16
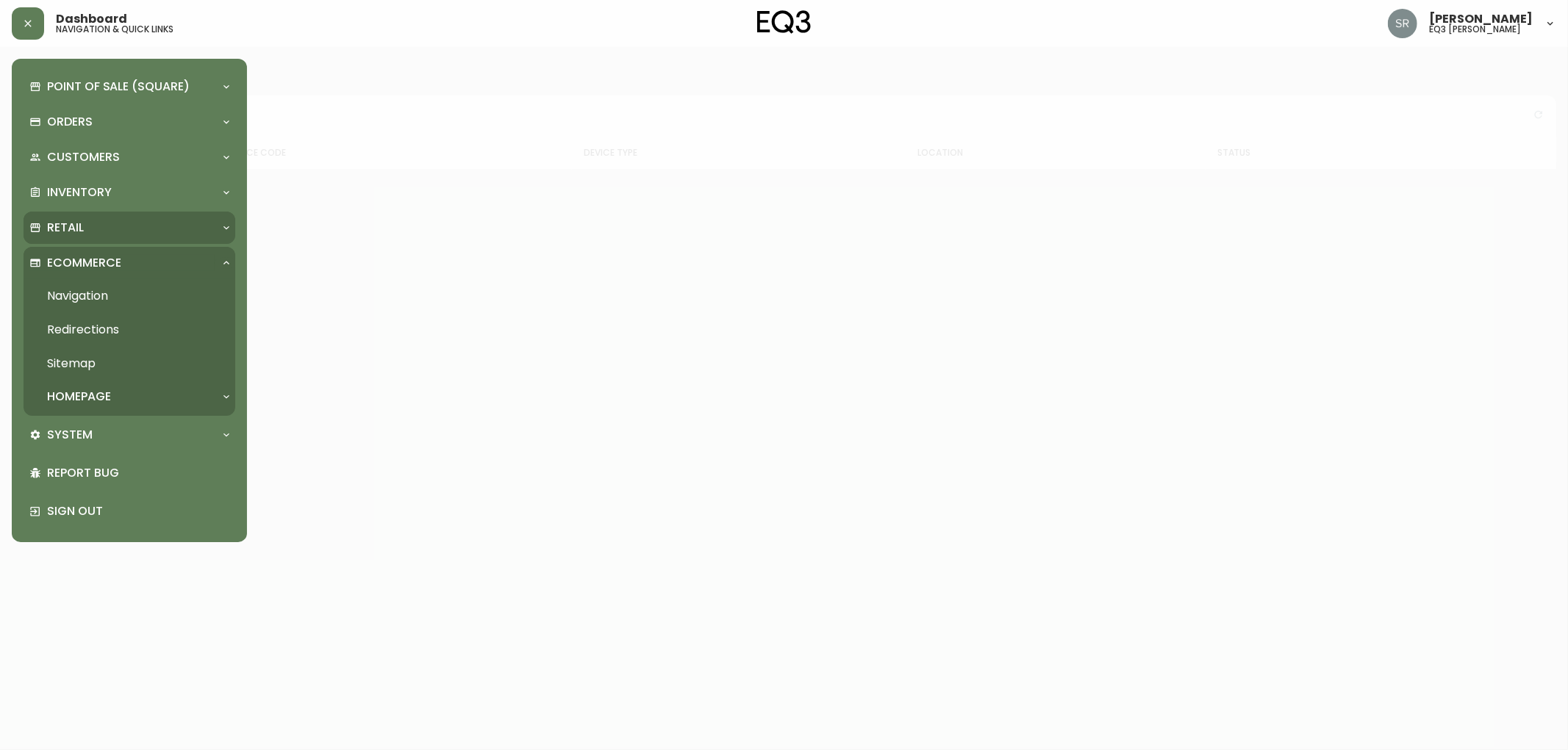
click at [95, 223] on div "Retail" at bounding box center [122, 228] width 185 height 16
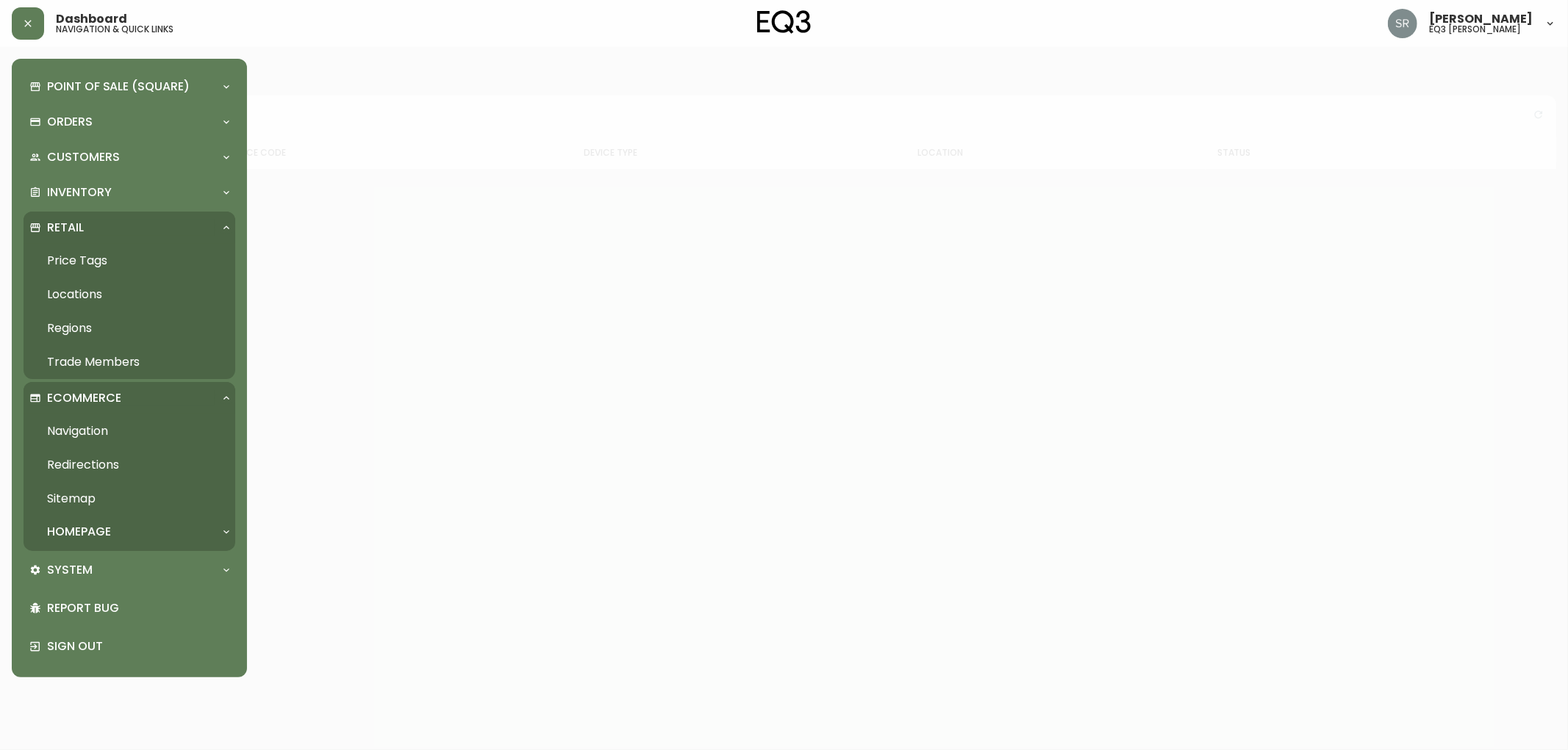
click at [92, 258] on link "Price Tags" at bounding box center [130, 260] width 211 height 33
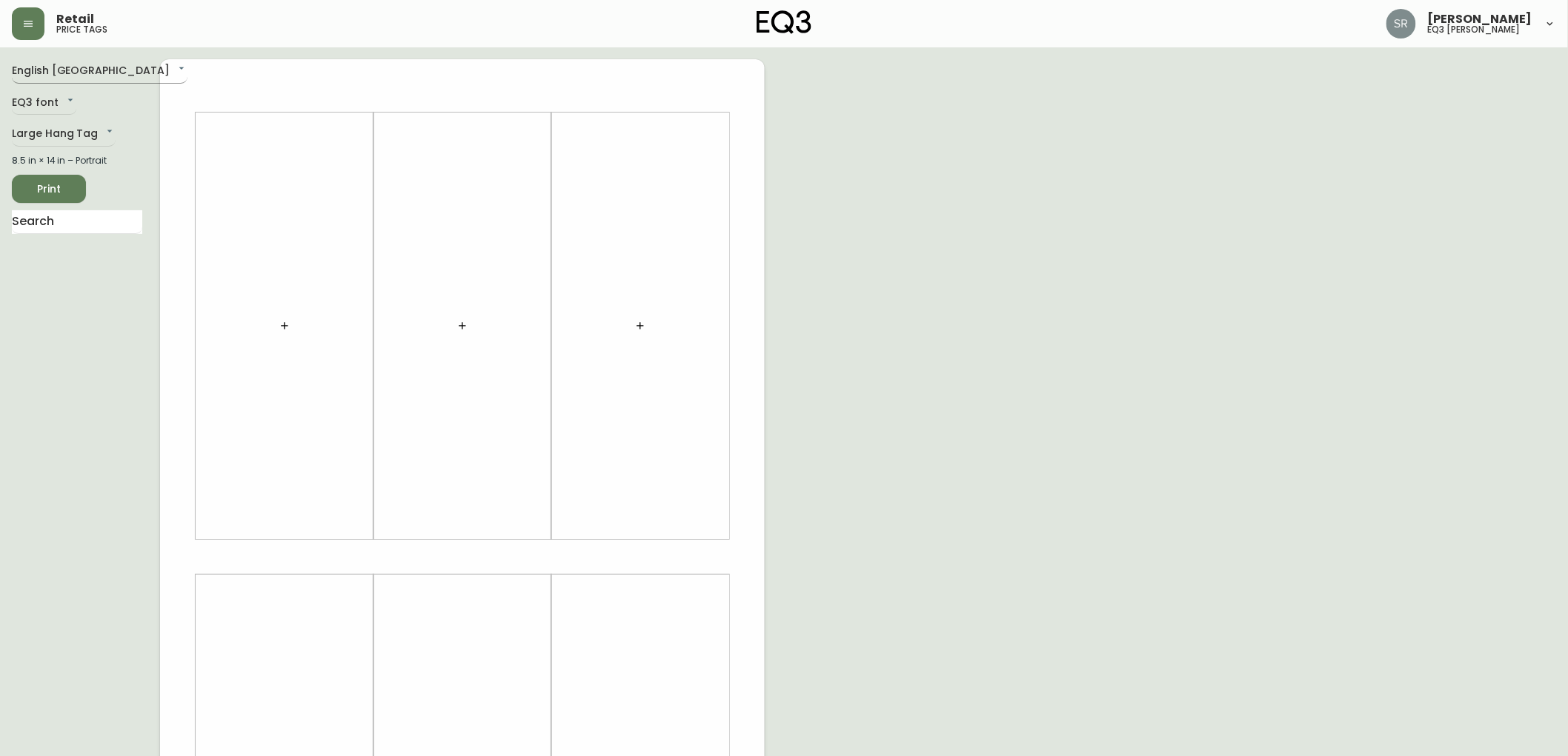
click at [93, 73] on body "Retail price tags [PERSON_NAME] eq3 laval - [PERSON_NAME] English [GEOGRAPHIC_D…" at bounding box center [784, 527] width 1568 height 1054
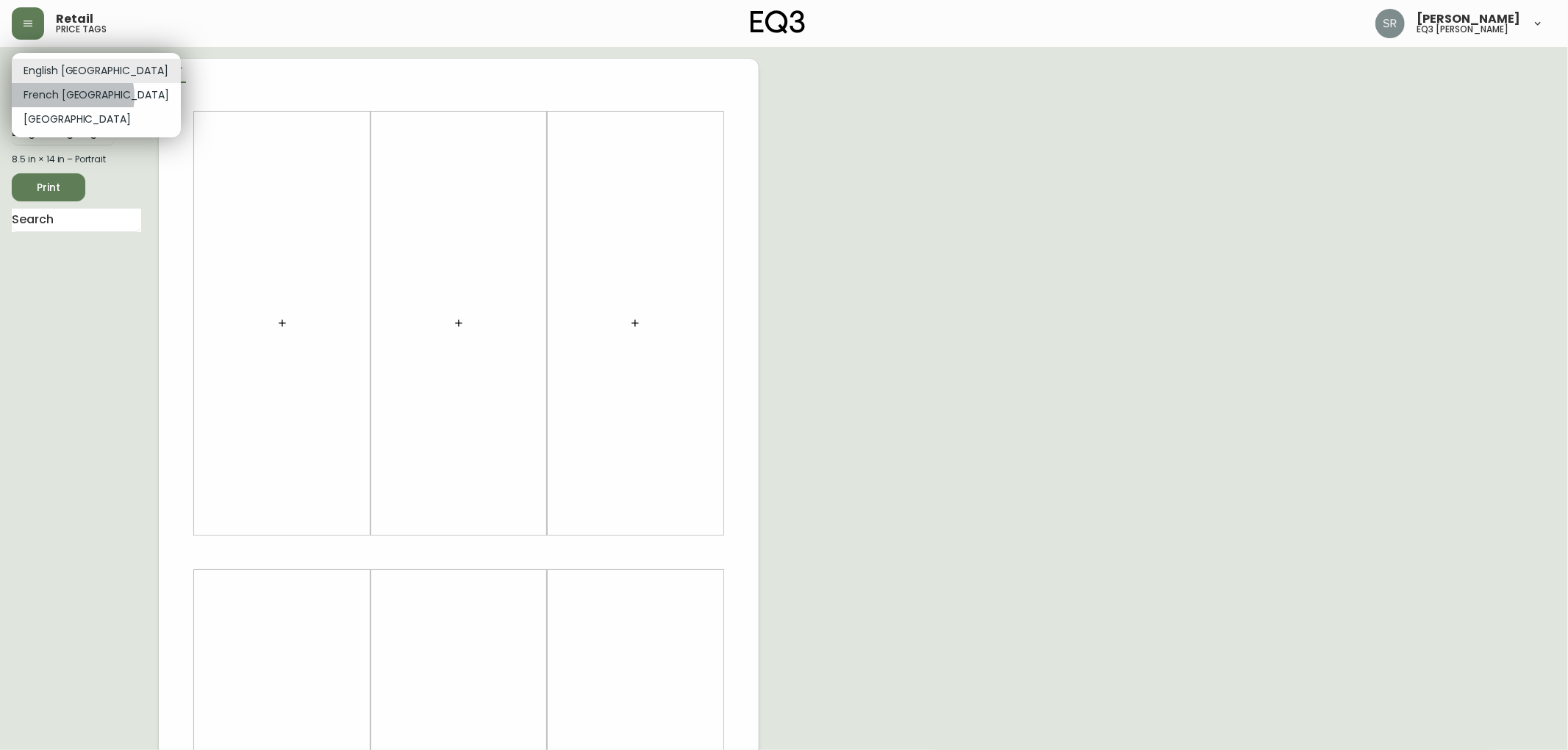
click at [72, 96] on li "French [GEOGRAPHIC_DATA]" at bounding box center [96, 95] width 169 height 25
type input "fr_CA"
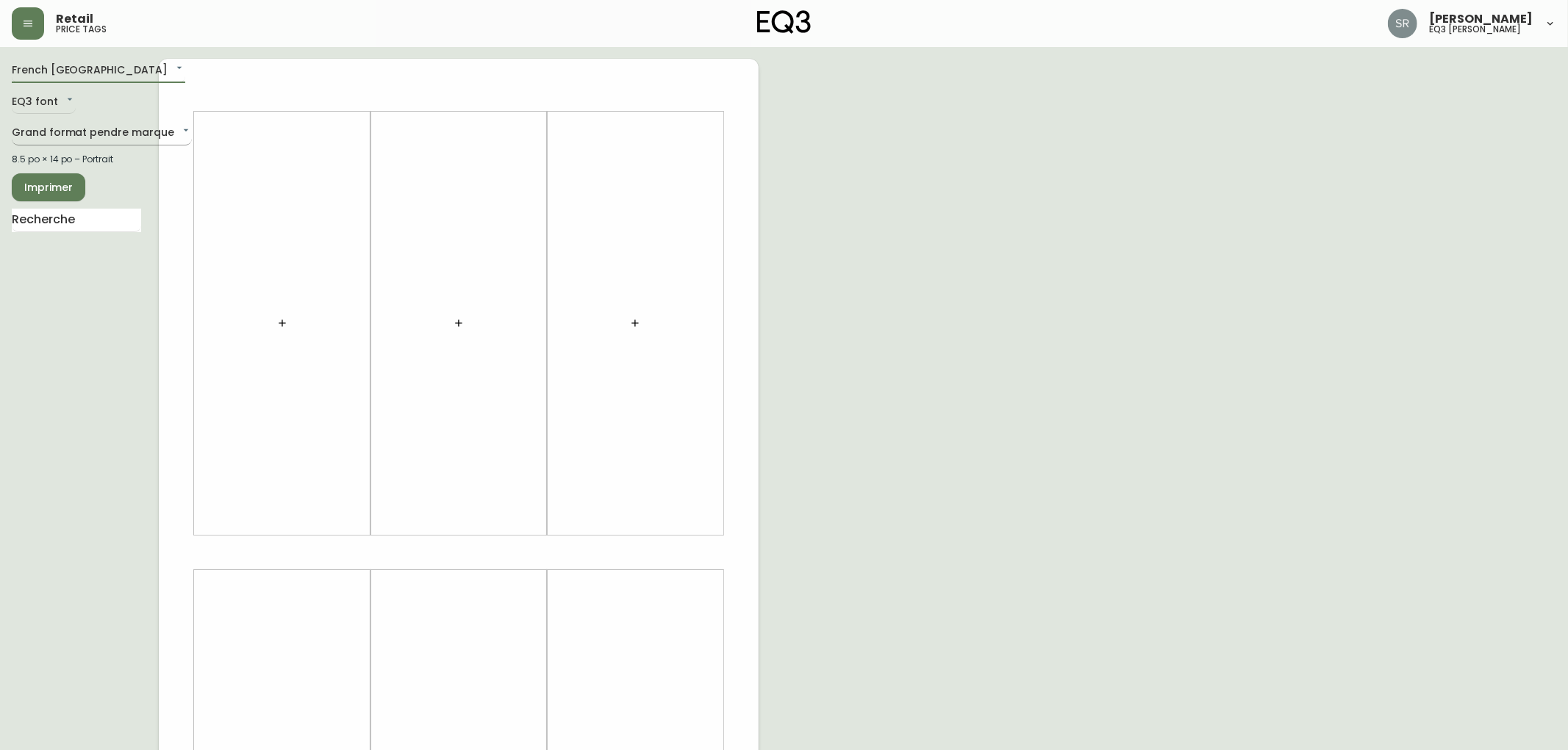
click at [103, 131] on body "Retail price tags [PERSON_NAME] eq3 laval - [PERSON_NAME] French [GEOGRAPHIC_DA…" at bounding box center [784, 523] width 1568 height 1046
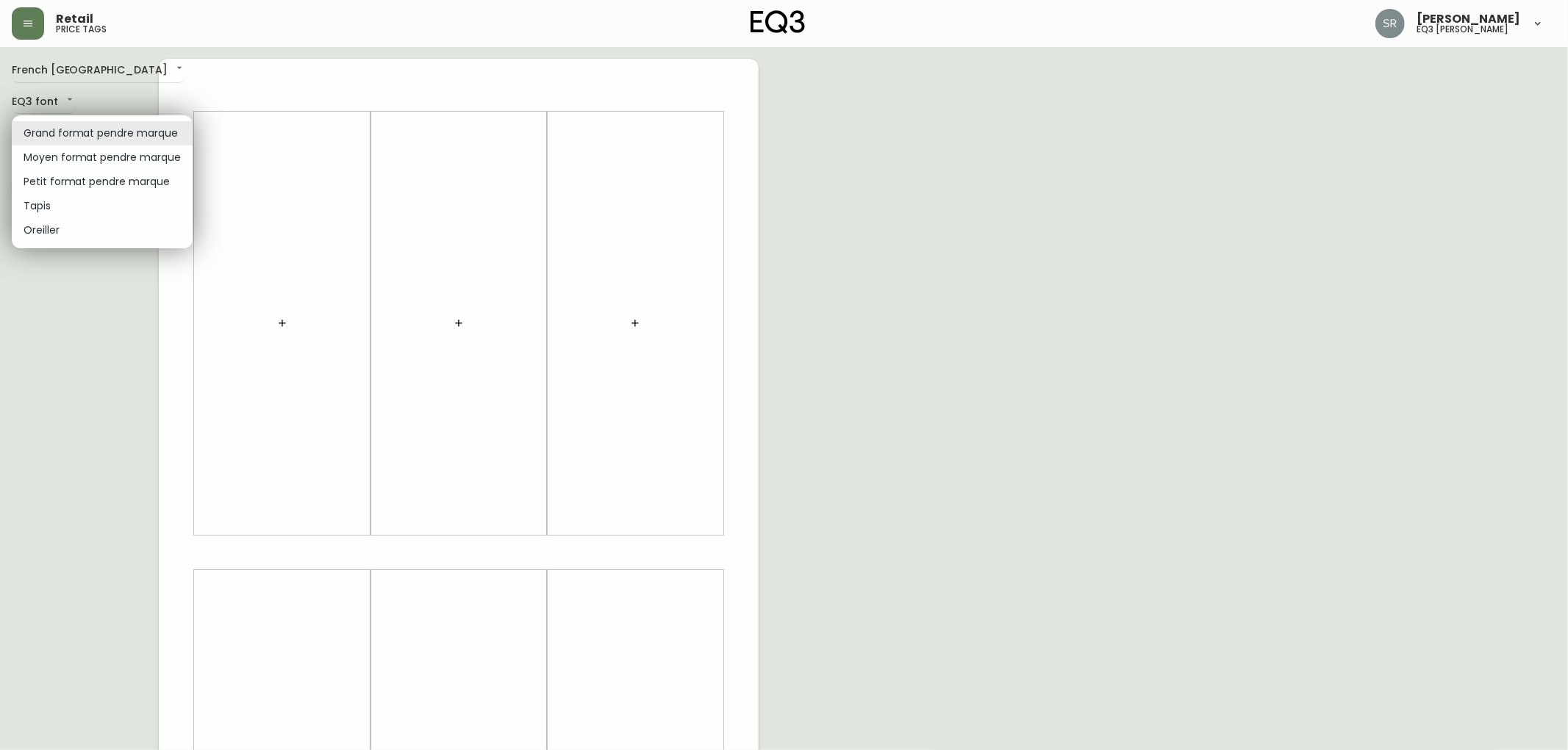
click at [103, 131] on li "Grand format pendre marque" at bounding box center [102, 133] width 181 height 25
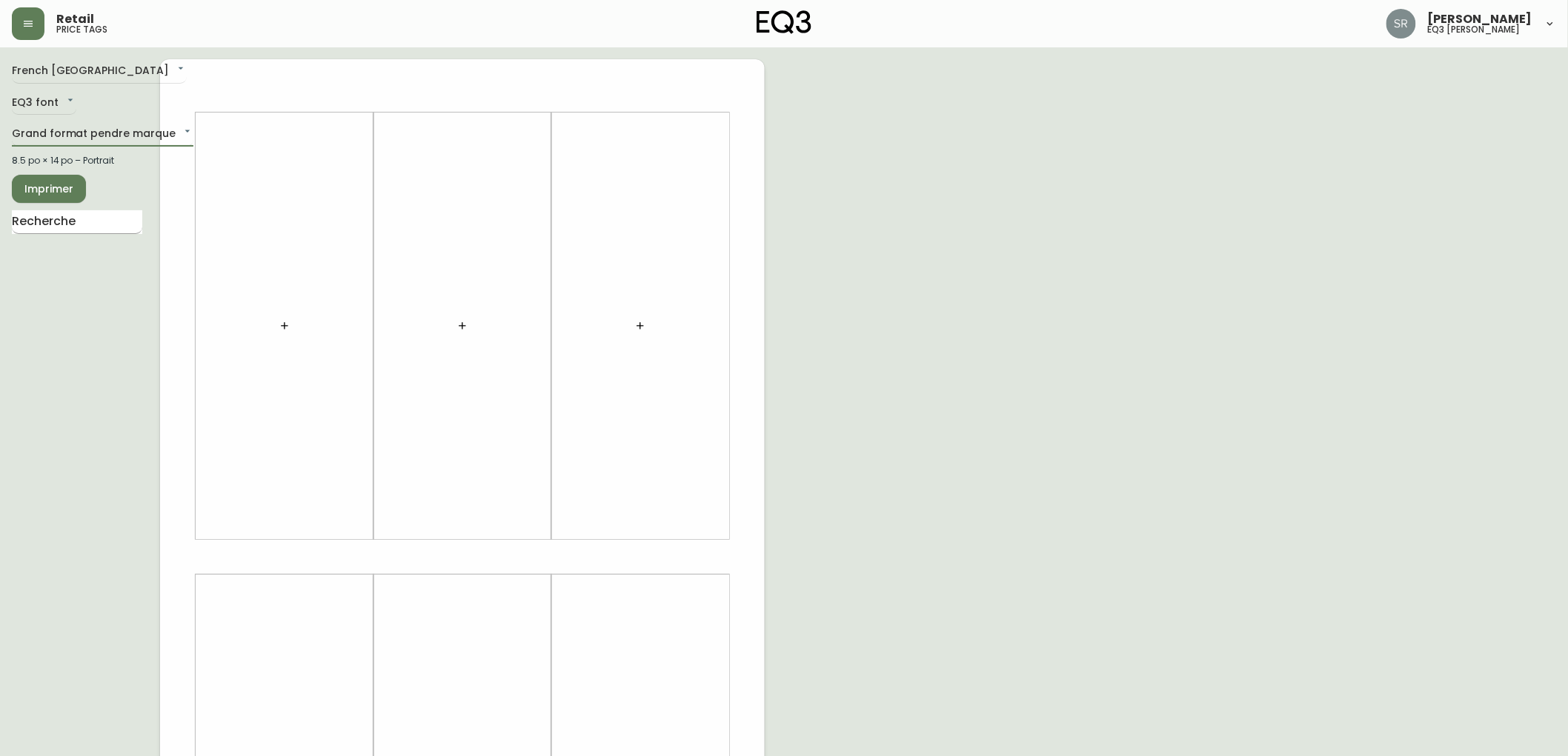
click at [102, 228] on input "text" at bounding box center [77, 222] width 131 height 24
click at [131, 220] on input "text" at bounding box center [77, 222] width 131 height 24
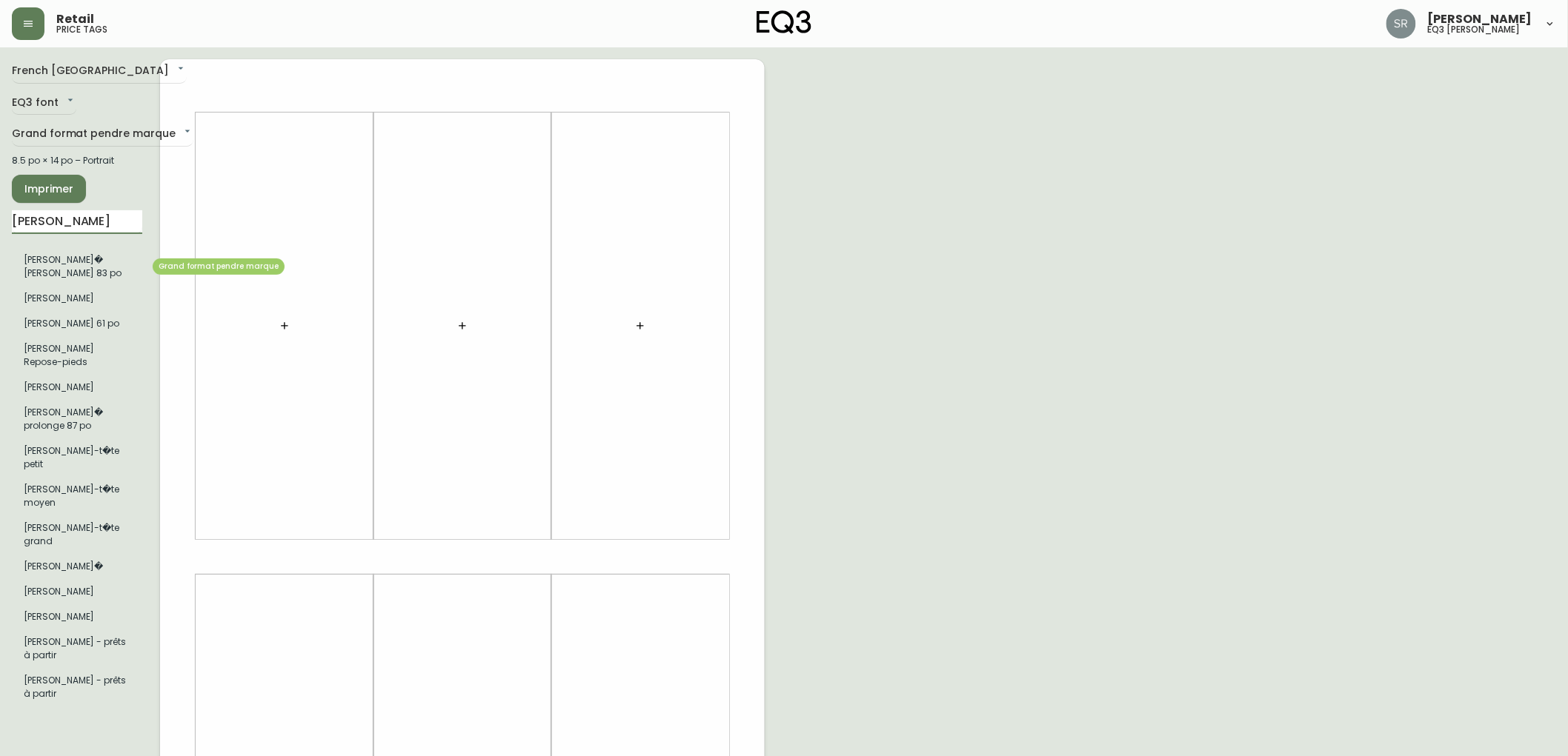
type input "[PERSON_NAME]"
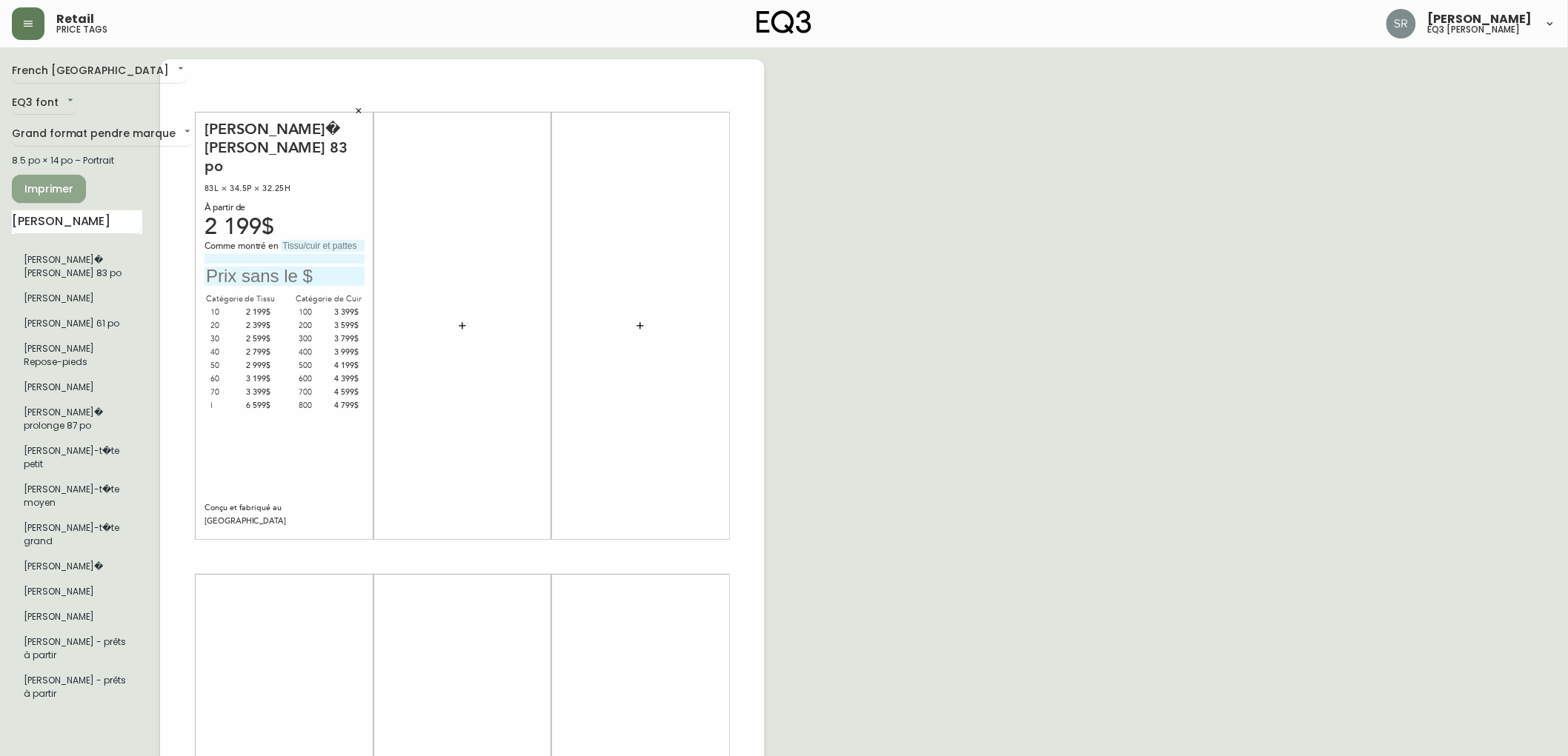
click at [26, 182] on span "Imprimer" at bounding box center [49, 189] width 50 height 19
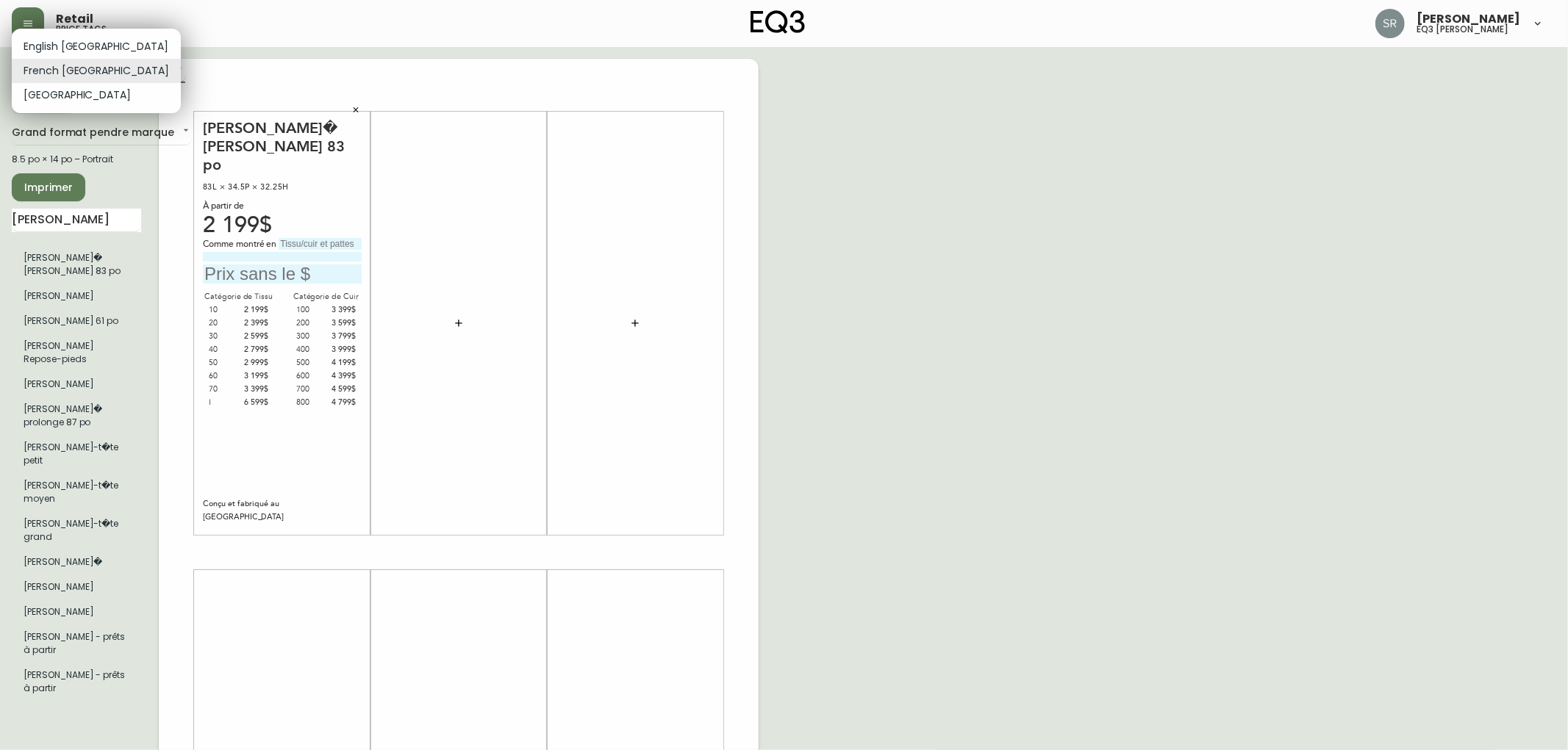
click at [79, 72] on body "Retail price tags [PERSON_NAME] eq3 [PERSON_NAME] French [GEOGRAPHIC_DATA] fr_C…" at bounding box center [784, 523] width 1568 height 1046
click at [65, 48] on li "English [GEOGRAPHIC_DATA]" at bounding box center [96, 46] width 169 height 25
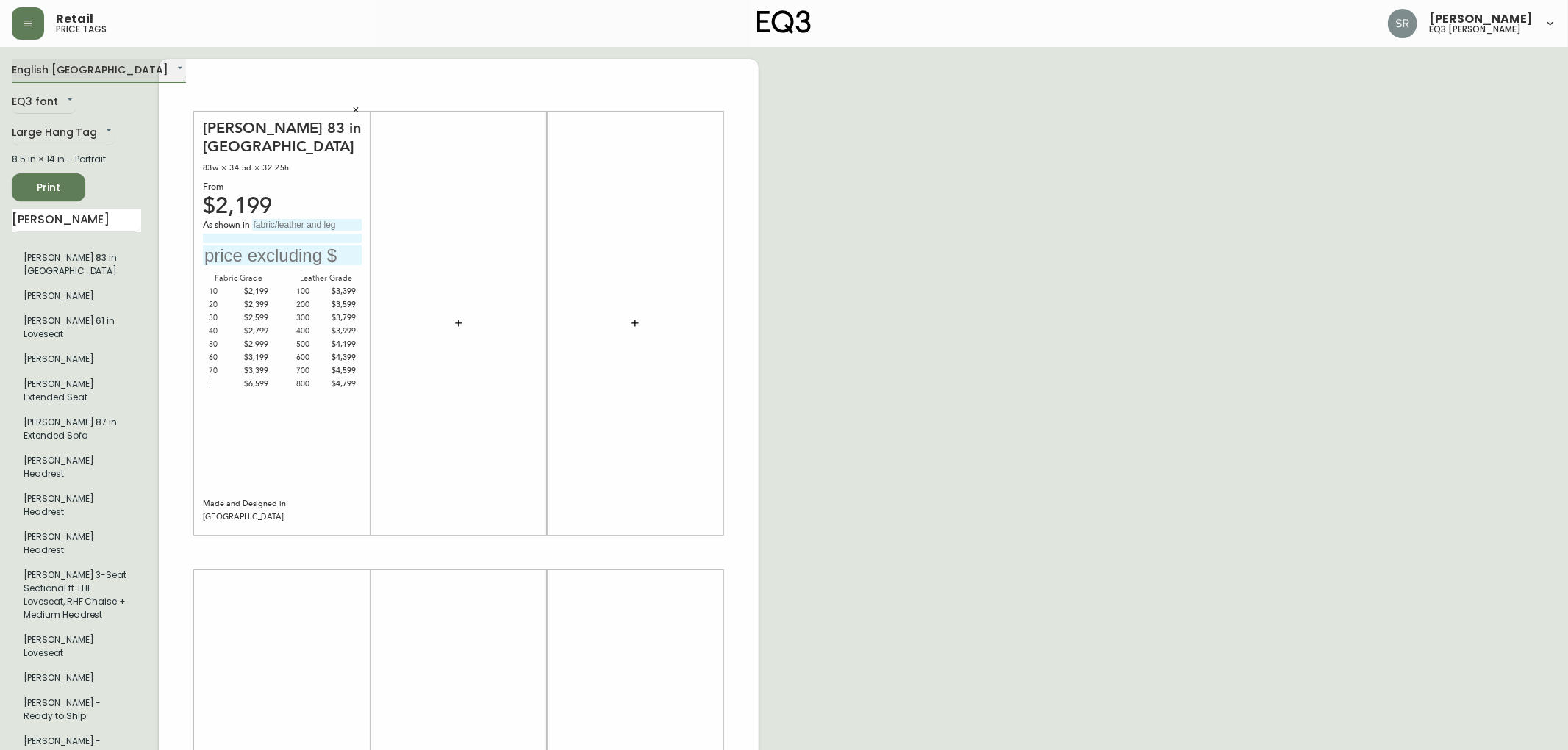
type input "en_CA"
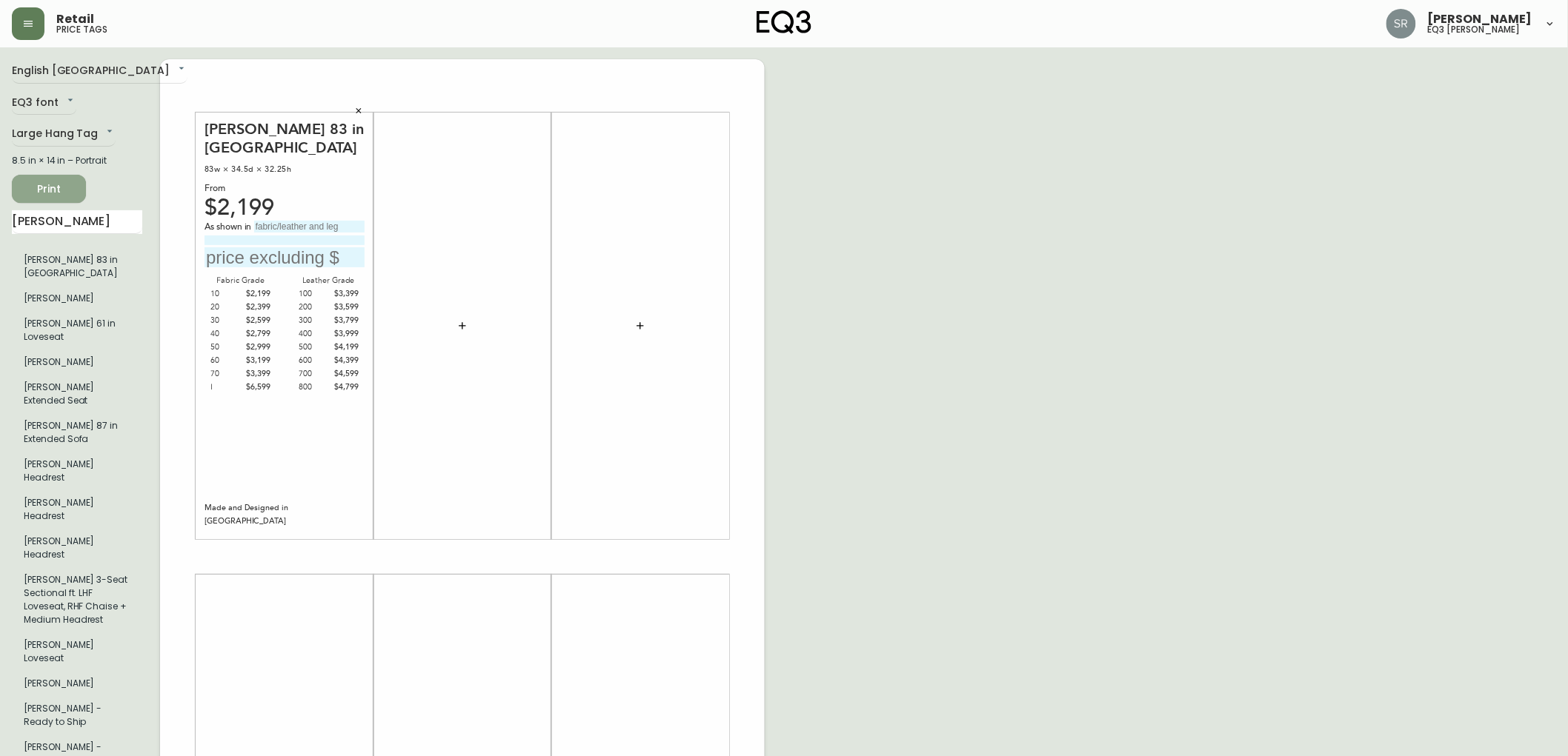
click at [56, 188] on span "Print" at bounding box center [49, 189] width 50 height 19
click at [360, 106] on icon "button" at bounding box center [359, 111] width 9 height 9
